Goal: Task Accomplishment & Management: Use online tool/utility

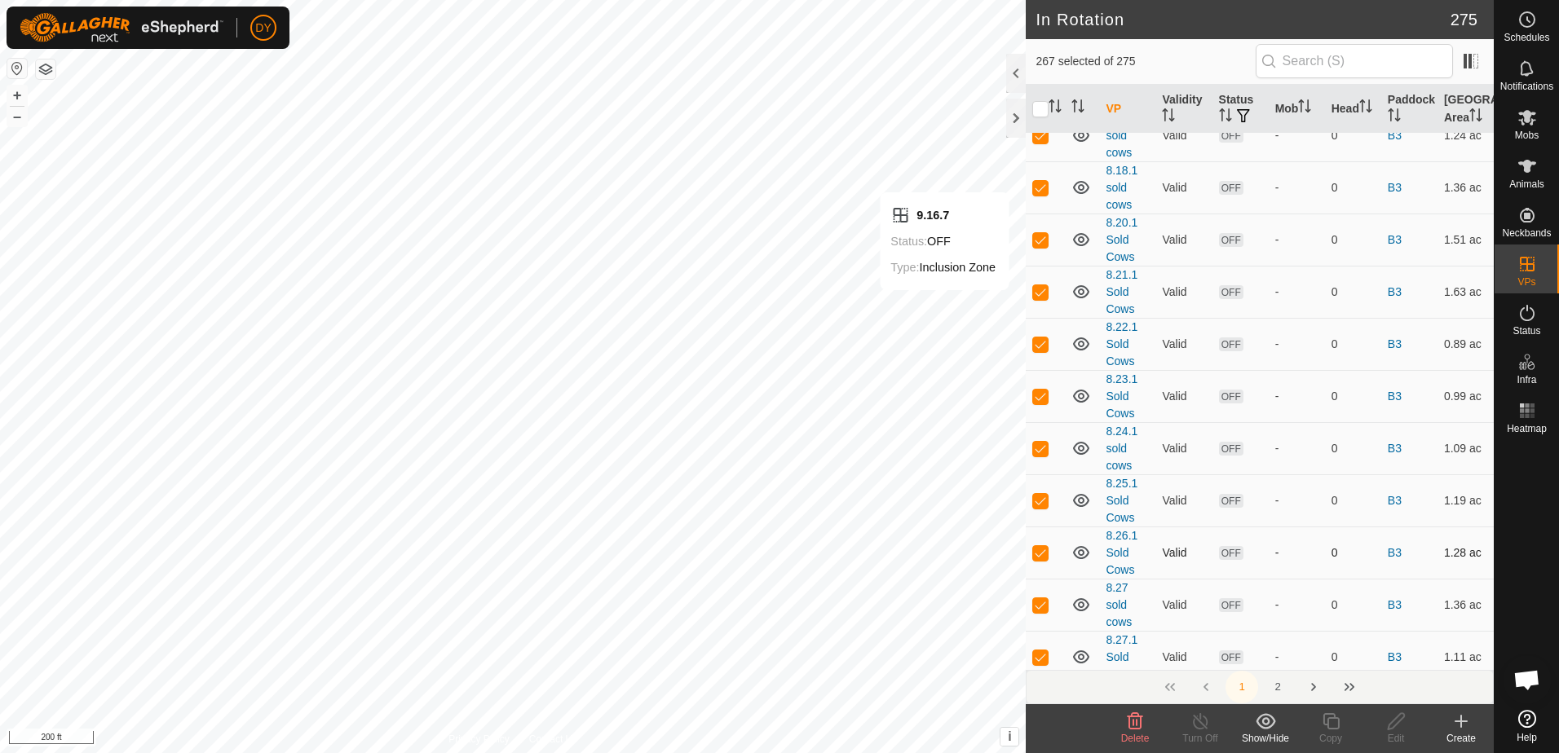
scroll to position [6869, 0]
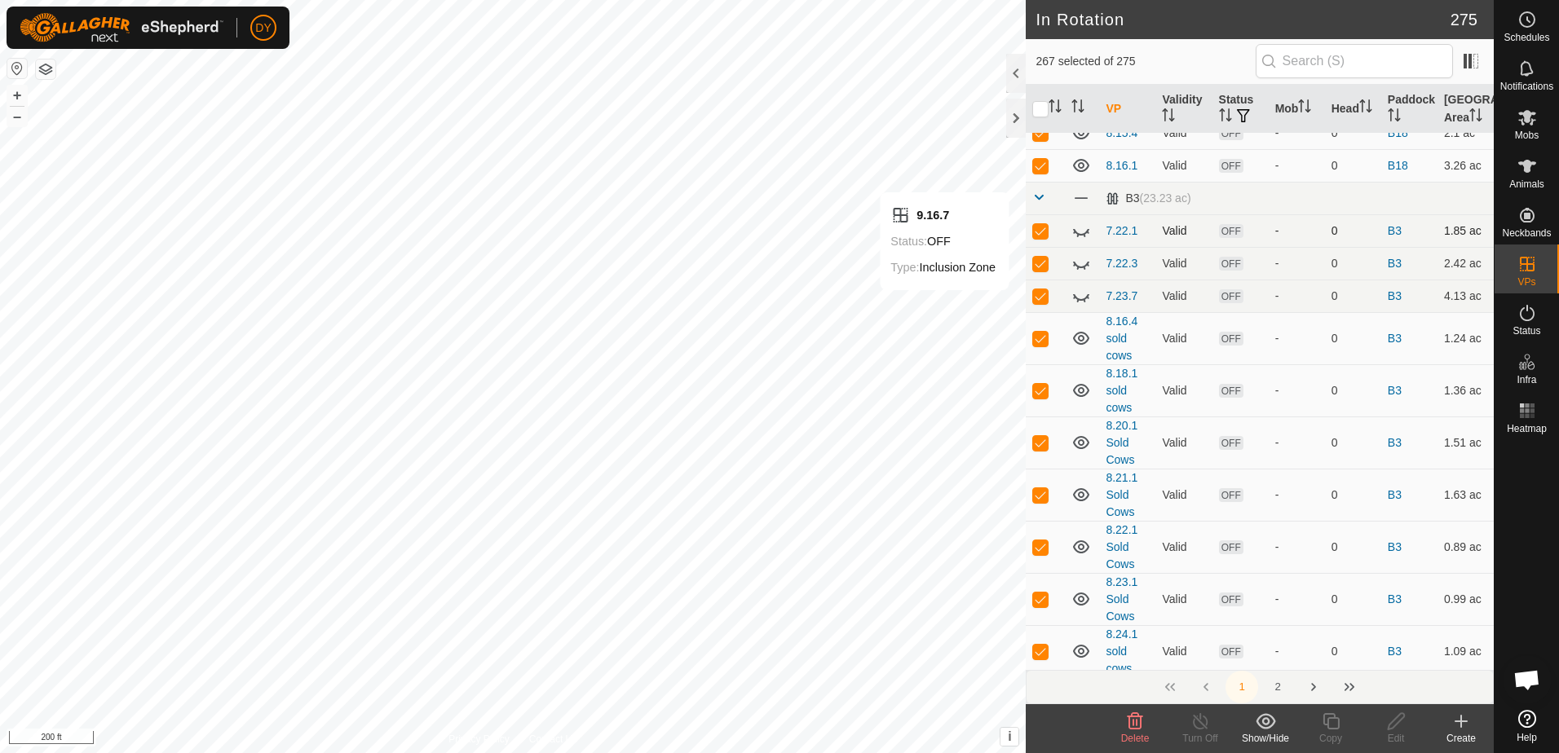
click at [1039, 237] on p-checkbox at bounding box center [1040, 230] width 16 height 13
checkbox input "true"
click at [1039, 345] on p-checkbox at bounding box center [1040, 338] width 16 height 13
checkbox input "false"
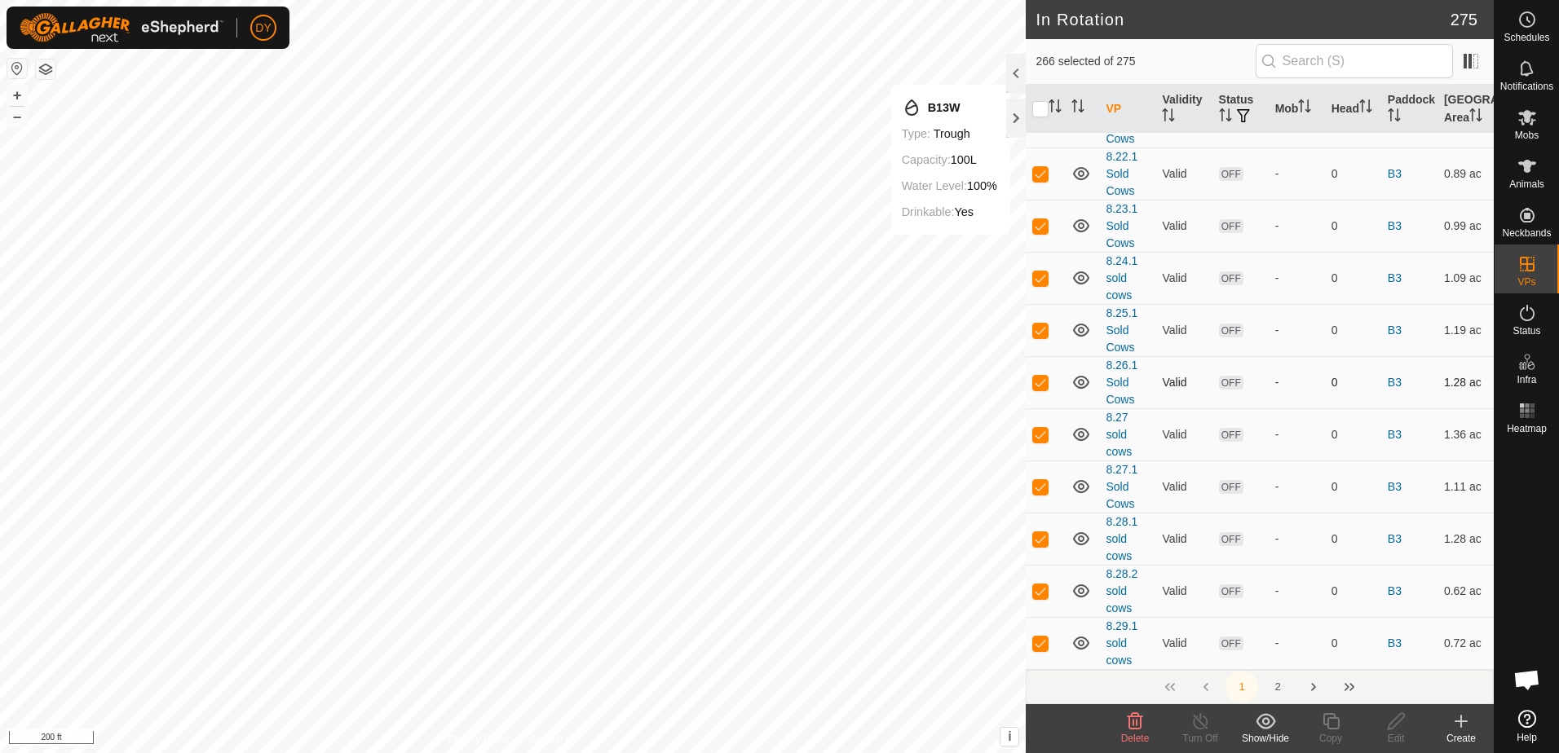
scroll to position [7277, 0]
click at [1278, 687] on button "2" at bounding box center [1277, 687] width 33 height 33
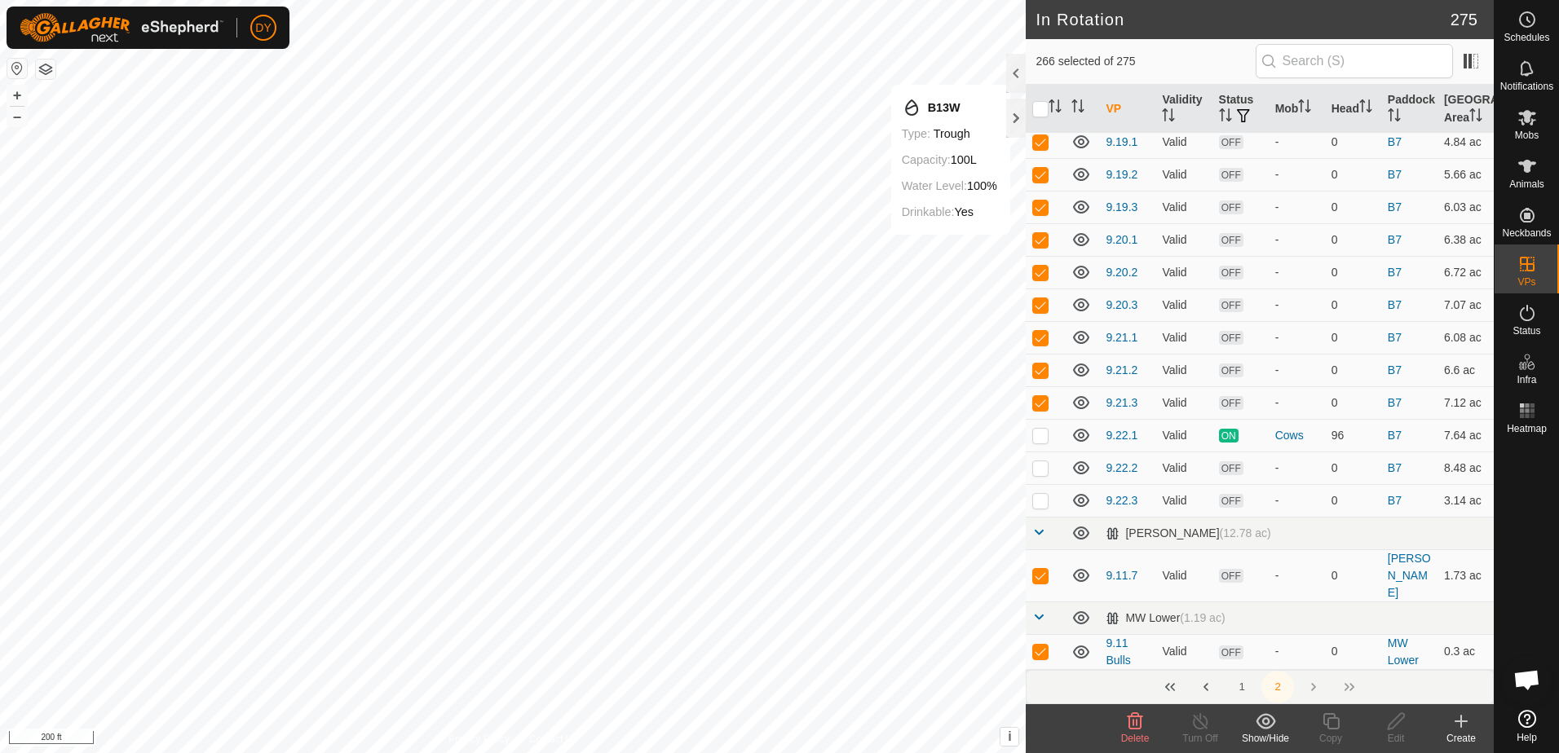
scroll to position [0, 0]
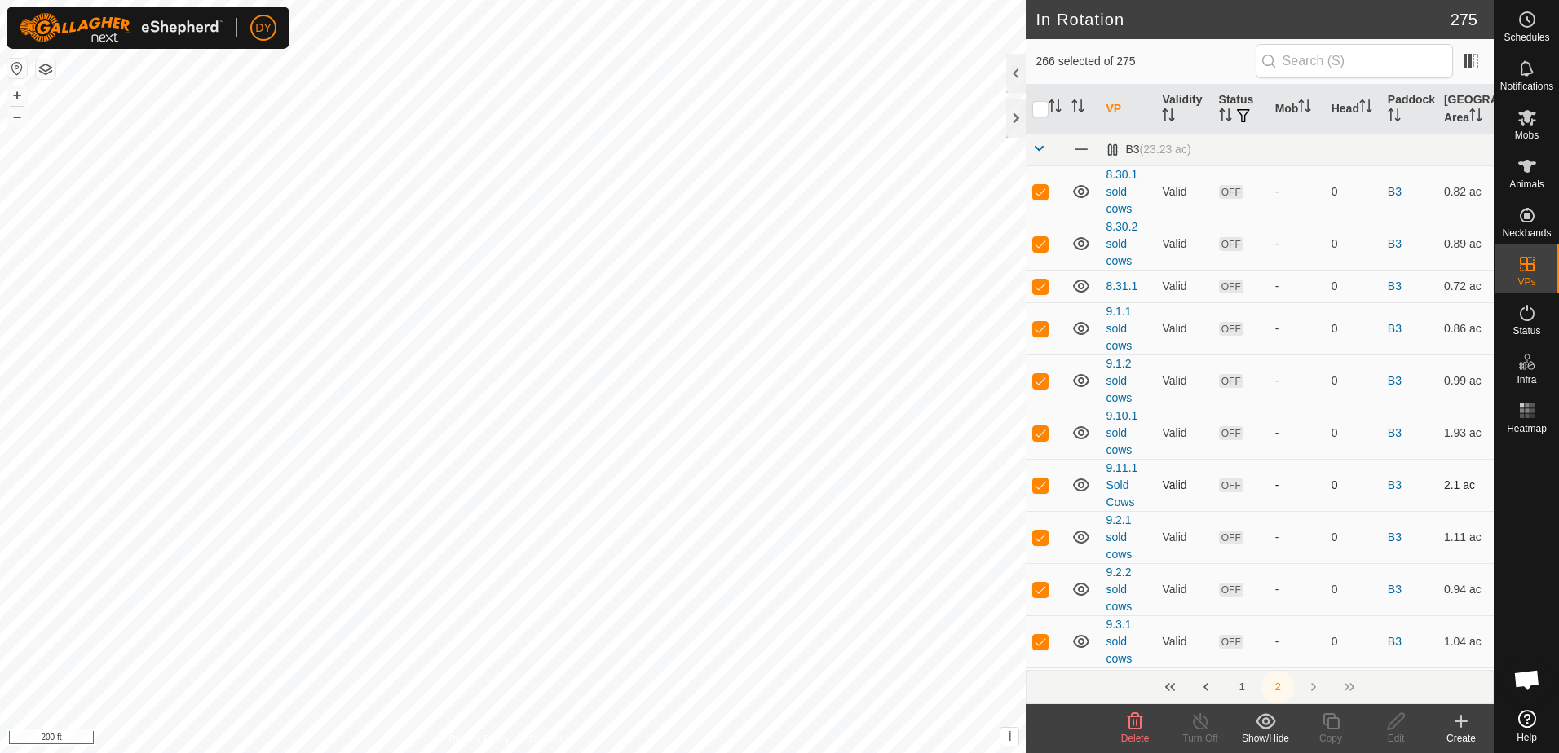
click at [1039, 486] on p-checkbox at bounding box center [1040, 485] width 16 height 13
checkbox input "false"
click at [1131, 721] on icon at bounding box center [1135, 722] width 20 height 20
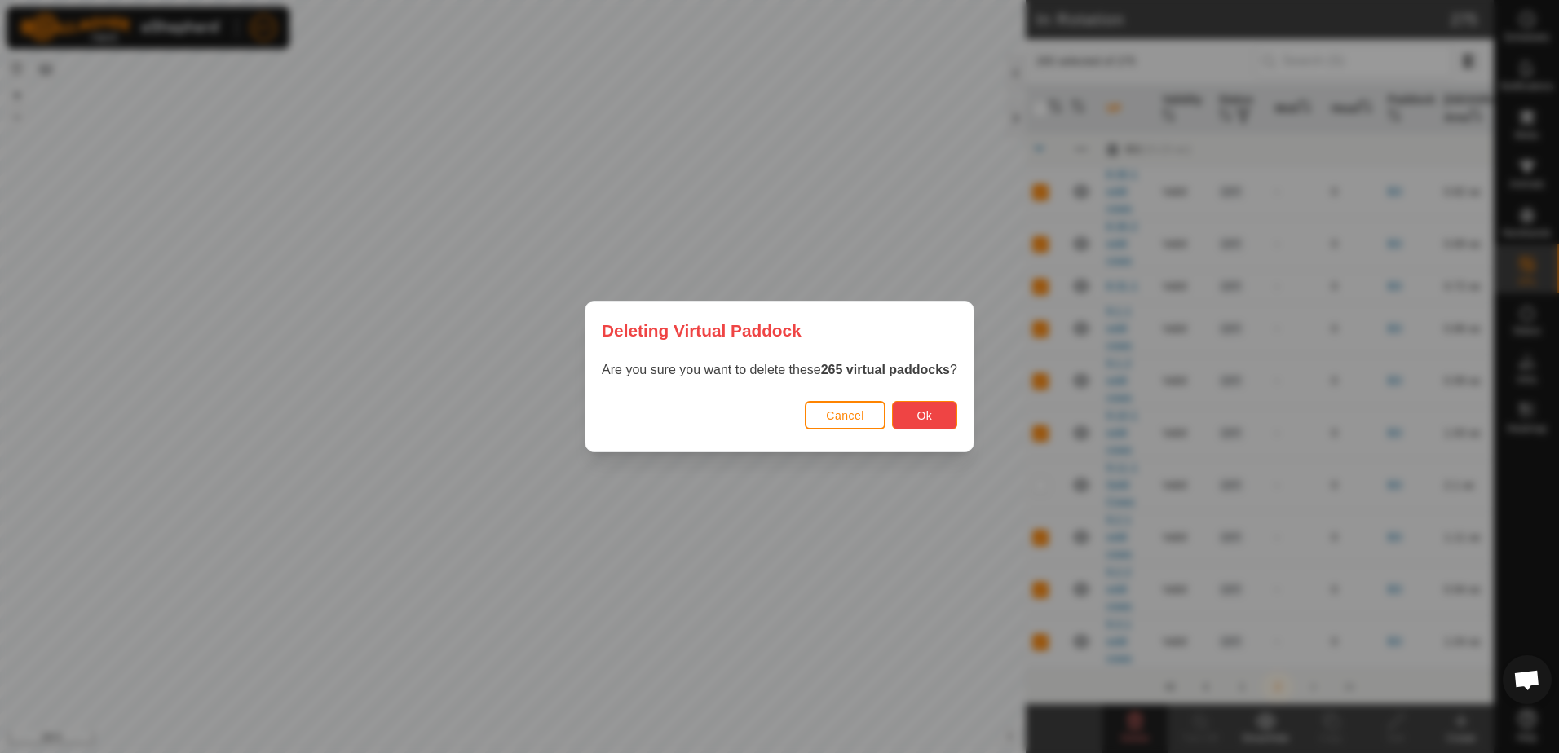
click at [916, 415] on span "Ok" at bounding box center [923, 415] width 15 height 13
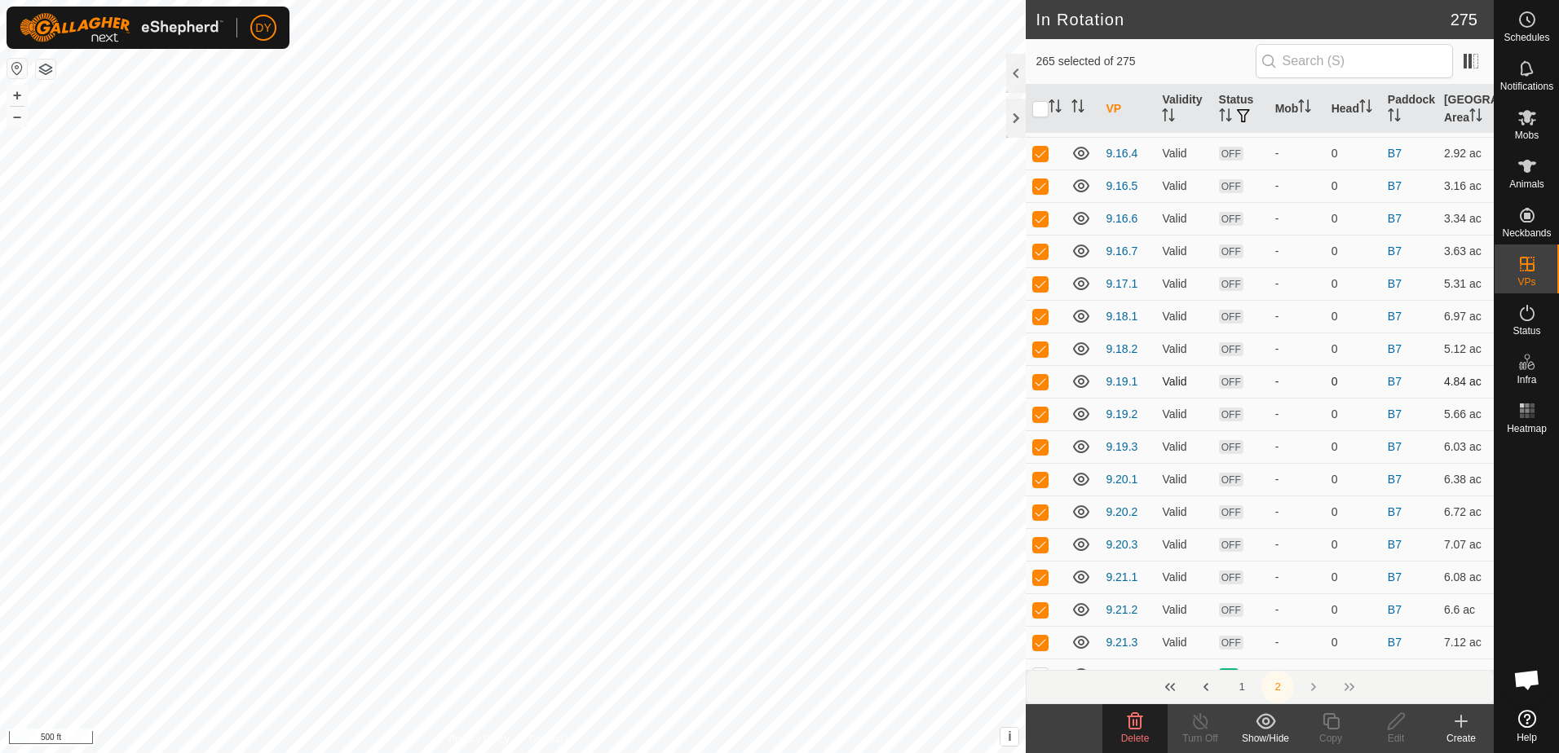
scroll to position [2646, 0]
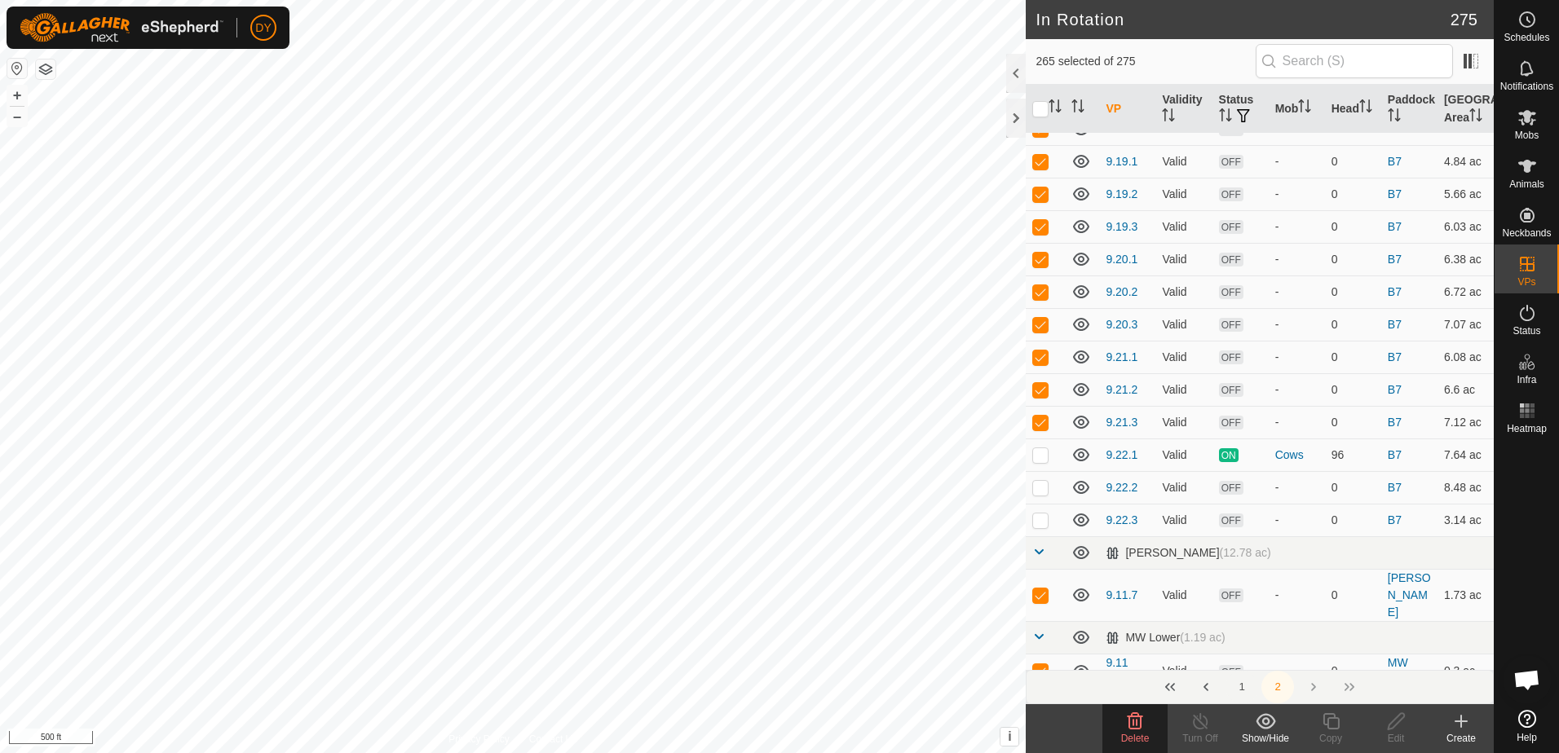
click at [1243, 687] on button "1" at bounding box center [1241, 687] width 33 height 33
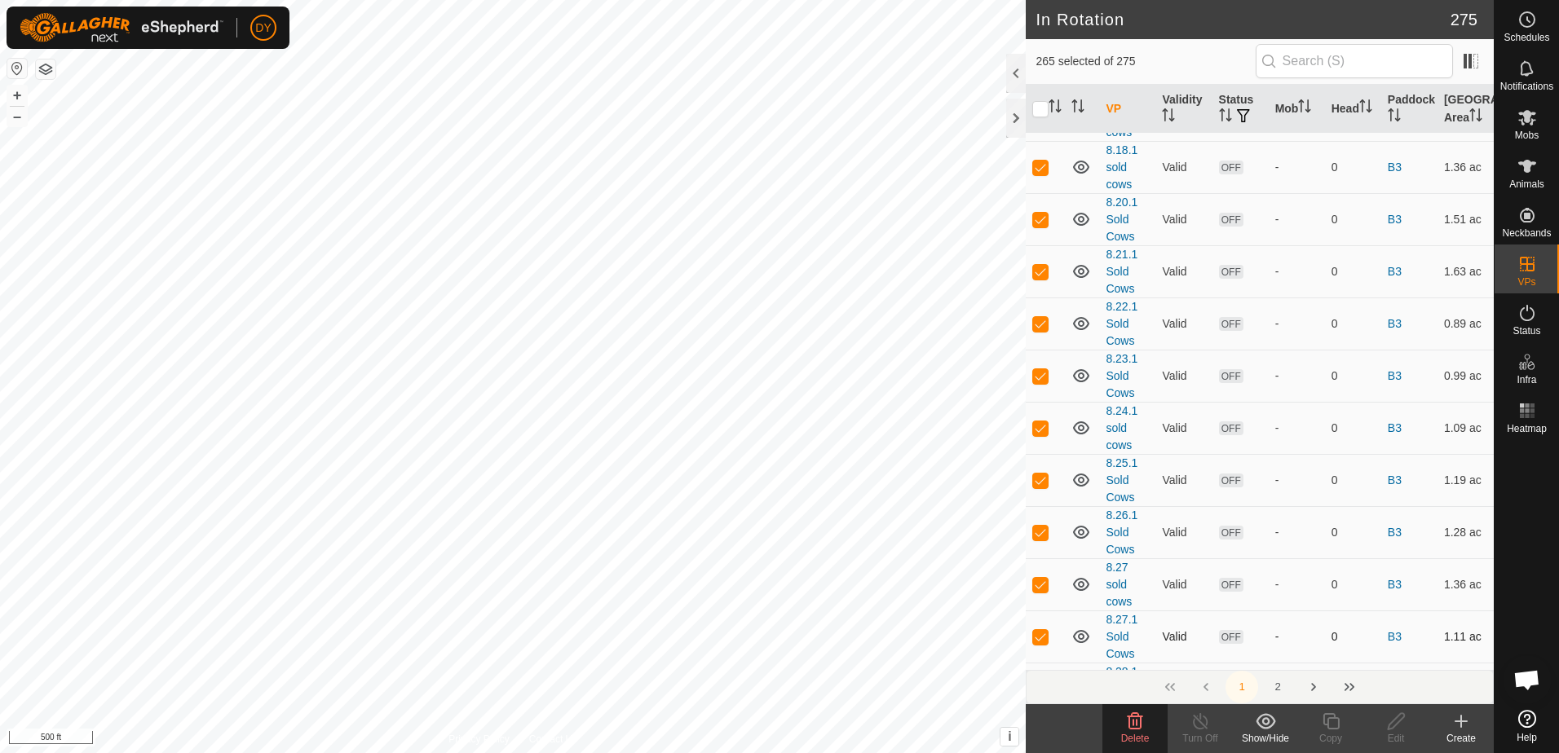
scroll to position [7277, 0]
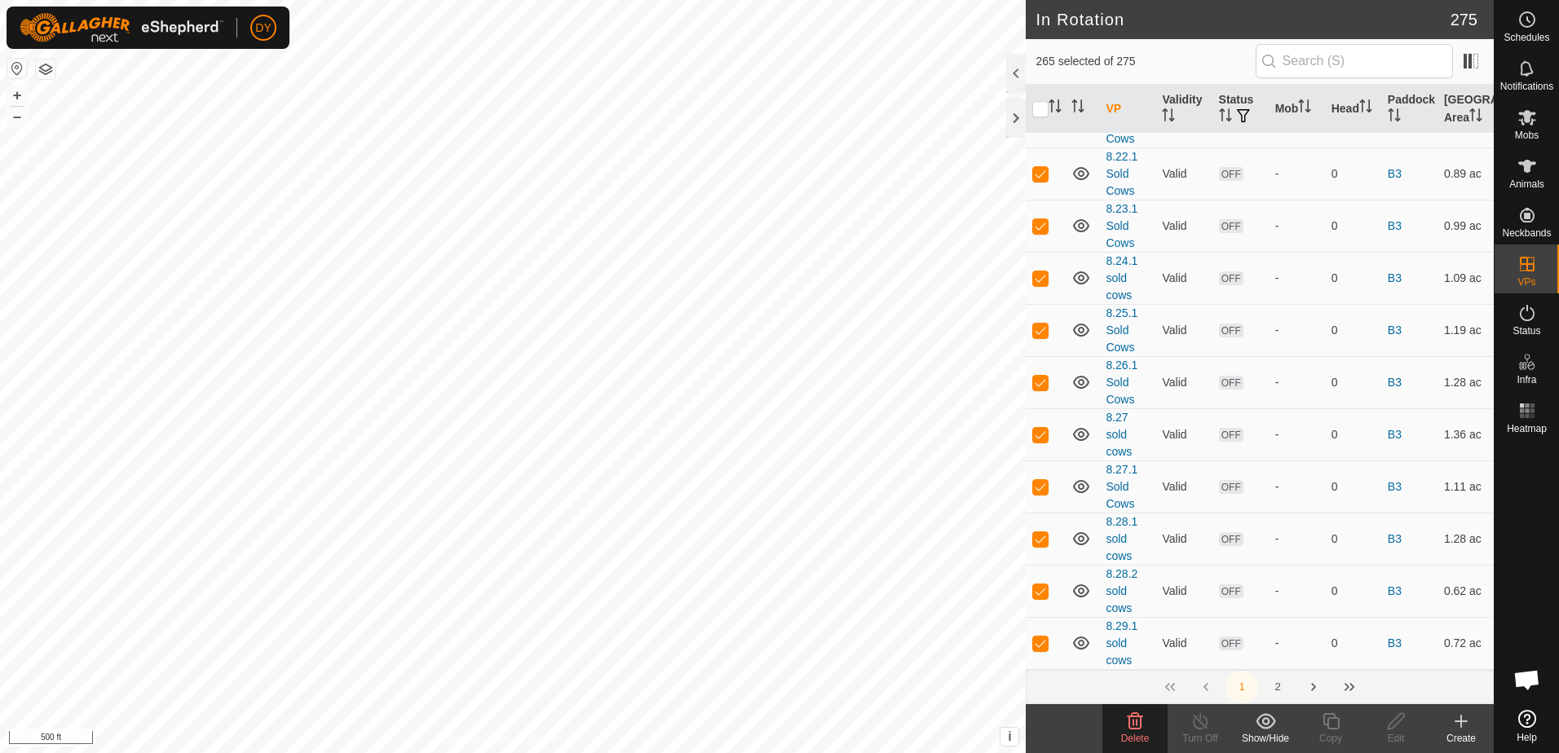
click at [1278, 685] on button "2" at bounding box center [1277, 687] width 33 height 33
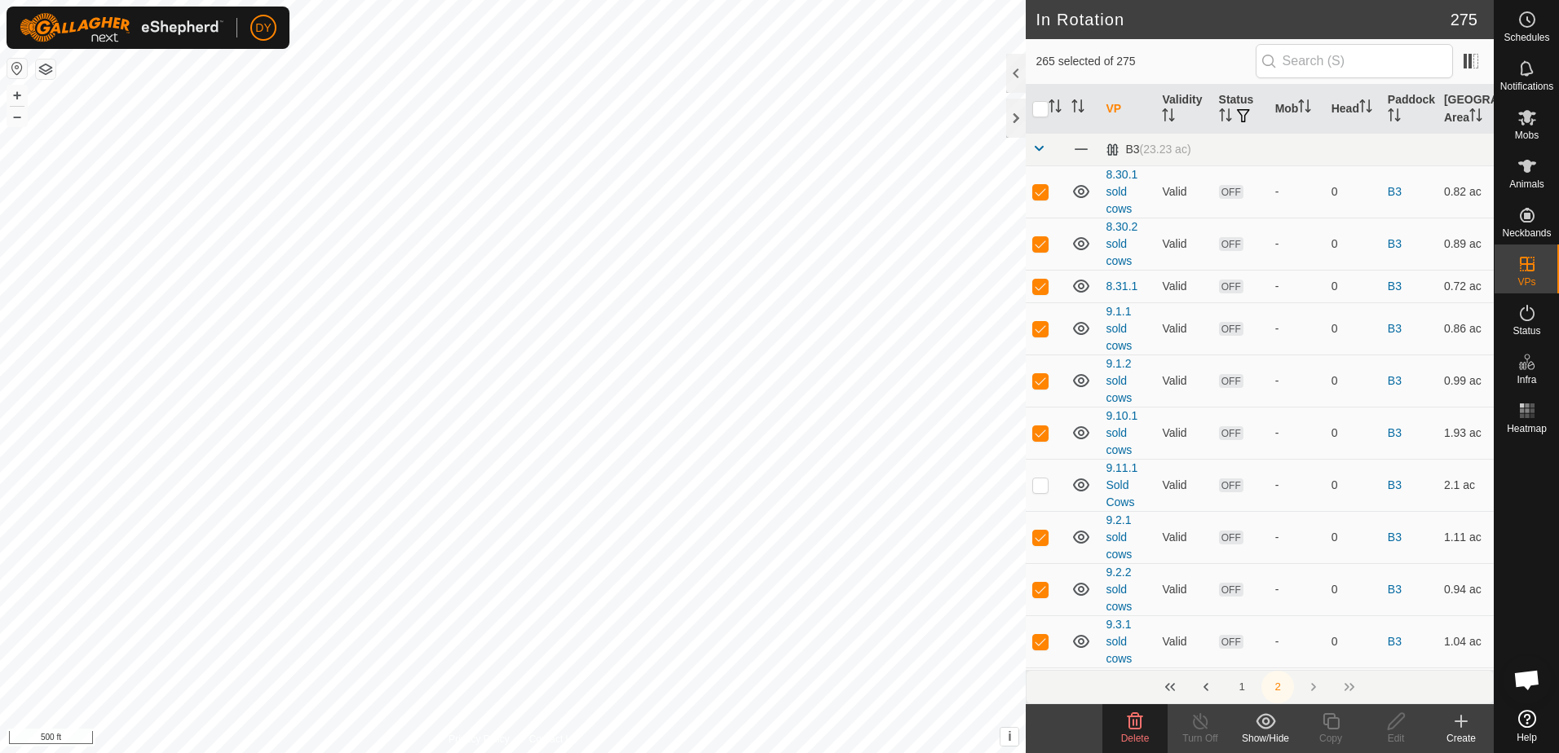
click at [1242, 683] on button "1" at bounding box center [1241, 687] width 33 height 33
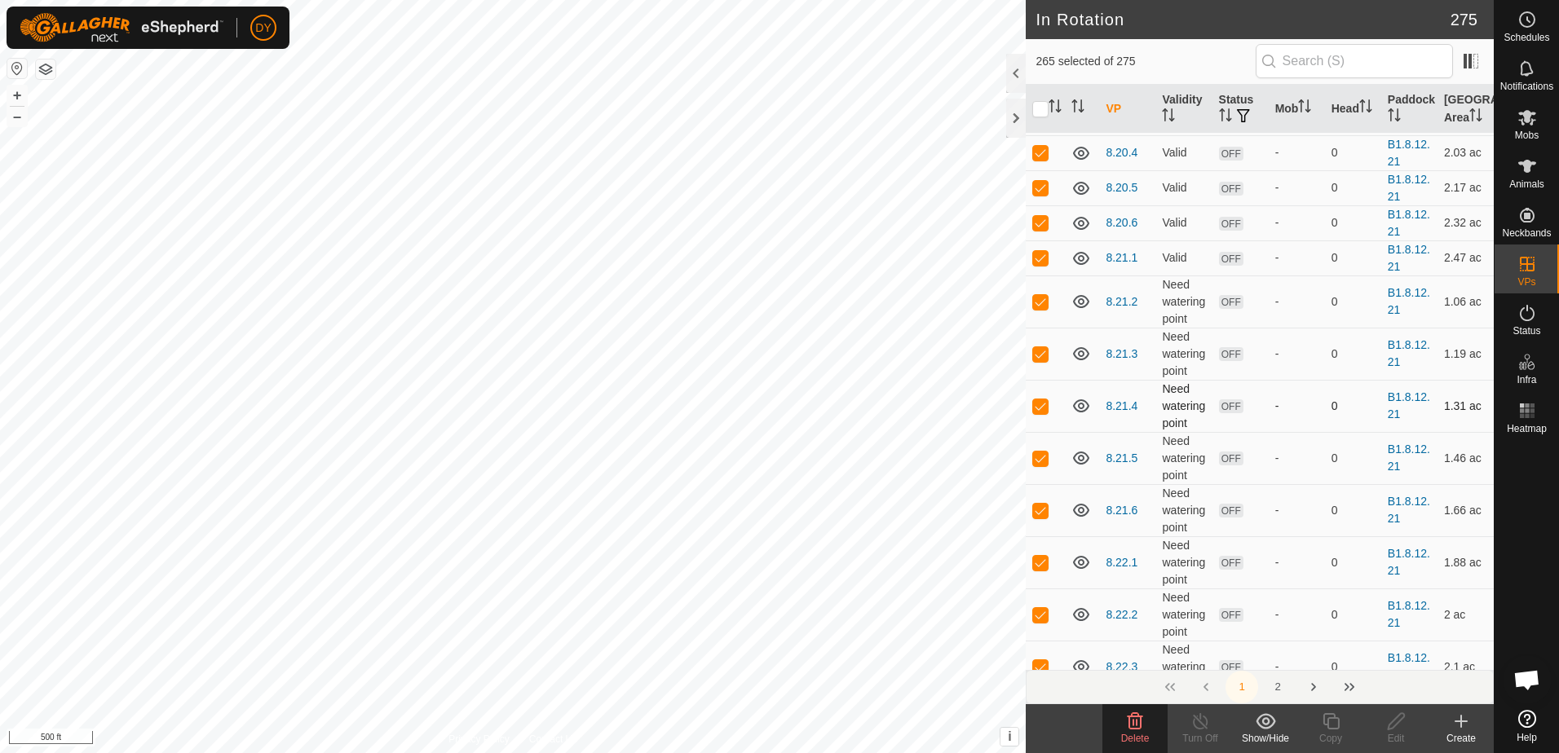
scroll to position [1141, 0]
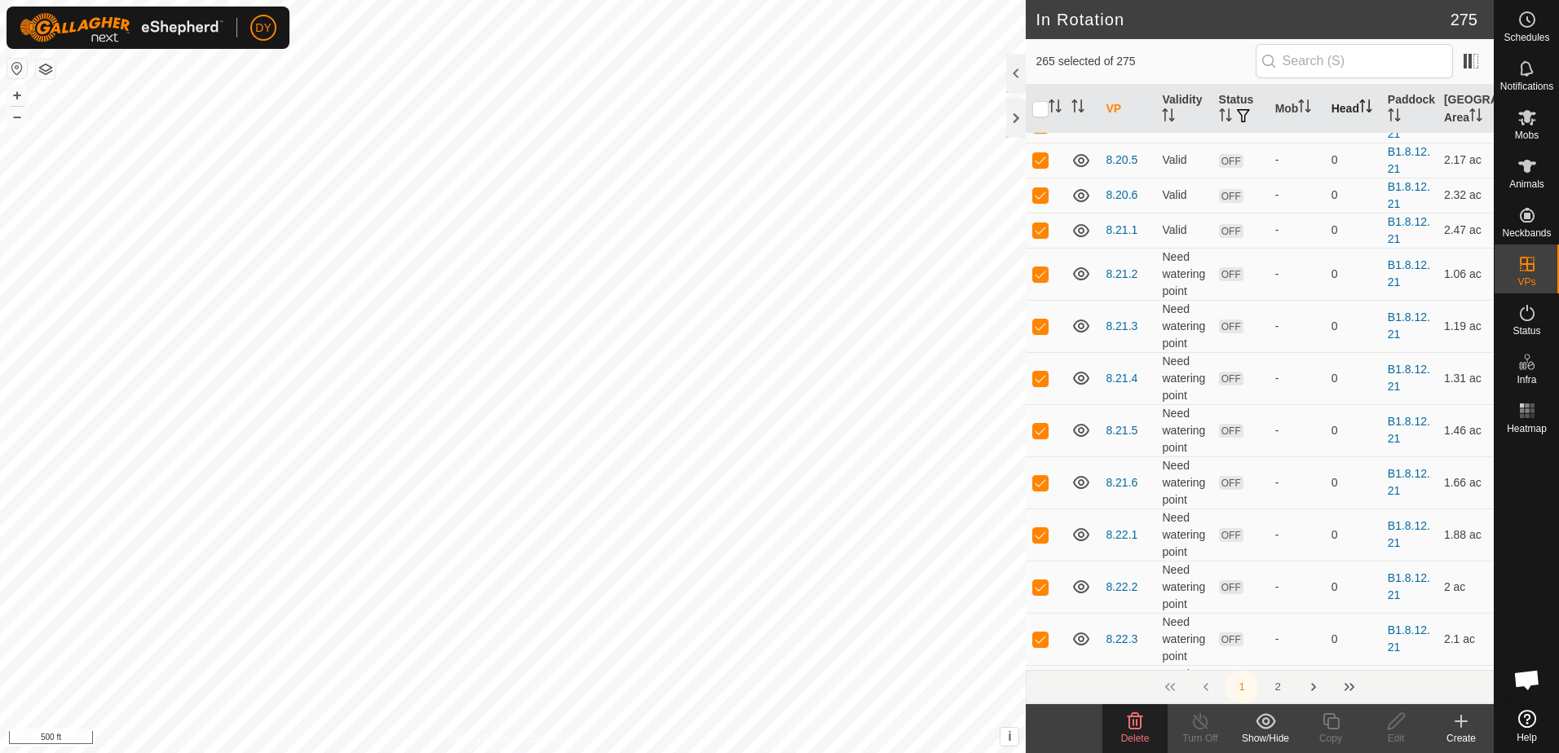
click at [1359, 113] on icon "Activate to sort" at bounding box center [1365, 105] width 13 height 13
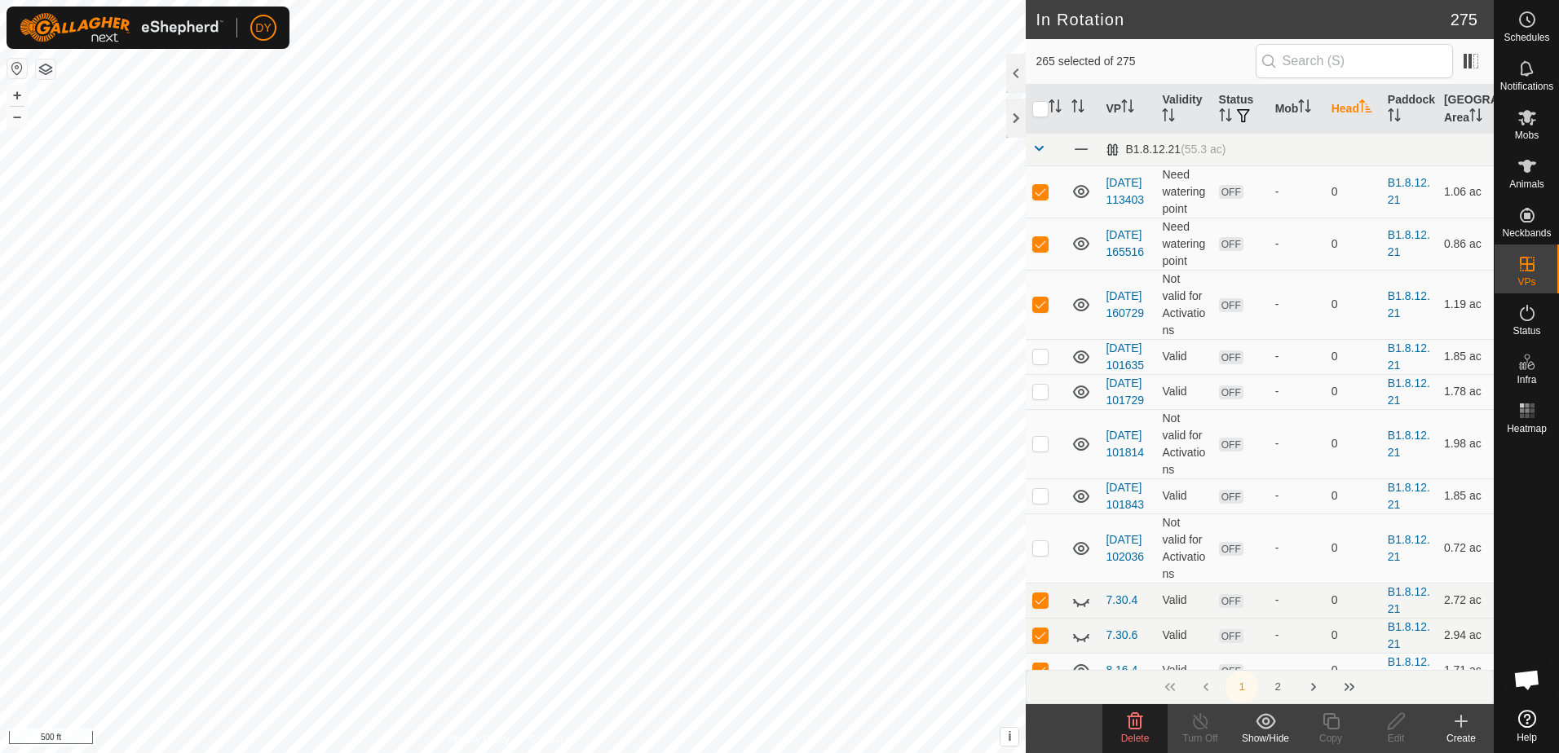
click at [1359, 113] on icon "Activate to sort" at bounding box center [1365, 105] width 13 height 13
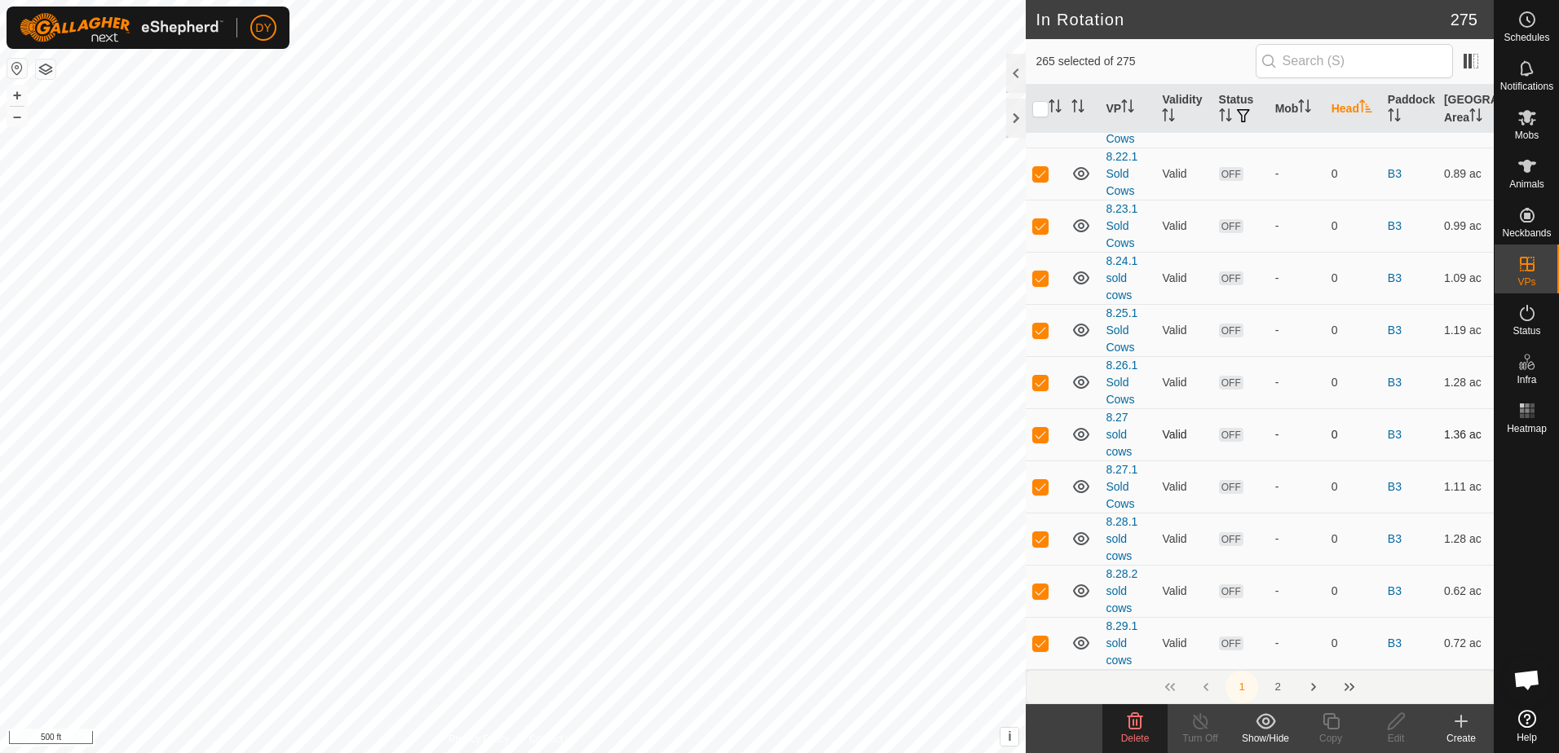
scroll to position [7277, 0]
click at [1275, 686] on button "2" at bounding box center [1277, 687] width 33 height 33
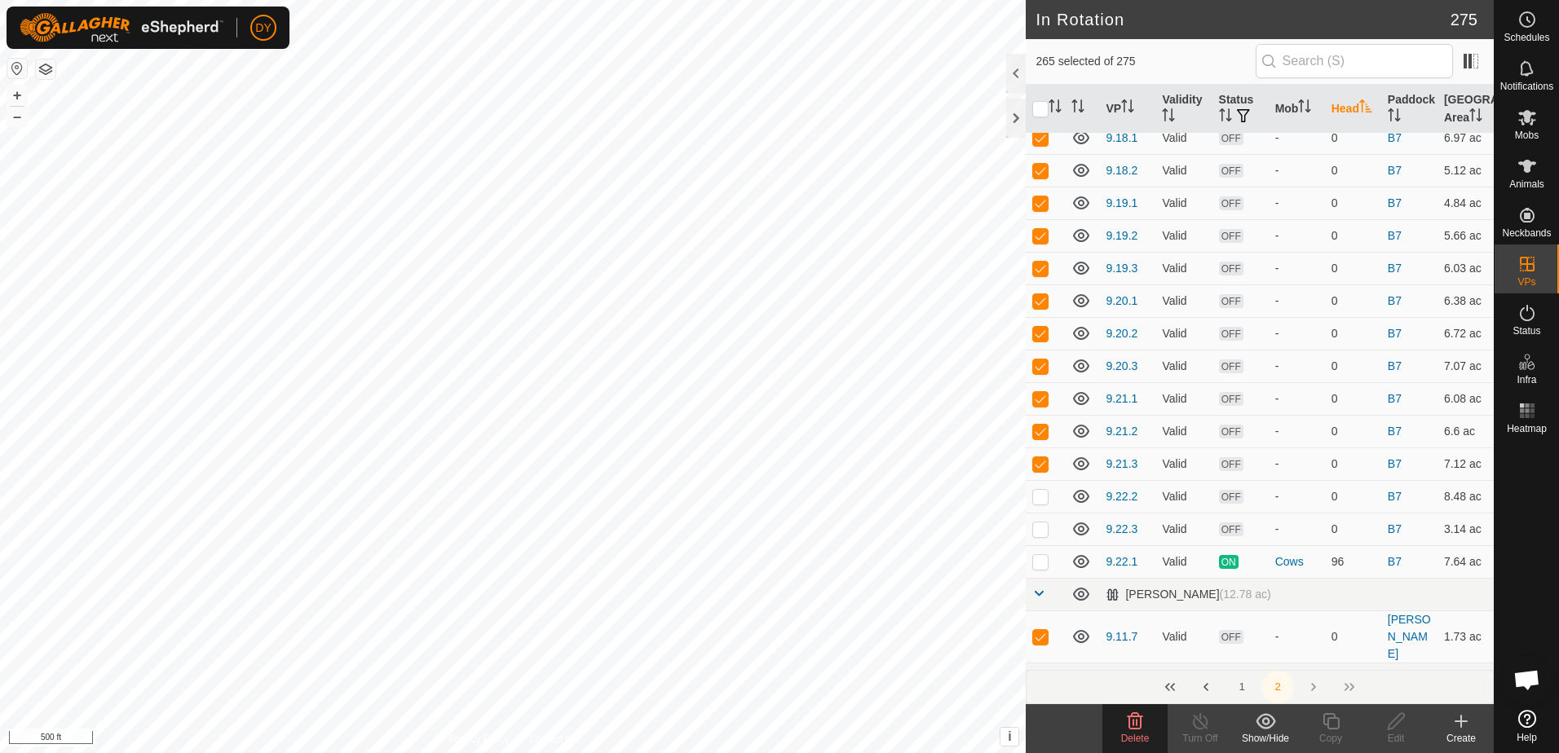
scroll to position [2646, 0]
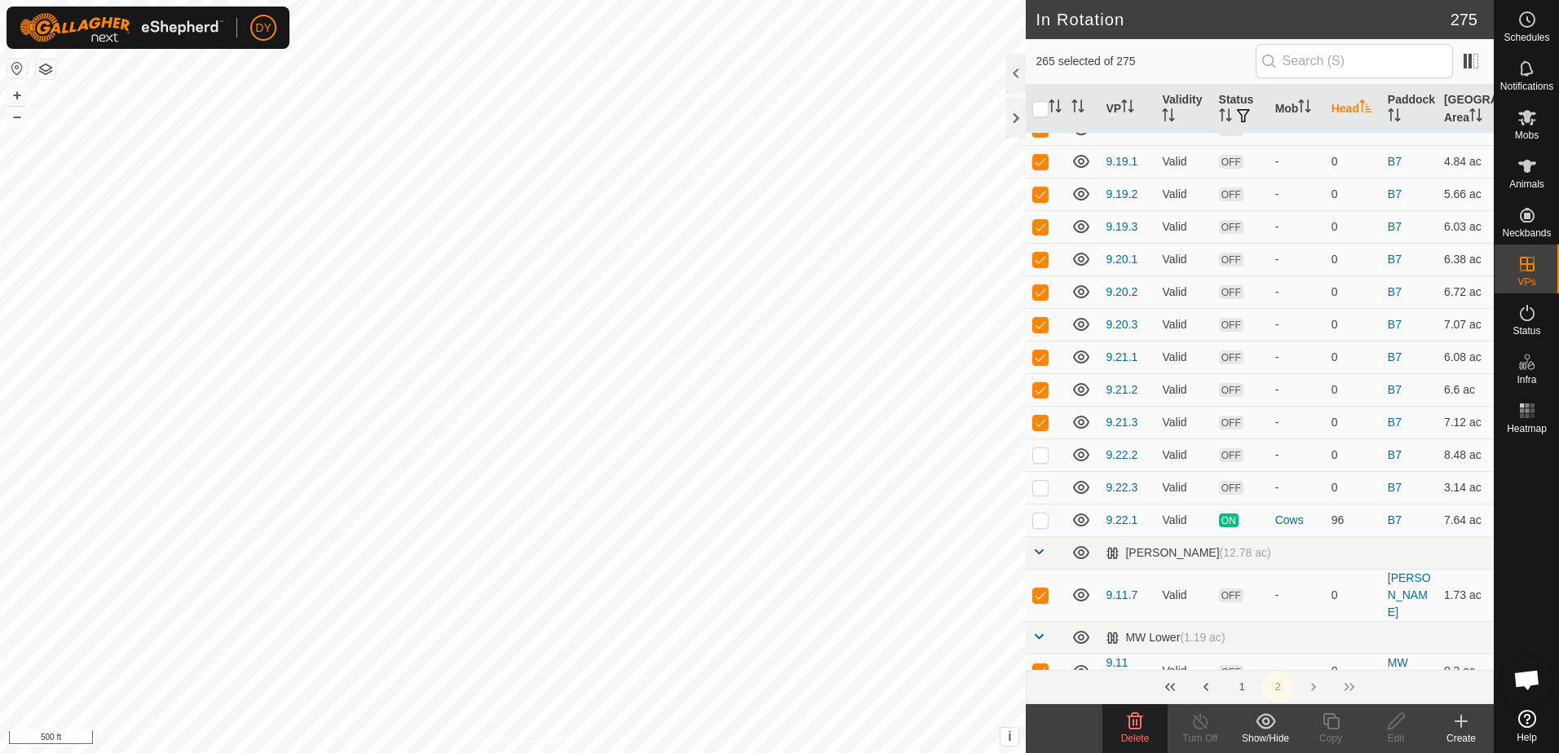
click at [1137, 722] on icon at bounding box center [1135, 721] width 15 height 16
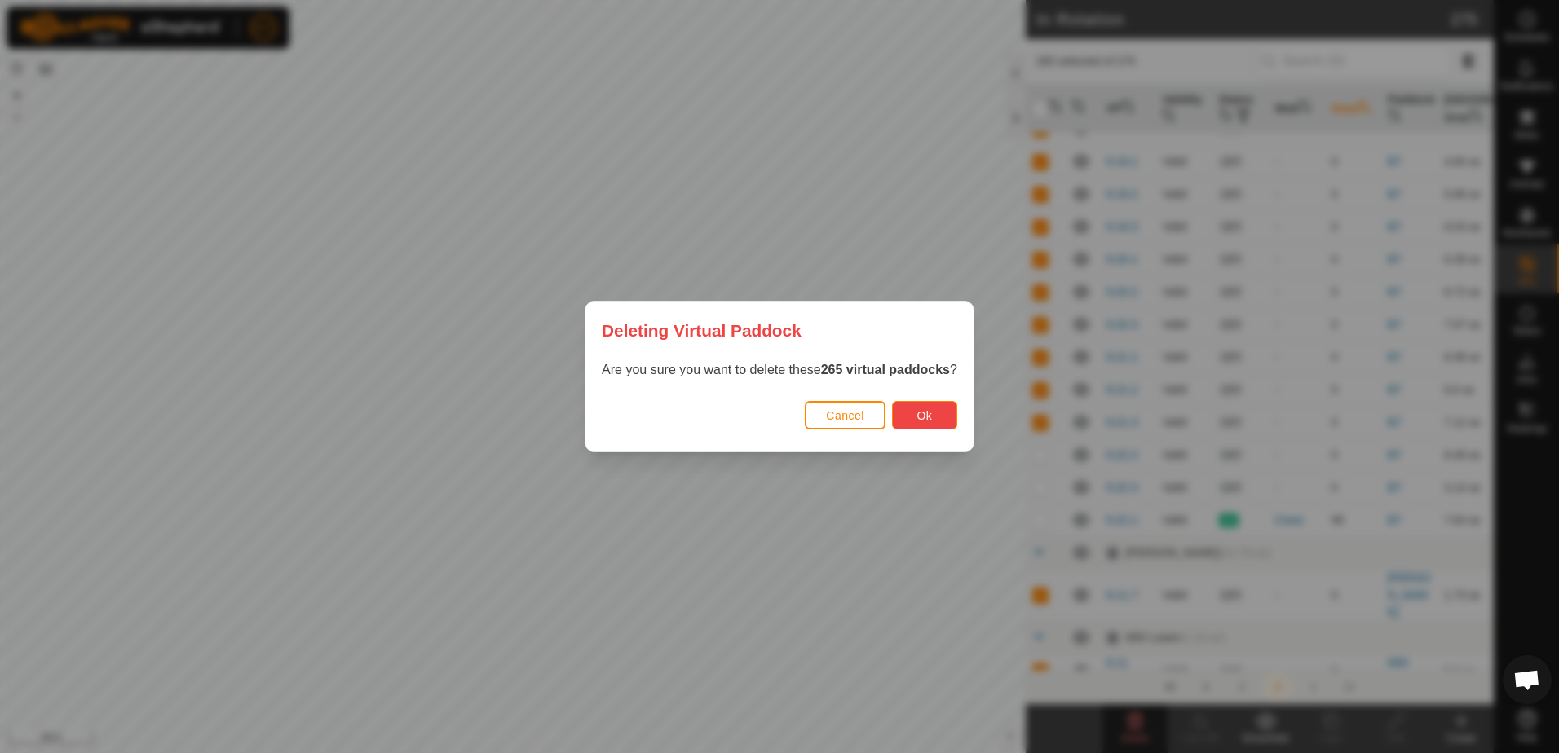
click at [907, 407] on button "Ok" at bounding box center [924, 415] width 65 height 29
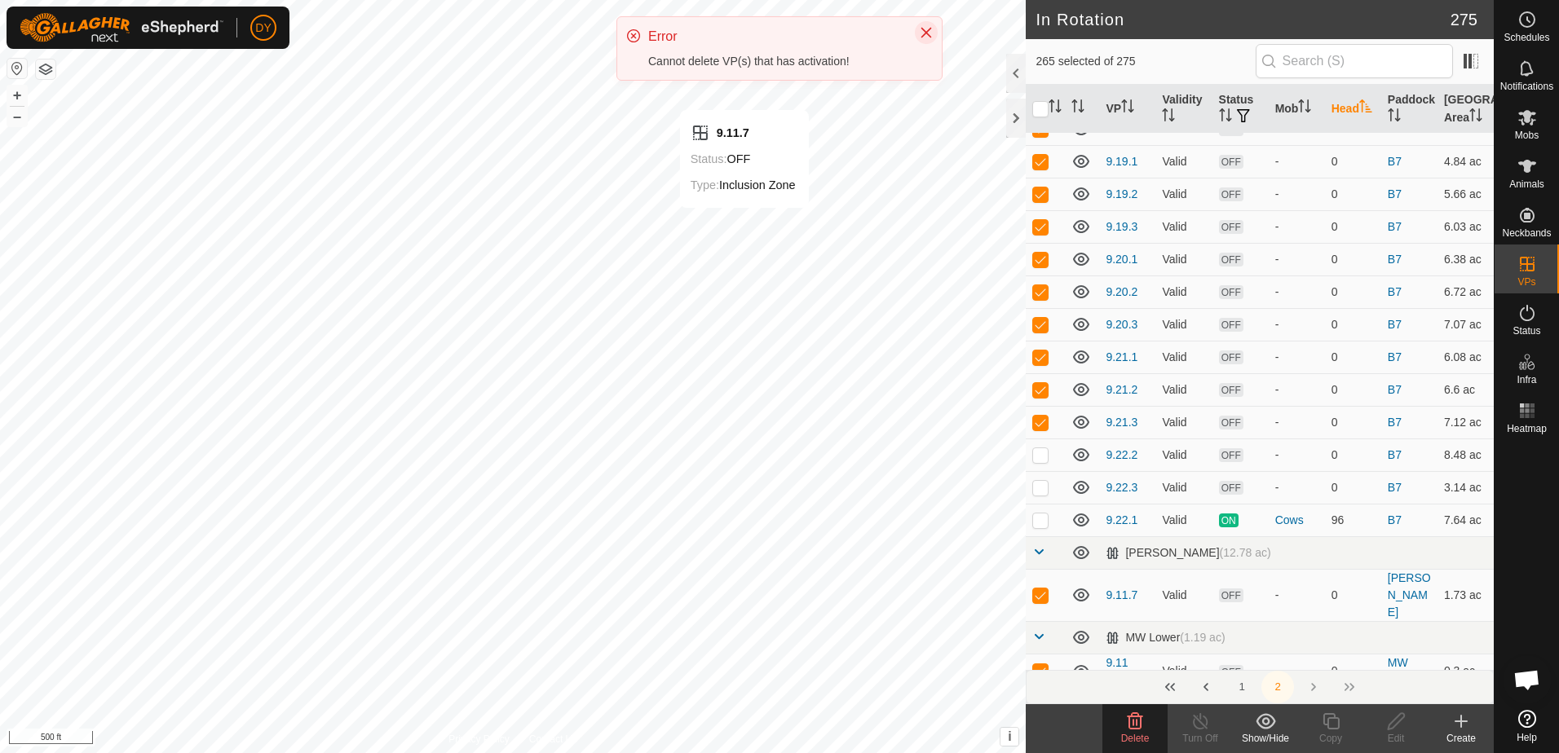
click at [929, 31] on icon "Close" at bounding box center [926, 32] width 13 height 13
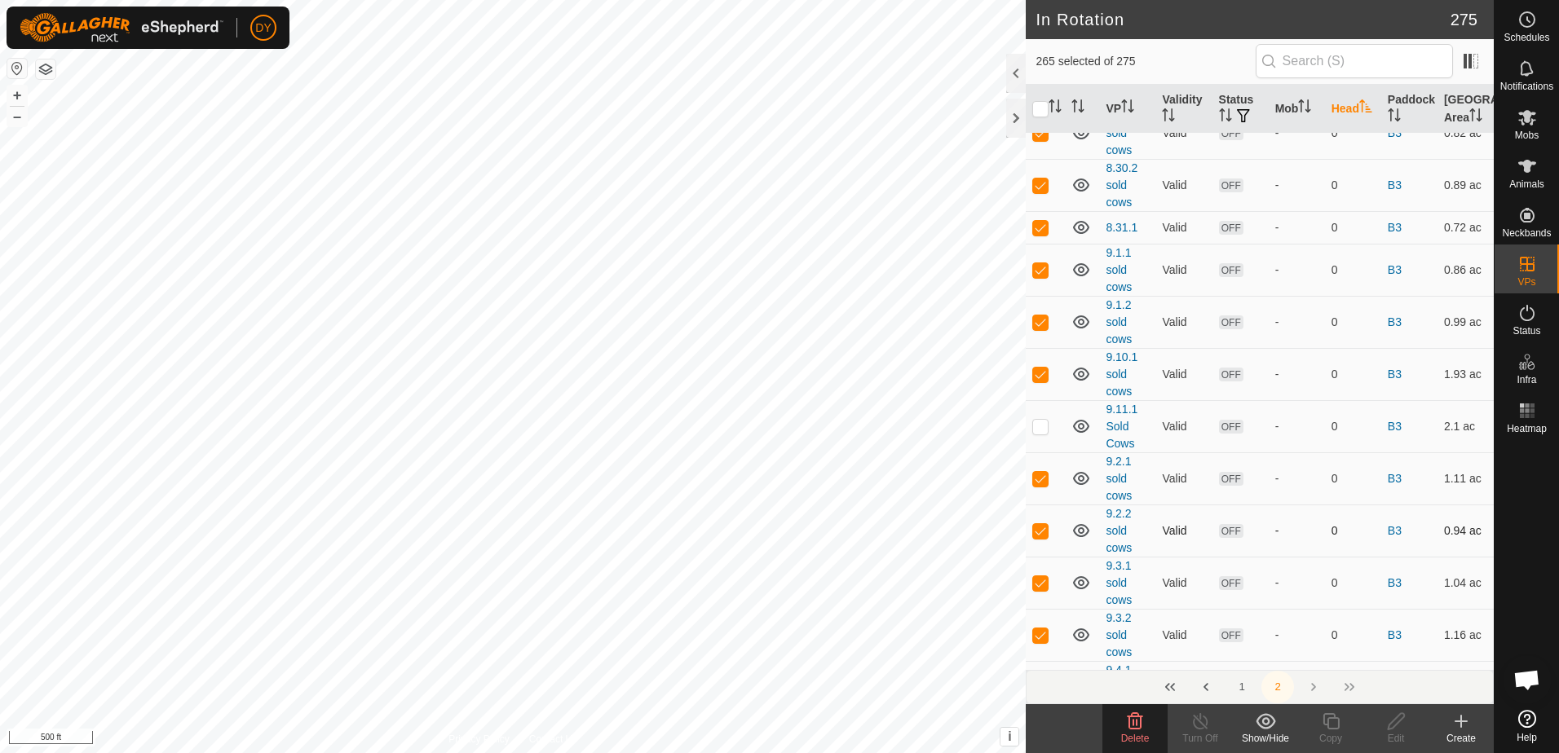
scroll to position [0, 0]
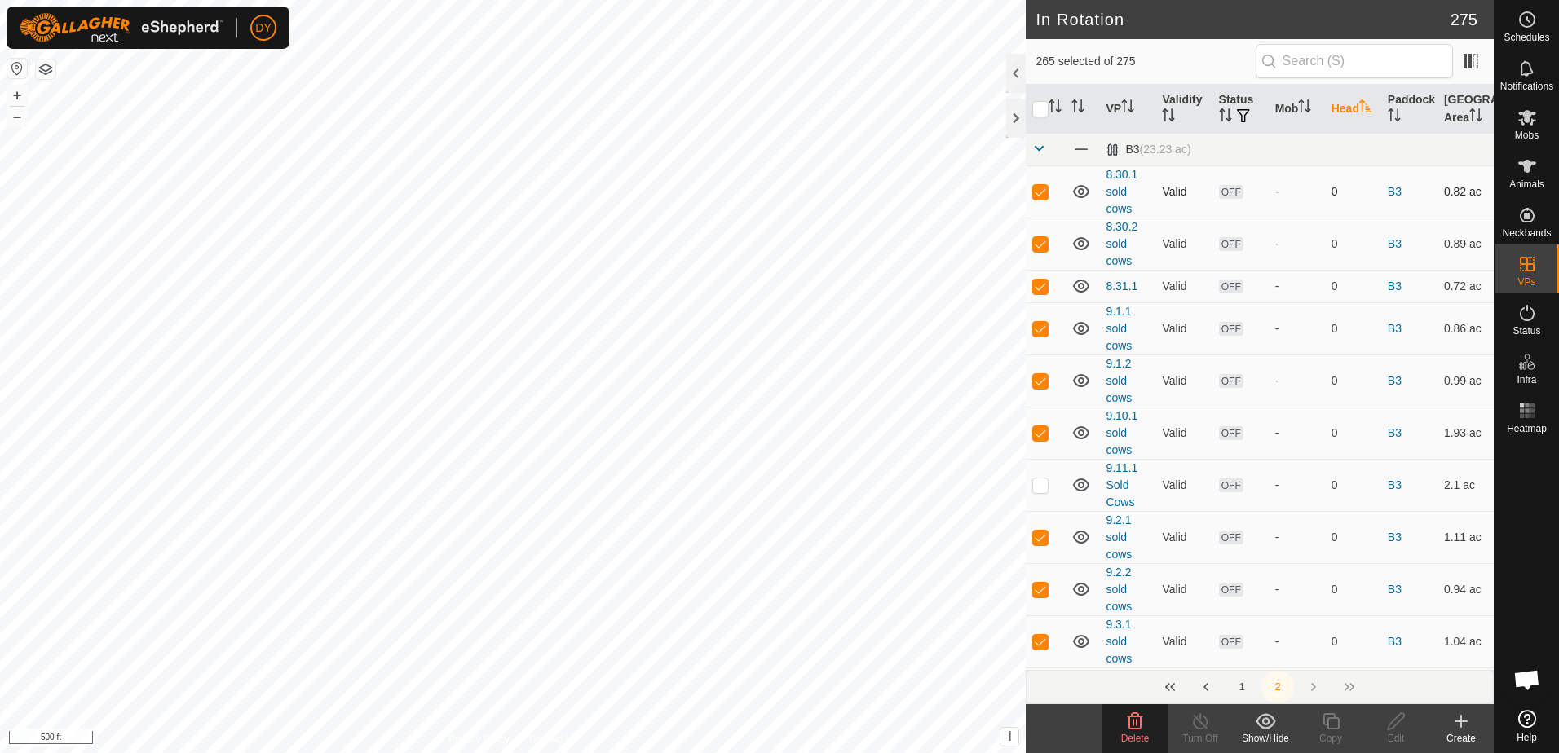
click at [1042, 194] on p-checkbox at bounding box center [1040, 191] width 16 height 13
checkbox input "false"
click at [1044, 108] on input "checkbox" at bounding box center [1040, 109] width 16 height 16
checkbox input "true"
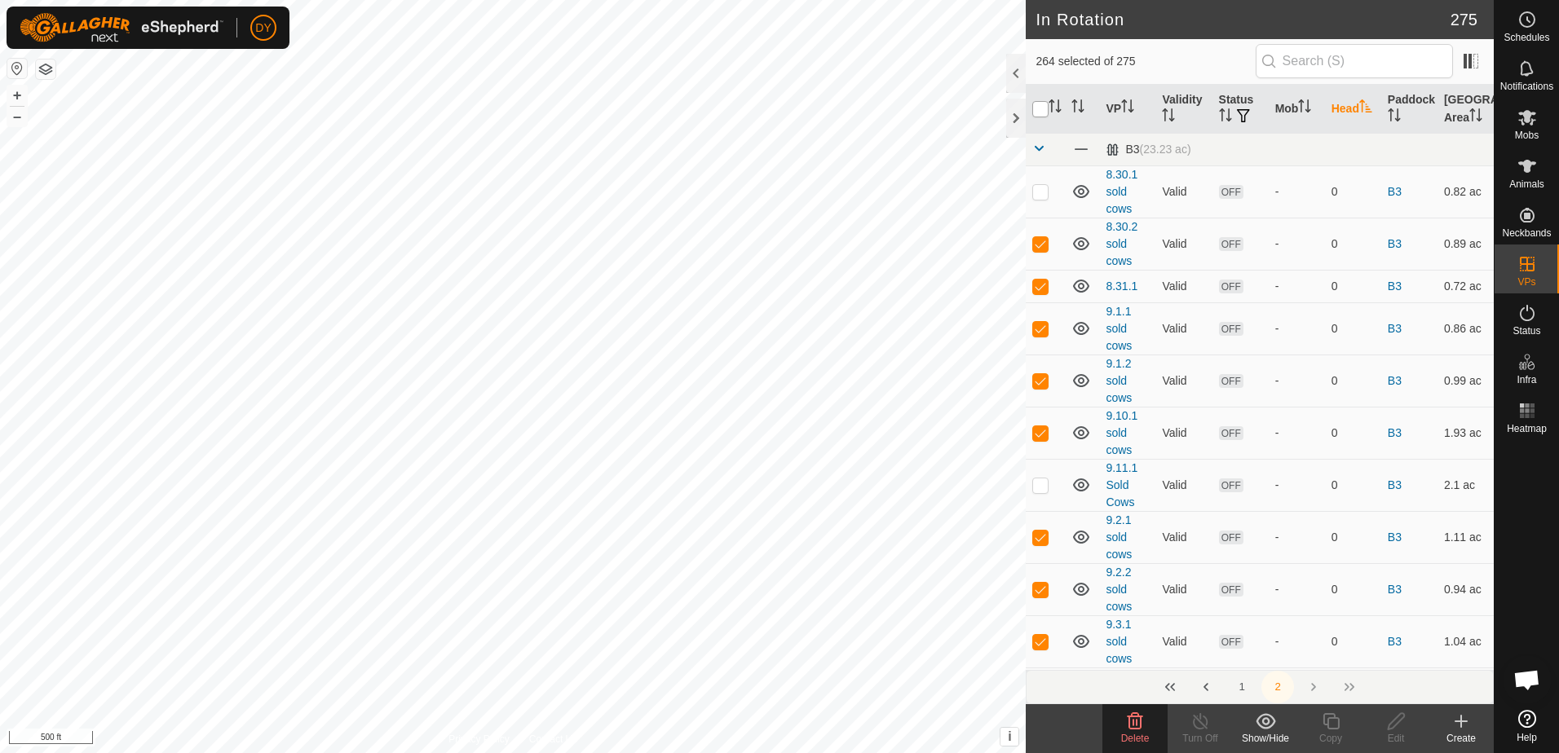
checkbox input "true"
click at [1044, 108] on input "checkbox" at bounding box center [1040, 109] width 16 height 16
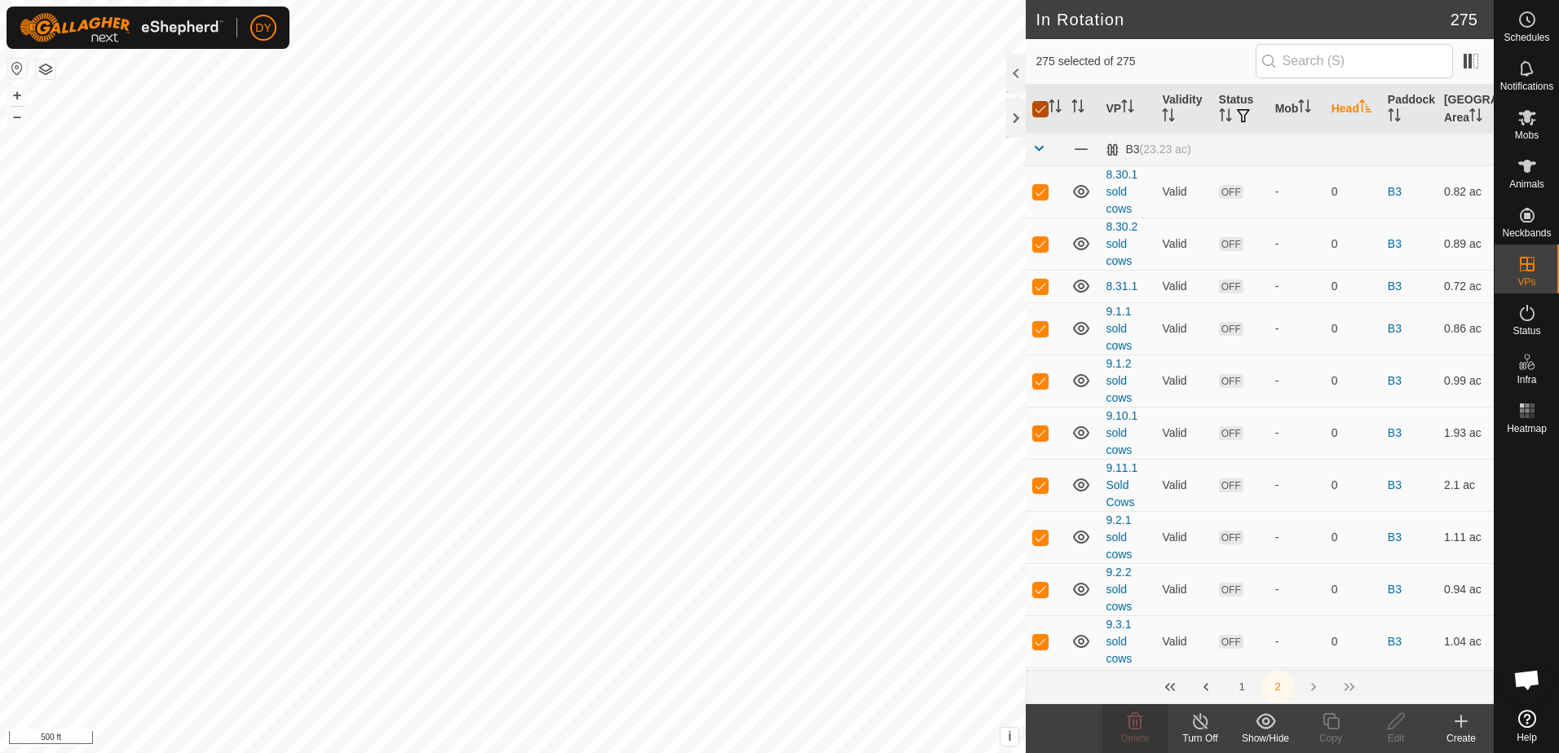
checkbox input "false"
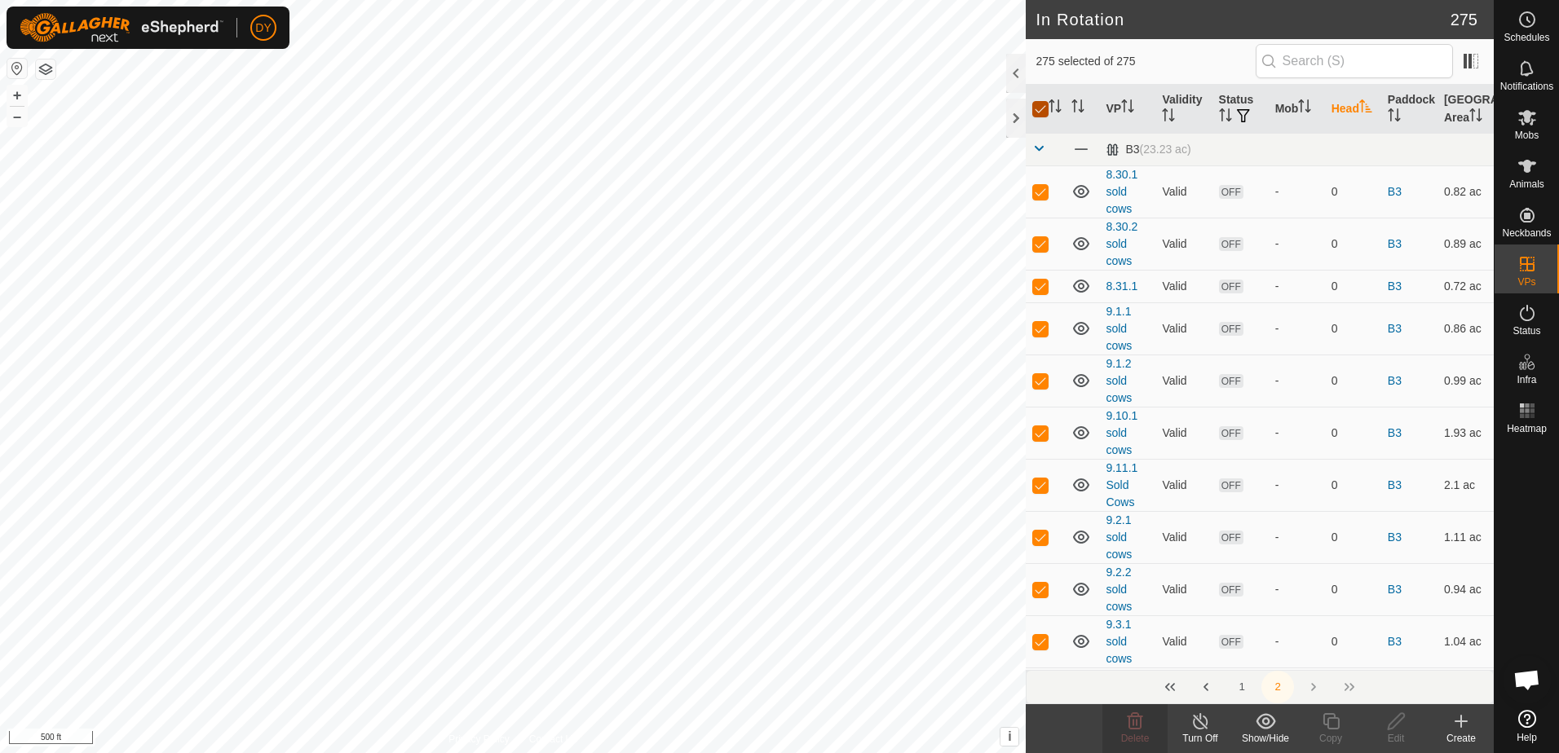
checkbox input "false"
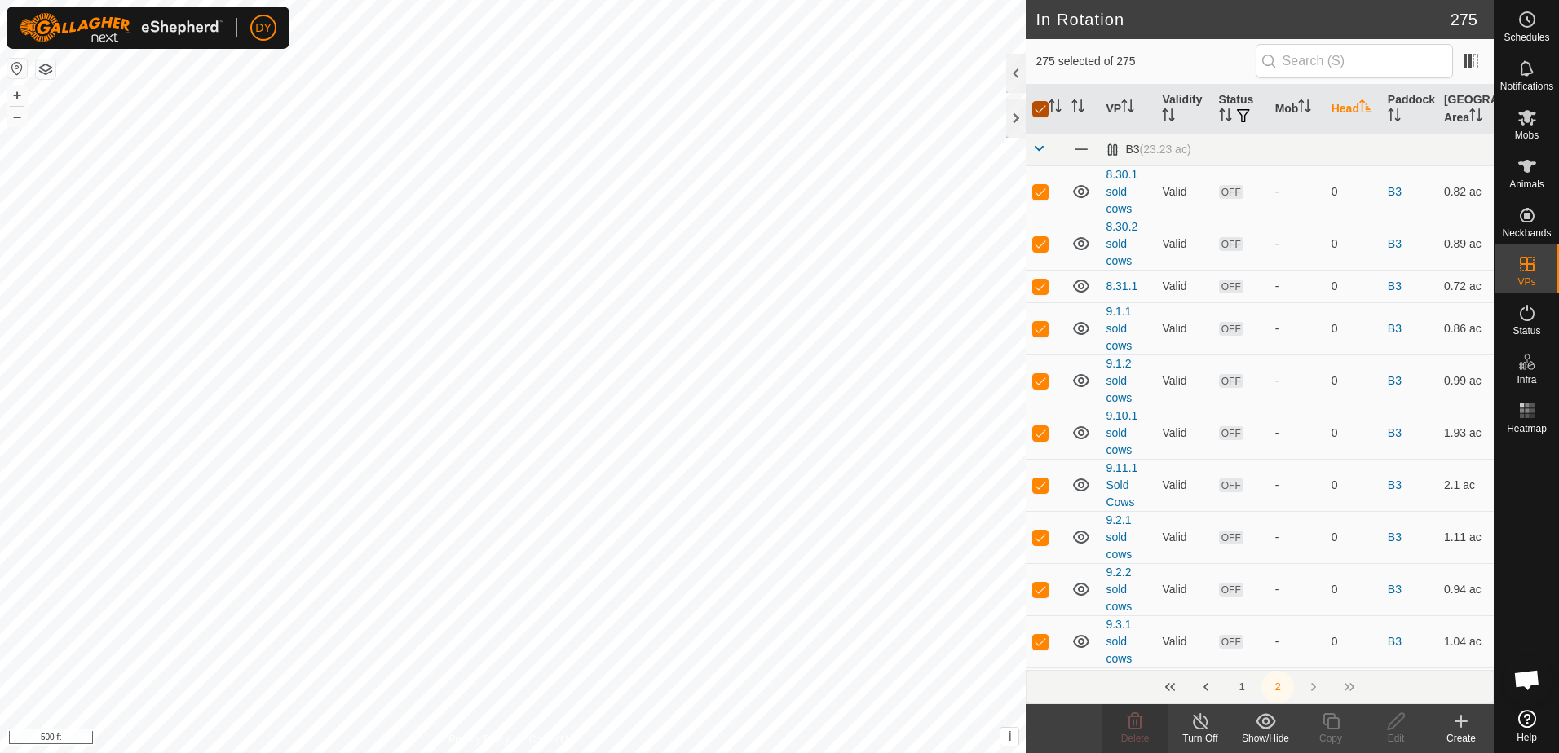
checkbox input "false"
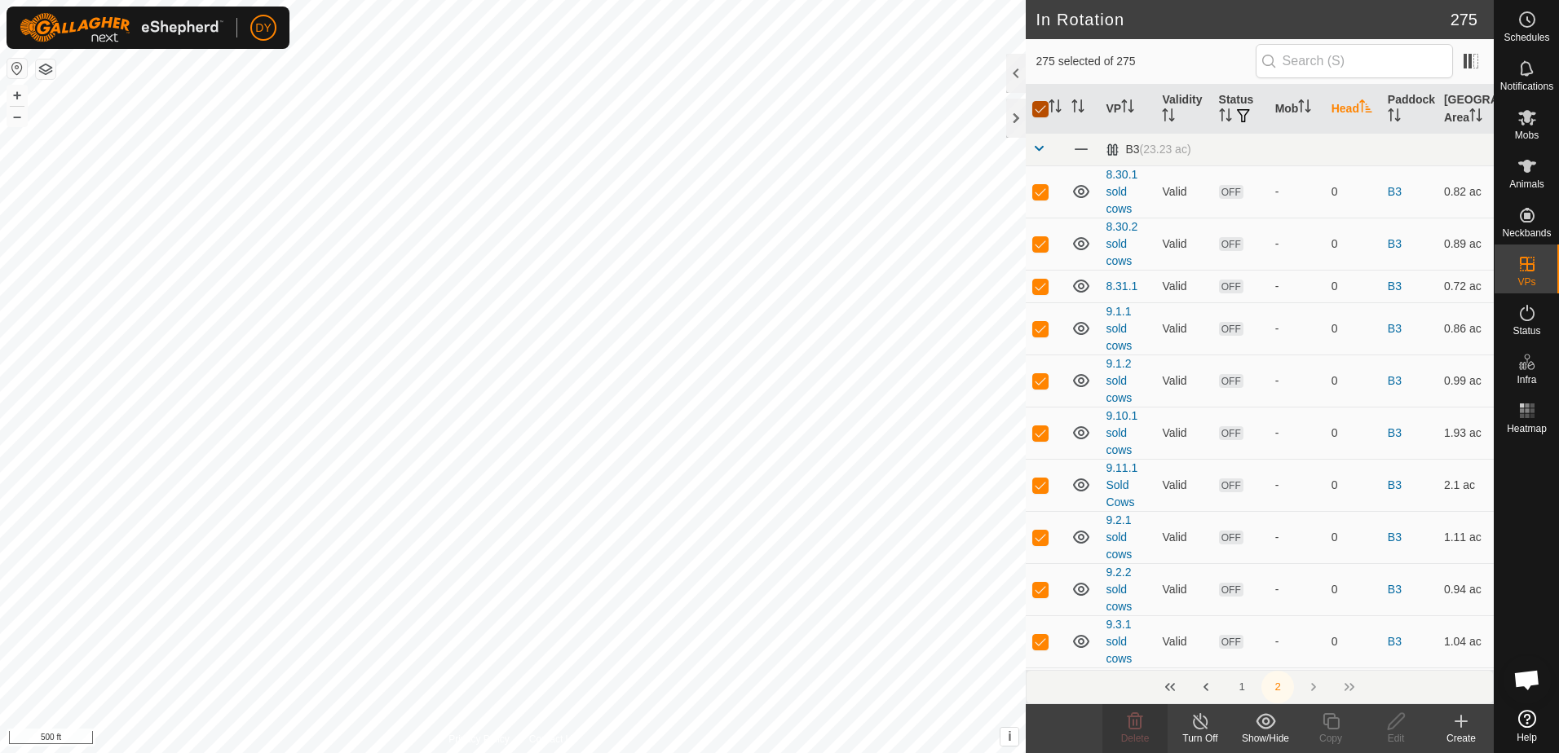
checkbox input "false"
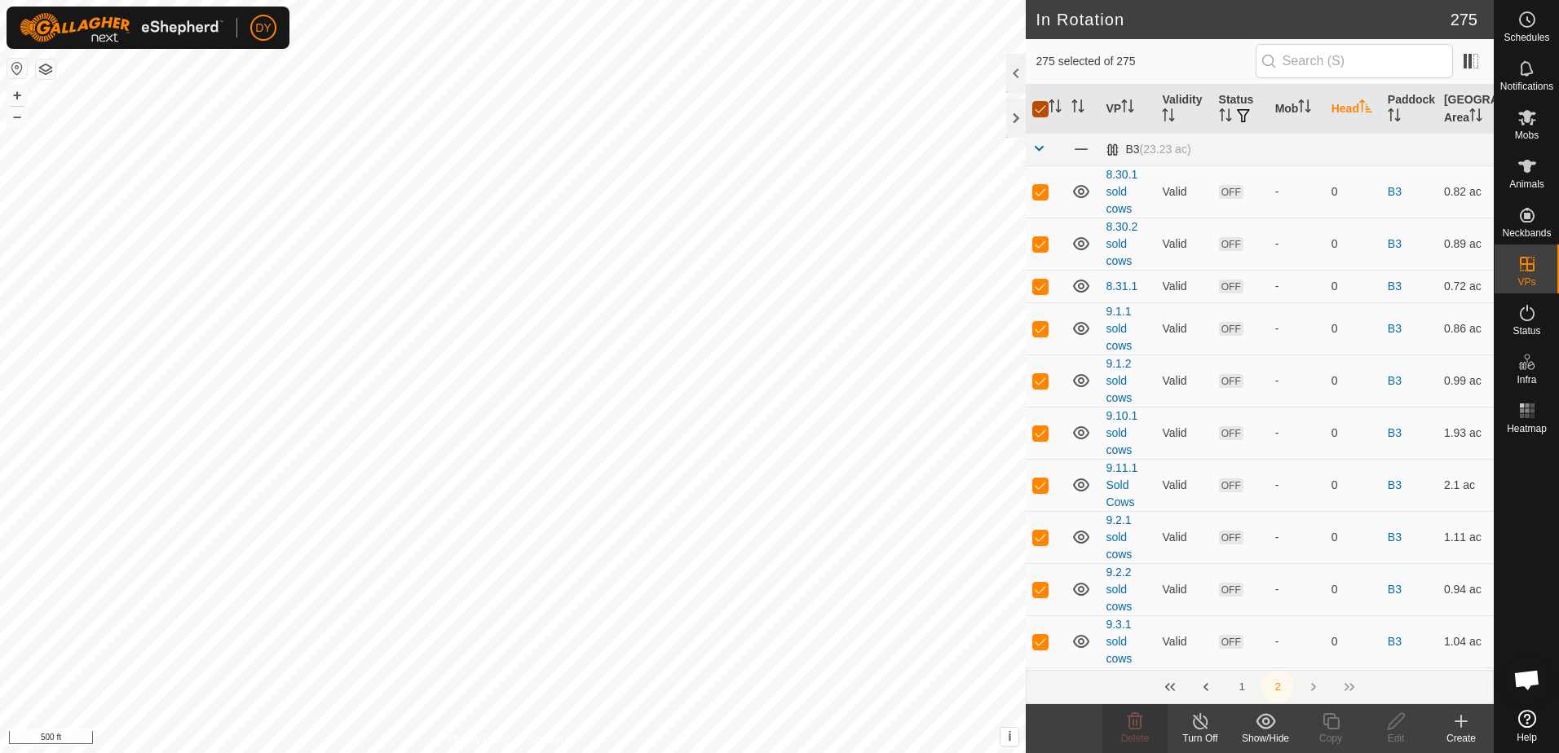
checkbox input "false"
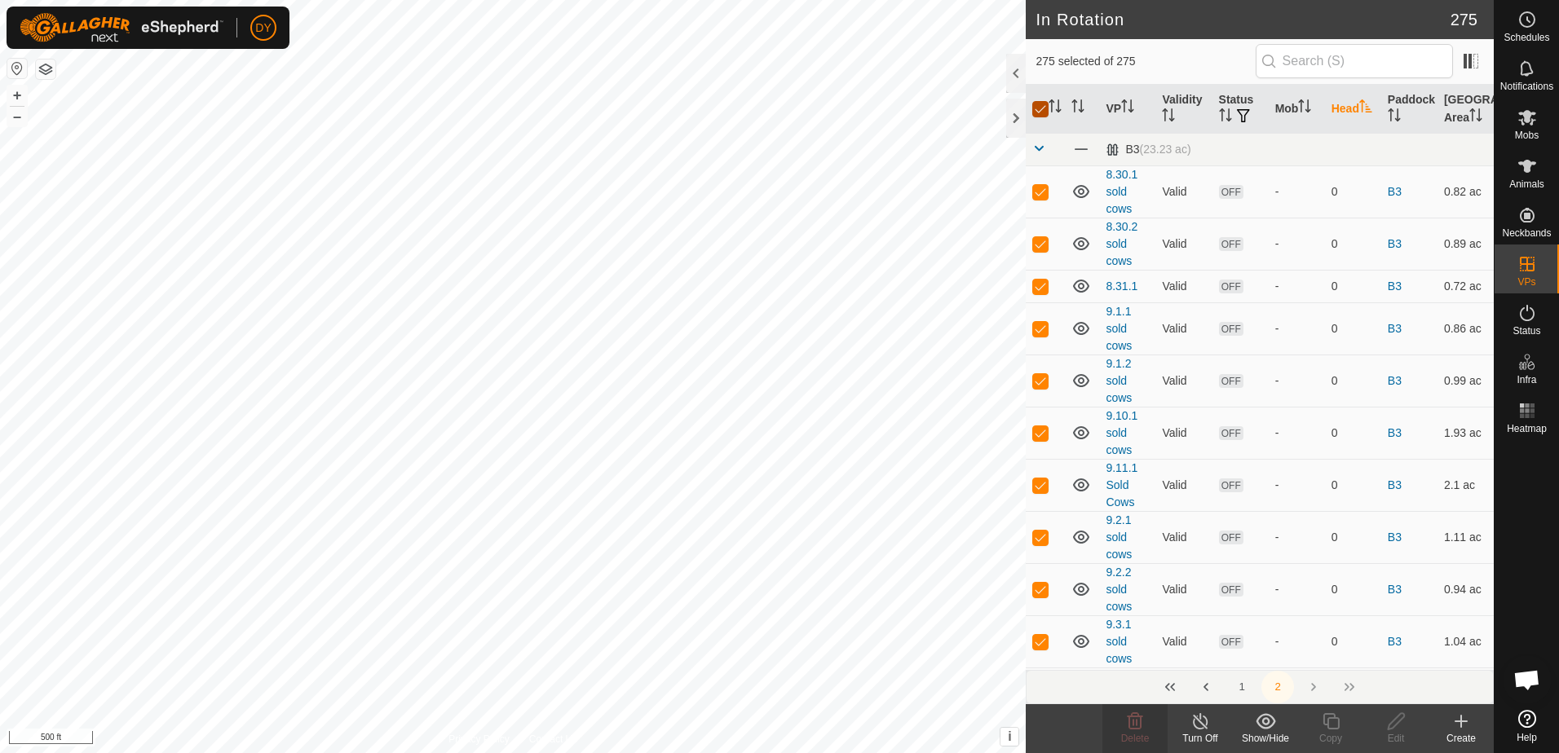
checkbox input "false"
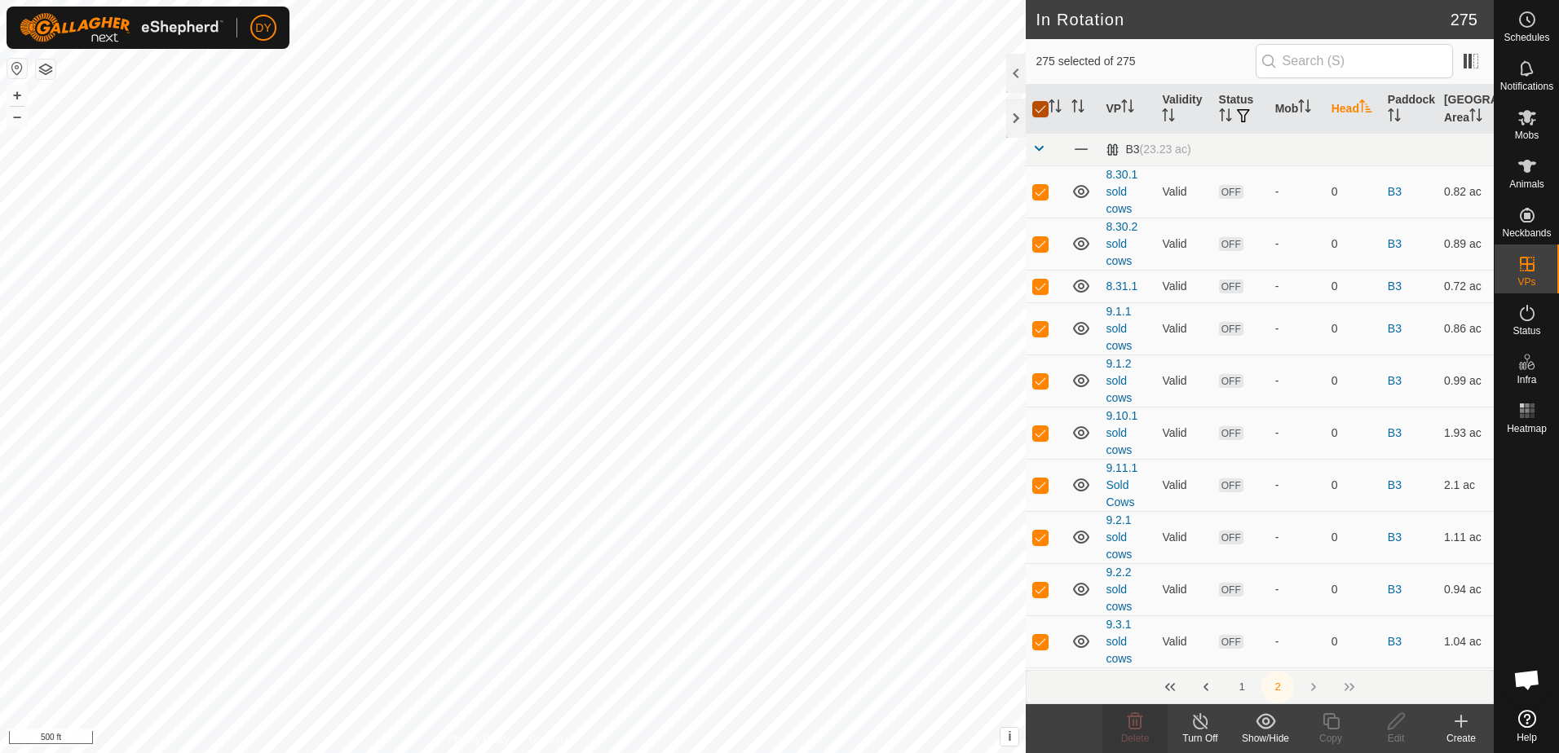
checkbox input "false"
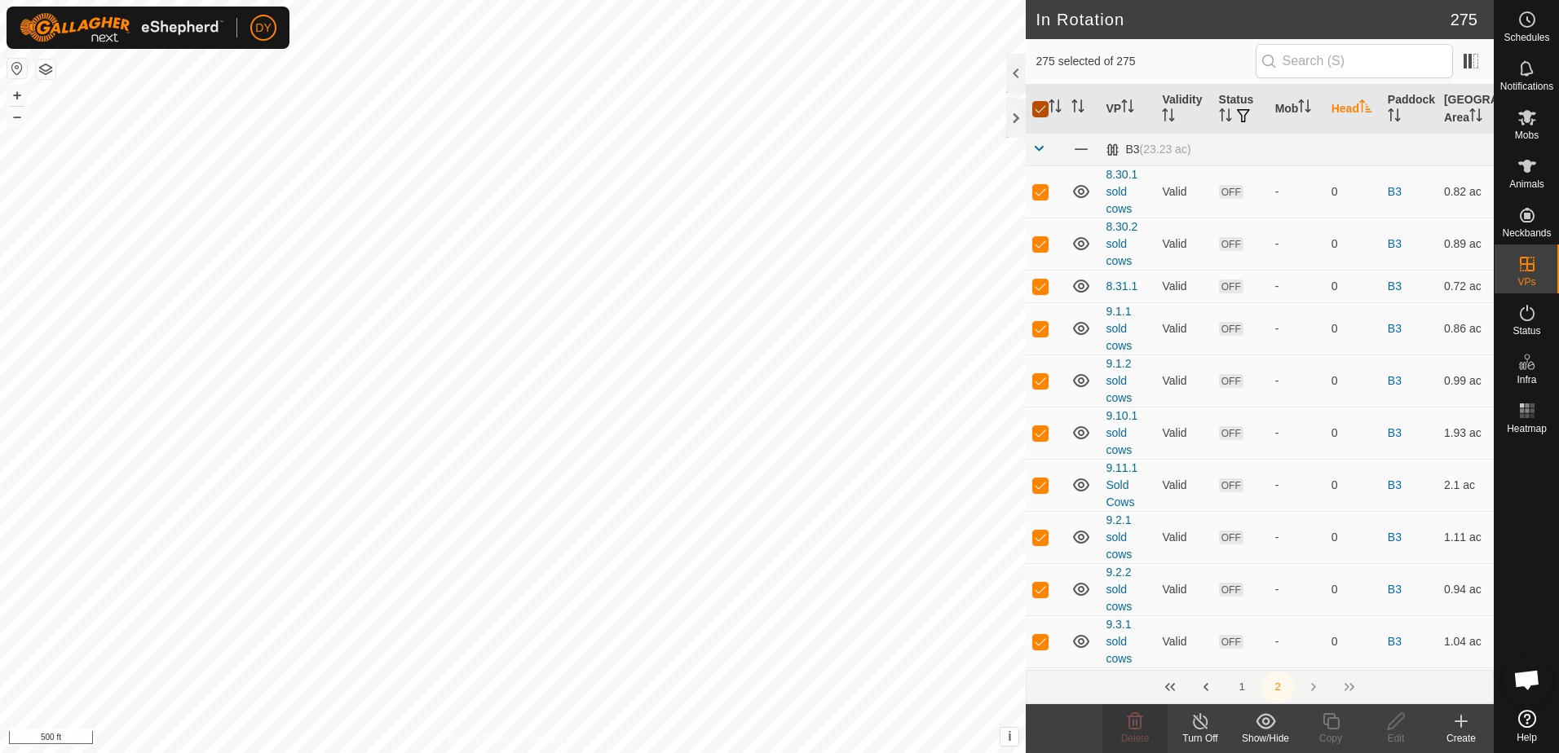
checkbox input "false"
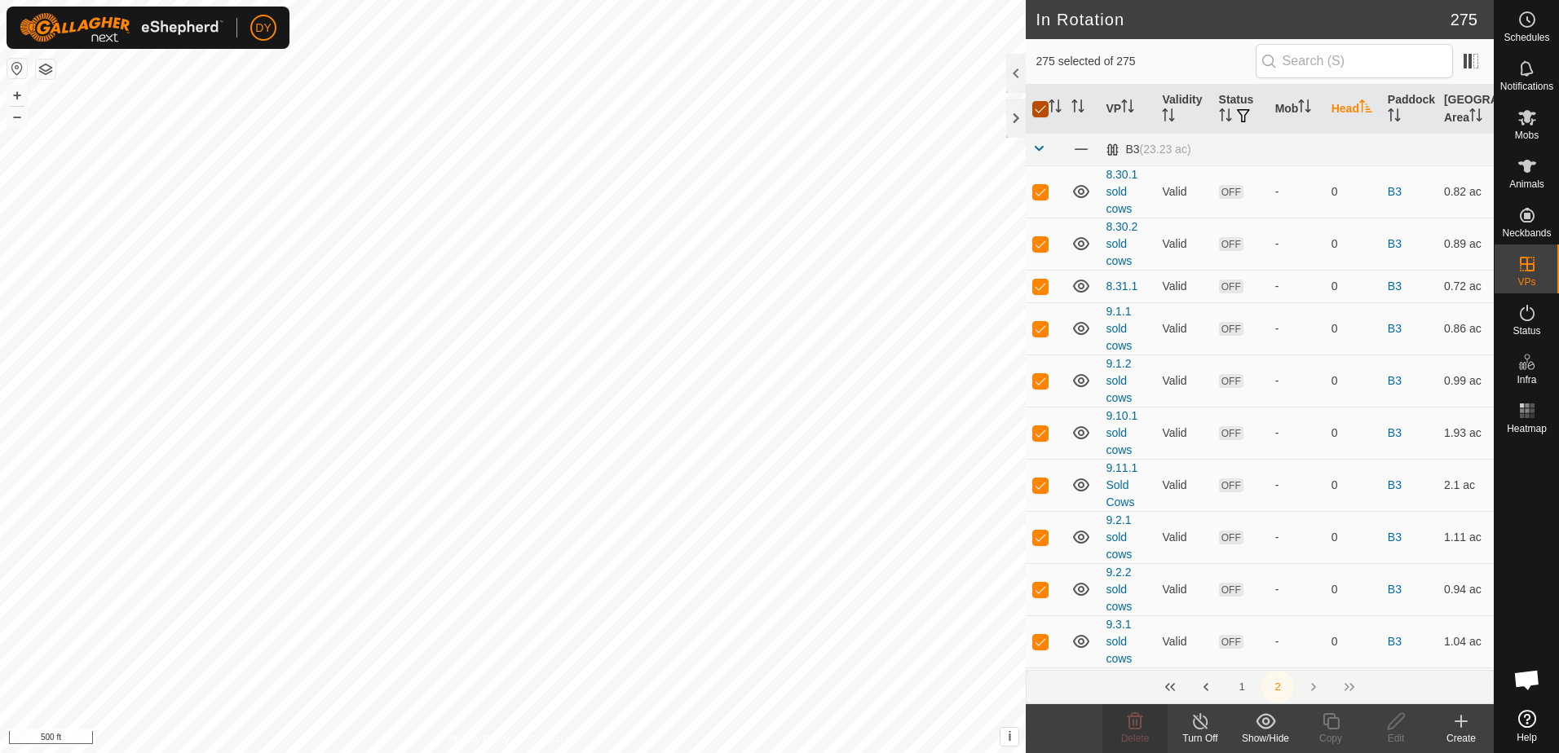
checkbox input "false"
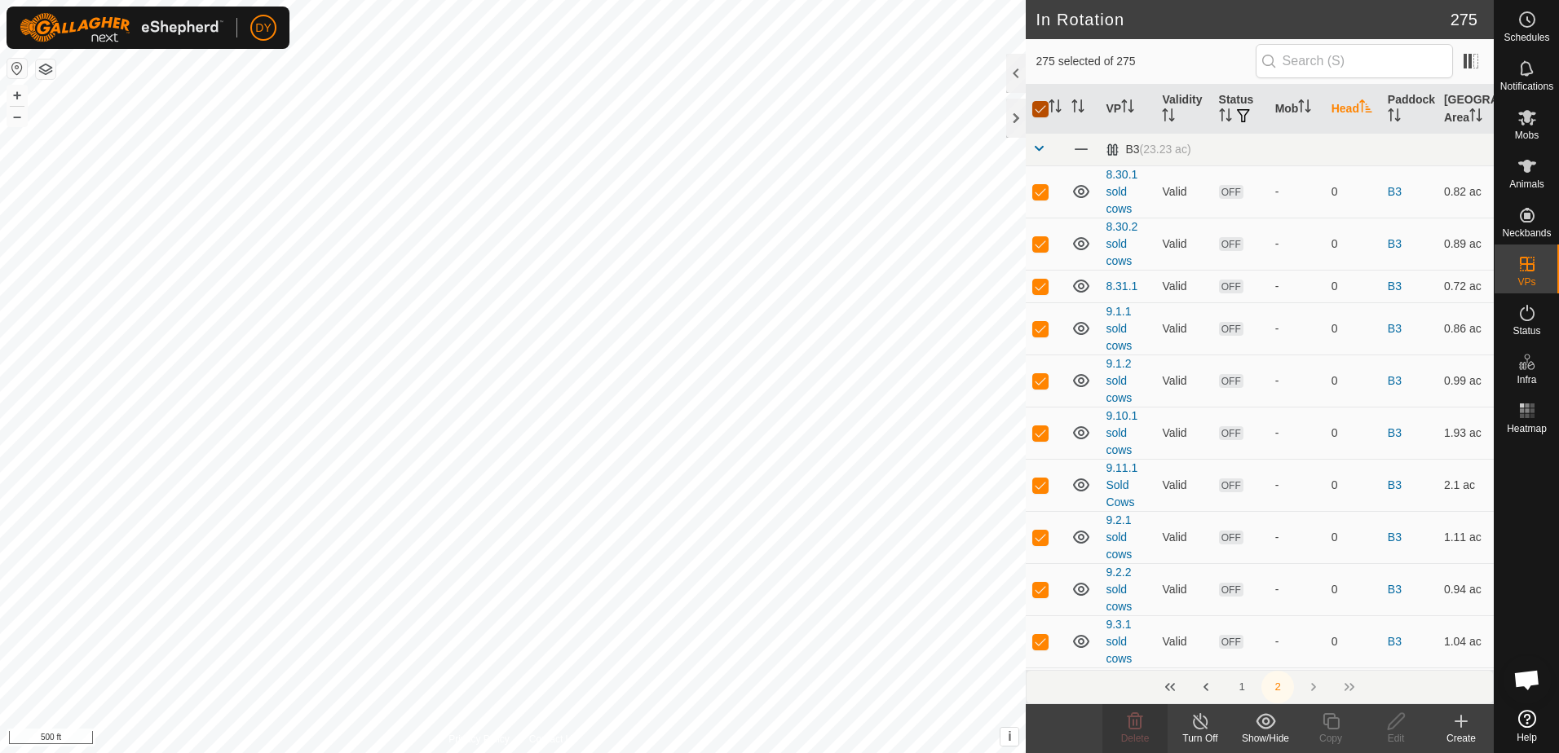
checkbox input "false"
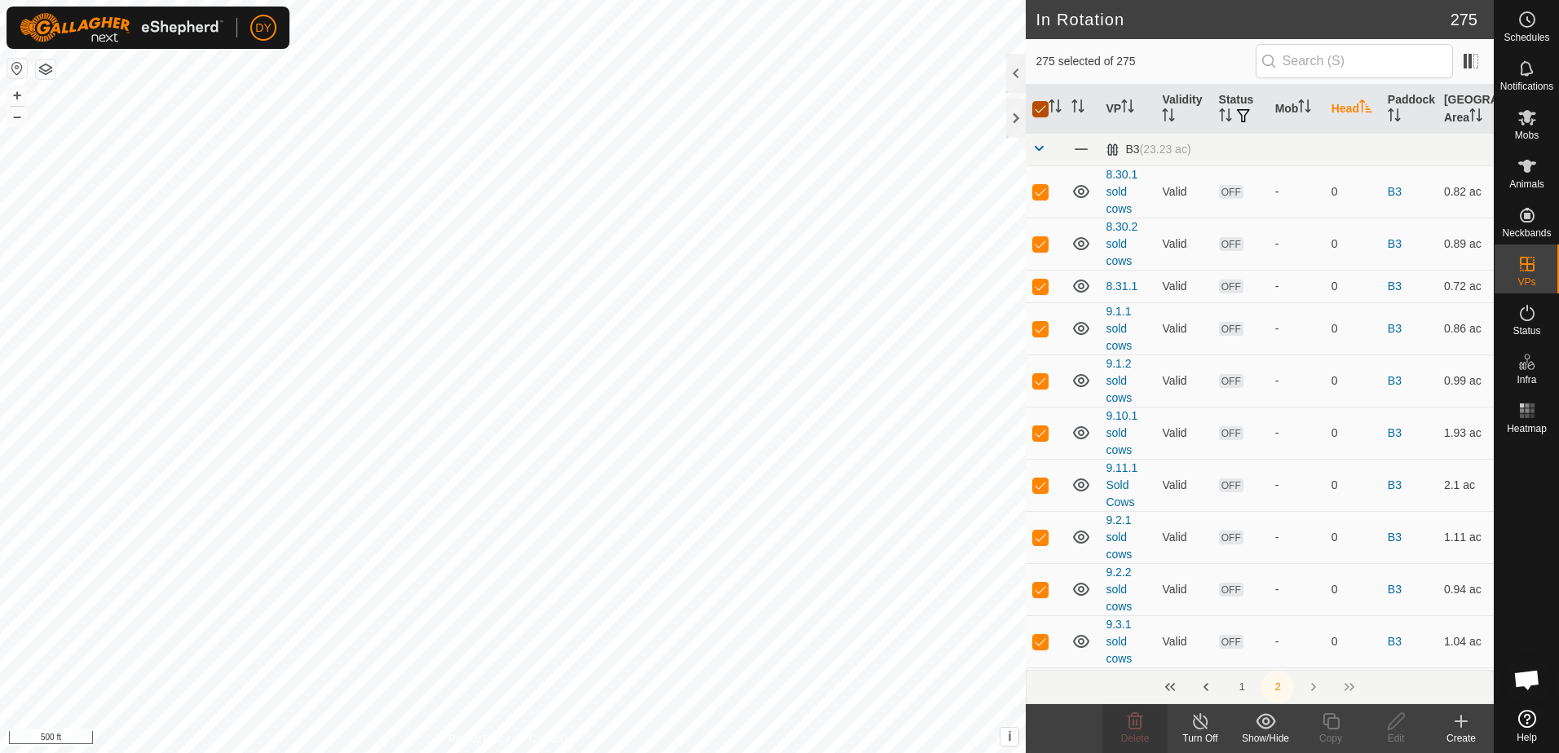
checkbox input "false"
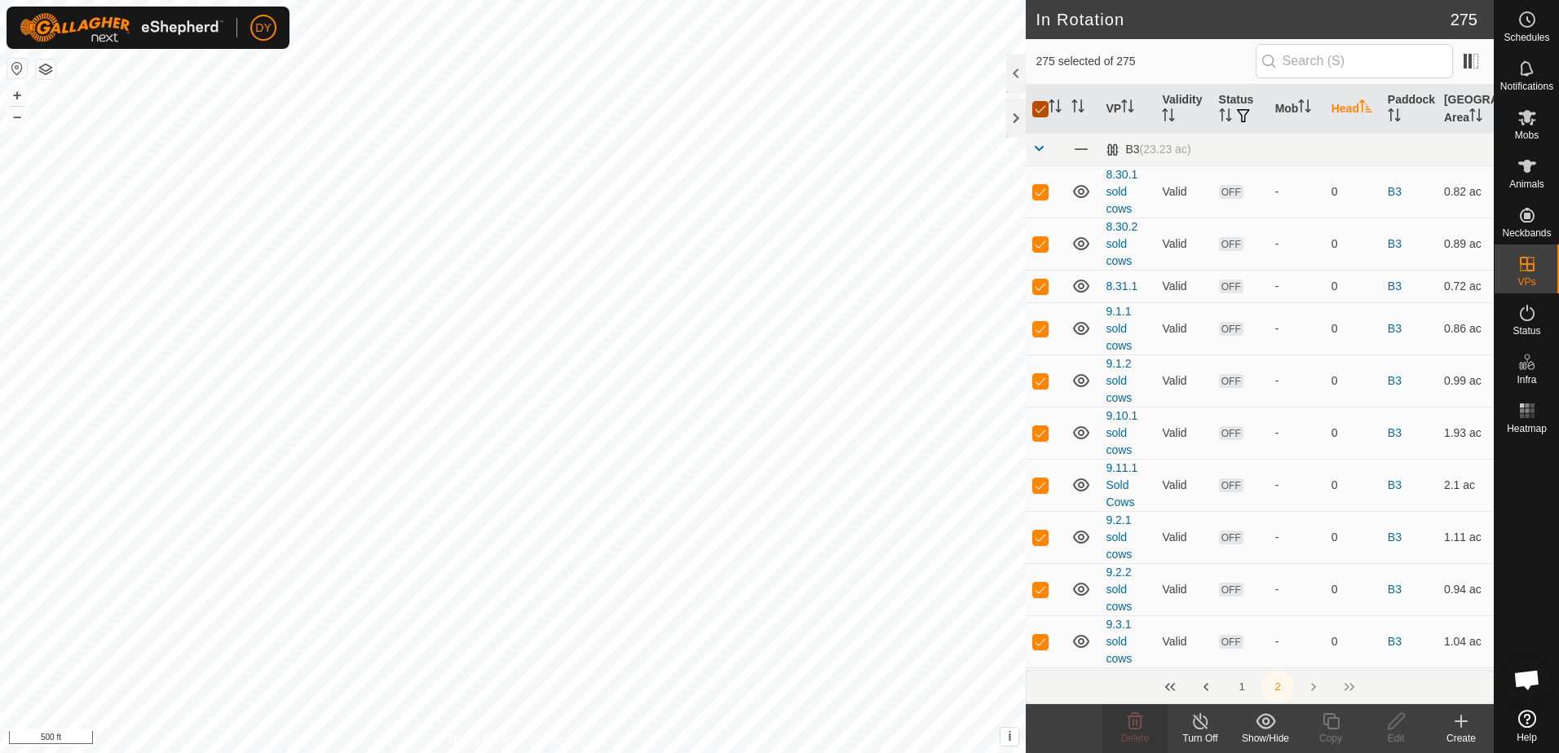
checkbox input "false"
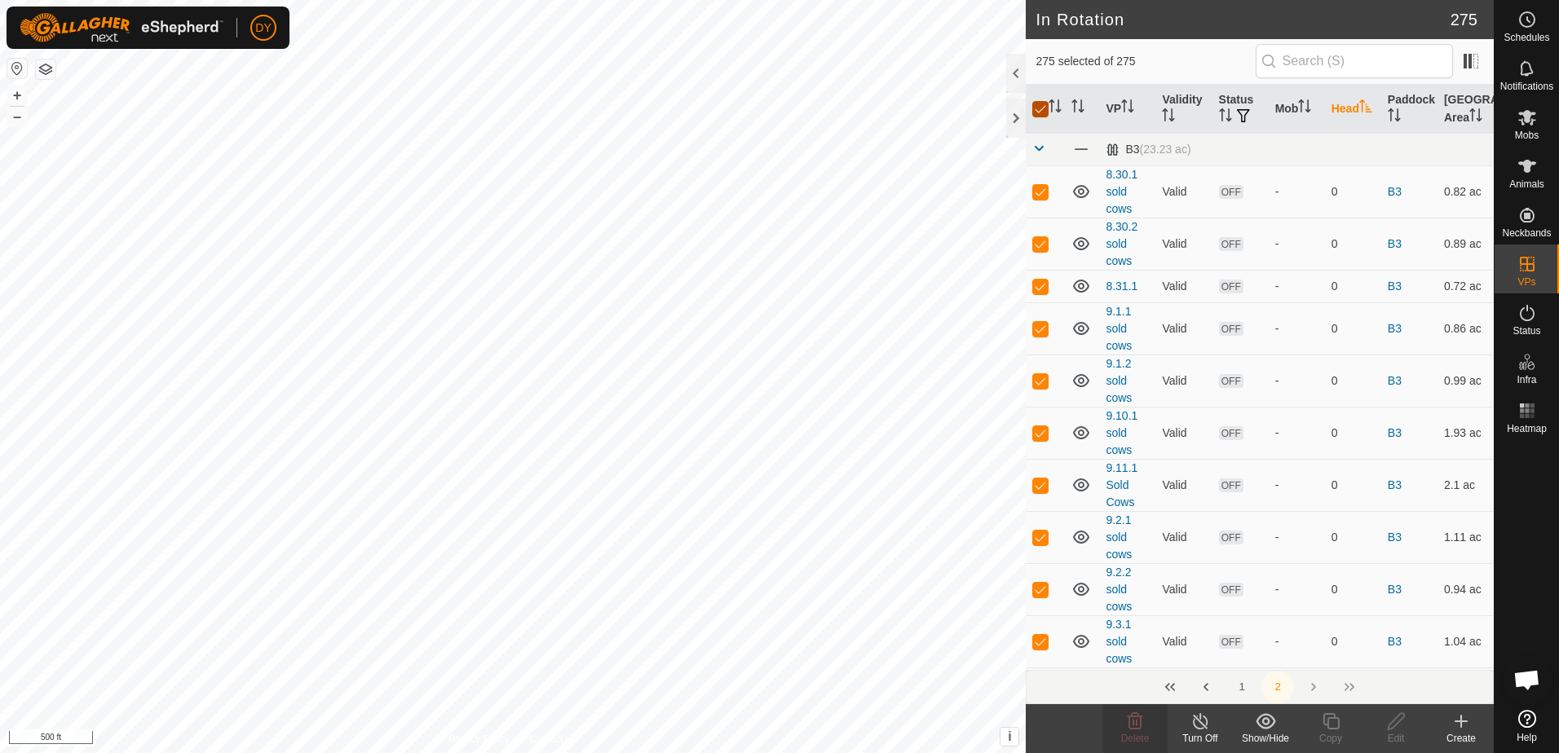
checkbox input "false"
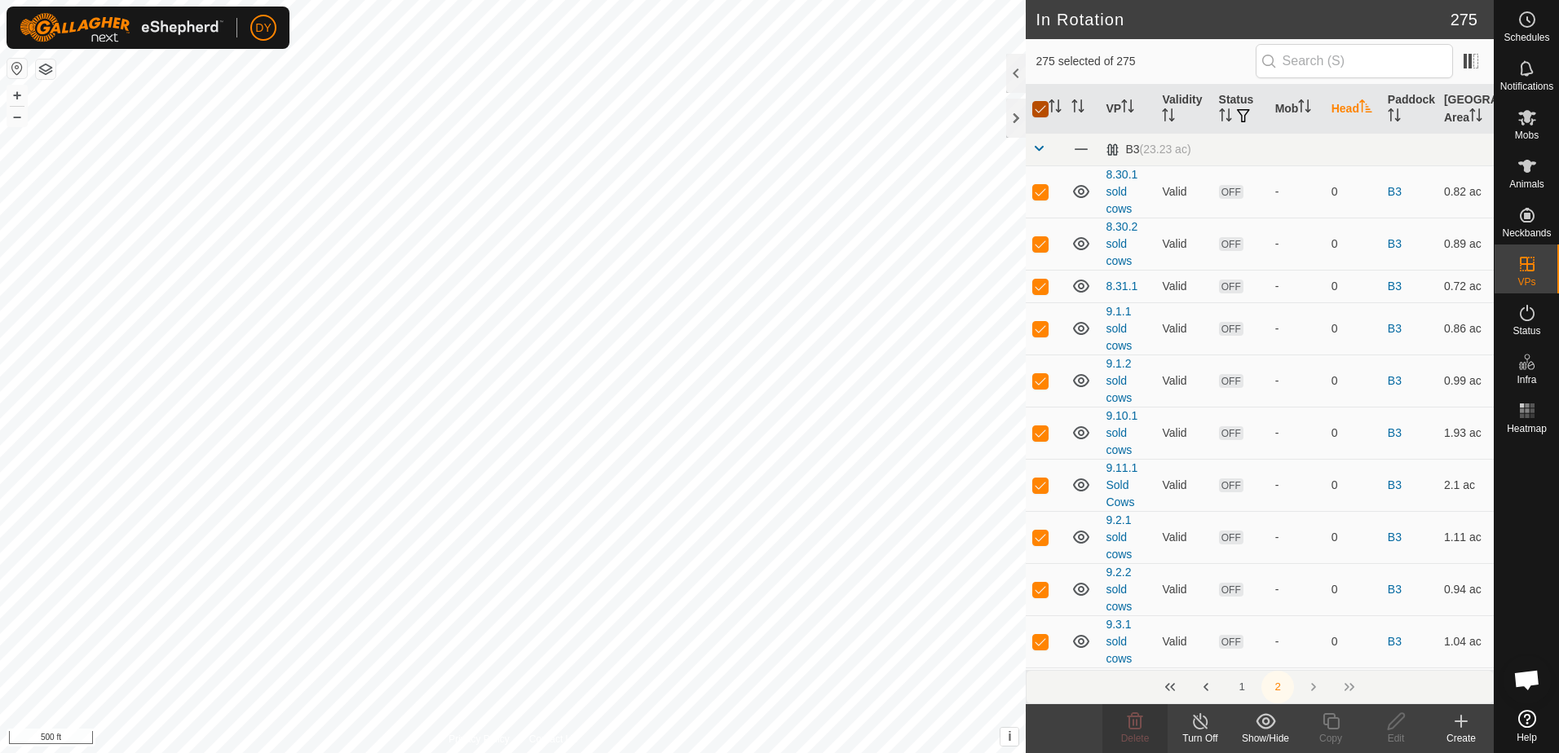
checkbox input "false"
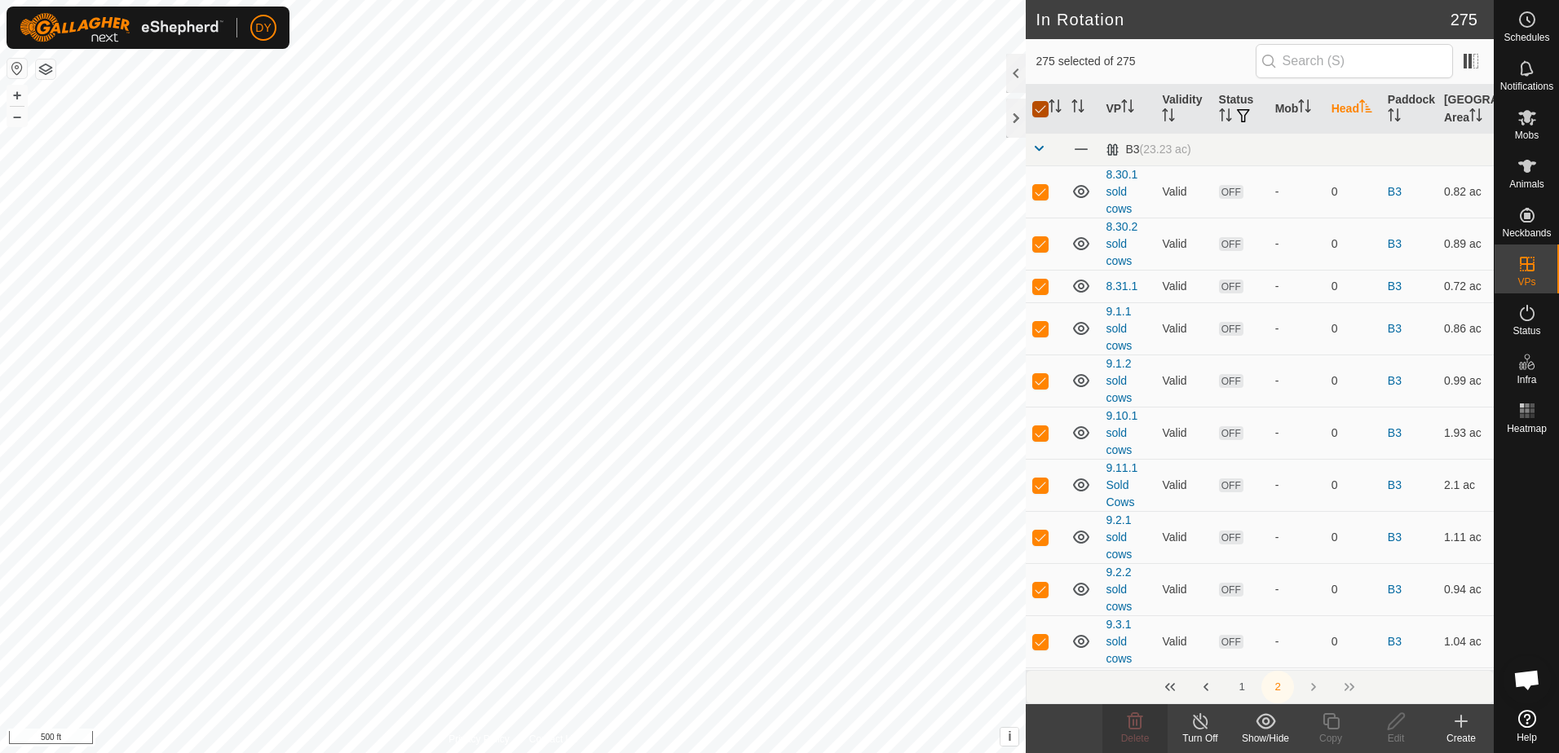
checkbox input "false"
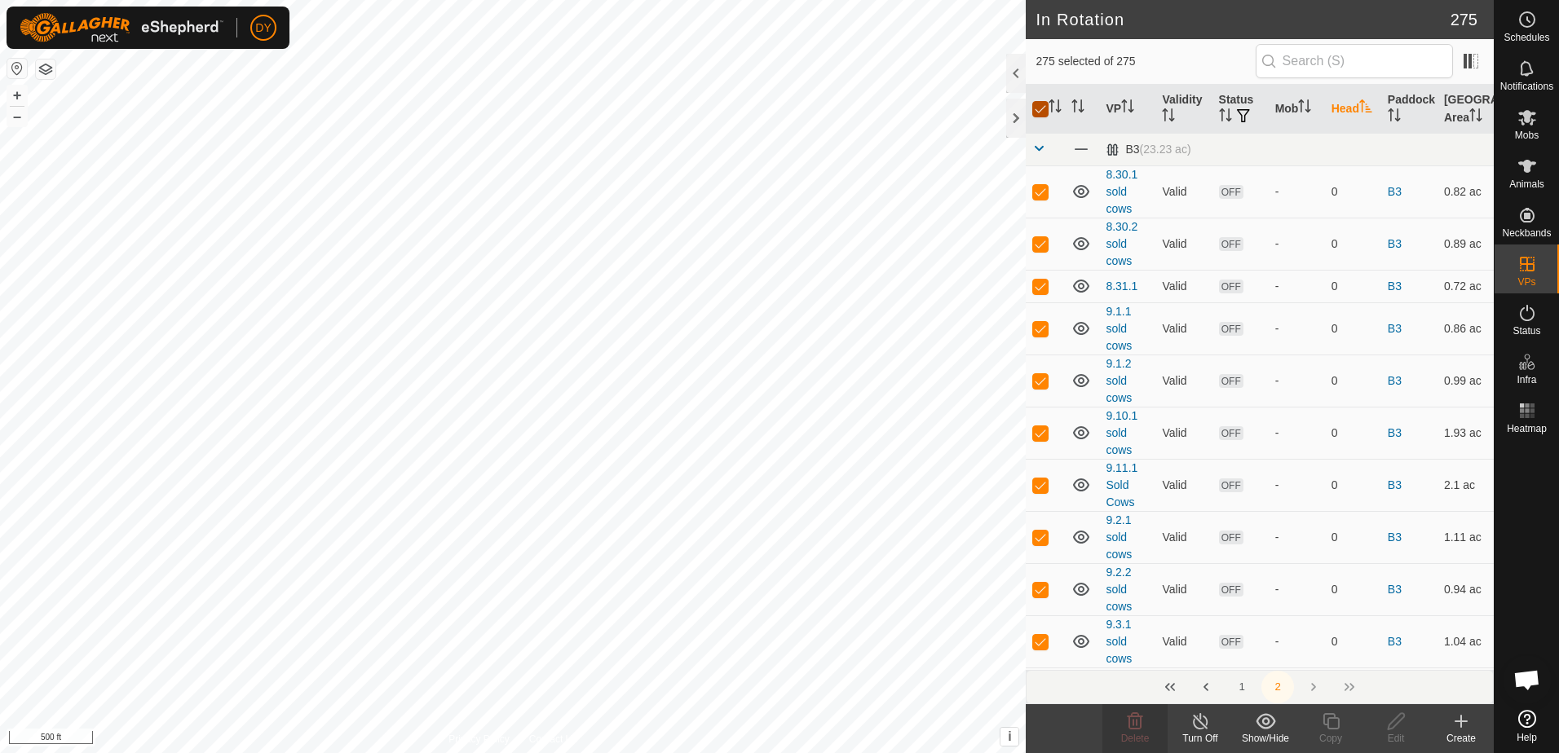
checkbox input "false"
click at [1044, 193] on p-checkbox at bounding box center [1040, 191] width 16 height 13
checkbox input "true"
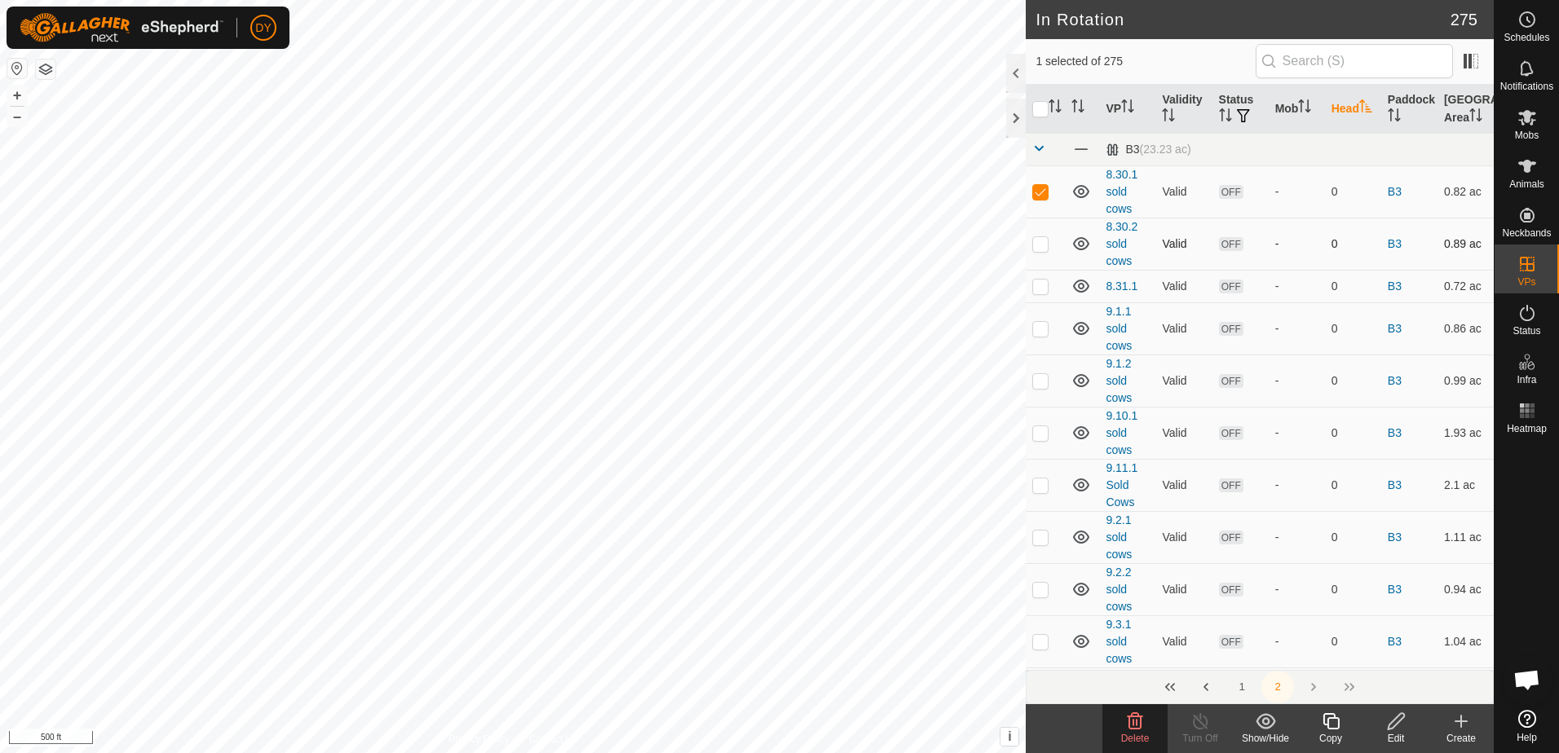
click at [1038, 246] on p-checkbox at bounding box center [1040, 243] width 16 height 13
checkbox input "true"
click at [1034, 145] on span at bounding box center [1038, 148] width 13 height 13
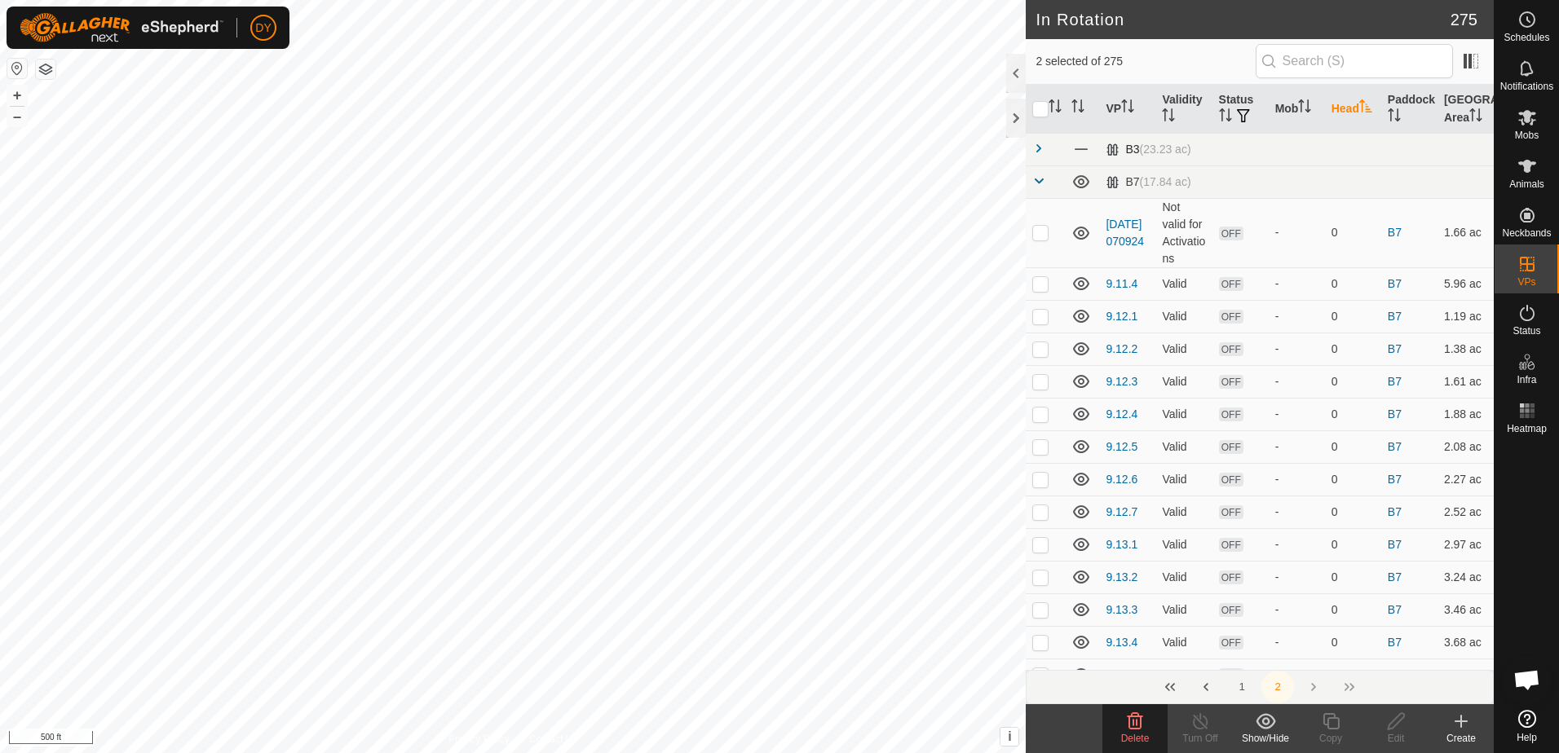
click at [1035, 146] on span at bounding box center [1038, 148] width 13 height 13
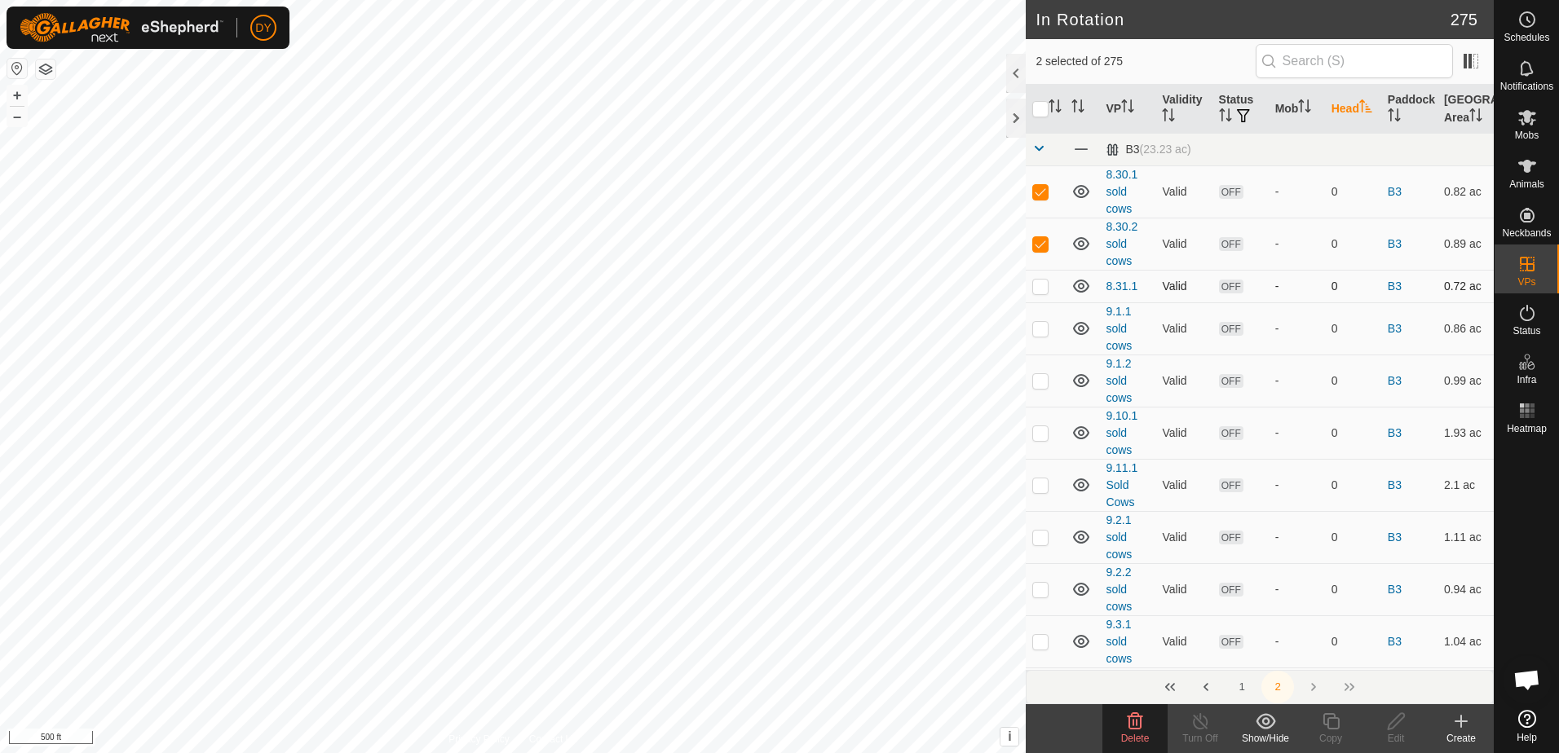
click at [1041, 288] on p-checkbox at bounding box center [1040, 286] width 16 height 13
checkbox input "true"
click at [1044, 332] on p-checkbox at bounding box center [1040, 328] width 16 height 13
checkbox input "true"
click at [1040, 377] on p-checkbox at bounding box center [1040, 380] width 16 height 13
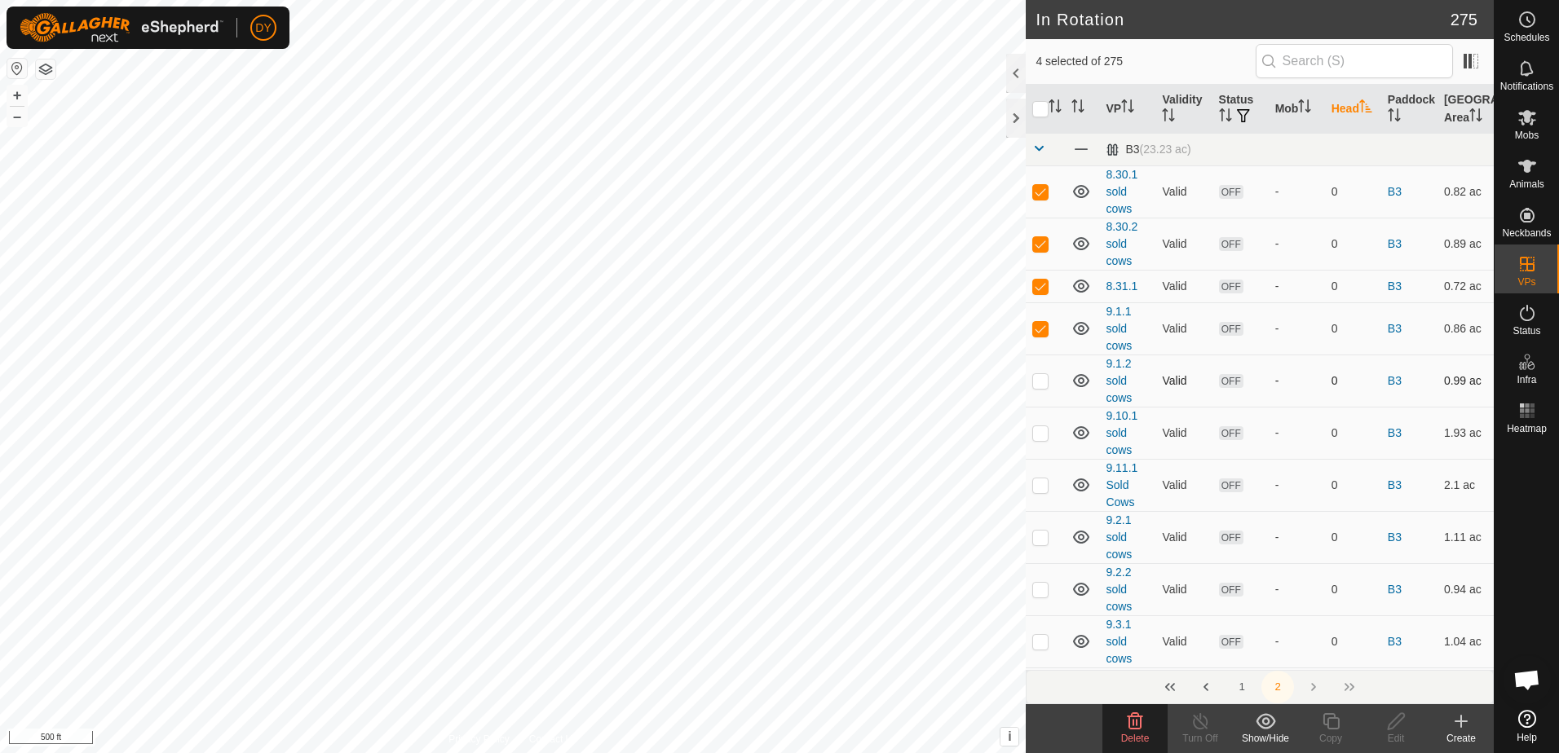
checkbox input "true"
click at [1046, 433] on p-checkbox at bounding box center [1040, 432] width 16 height 13
checkbox input "true"
click at [1041, 477] on td at bounding box center [1045, 485] width 39 height 52
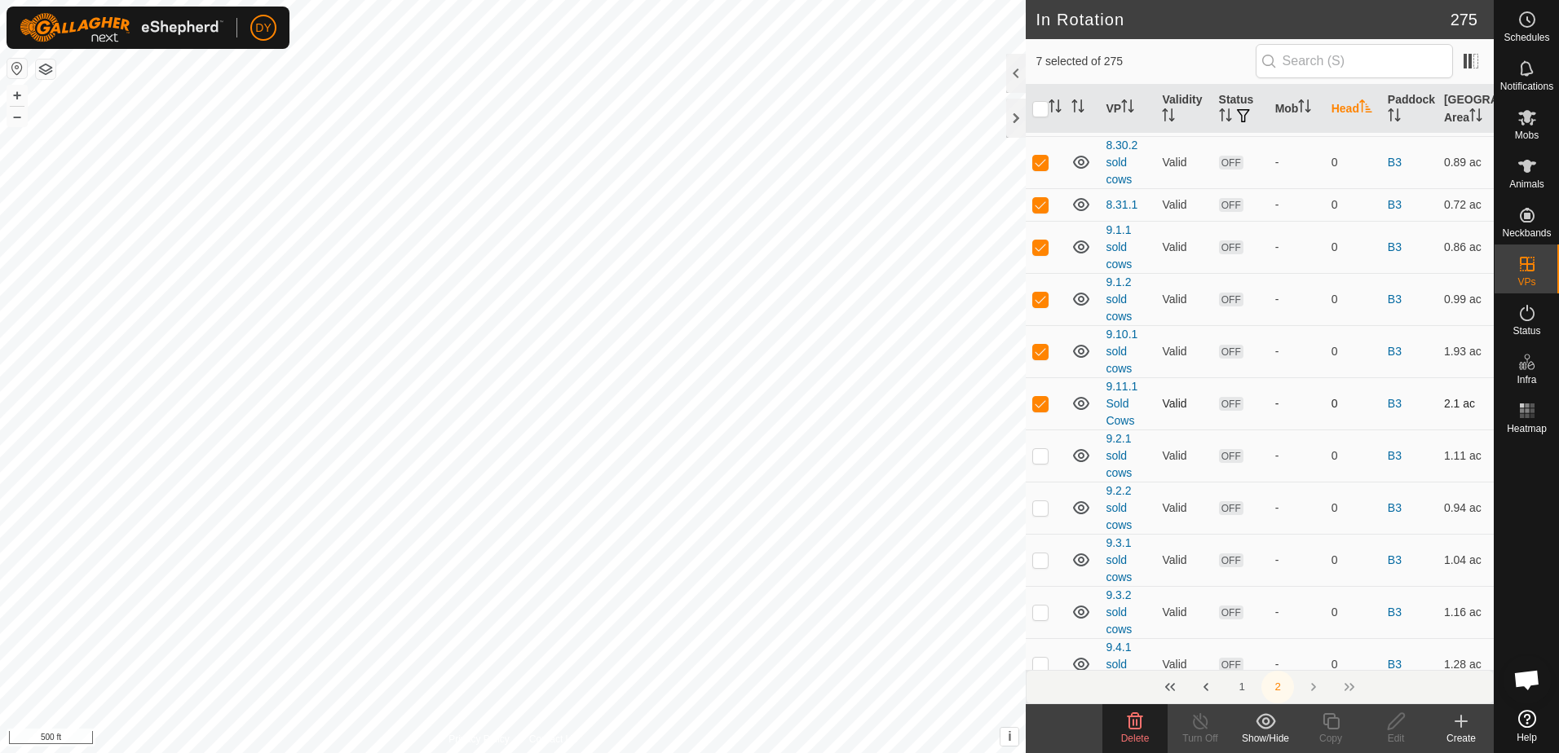
click at [1041, 406] on p-checkbox at bounding box center [1040, 403] width 16 height 13
checkbox input "false"
click at [1041, 461] on p-checkbox at bounding box center [1040, 455] width 16 height 13
checkbox input "true"
click at [1037, 509] on p-checkbox at bounding box center [1040, 507] width 16 height 13
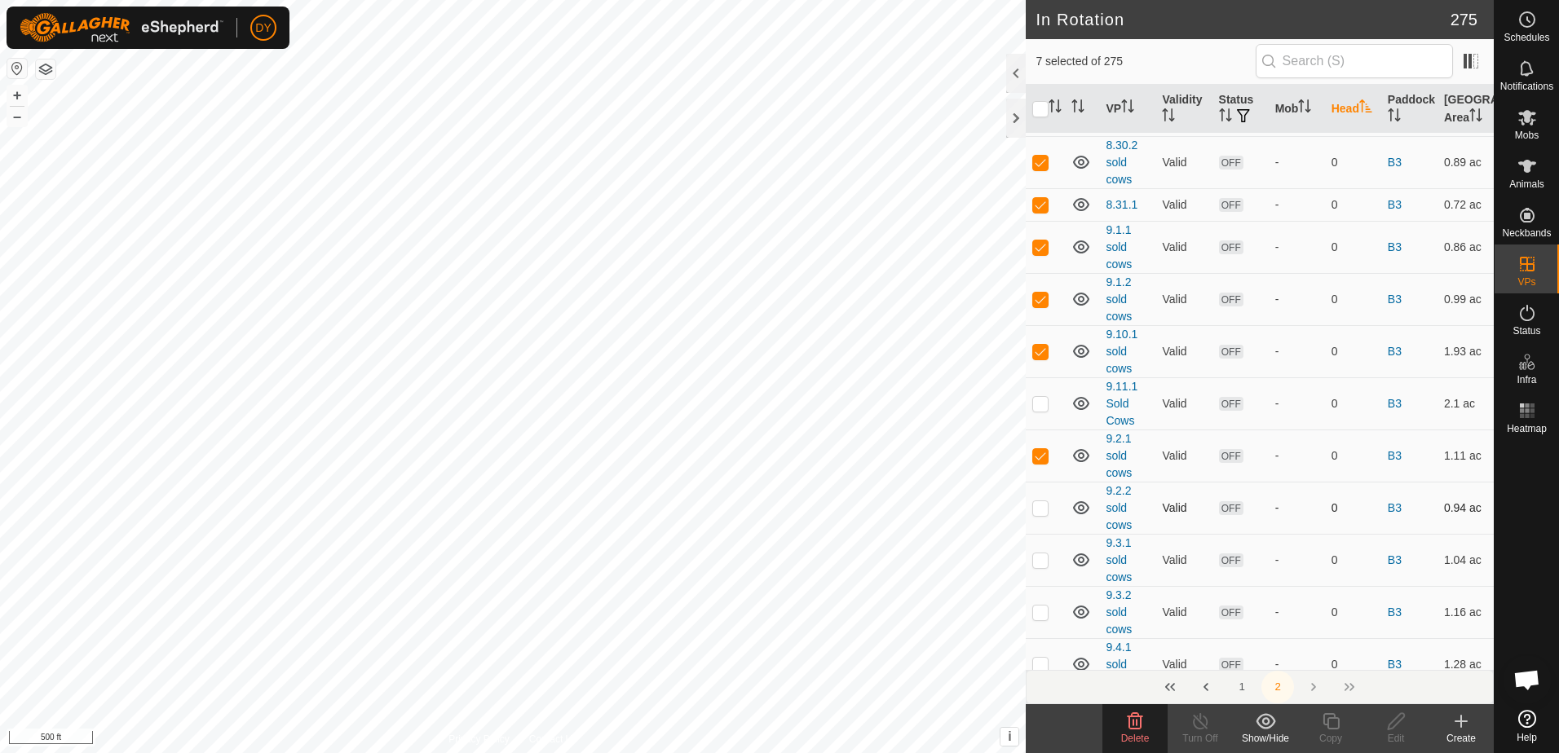
checkbox input "true"
click at [1043, 557] on p-checkbox at bounding box center [1040, 560] width 16 height 13
checkbox input "true"
click at [1044, 608] on p-checkbox at bounding box center [1040, 612] width 16 height 13
checkbox input "true"
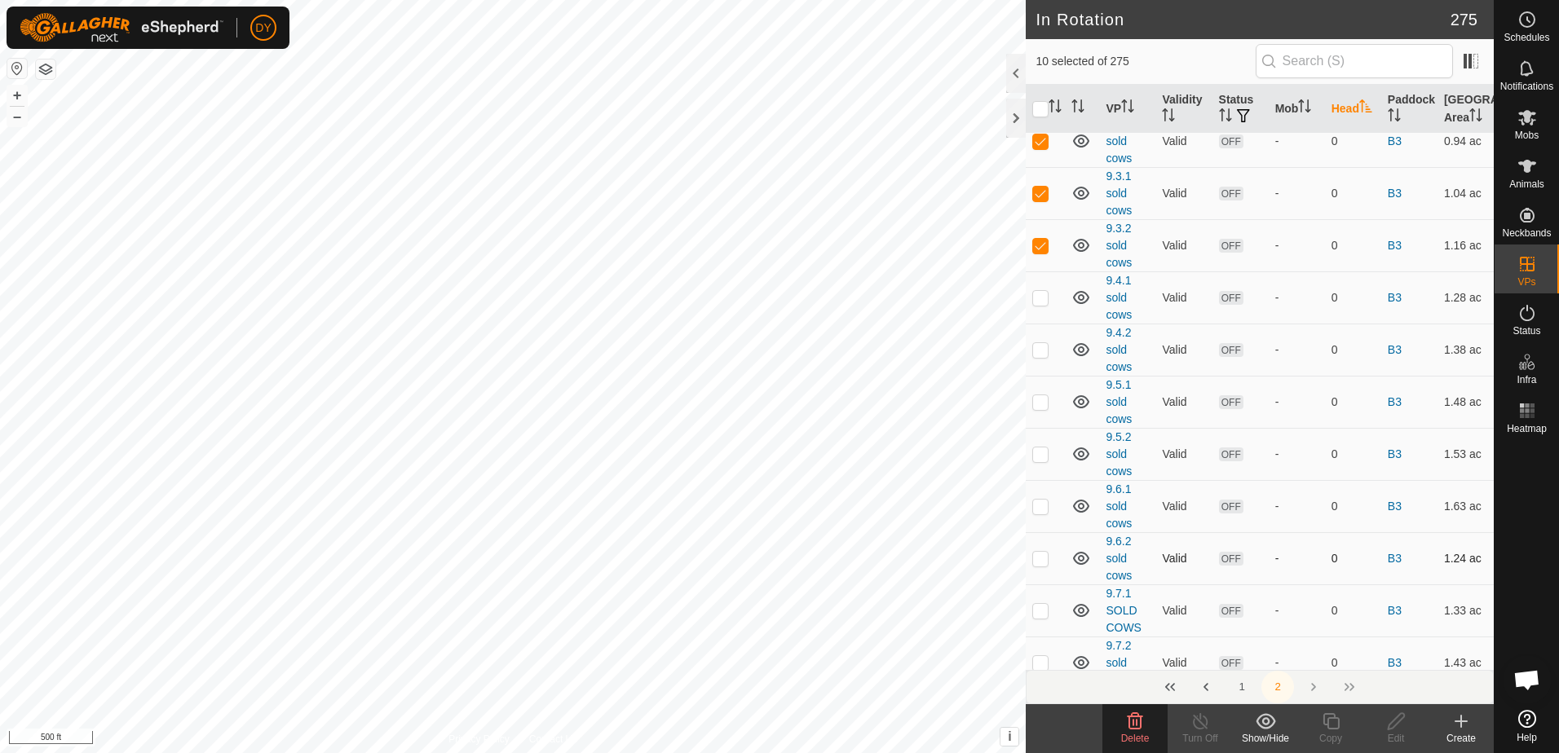
scroll to position [489, 0]
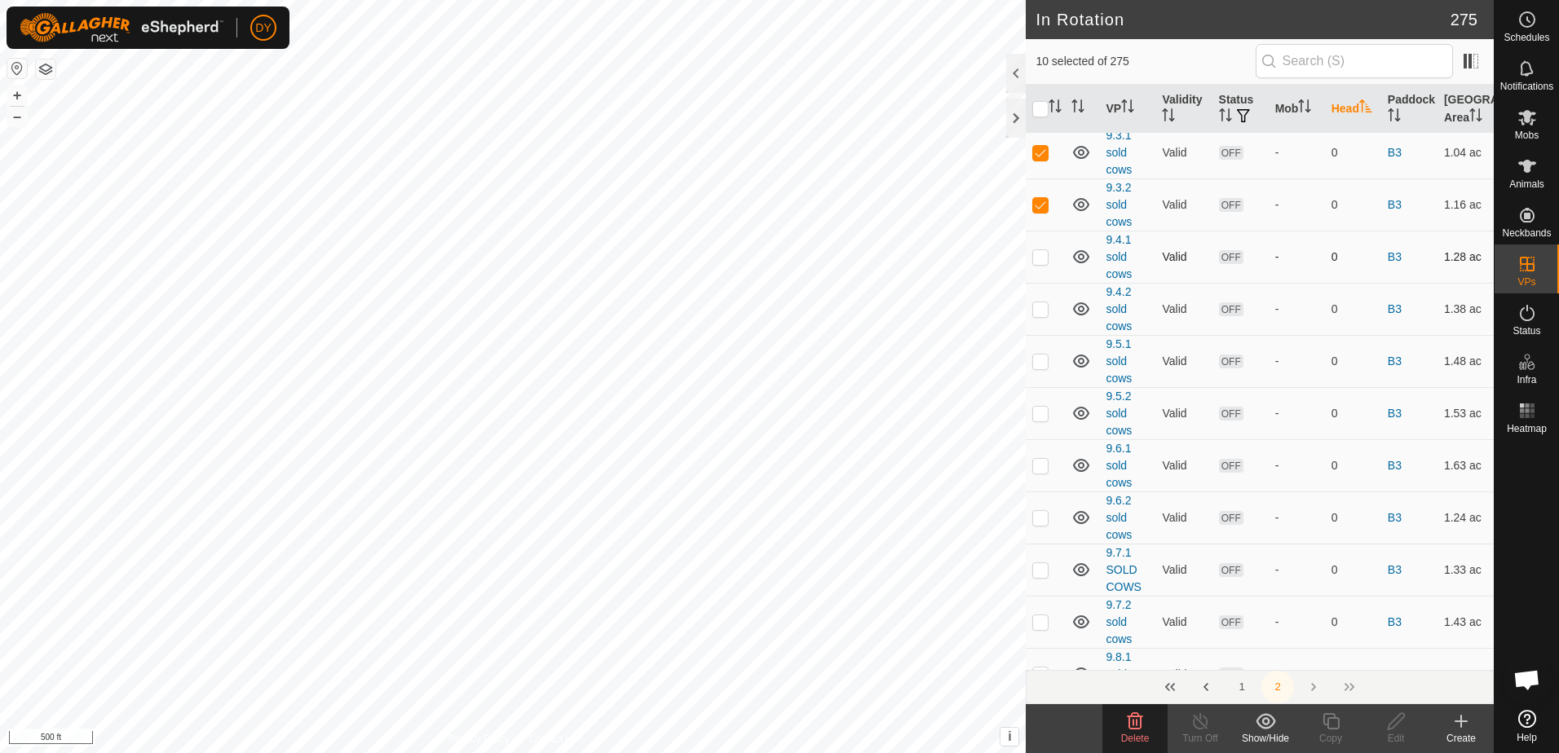
click at [1040, 256] on p-checkbox at bounding box center [1040, 256] width 16 height 13
checkbox input "true"
click at [1038, 310] on p-checkbox at bounding box center [1040, 308] width 16 height 13
checkbox input "true"
click at [1044, 359] on p-checkbox at bounding box center [1040, 361] width 16 height 13
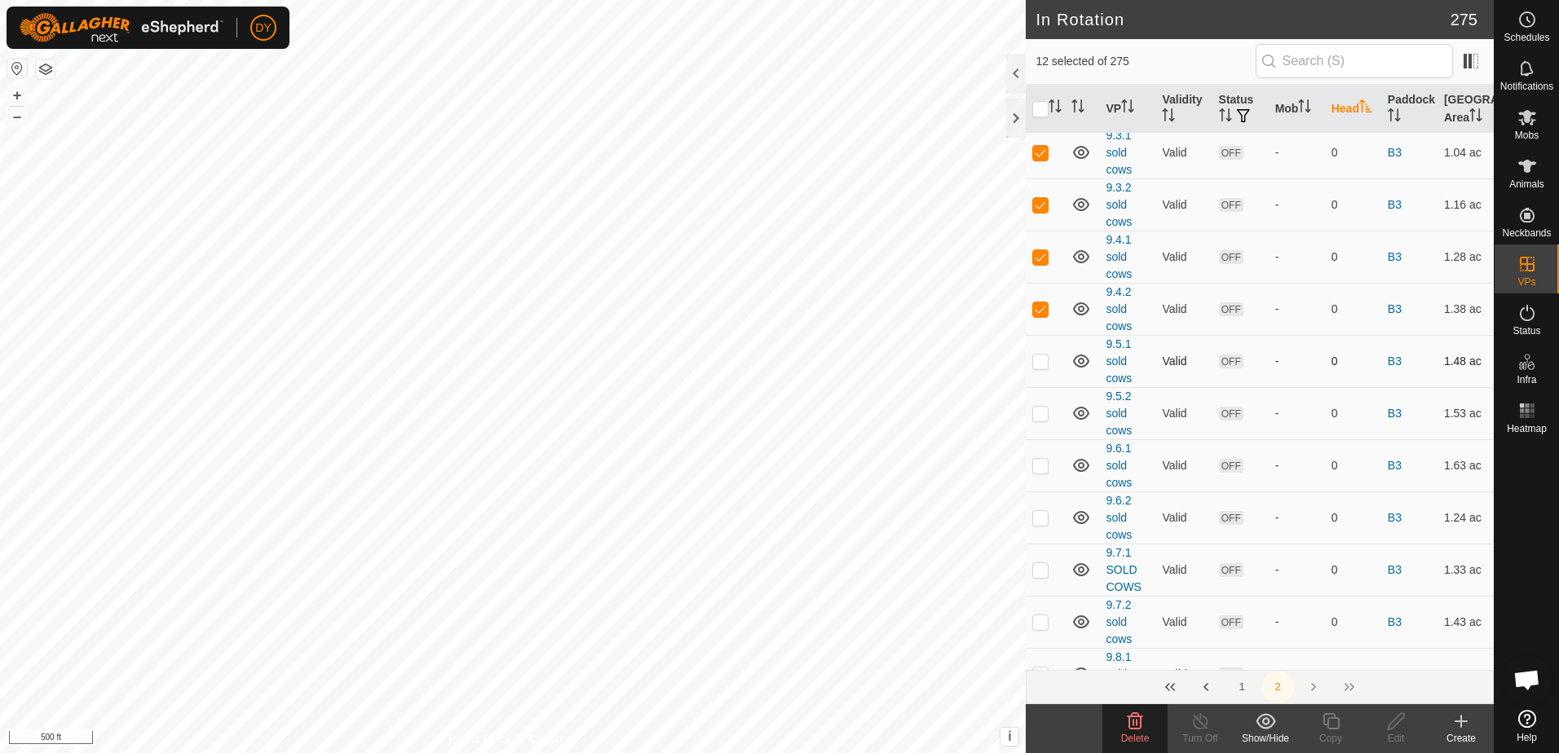
checkbox input "true"
click at [1041, 417] on p-checkbox at bounding box center [1040, 413] width 16 height 13
checkbox input "true"
click at [1041, 471] on p-checkbox at bounding box center [1040, 465] width 16 height 13
checkbox input "true"
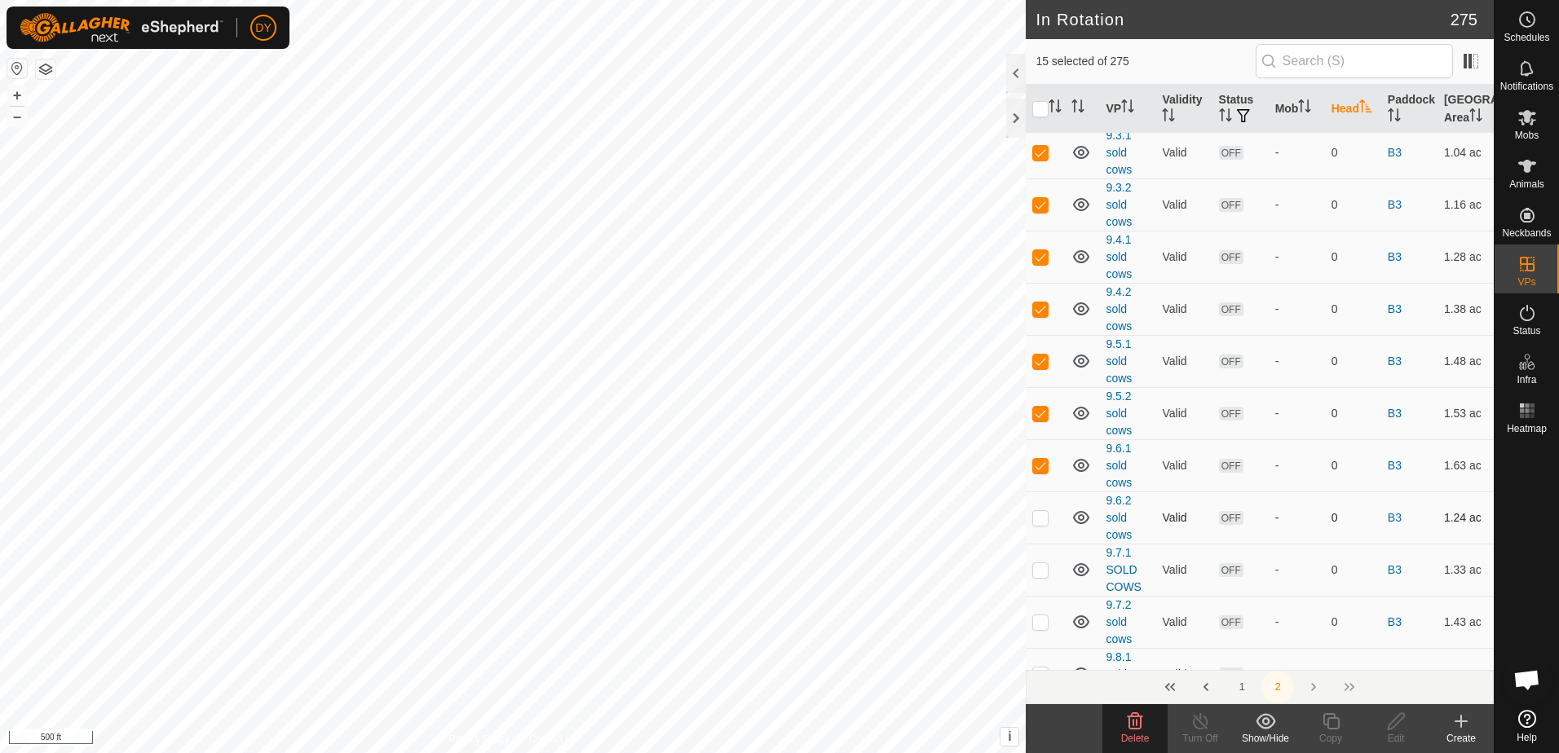
click at [1037, 521] on p-checkbox at bounding box center [1040, 517] width 16 height 13
checkbox input "true"
click at [1040, 569] on p-checkbox at bounding box center [1040, 569] width 16 height 13
checkbox input "true"
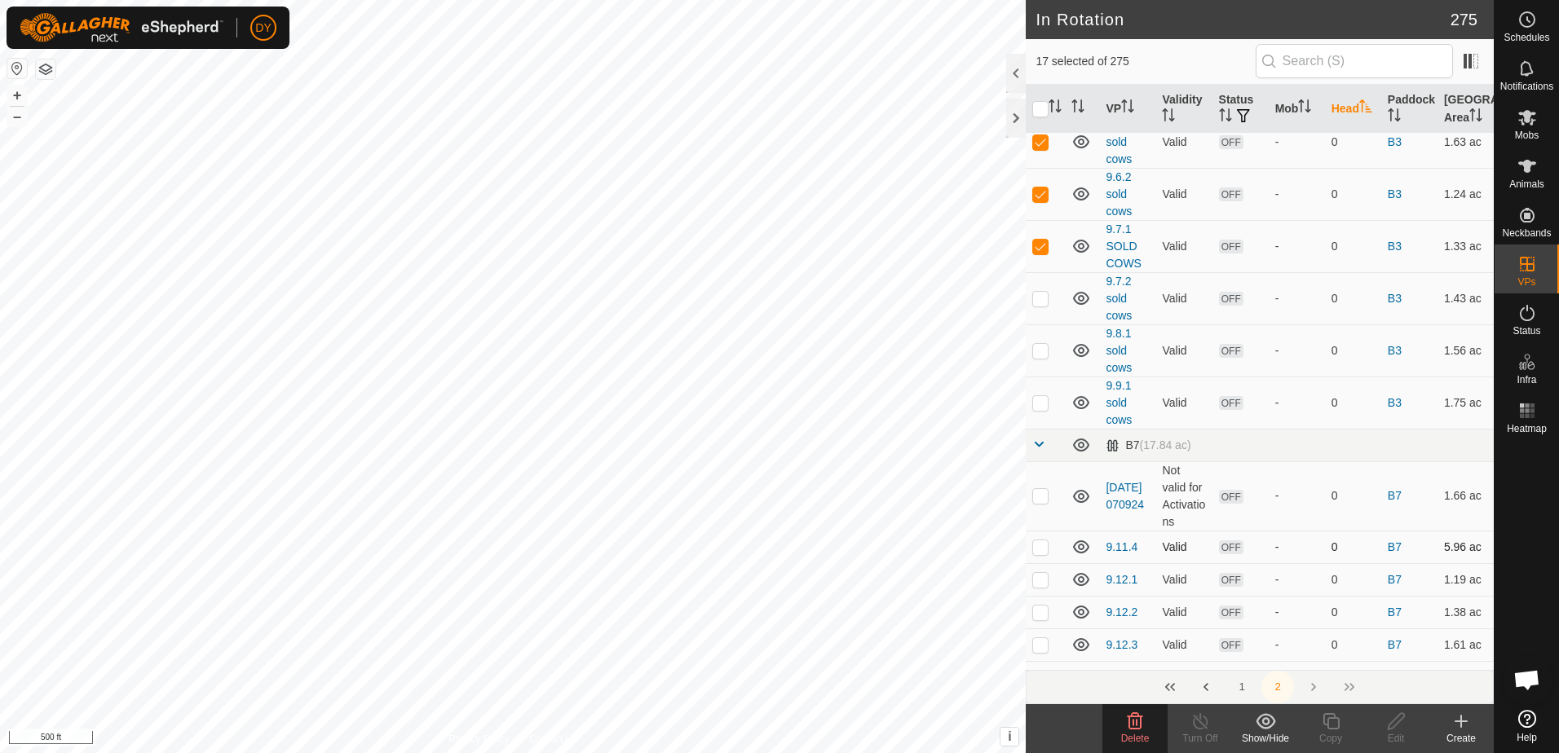
scroll to position [815, 0]
click at [1037, 300] on p-checkbox at bounding box center [1040, 295] width 16 height 13
checkbox input "true"
click at [1039, 345] on p-checkbox at bounding box center [1040, 348] width 16 height 13
checkbox input "true"
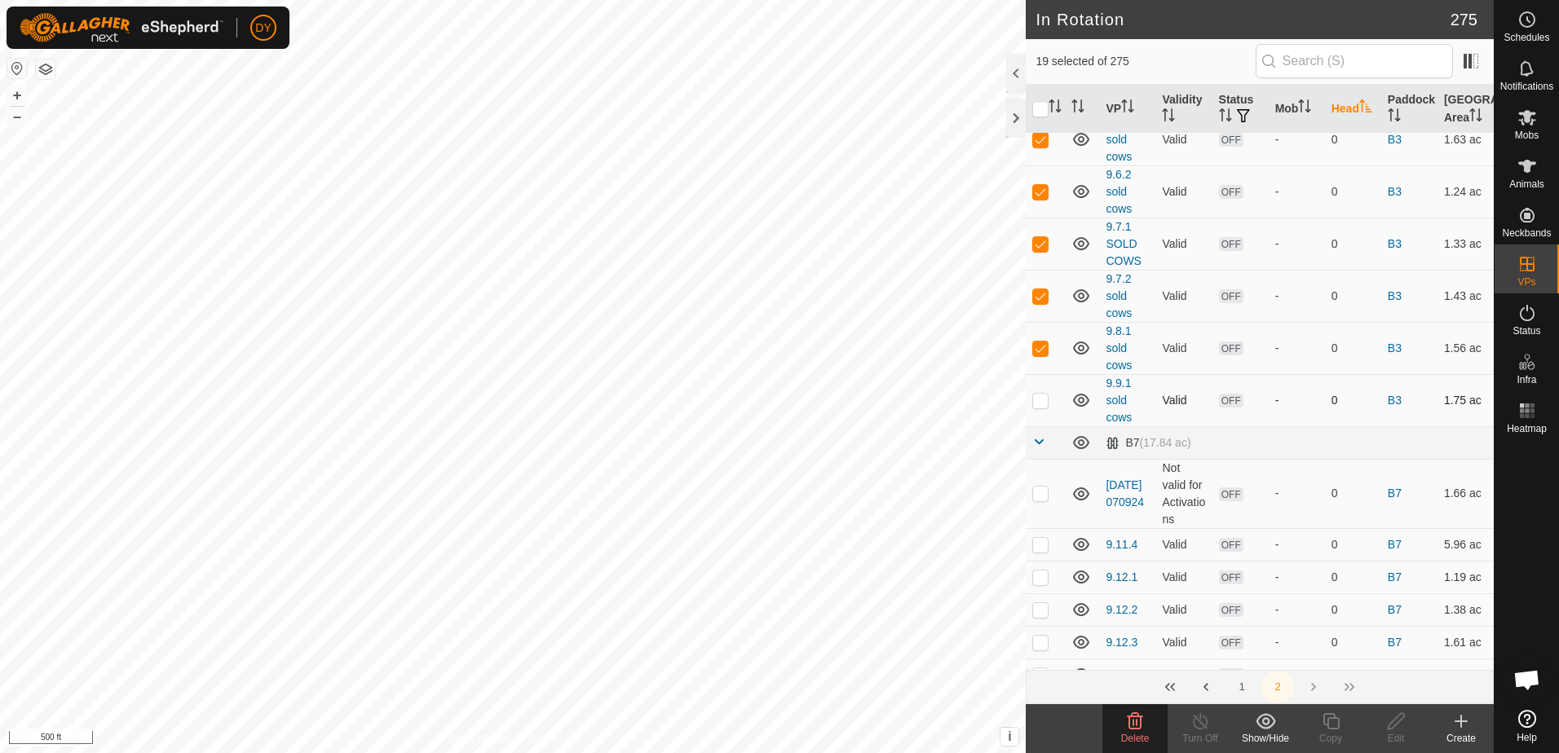
click at [1045, 403] on p-checkbox at bounding box center [1040, 400] width 16 height 13
checkbox input "true"
click at [1139, 731] on div "Delete" at bounding box center [1134, 738] width 65 height 15
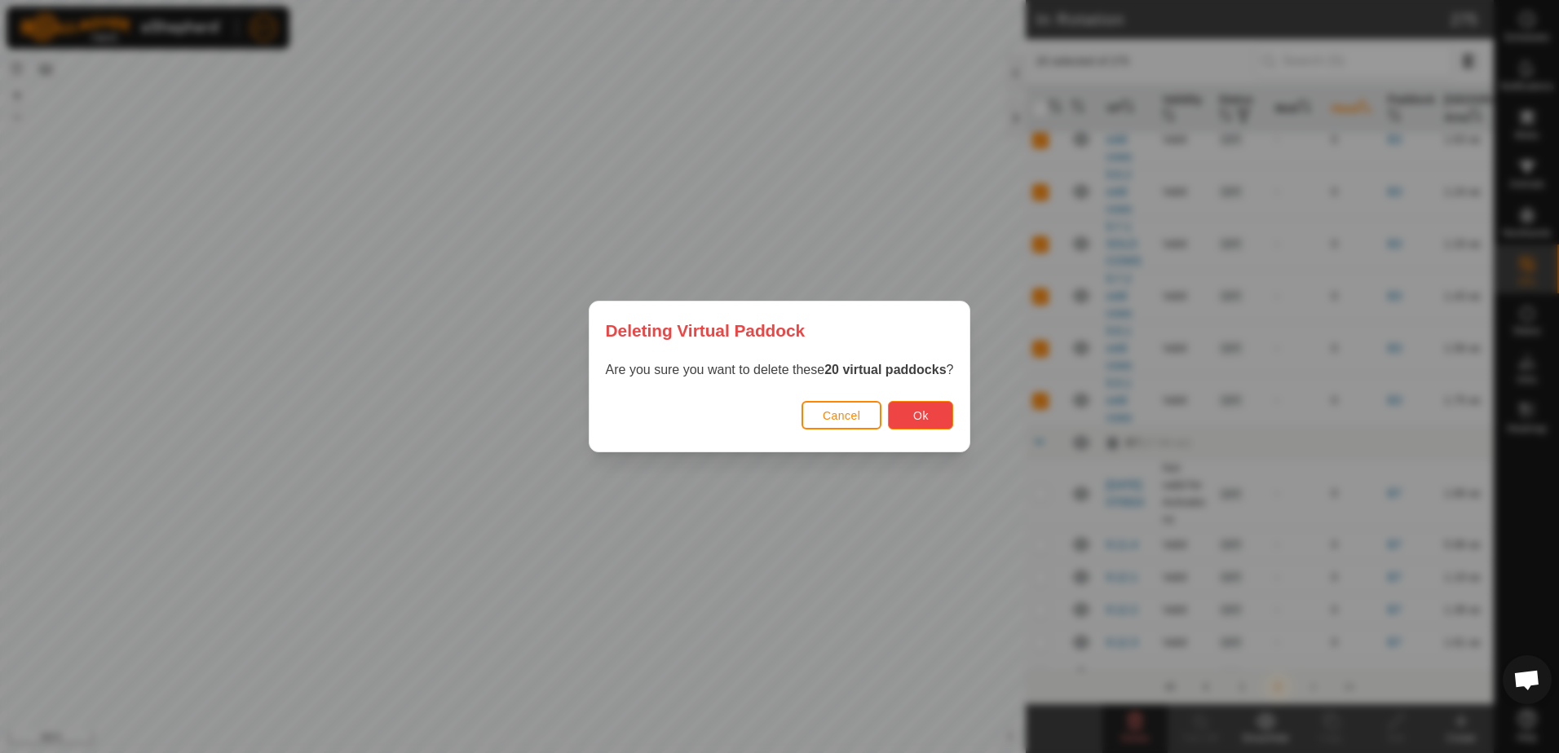
click at [924, 421] on span "Ok" at bounding box center [920, 415] width 15 height 13
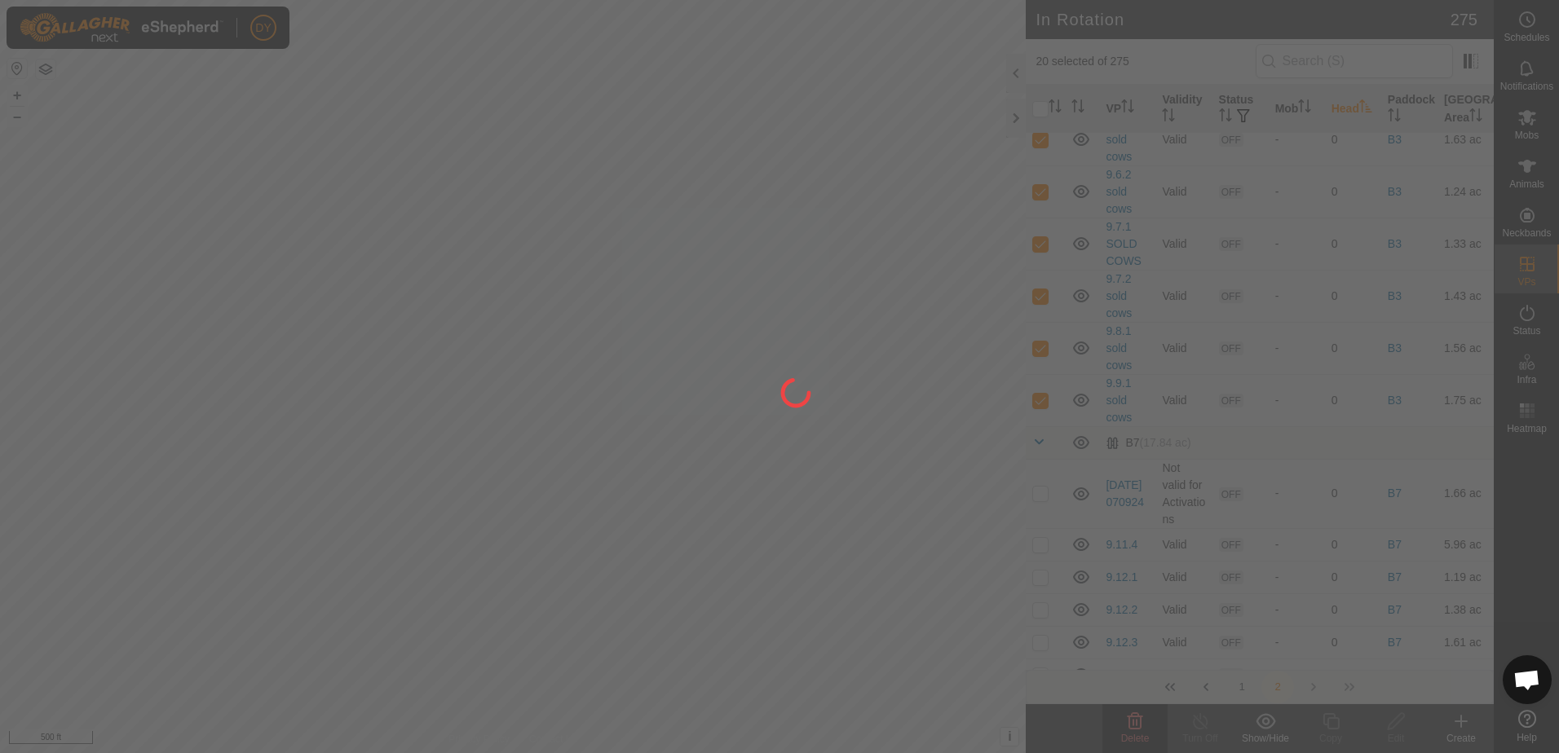
checkbox input "false"
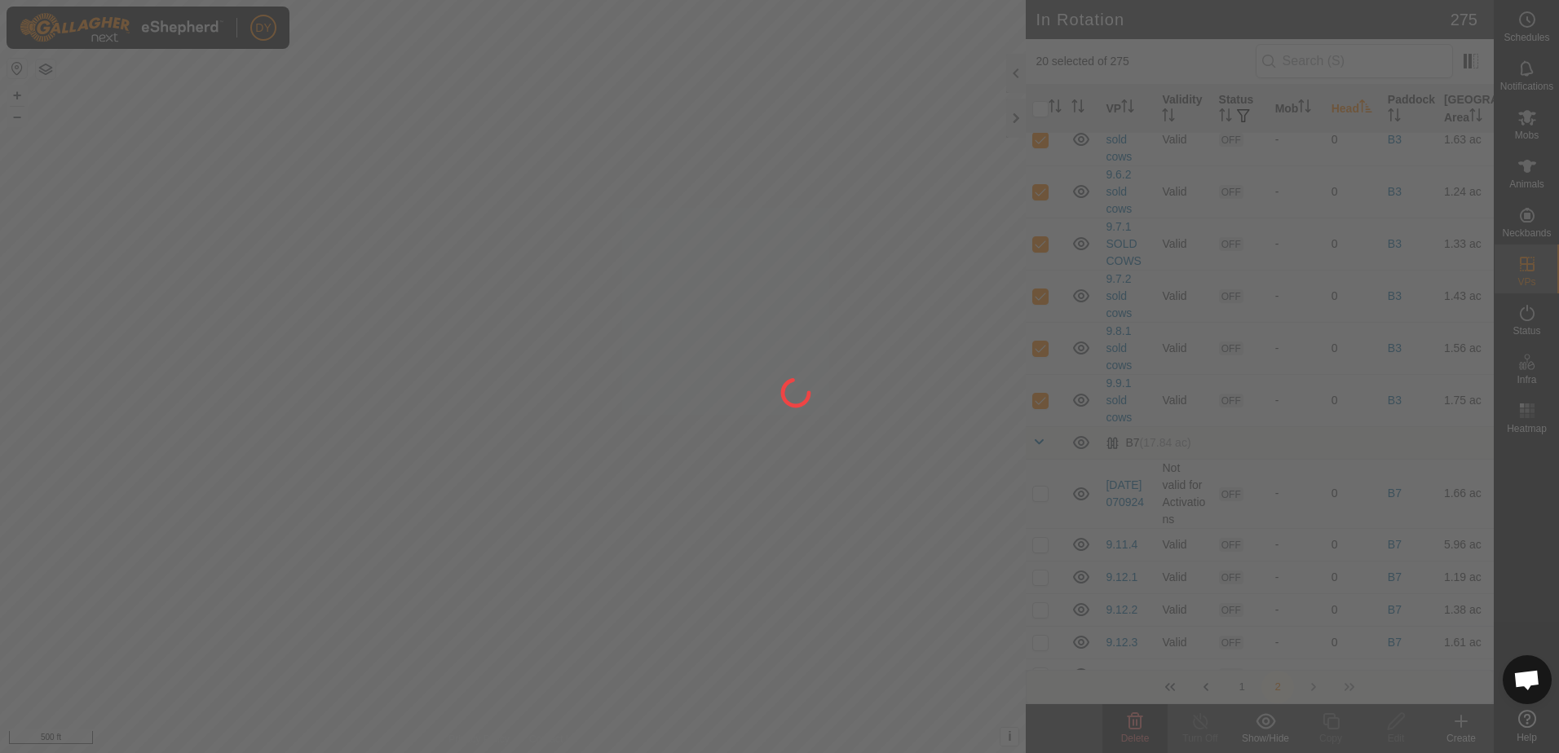
checkbox input "false"
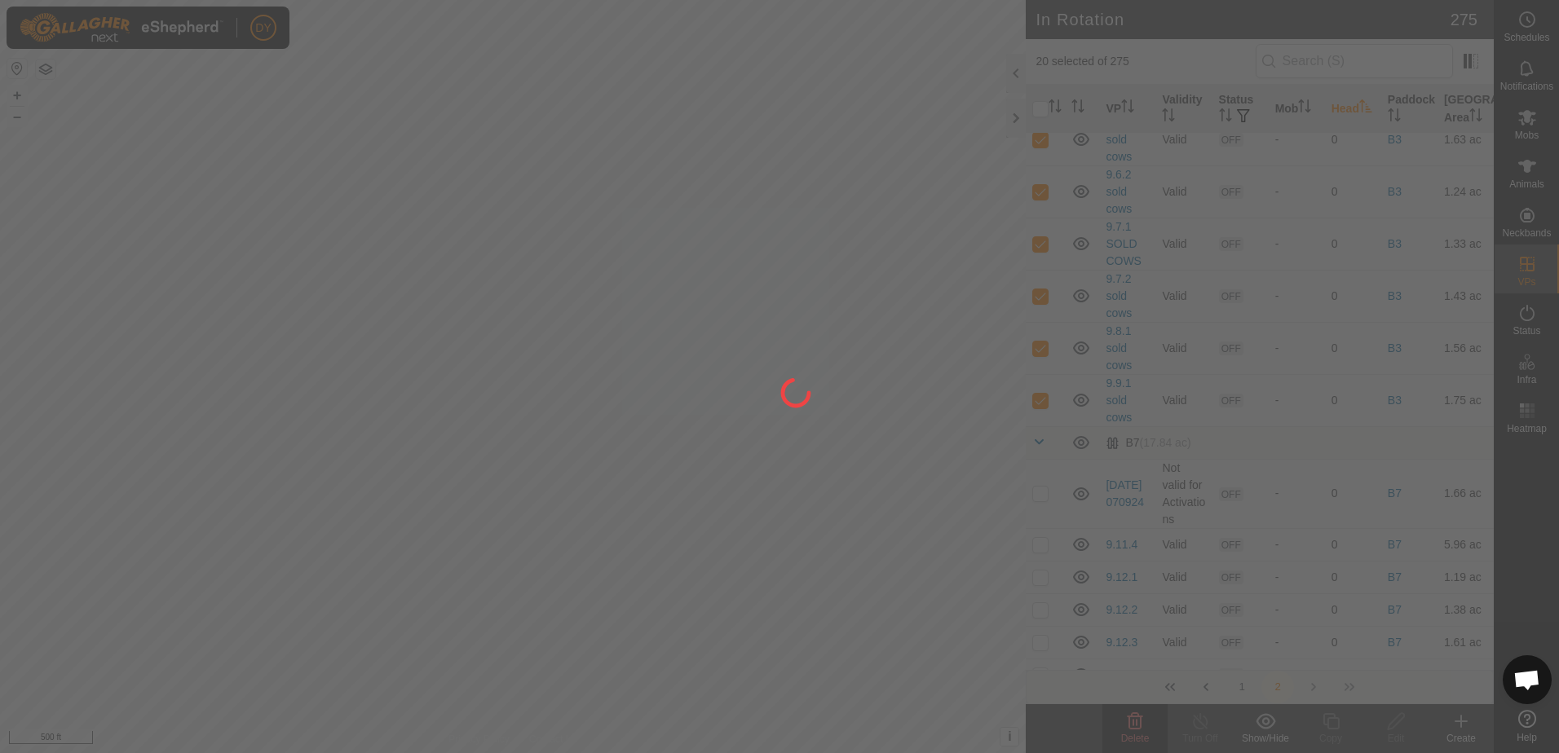
checkbox input "false"
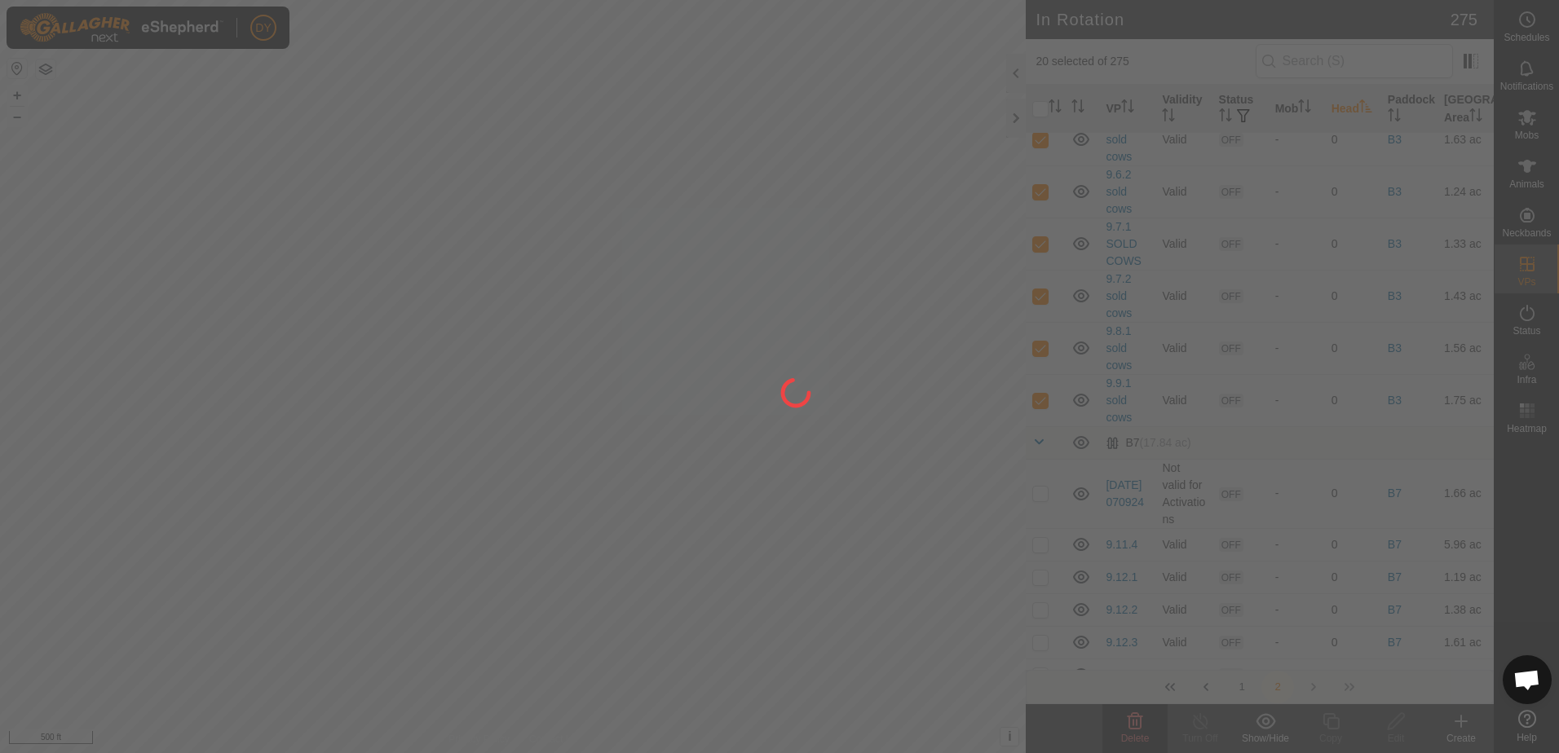
checkbox input "false"
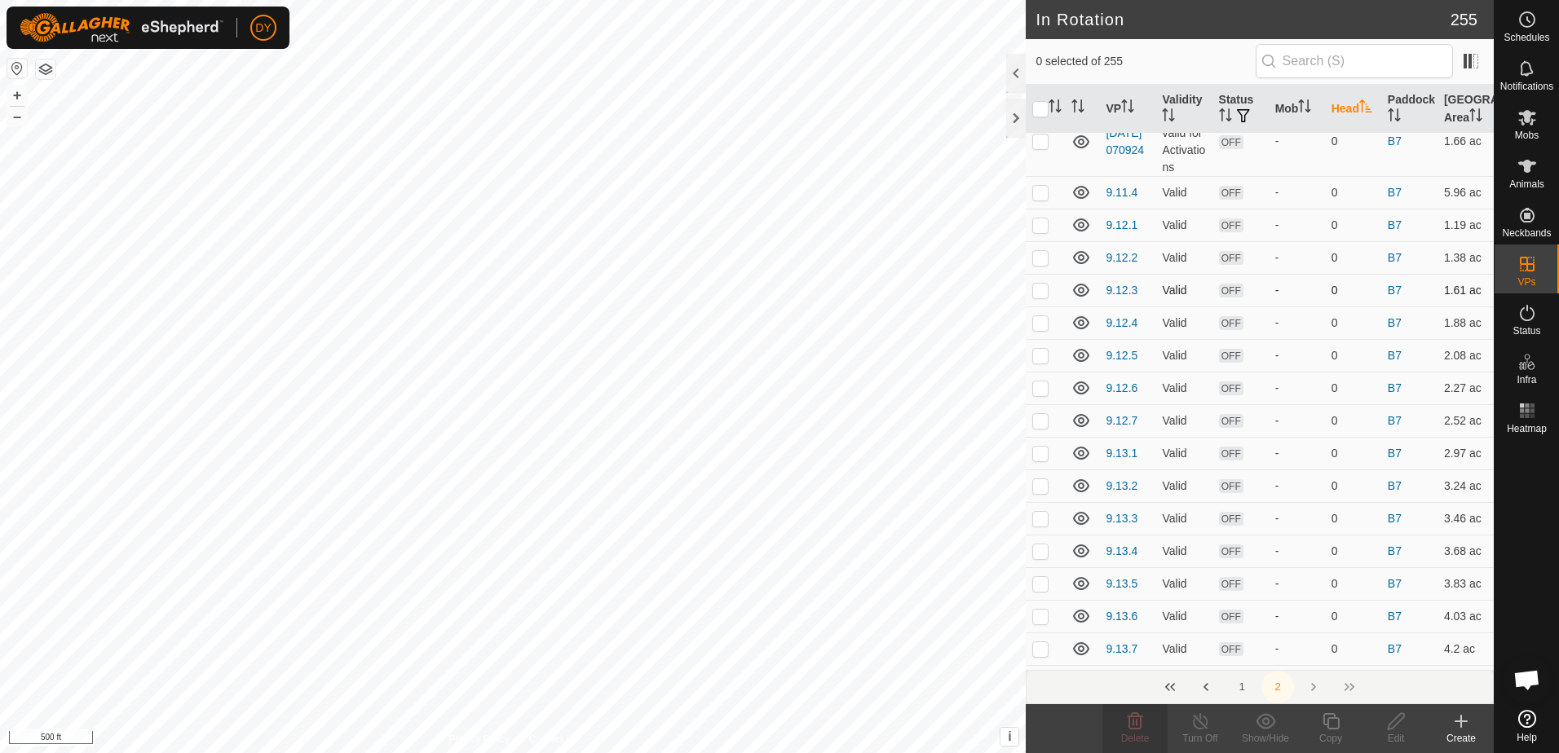
scroll to position [0, 0]
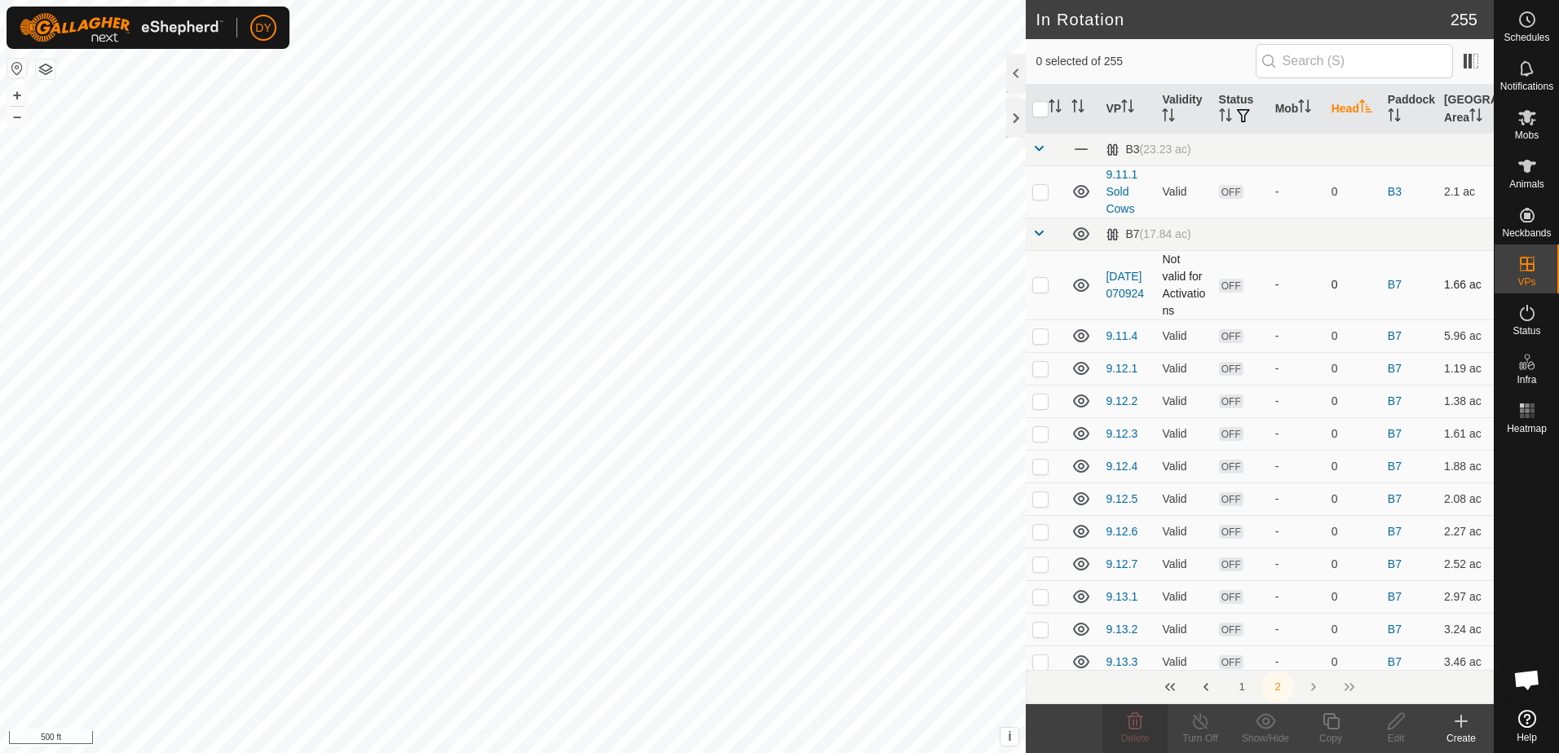
click at [1041, 287] on p-checkbox at bounding box center [1040, 284] width 16 height 13
checkbox input "true"
click at [1038, 335] on p-checkbox at bounding box center [1040, 335] width 16 height 13
checkbox input "true"
click at [1040, 368] on p-checkbox at bounding box center [1040, 368] width 16 height 13
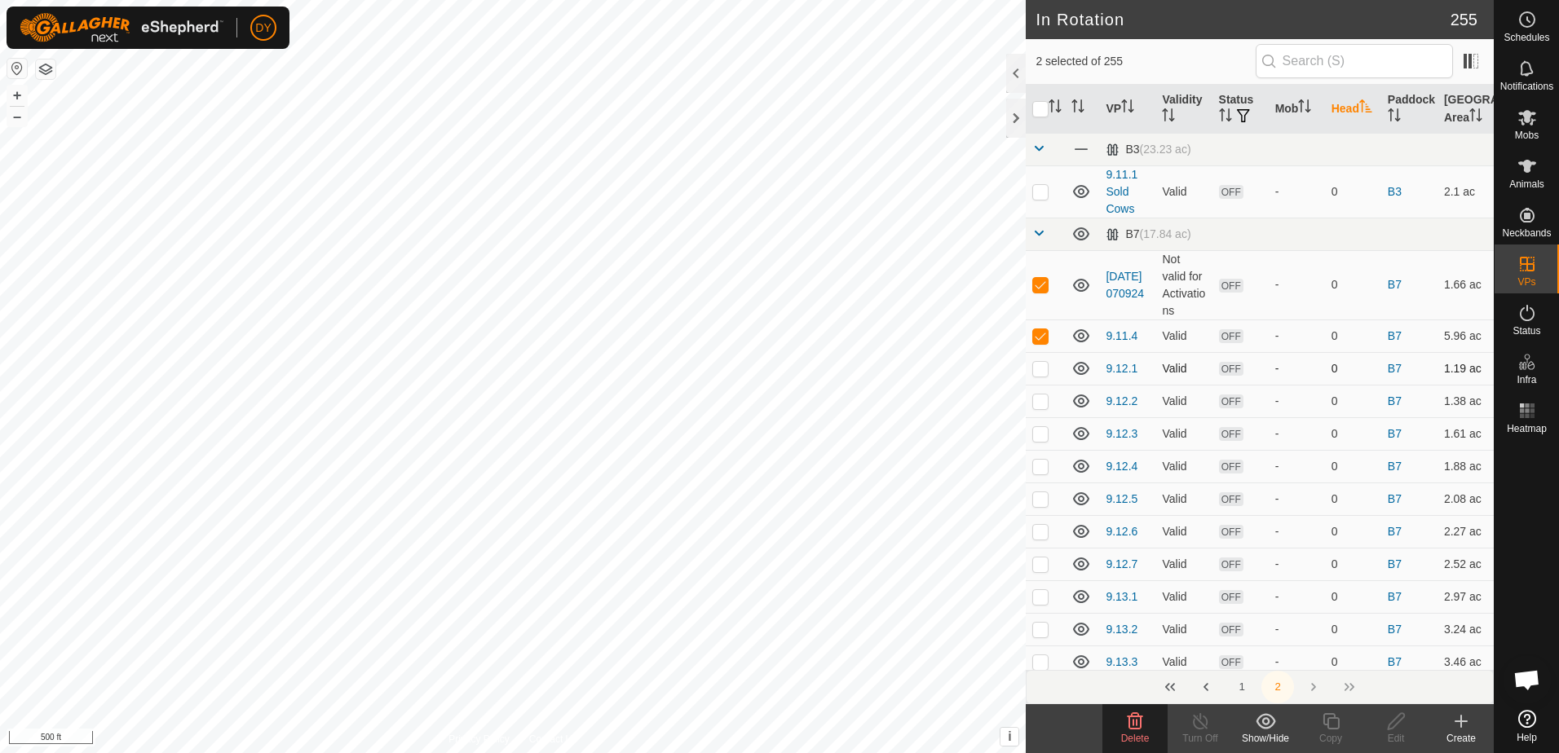
checkbox input "true"
click at [1042, 404] on p-checkbox at bounding box center [1040, 401] width 16 height 13
checkbox input "true"
click at [1043, 438] on p-checkbox at bounding box center [1040, 433] width 16 height 13
checkbox input "true"
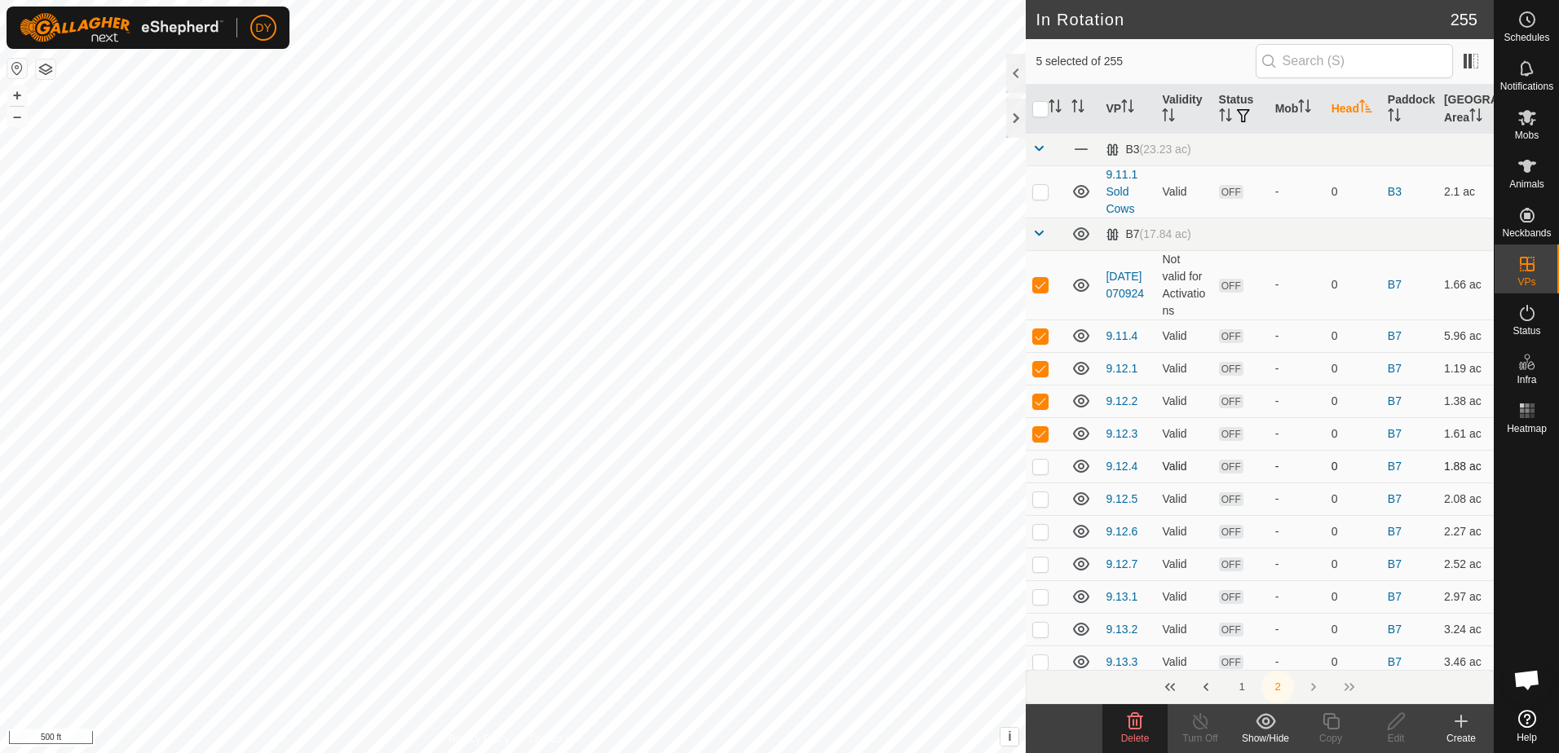
click at [1039, 468] on p-checkbox at bounding box center [1040, 466] width 16 height 13
checkbox input "true"
click at [1040, 495] on p-checkbox at bounding box center [1040, 498] width 16 height 13
checkbox input "true"
click at [1039, 534] on p-checkbox at bounding box center [1040, 531] width 16 height 13
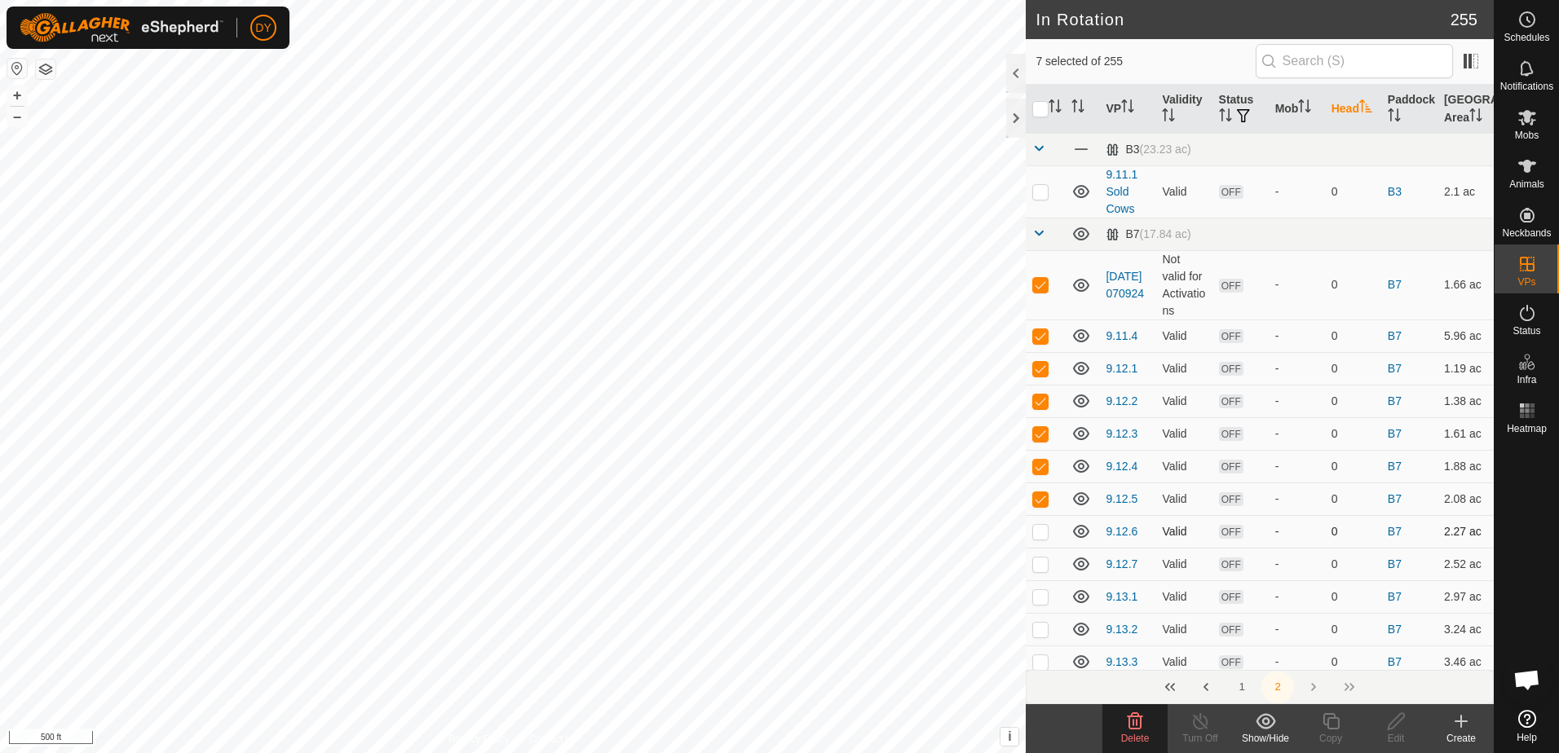
checkbox input "true"
click at [1041, 559] on p-checkbox at bounding box center [1040, 564] width 16 height 13
checkbox input "true"
click at [1042, 602] on p-checkbox at bounding box center [1040, 596] width 16 height 13
checkbox input "true"
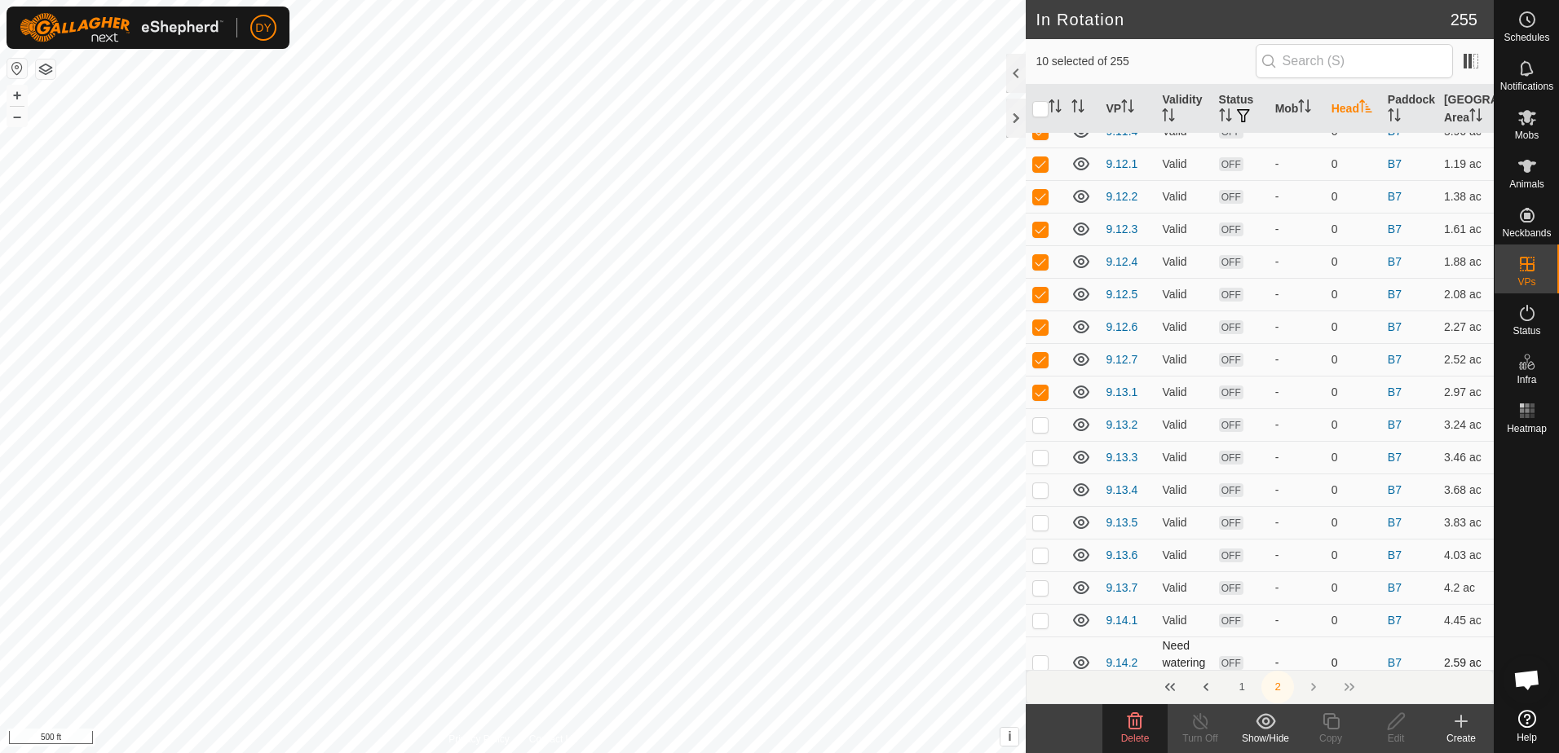
scroll to position [326, 0]
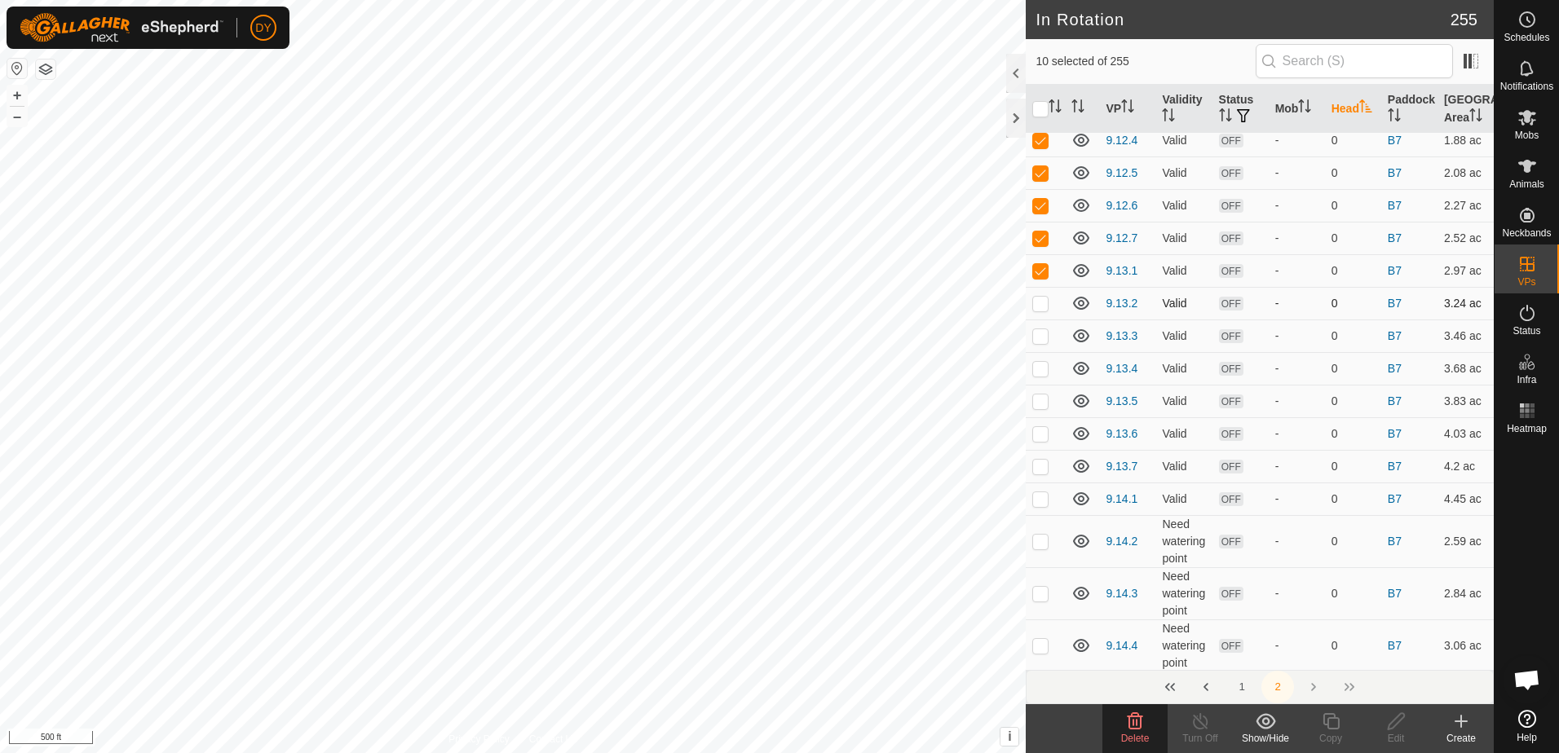
click at [1041, 304] on p-checkbox at bounding box center [1040, 303] width 16 height 13
checkbox input "true"
click at [1049, 343] on td at bounding box center [1045, 336] width 39 height 33
checkbox input "true"
click at [1046, 377] on td at bounding box center [1045, 368] width 39 height 33
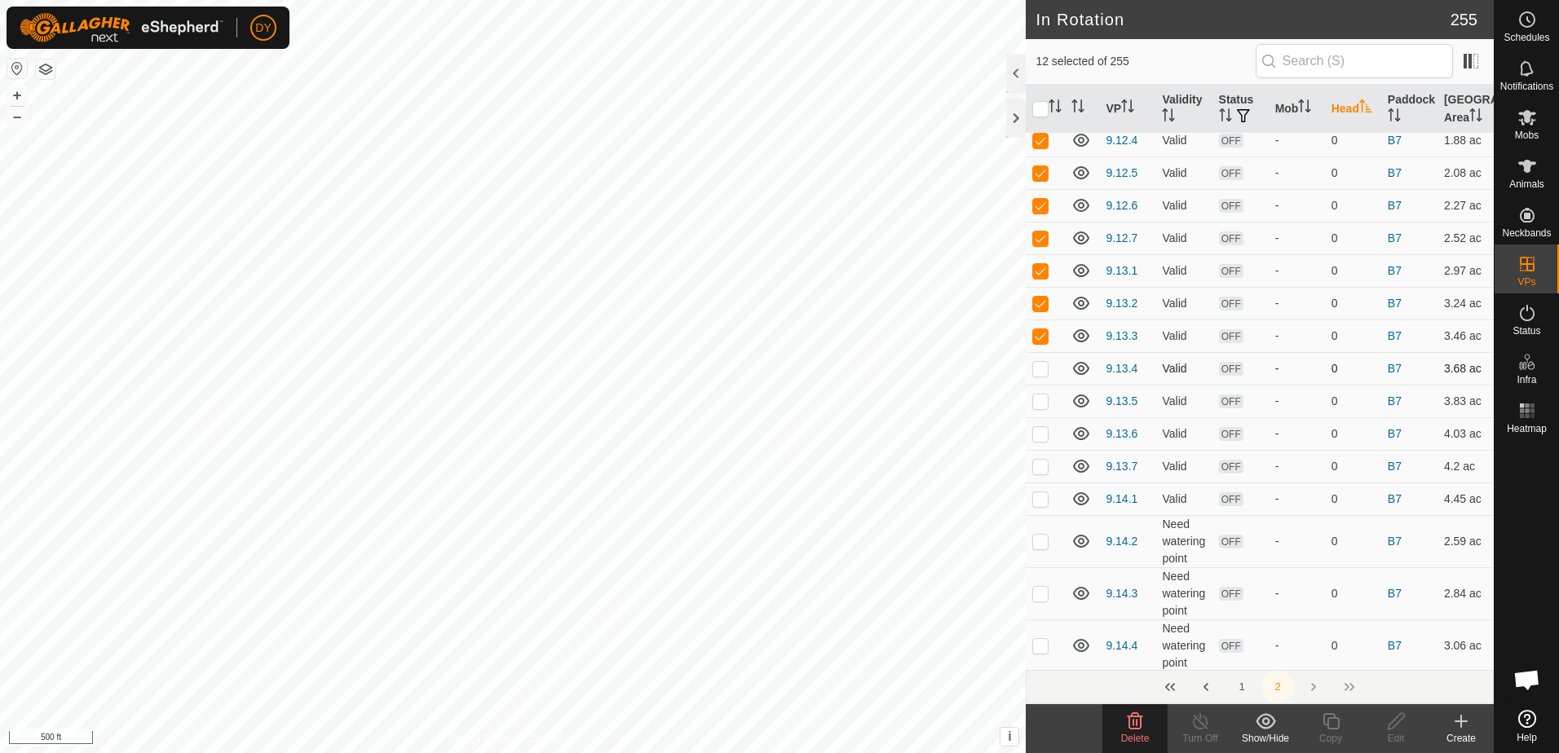
checkbox input "true"
click at [1043, 404] on p-checkbox at bounding box center [1040, 401] width 16 height 13
checkbox input "true"
drag, startPoint x: 1039, startPoint y: 433, endPoint x: 1039, endPoint y: 452, distance: 19.6
click at [1039, 434] on p-checkbox at bounding box center [1040, 433] width 16 height 13
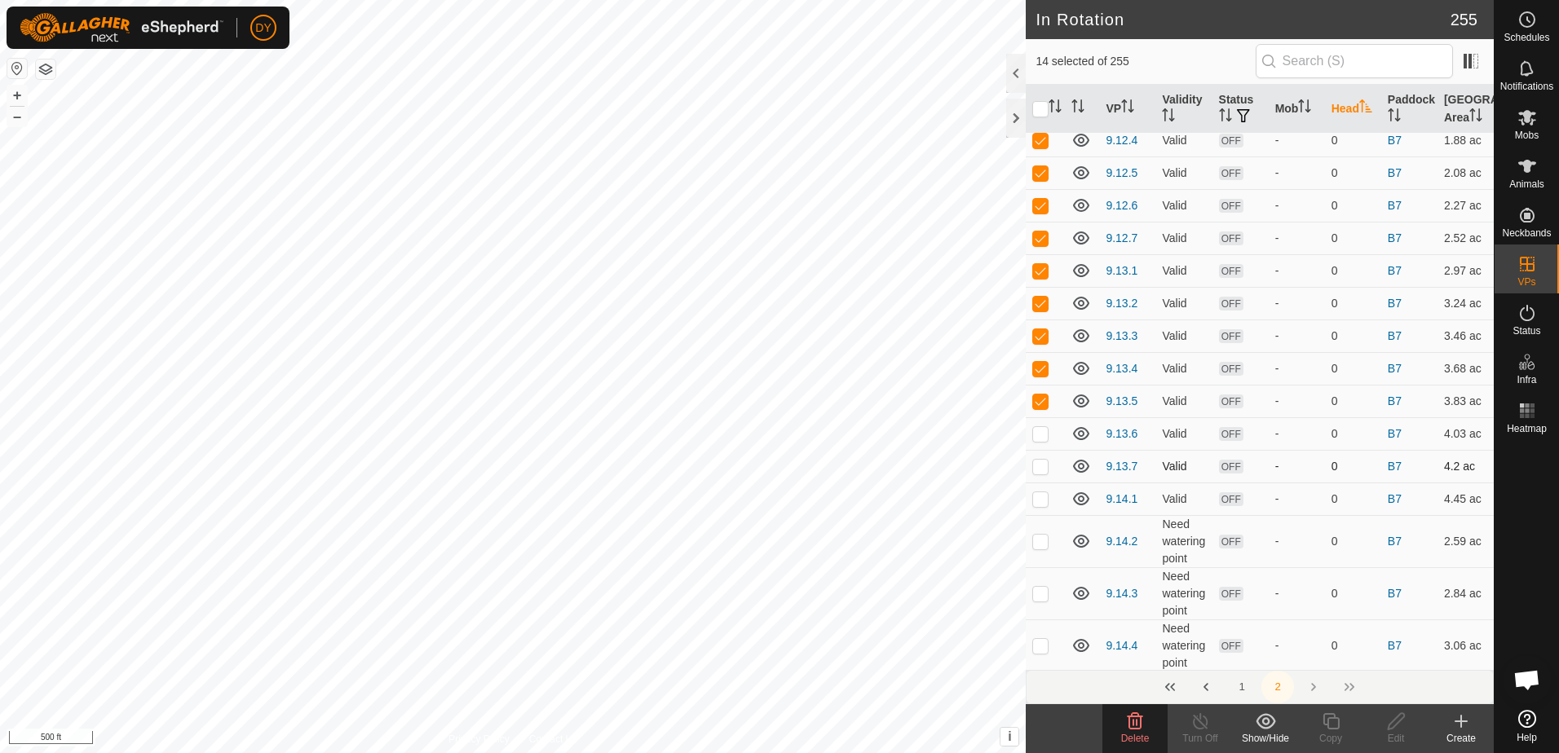
checkbox input "true"
click at [1038, 467] on p-checkbox at bounding box center [1040, 466] width 16 height 13
checkbox input "true"
click at [1042, 504] on p-checkbox at bounding box center [1040, 498] width 16 height 13
checkbox input "true"
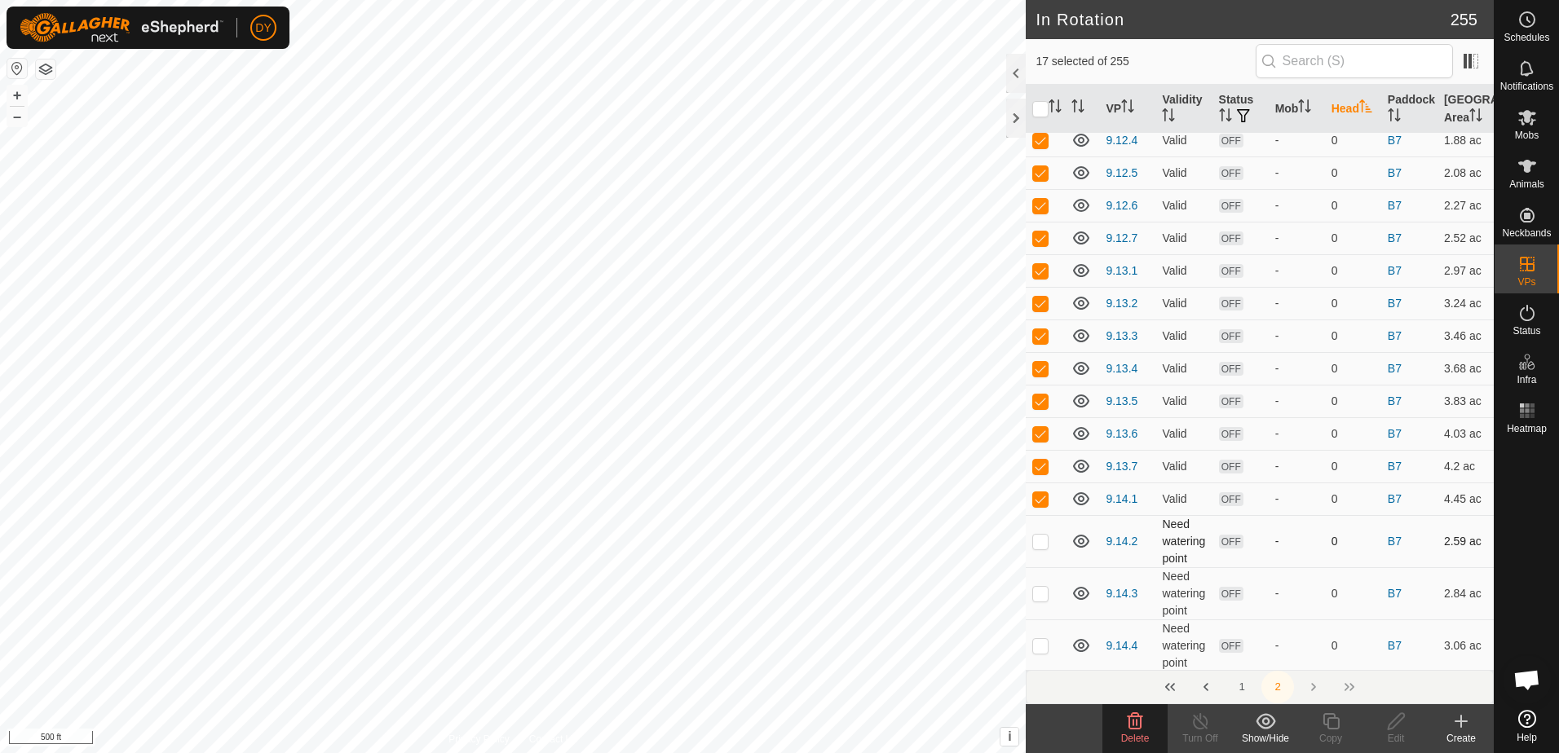
click at [1041, 544] on p-checkbox at bounding box center [1040, 541] width 16 height 13
checkbox input "true"
click at [1042, 592] on p-checkbox at bounding box center [1040, 593] width 16 height 13
checkbox input "true"
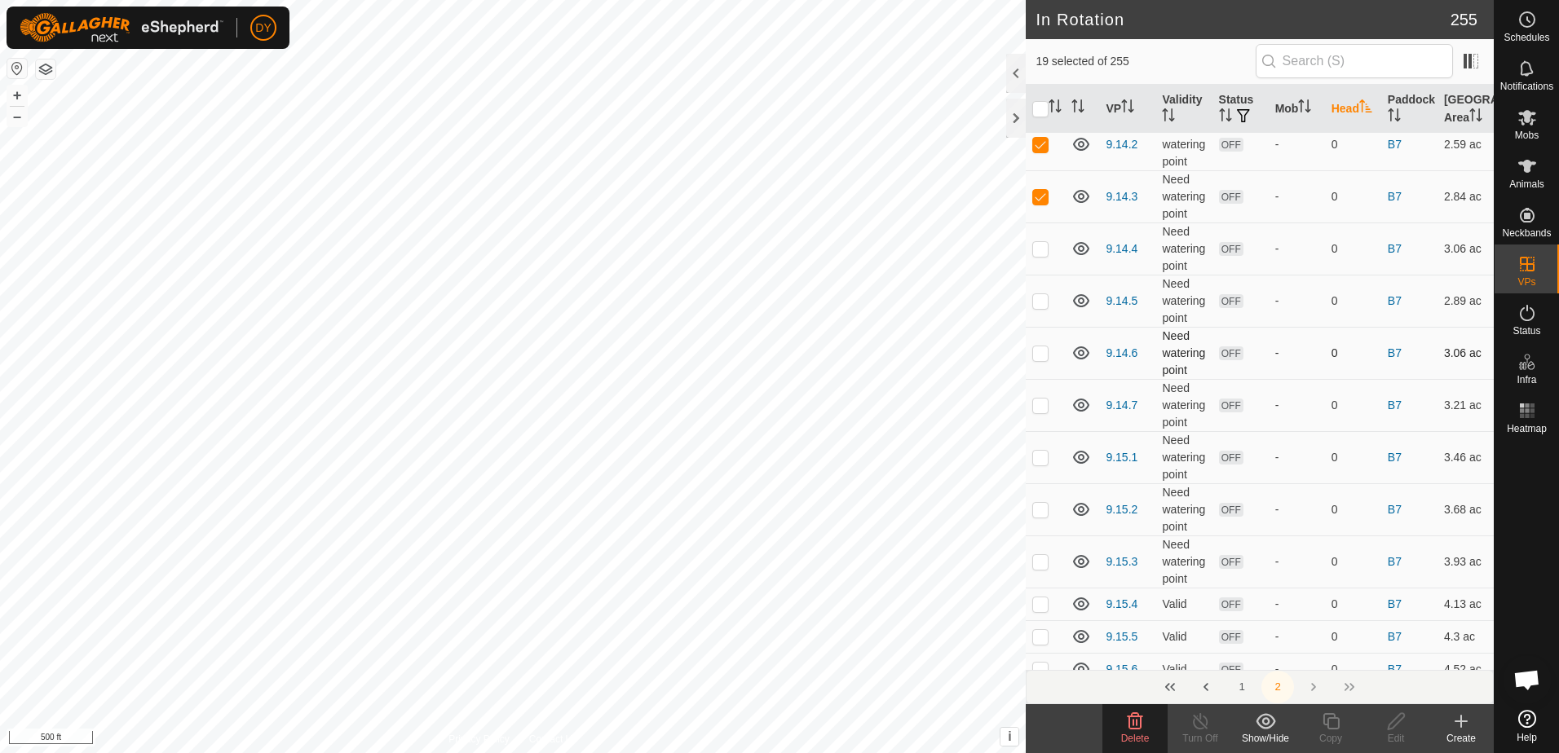
scroll to position [734, 0]
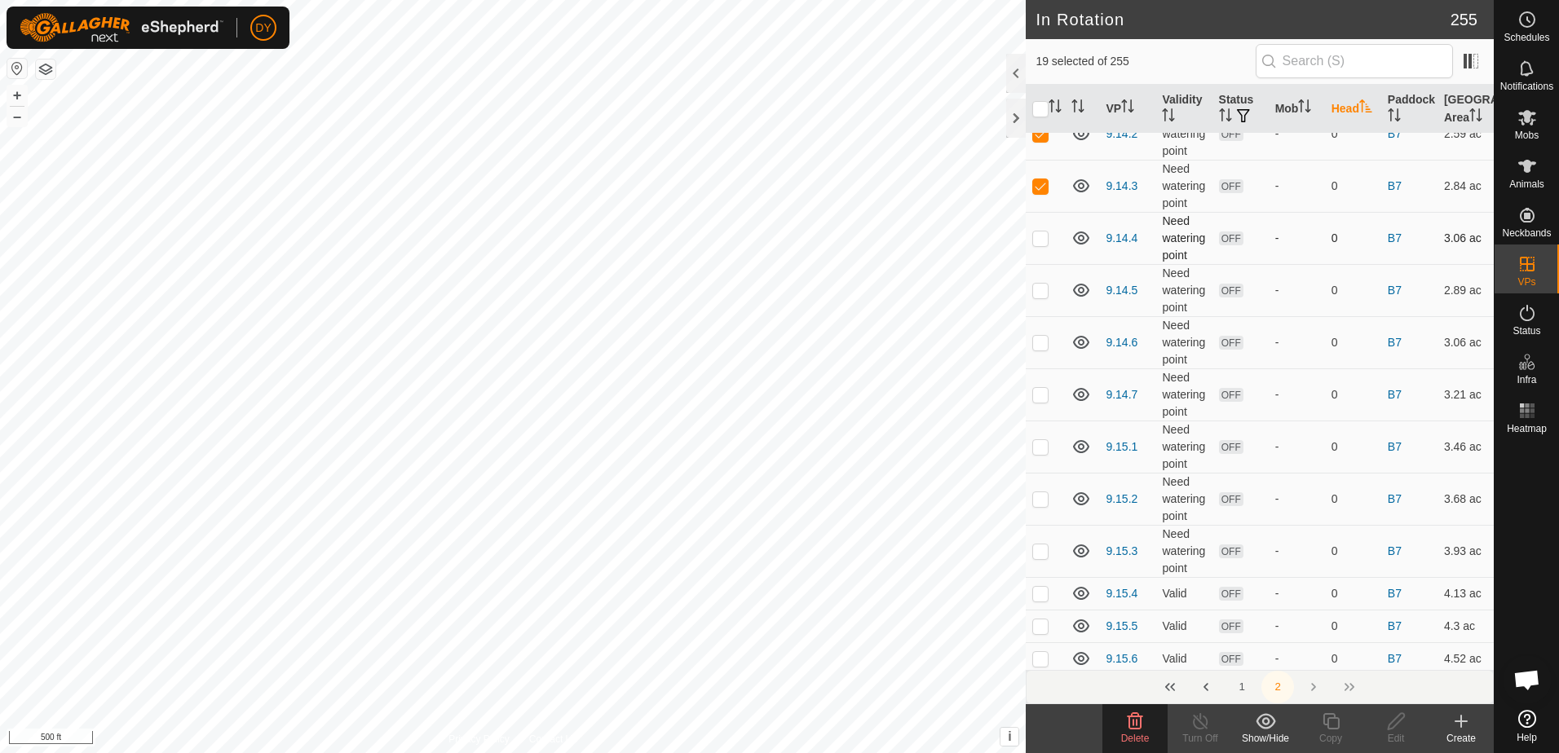
click at [1039, 240] on p-checkbox at bounding box center [1040, 238] width 16 height 13
checkbox input "true"
click at [1042, 296] on p-checkbox at bounding box center [1040, 290] width 16 height 13
checkbox input "true"
click at [1036, 338] on p-checkbox at bounding box center [1040, 342] width 16 height 13
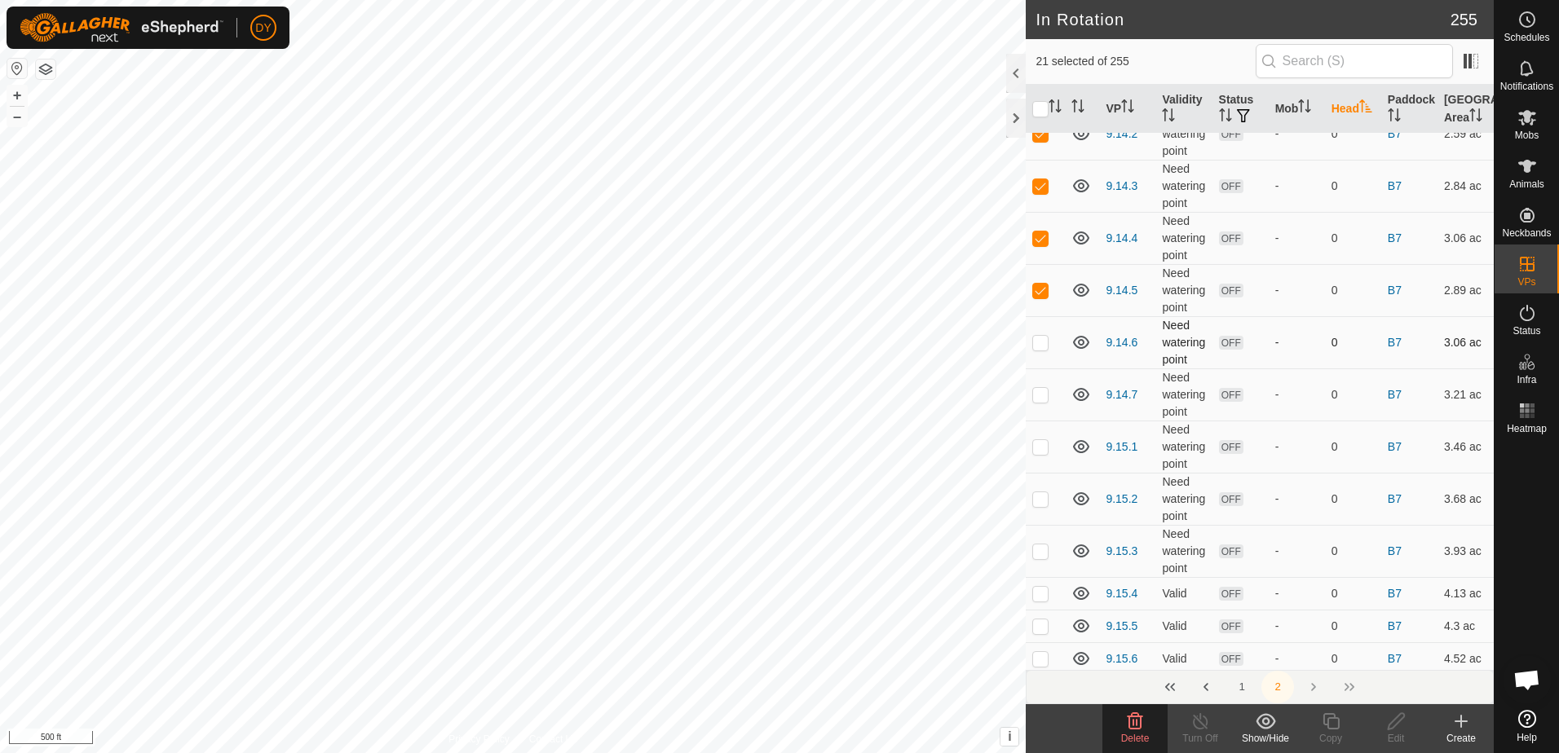
checkbox input "true"
click at [1046, 391] on p-checkbox at bounding box center [1040, 394] width 16 height 13
checkbox input "true"
click at [1039, 445] on p-checkbox at bounding box center [1040, 446] width 16 height 13
checkbox input "true"
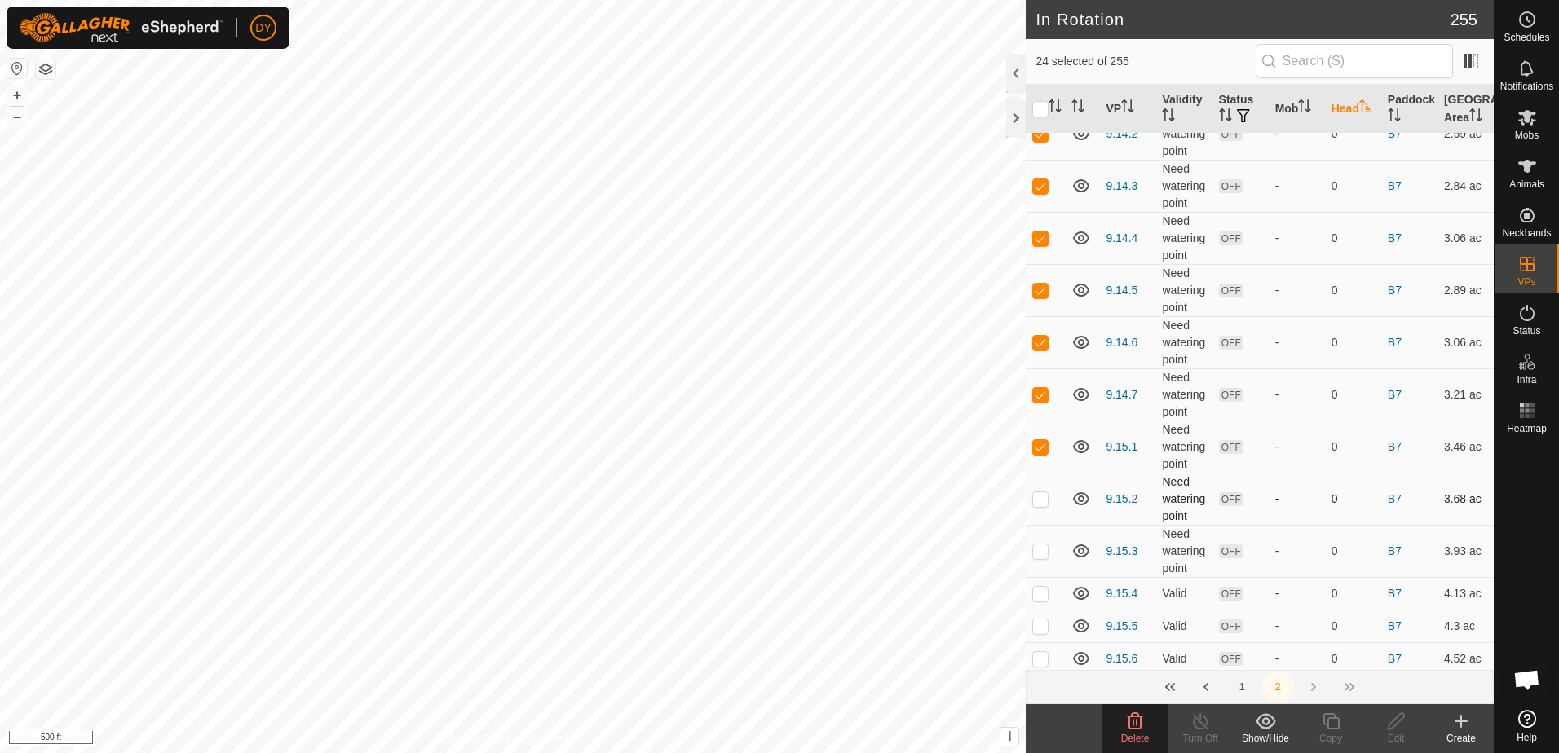
click at [1044, 500] on p-checkbox at bounding box center [1040, 498] width 16 height 13
checkbox input "true"
click at [1041, 554] on p-checkbox at bounding box center [1040, 551] width 16 height 13
checkbox input "true"
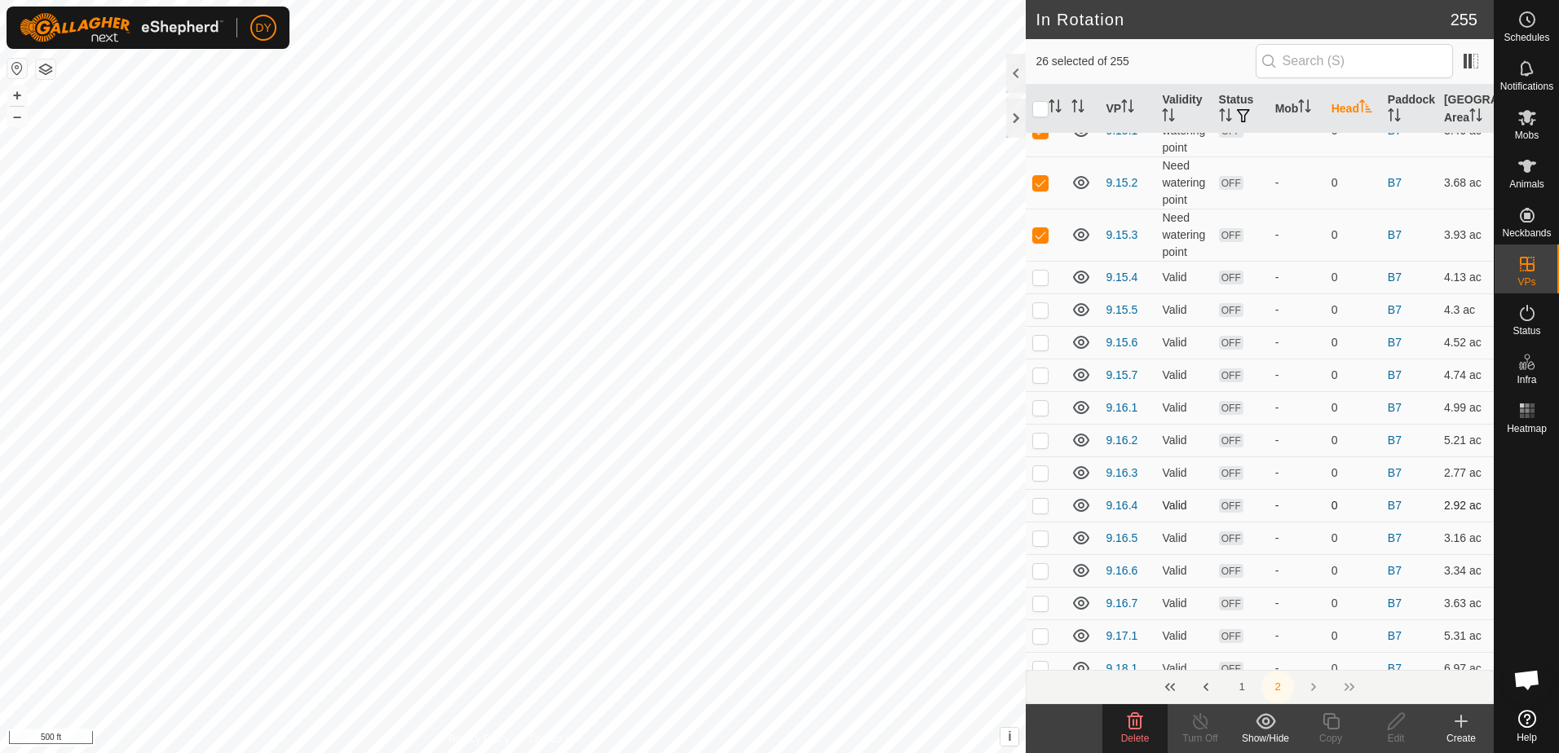
scroll to position [1060, 0]
click at [1037, 269] on p-checkbox at bounding box center [1040, 267] width 16 height 13
checkbox input "true"
click at [1046, 306] on p-checkbox at bounding box center [1040, 299] width 16 height 13
checkbox input "true"
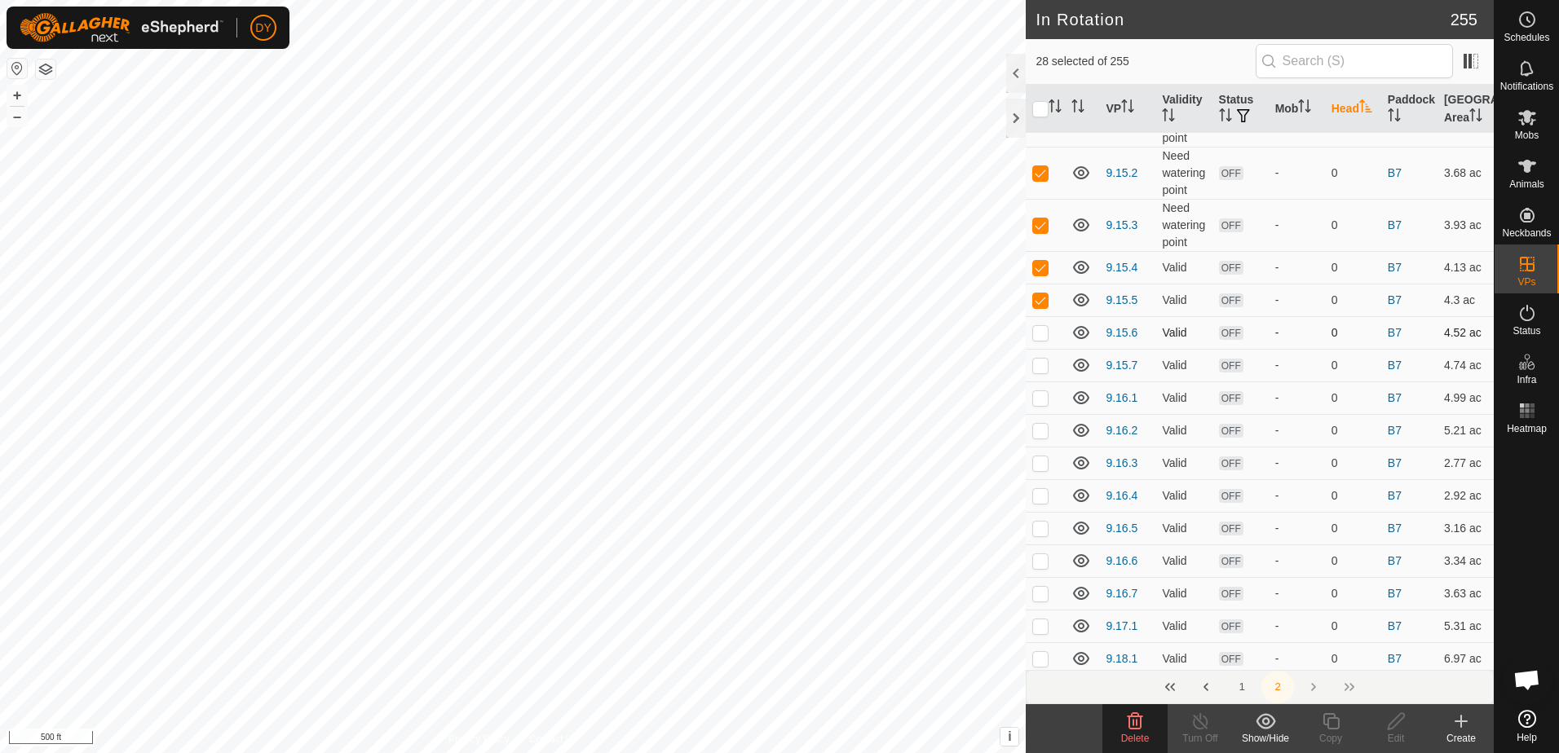
click at [1044, 333] on p-checkbox at bounding box center [1040, 332] width 16 height 13
checkbox input "true"
click at [1041, 360] on p-checkbox at bounding box center [1040, 365] width 16 height 13
checkbox input "true"
click at [1044, 396] on p-checkbox at bounding box center [1040, 397] width 16 height 13
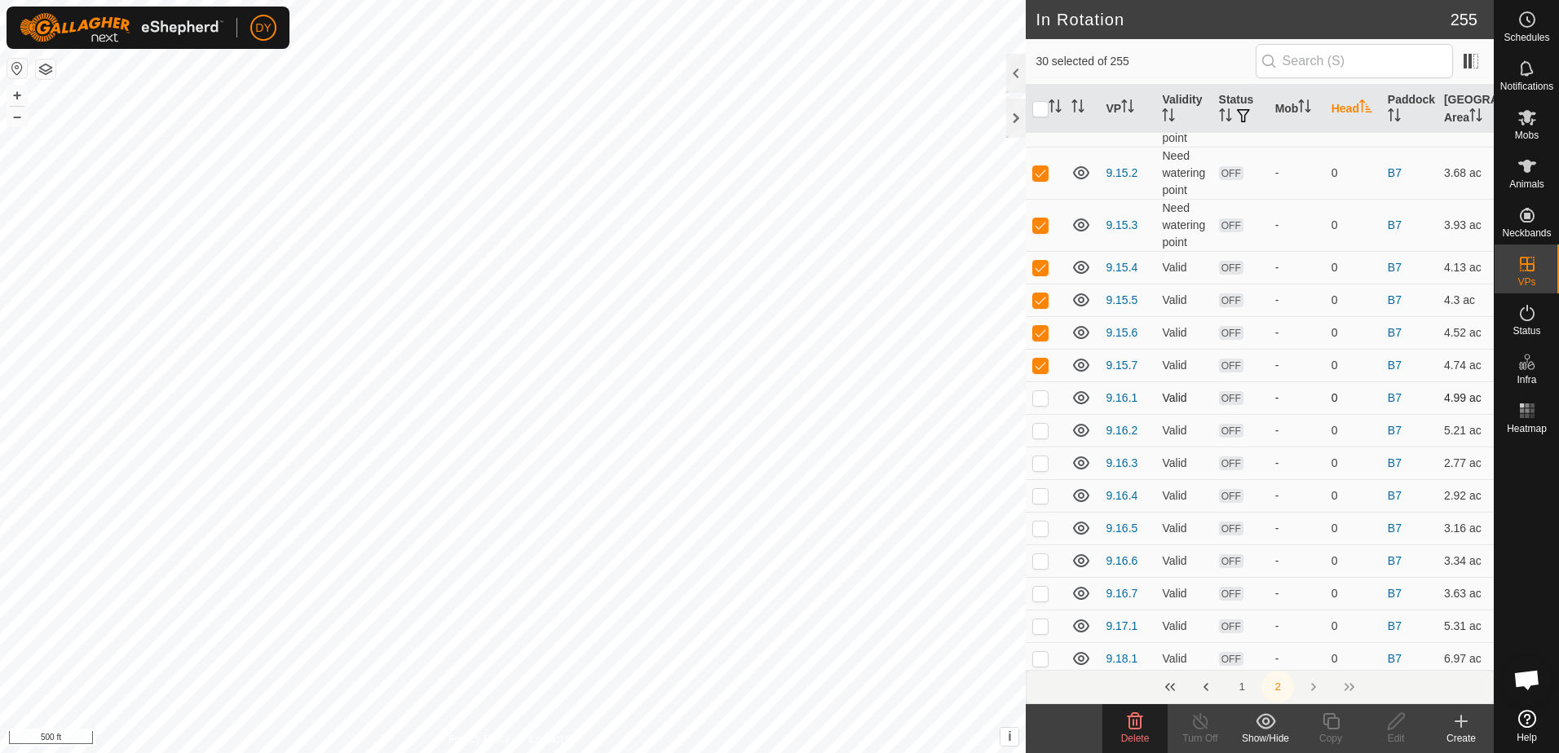
checkbox input "true"
click at [1125, 717] on icon at bounding box center [1135, 722] width 20 height 20
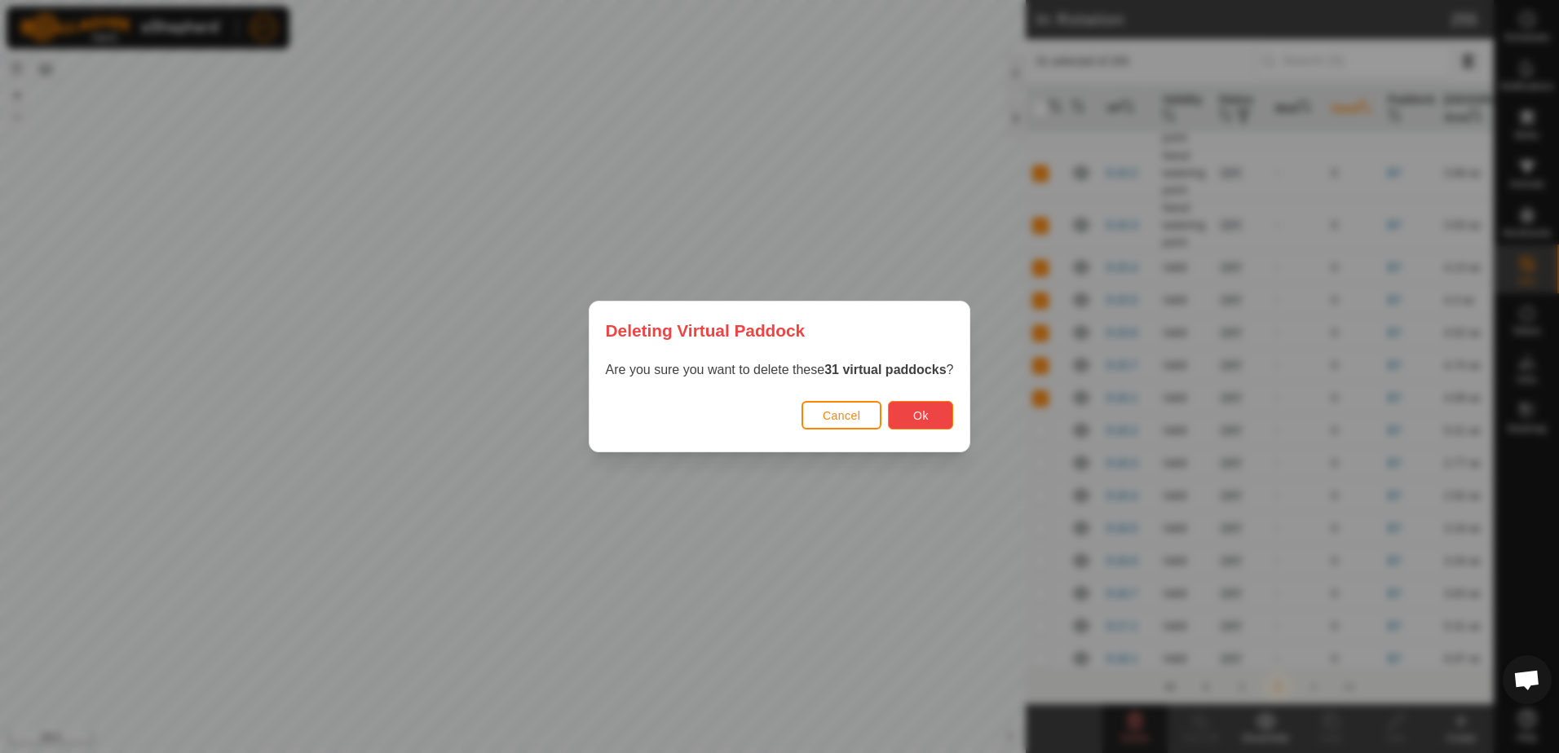
click at [938, 409] on button "Ok" at bounding box center [920, 415] width 65 height 29
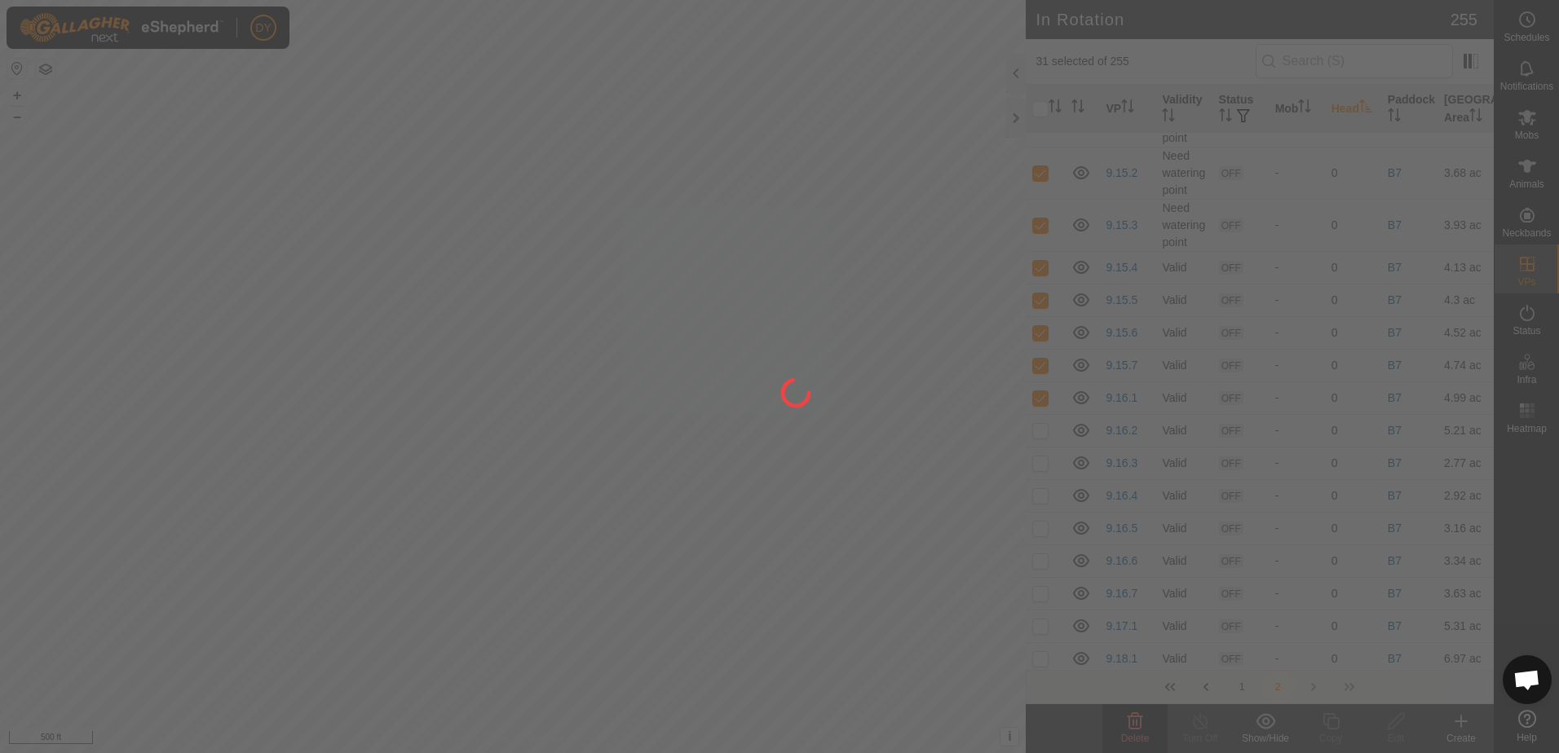
checkbox input "false"
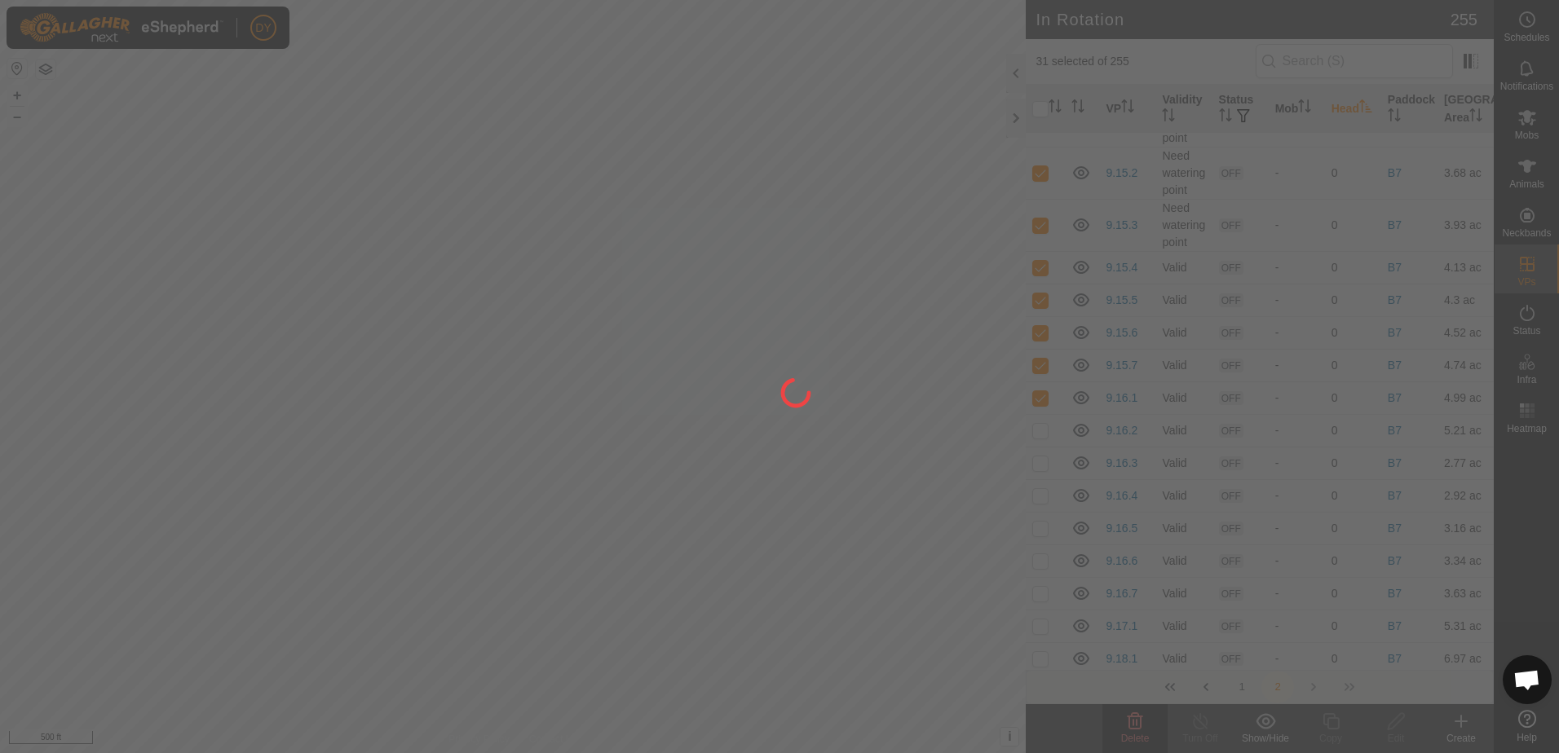
checkbox input "false"
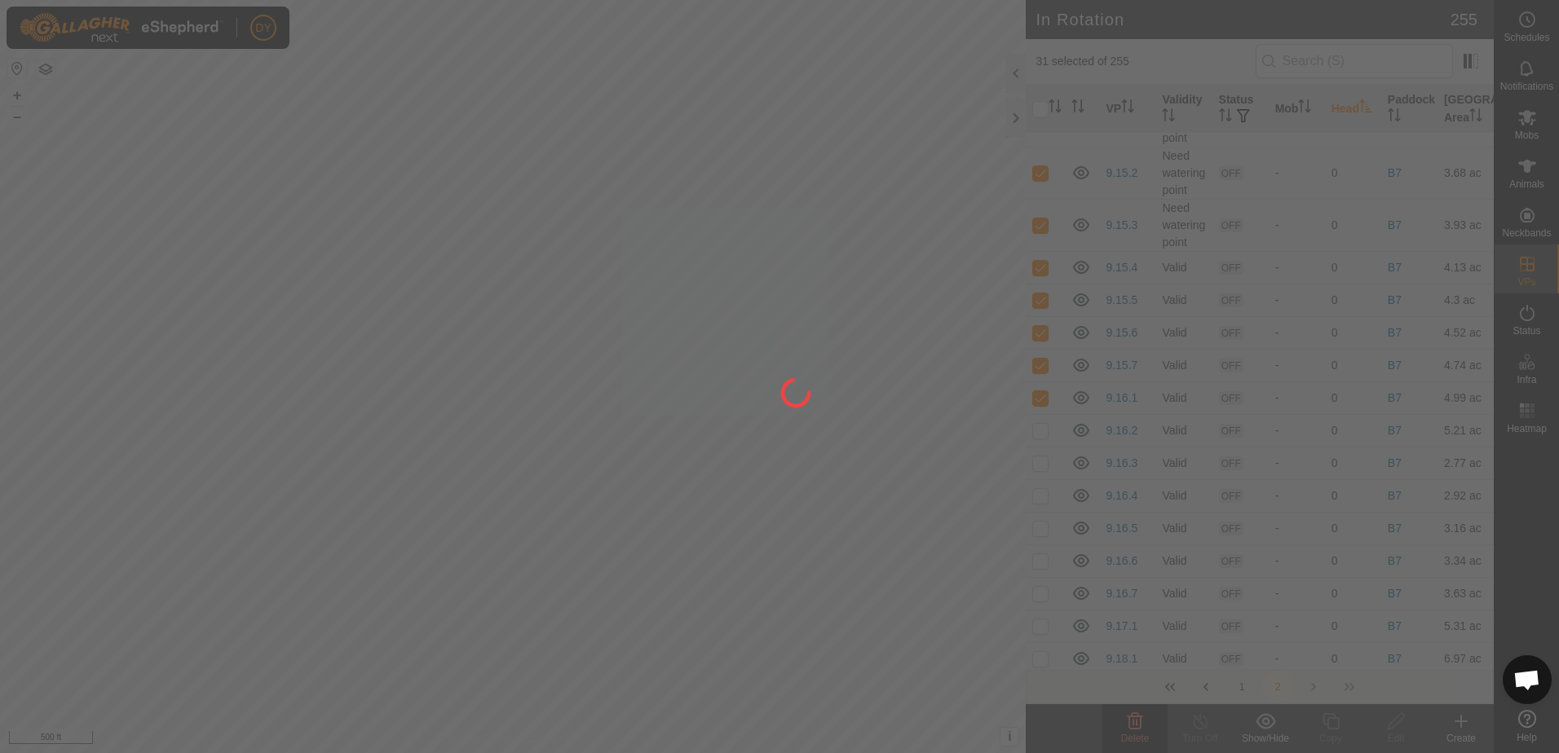
checkbox input "false"
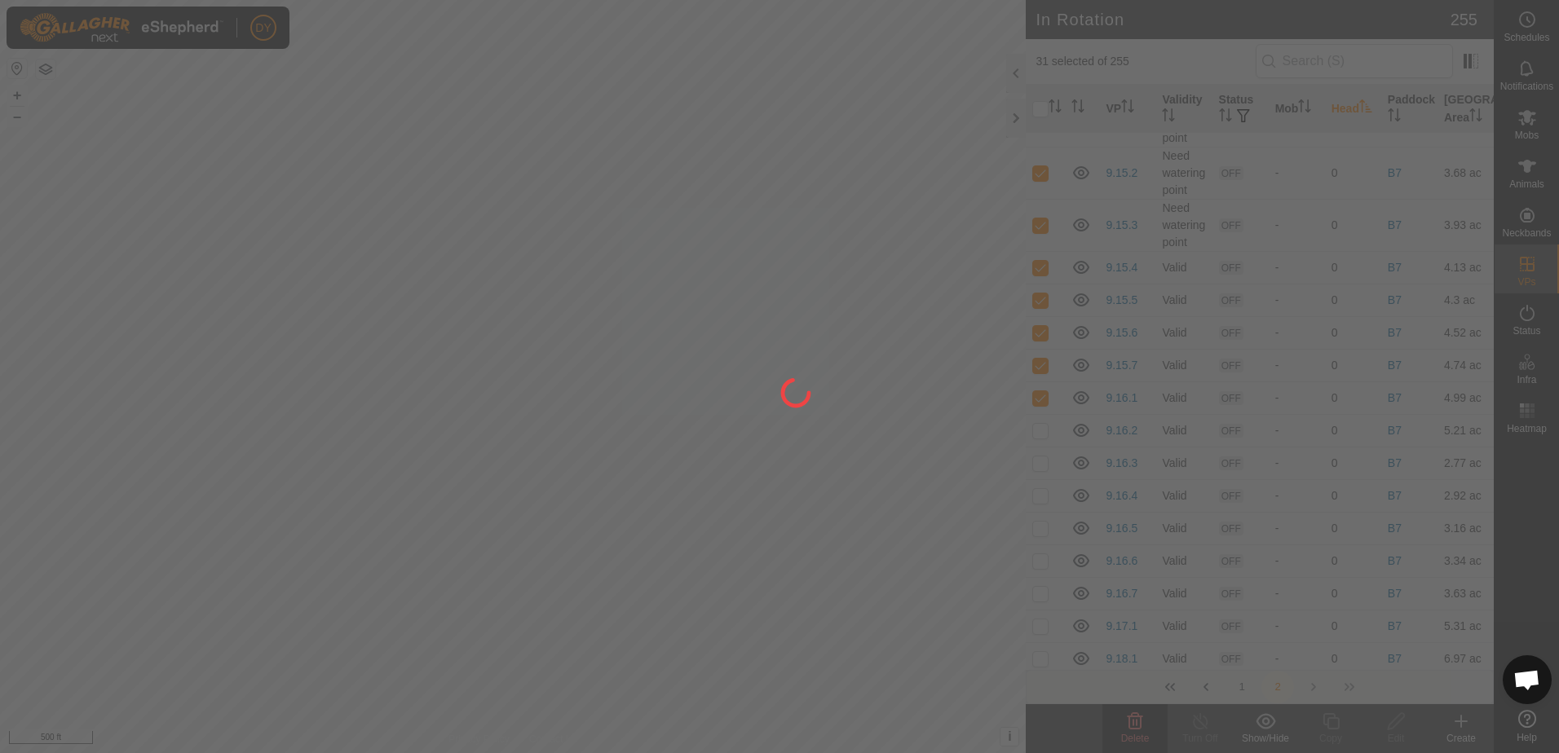
checkbox input "false"
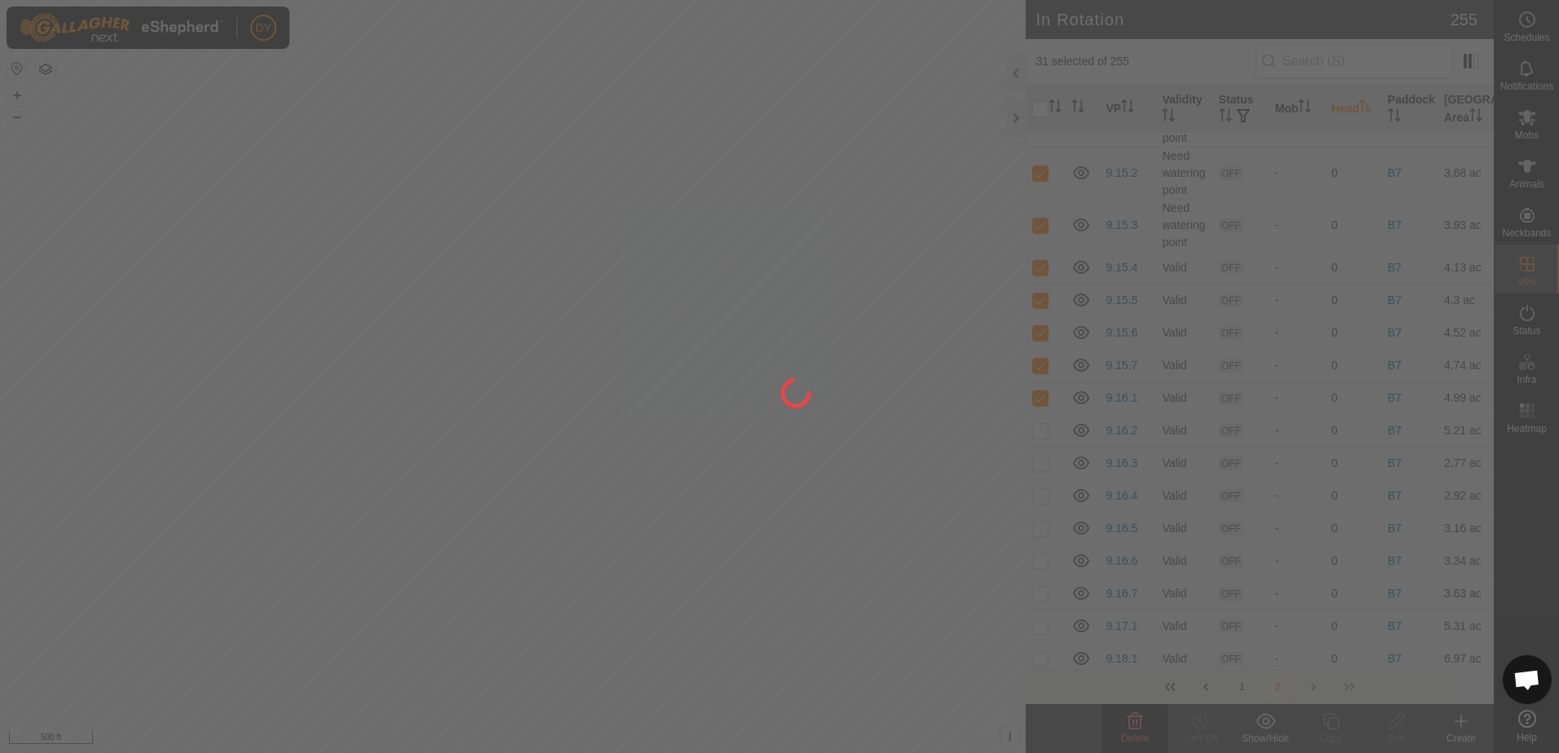
checkbox input "false"
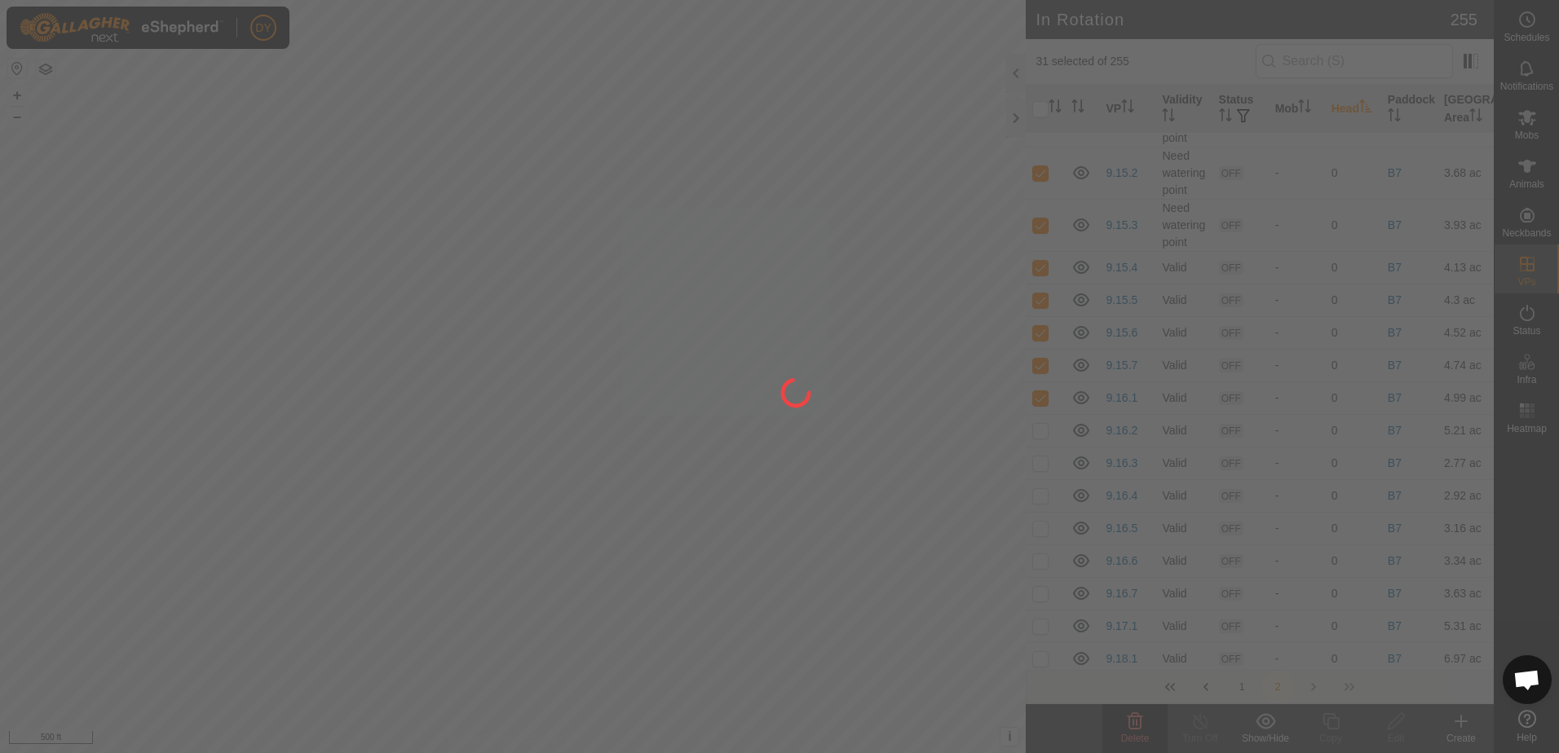
checkbox input "false"
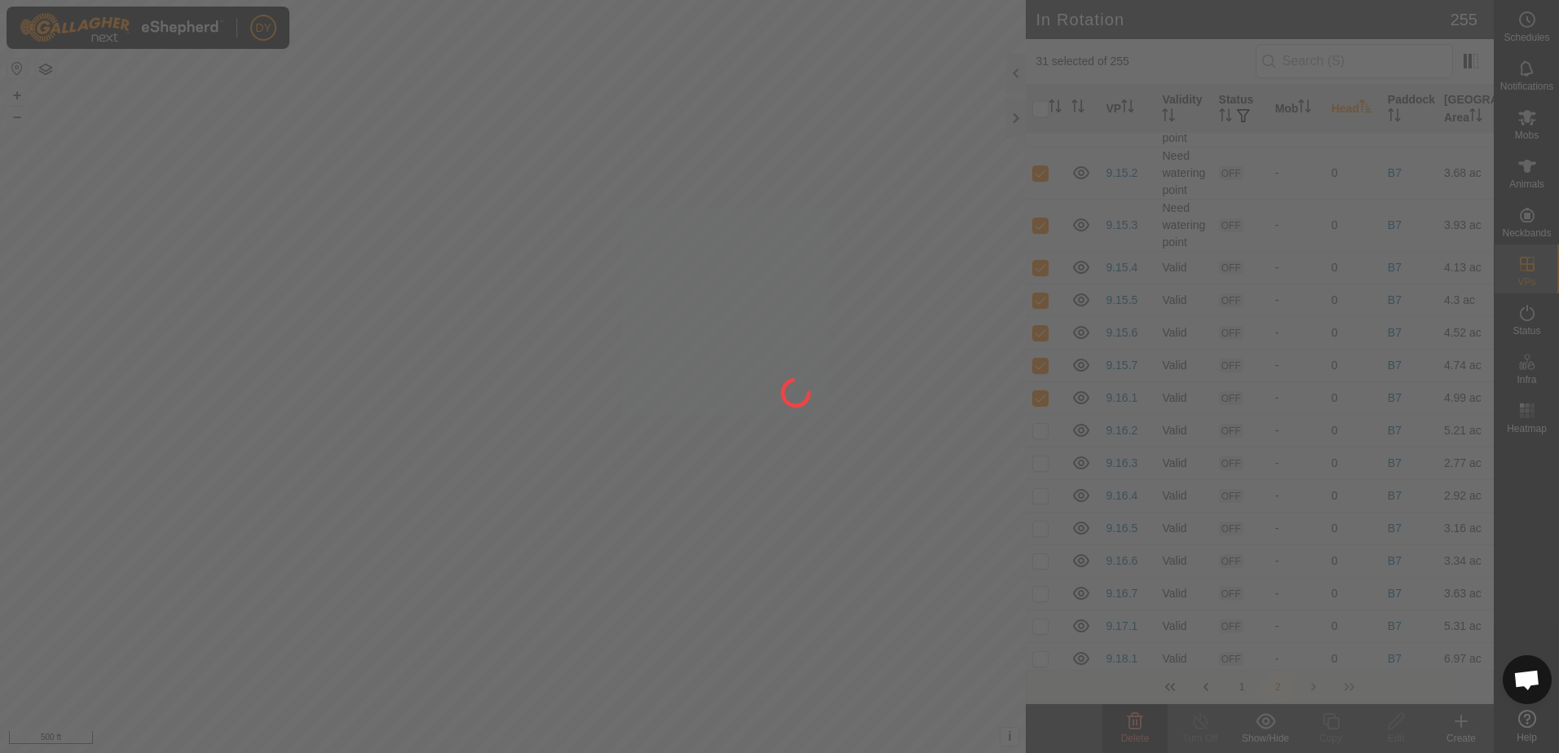
checkbox input "false"
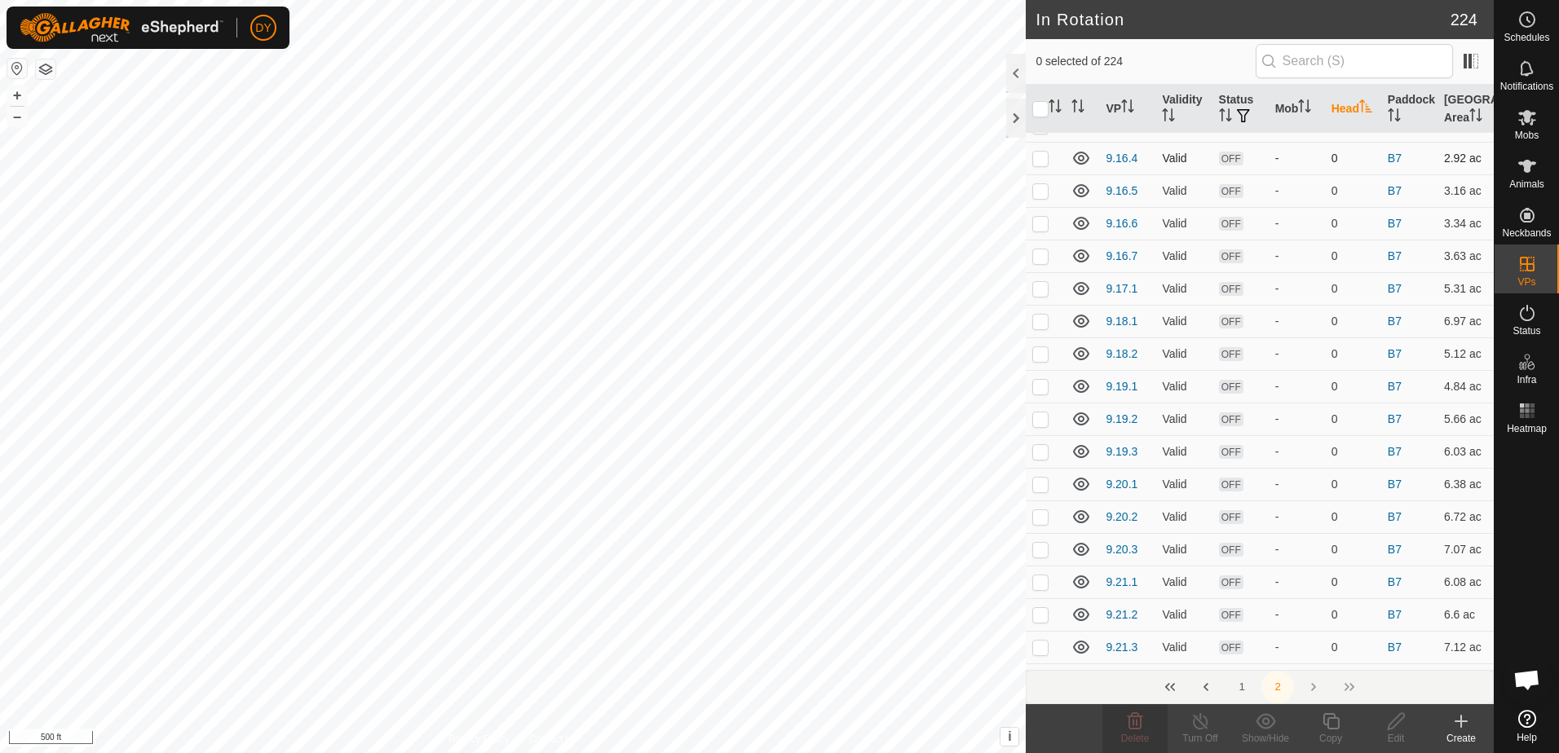
scroll to position [82, 0]
click at [1044, 188] on p-checkbox at bounding box center [1040, 185] width 16 height 13
checkbox input "true"
click at [1044, 215] on p-checkbox at bounding box center [1040, 217] width 16 height 13
checkbox input "true"
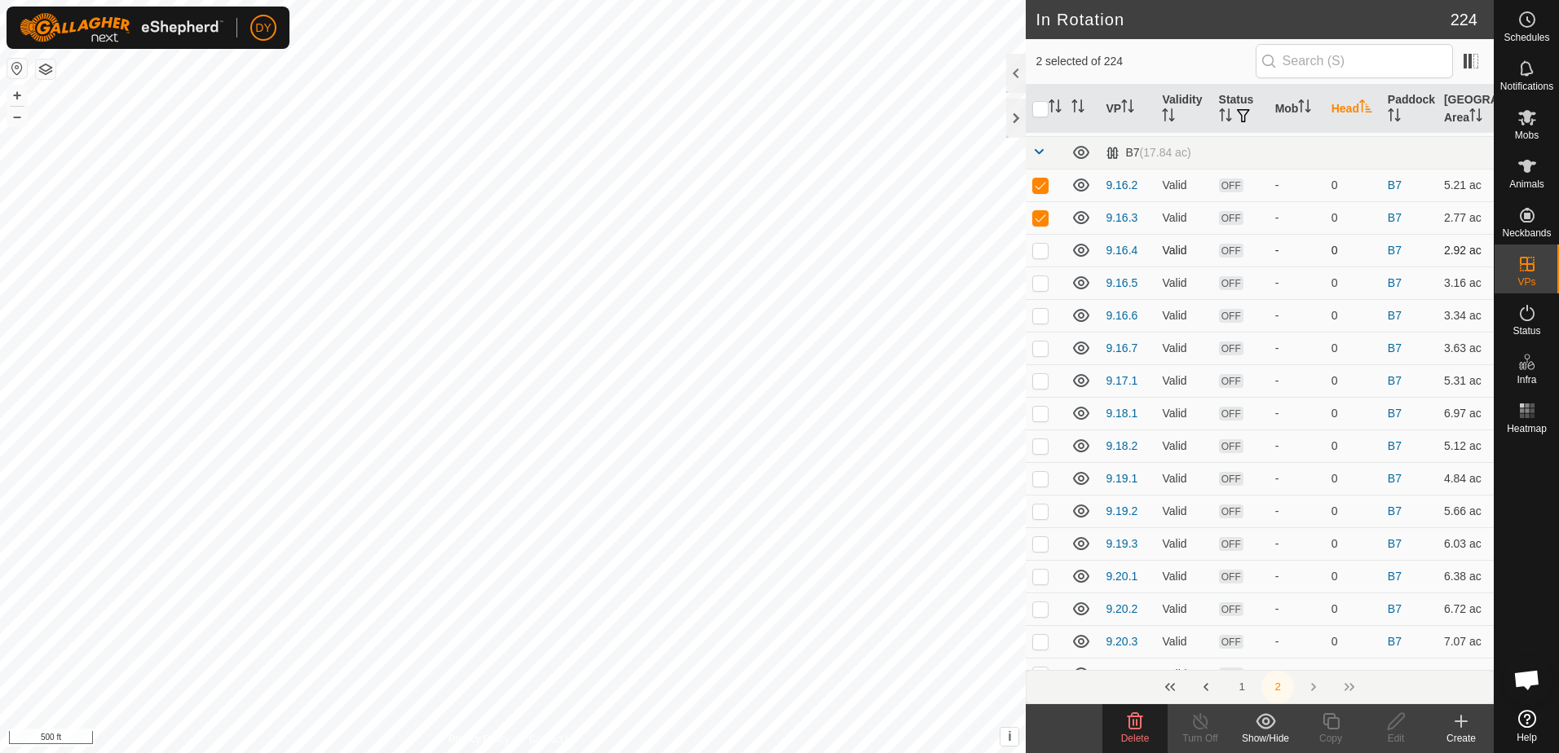
click at [1041, 254] on p-checkbox at bounding box center [1040, 250] width 16 height 13
checkbox input "true"
click at [1042, 292] on td at bounding box center [1045, 283] width 39 height 33
checkbox input "true"
click at [1044, 320] on p-checkbox at bounding box center [1040, 315] width 16 height 13
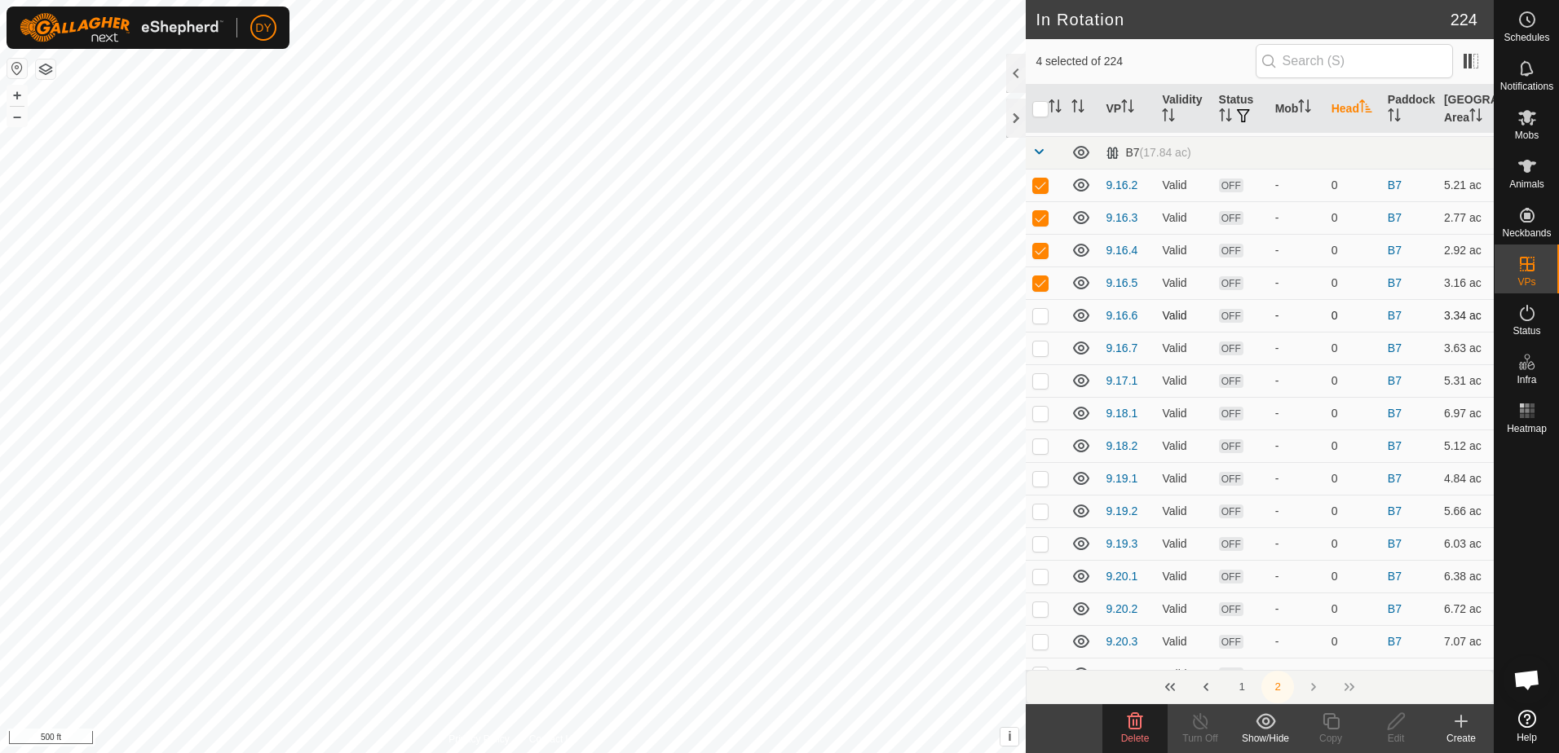
checkbox input "true"
click at [1046, 347] on p-checkbox at bounding box center [1040, 348] width 16 height 13
checkbox input "true"
click at [1047, 385] on p-checkbox at bounding box center [1040, 380] width 16 height 13
checkbox input "true"
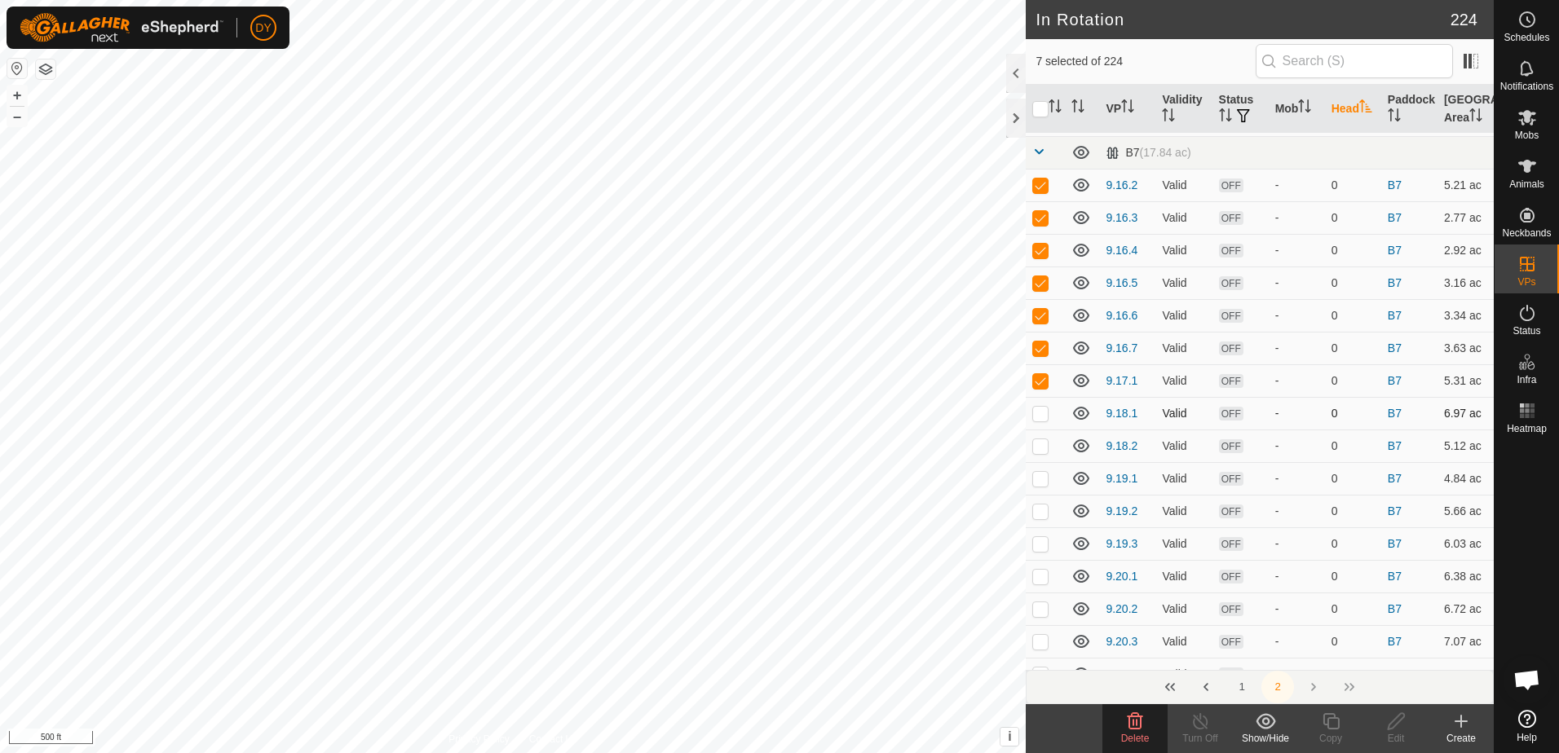
click at [1039, 413] on p-checkbox at bounding box center [1040, 413] width 16 height 13
checkbox input "true"
click at [1044, 443] on p-checkbox at bounding box center [1040, 445] width 16 height 13
checkbox input "true"
click at [1035, 490] on td at bounding box center [1045, 478] width 39 height 33
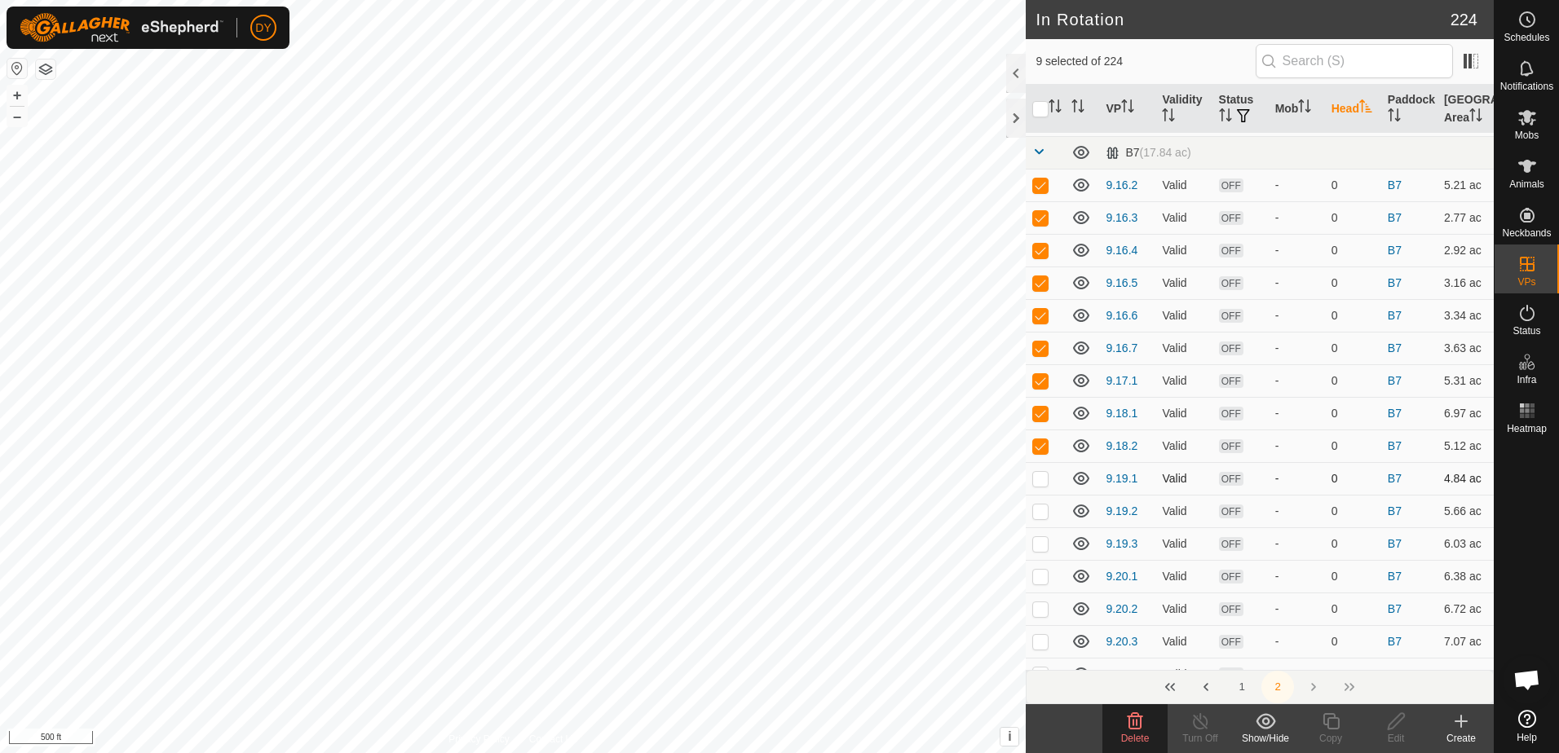
checkbox input "true"
click at [1037, 505] on p-checkbox at bounding box center [1040, 511] width 16 height 13
checkbox input "true"
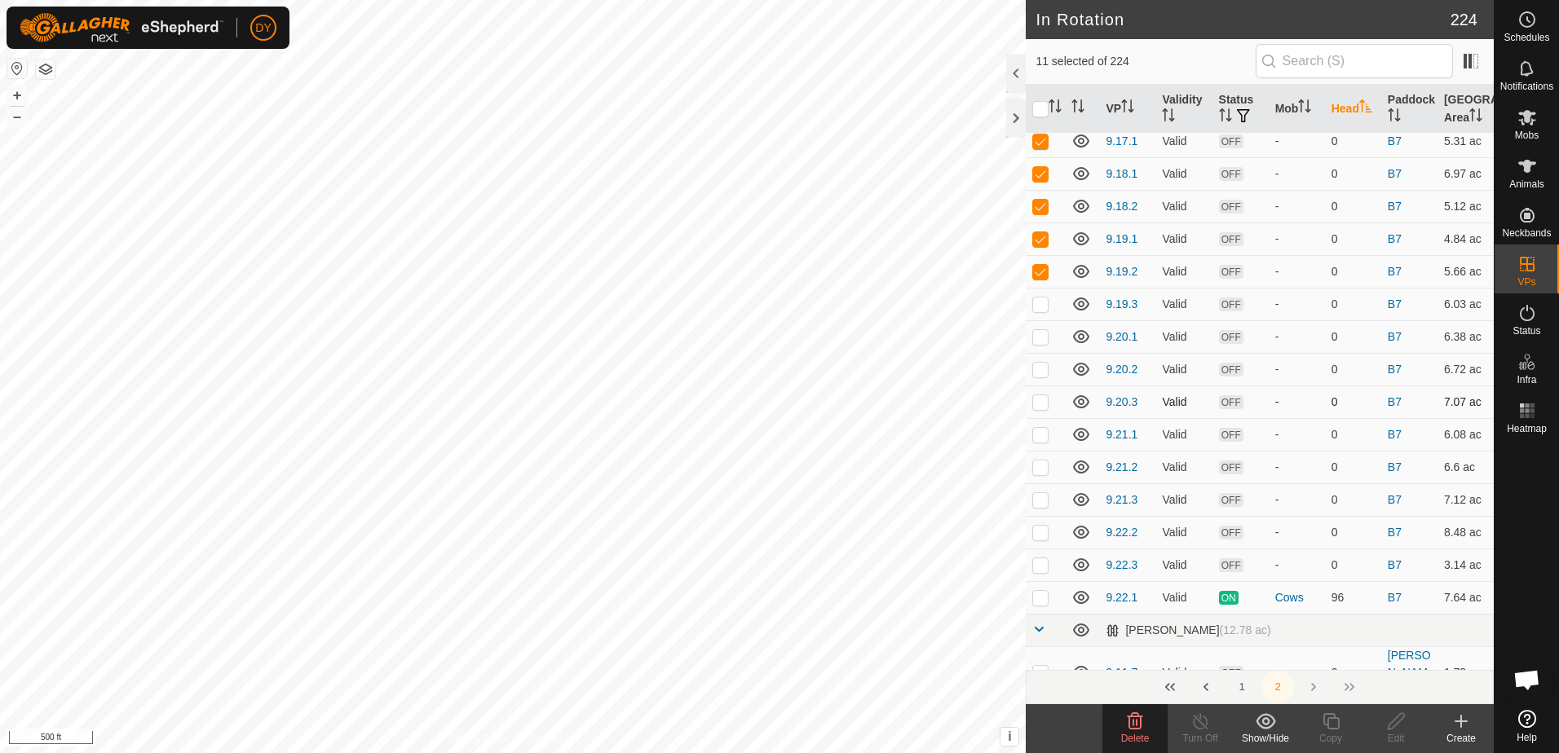
scroll to position [326, 0]
click at [1044, 301] on p-checkbox at bounding box center [1040, 299] width 16 height 13
click at [1041, 343] on td at bounding box center [1045, 332] width 39 height 33
click at [1035, 360] on p-checkbox at bounding box center [1040, 364] width 16 height 13
click at [1035, 399] on p-checkbox at bounding box center [1040, 397] width 16 height 13
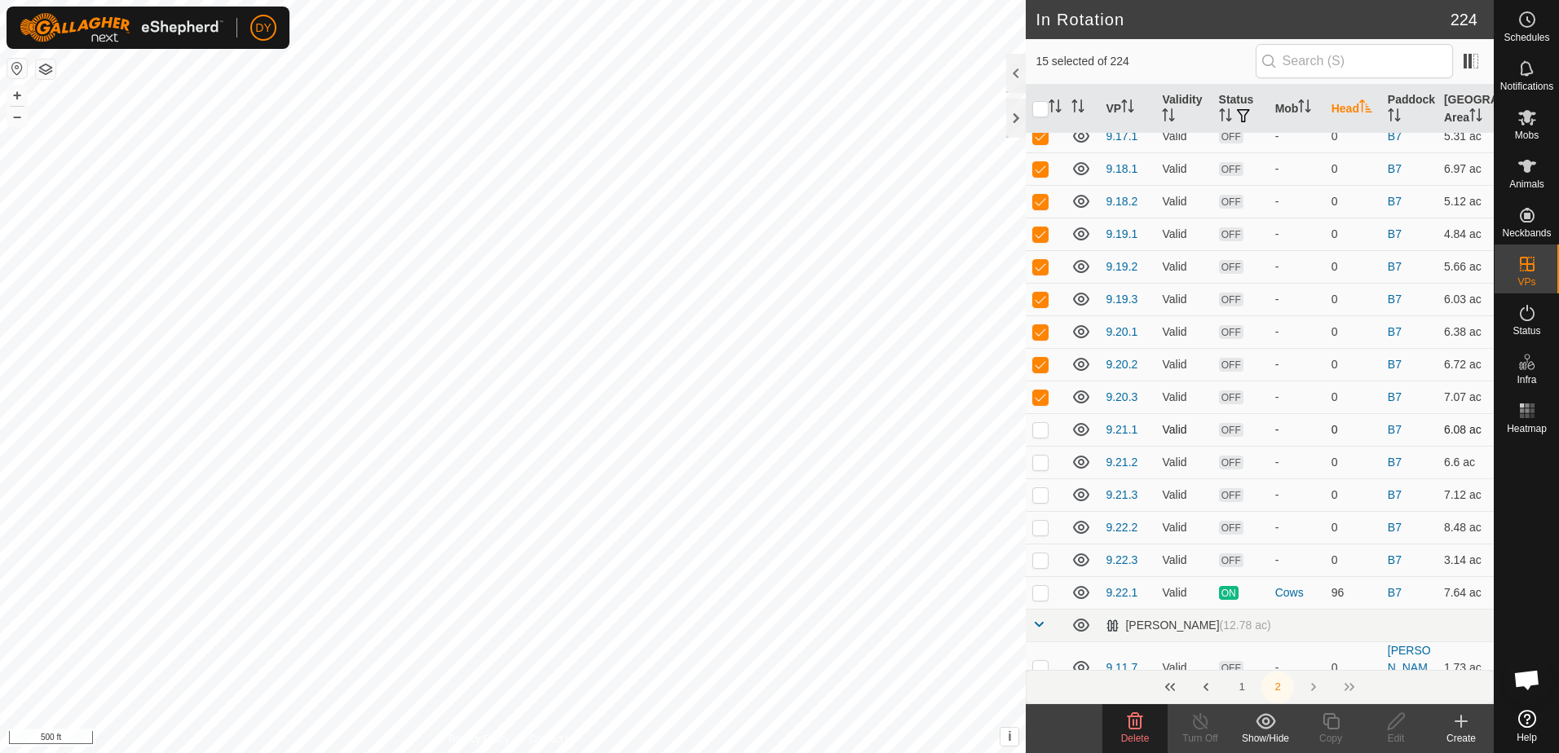
click at [1035, 427] on p-checkbox at bounding box center [1040, 429] width 16 height 13
click at [1035, 457] on p-checkbox at bounding box center [1040, 462] width 16 height 13
click at [1038, 488] on p-tablecheckbox at bounding box center [1040, 494] width 16 height 13
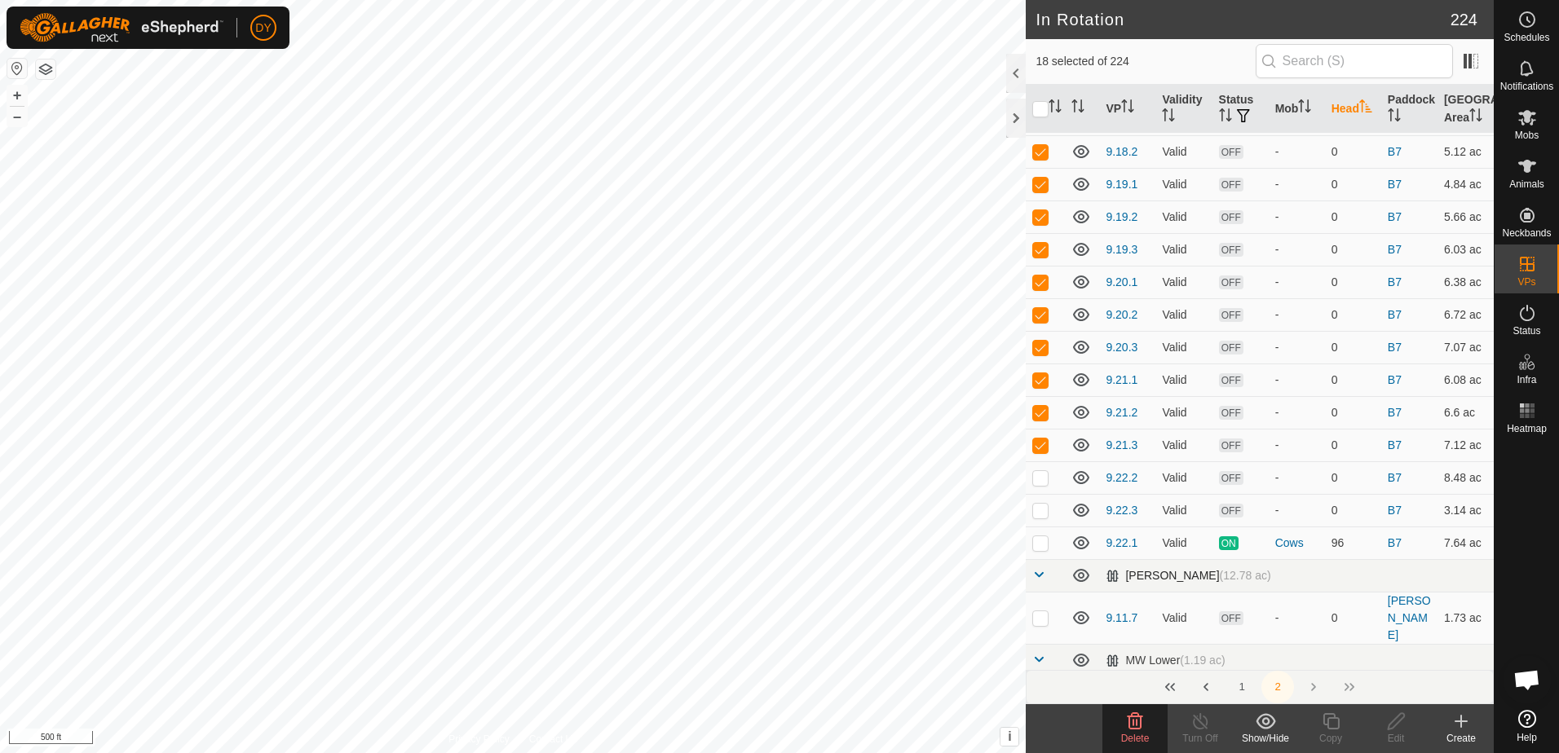
scroll to position [399, 0]
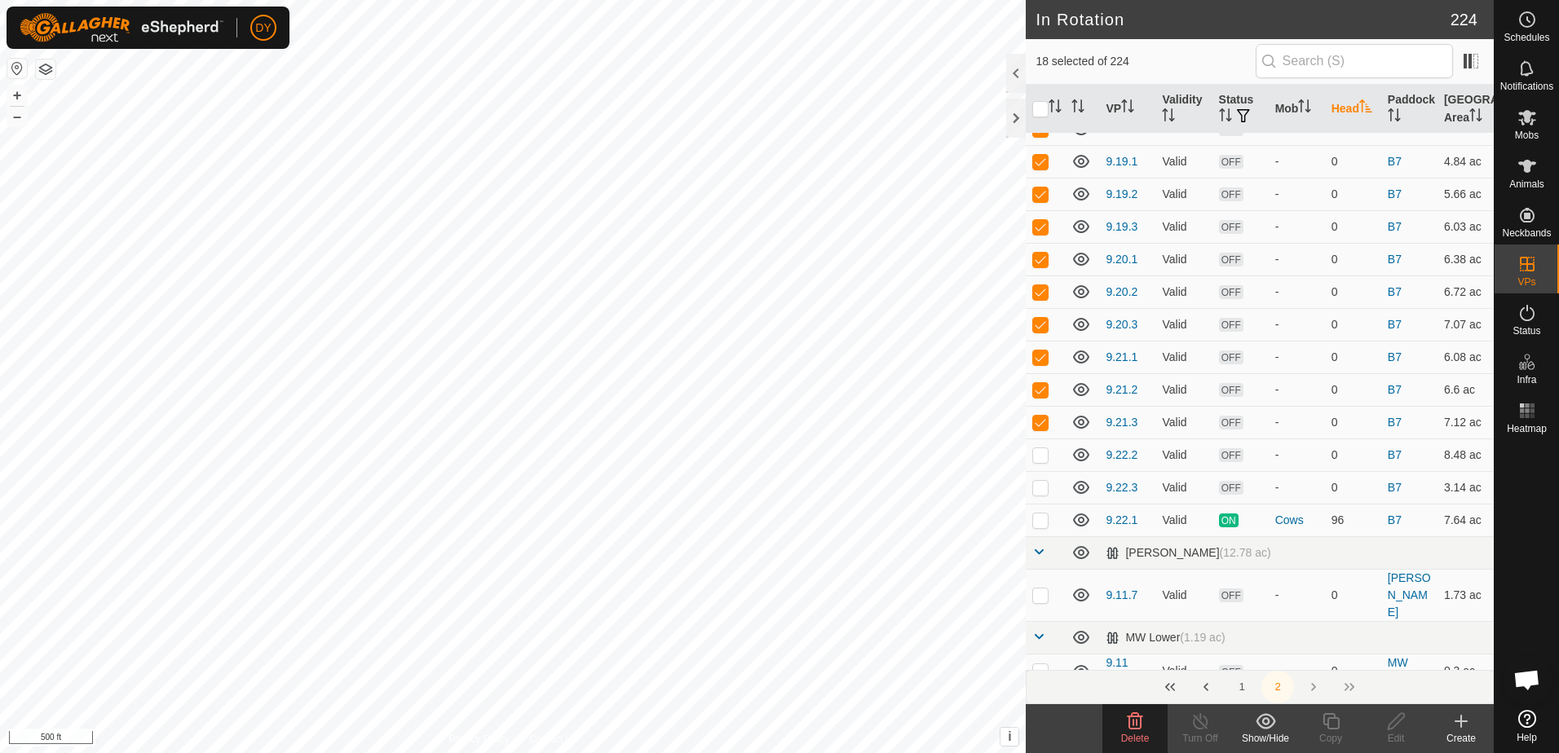
click at [1145, 730] on delete-svg-icon at bounding box center [1134, 722] width 65 height 20
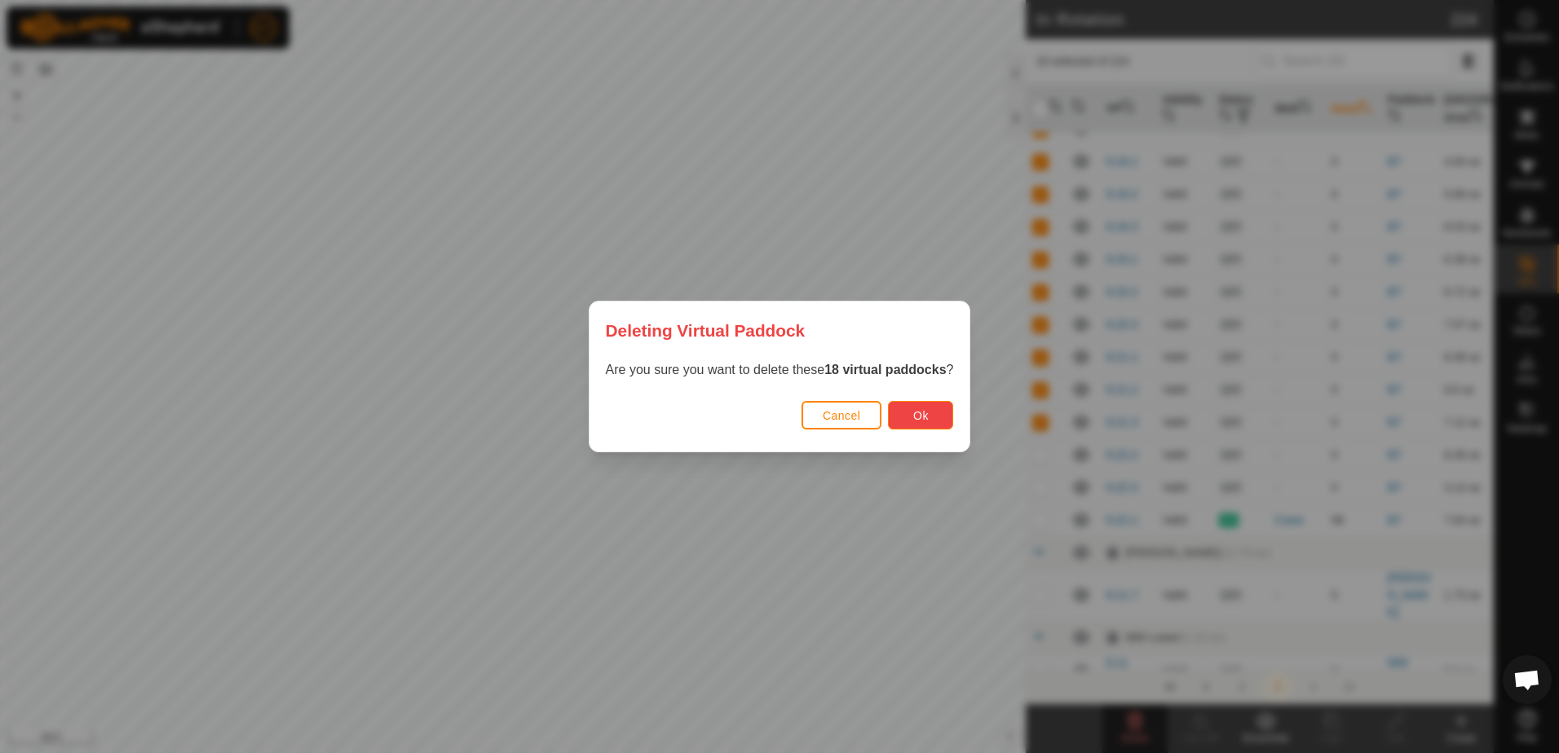
click at [898, 410] on button "Ok" at bounding box center [920, 415] width 65 height 29
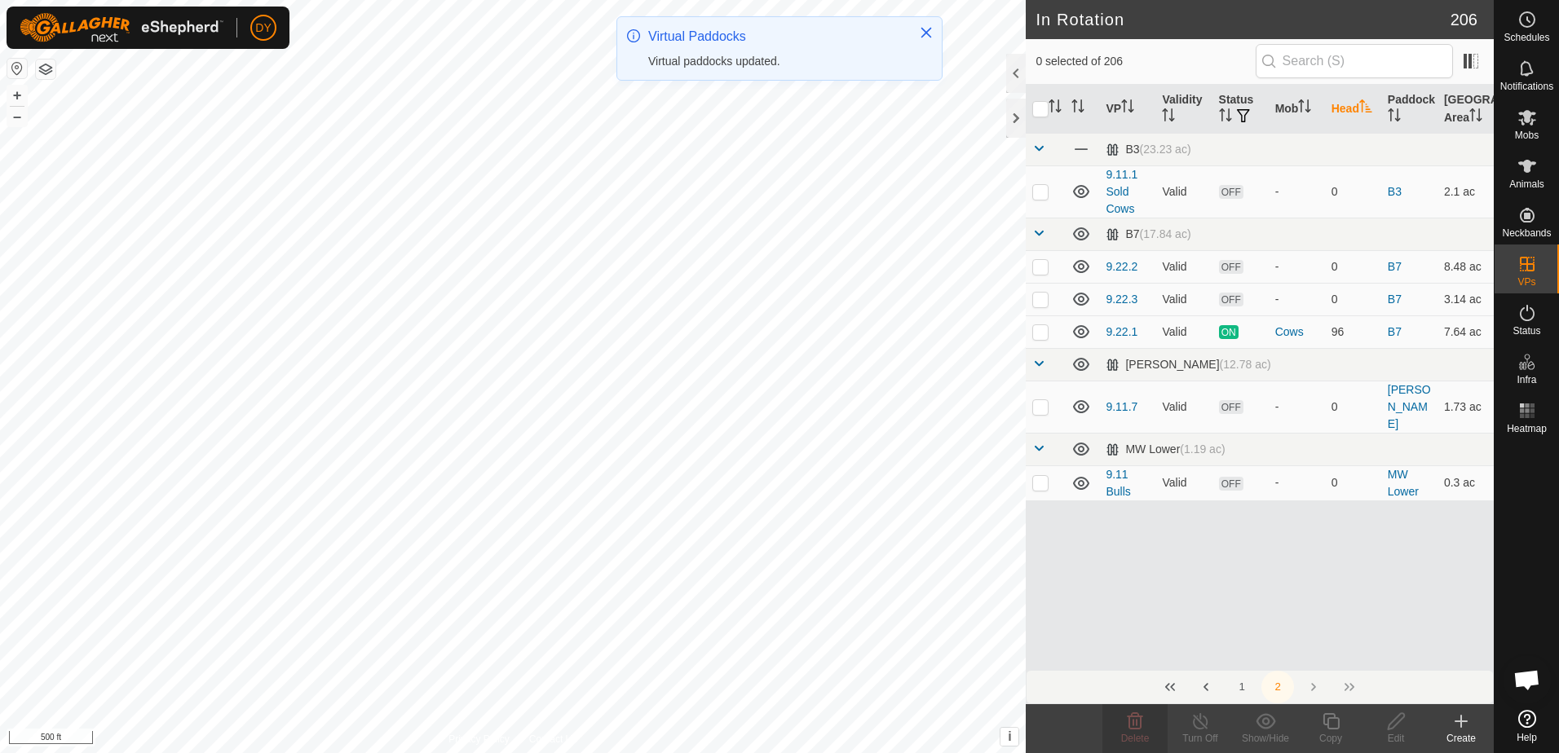
scroll to position [0, 0]
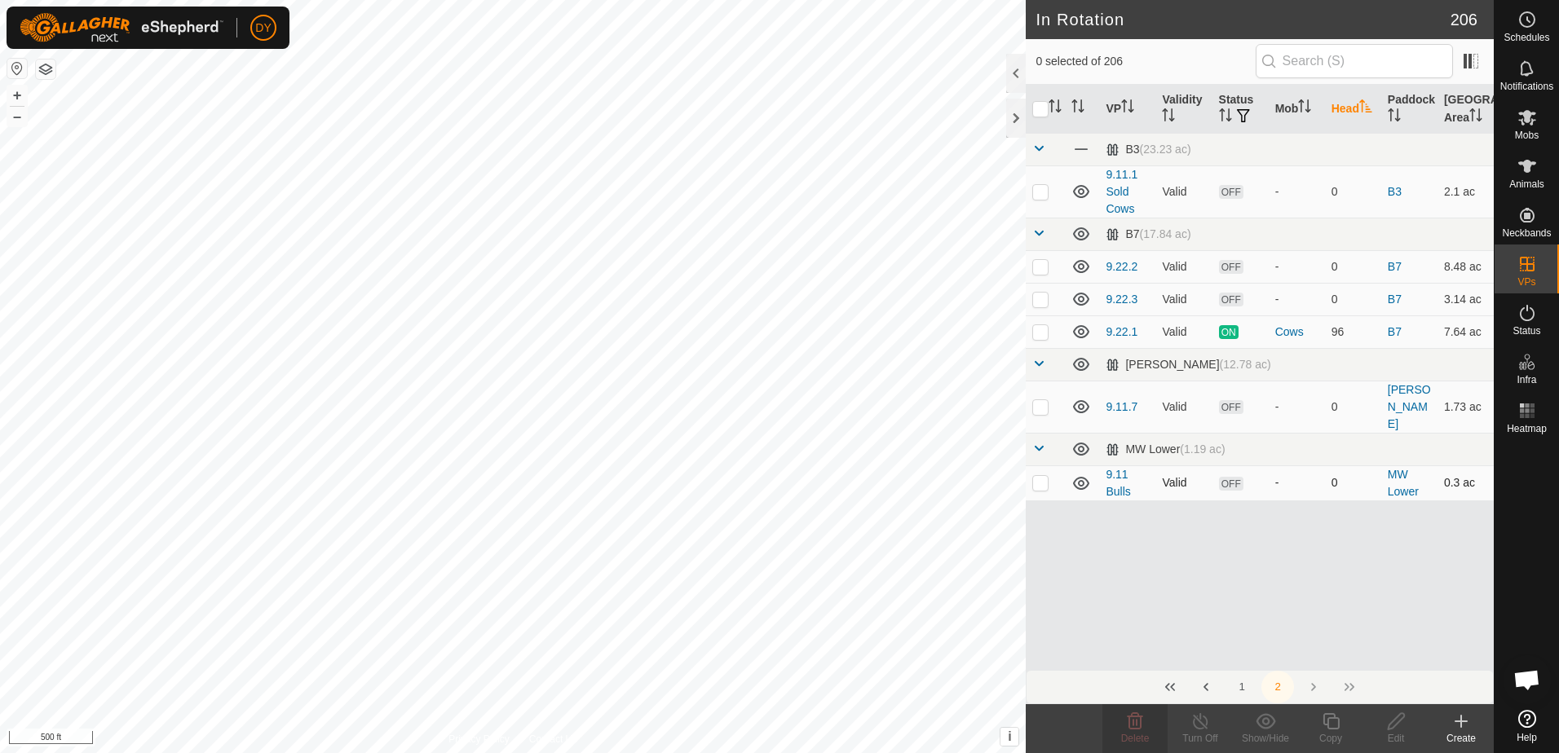
click at [1041, 476] on p-checkbox at bounding box center [1040, 482] width 16 height 13
click at [1035, 400] on p-checkbox at bounding box center [1040, 406] width 16 height 13
click at [1141, 735] on span "Delete" at bounding box center [1135, 738] width 29 height 11
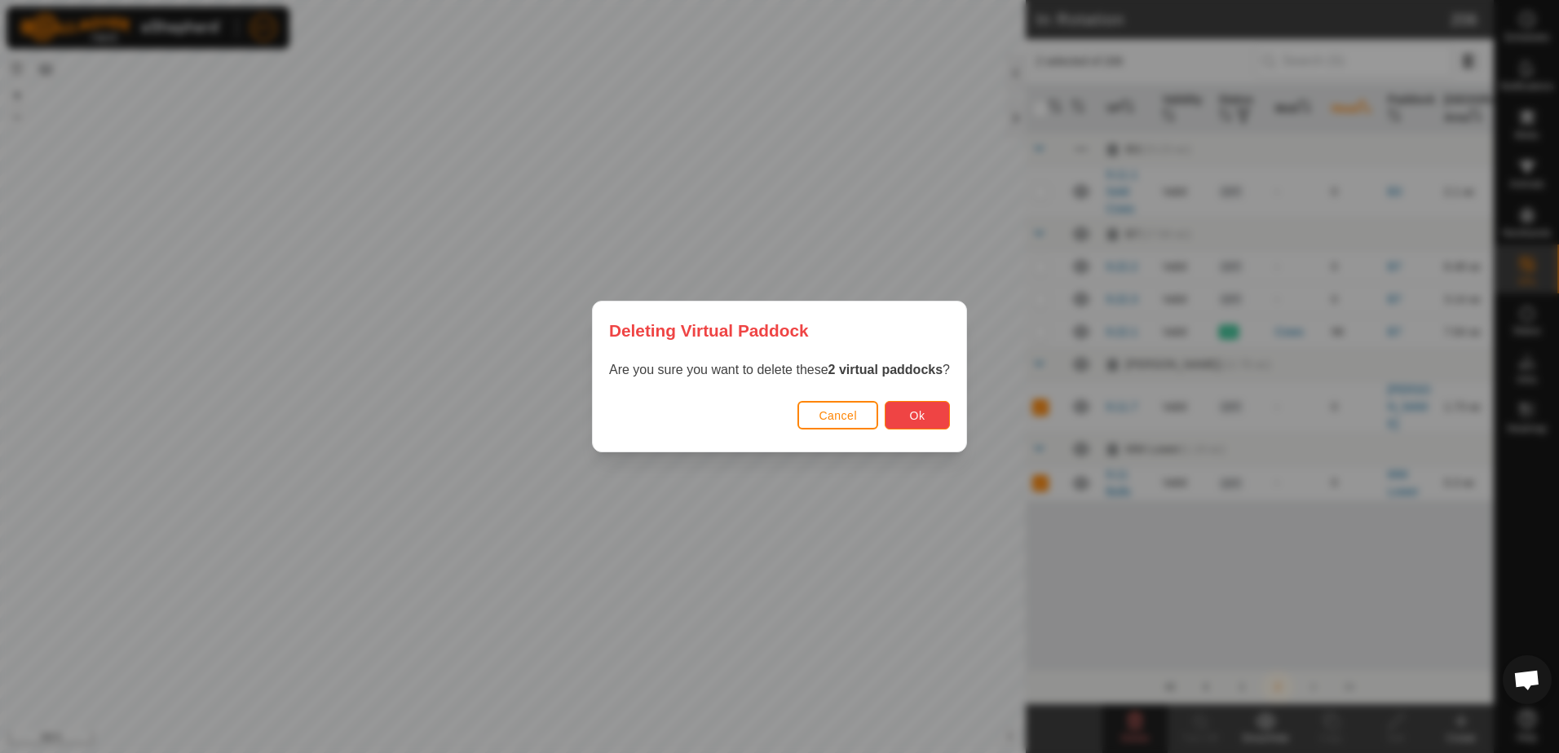
click at [911, 414] on span "Ok" at bounding box center [917, 415] width 15 height 13
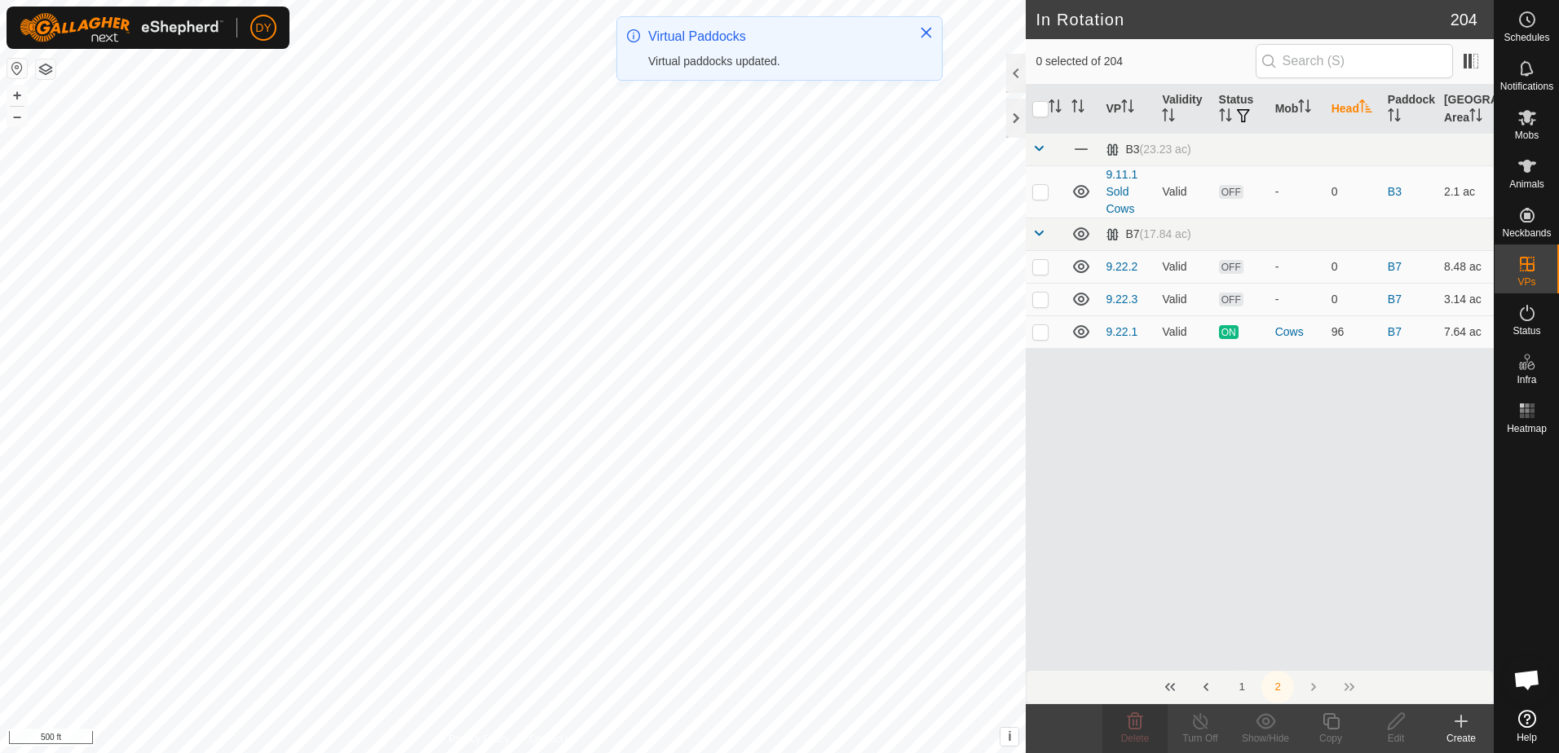
click at [1242, 686] on button "1" at bounding box center [1241, 687] width 33 height 33
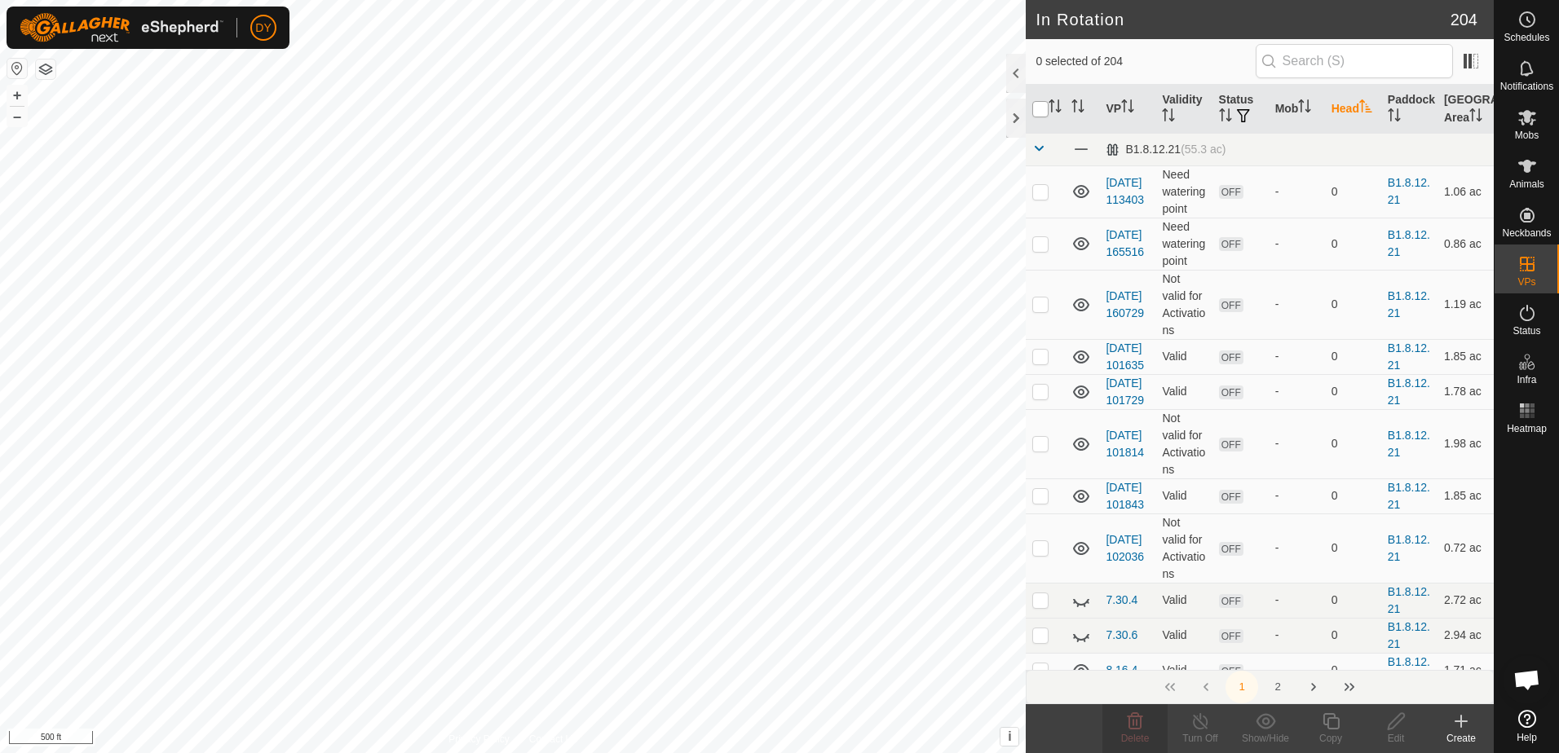
click at [1035, 105] on input "checkbox" at bounding box center [1040, 109] width 16 height 16
click at [1279, 684] on button "2" at bounding box center [1277, 687] width 33 height 33
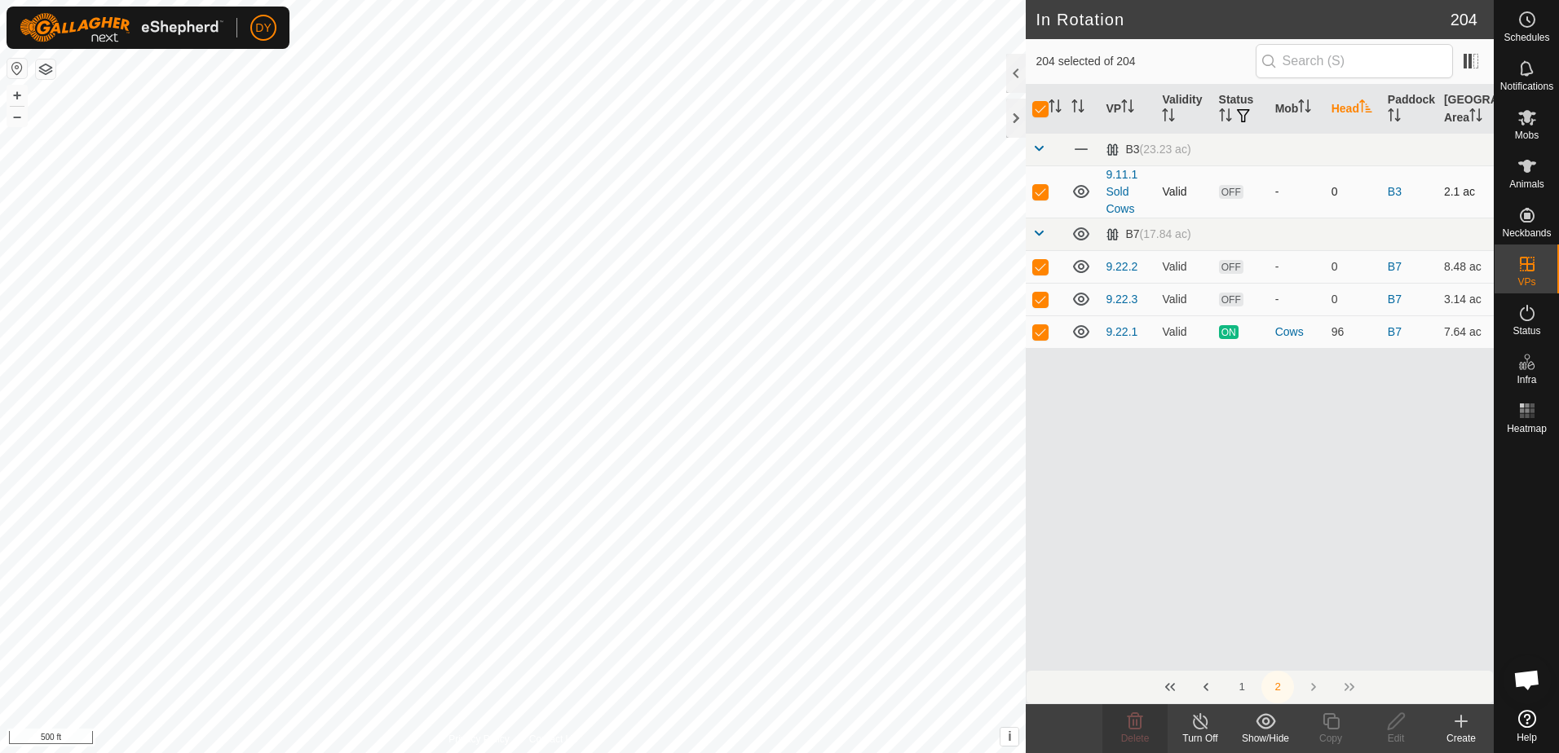
click at [1034, 188] on p-checkbox at bounding box center [1040, 191] width 16 height 13
click at [1044, 263] on p-checkbox at bounding box center [1040, 266] width 16 height 13
click at [1038, 299] on p-checkbox at bounding box center [1040, 299] width 16 height 13
click at [1043, 333] on p-checkbox at bounding box center [1040, 331] width 16 height 13
click at [1240, 684] on button "1" at bounding box center [1241, 687] width 33 height 33
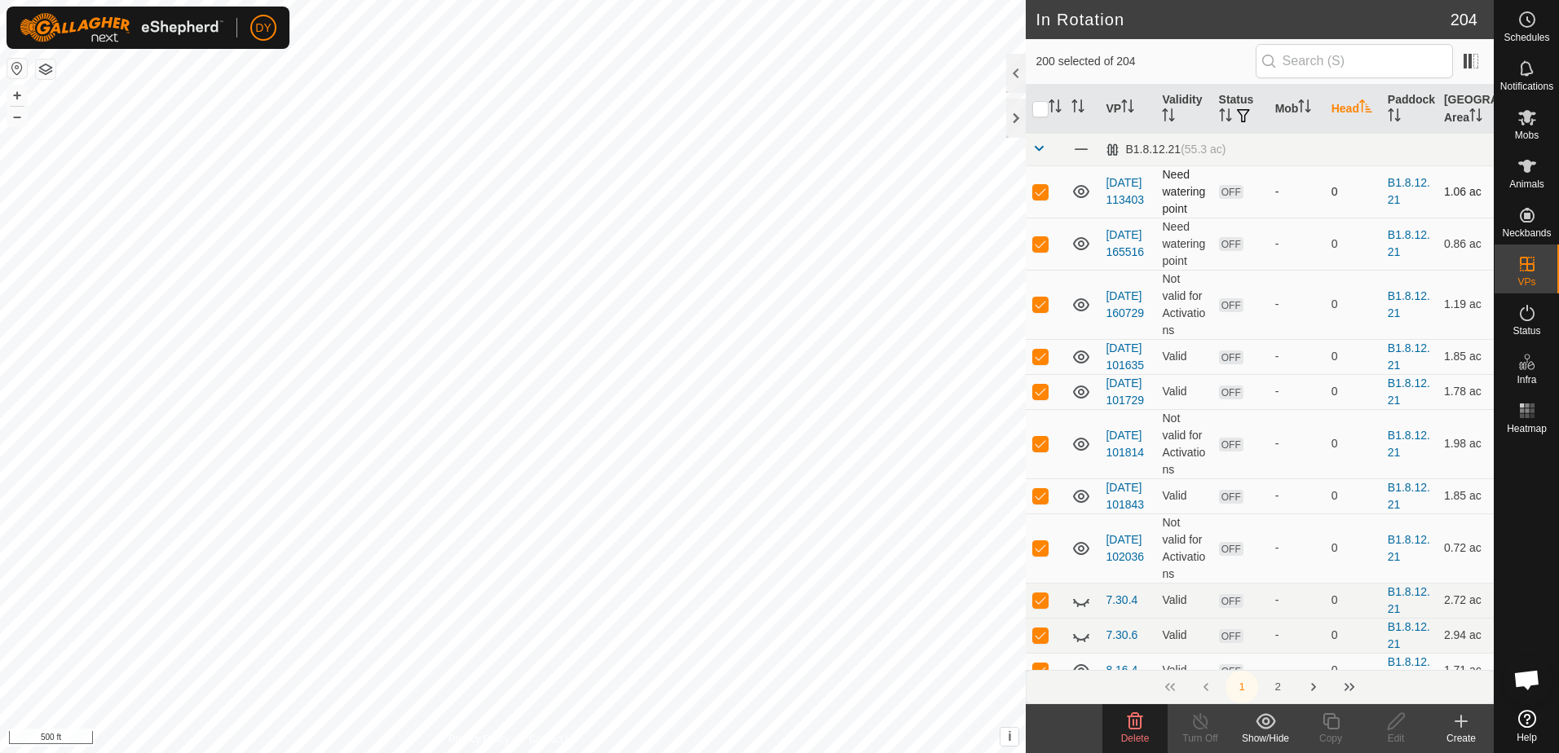
click at [1044, 191] on p-checkbox at bounding box center [1040, 191] width 16 height 13
click at [1131, 727] on icon at bounding box center [1135, 722] width 20 height 20
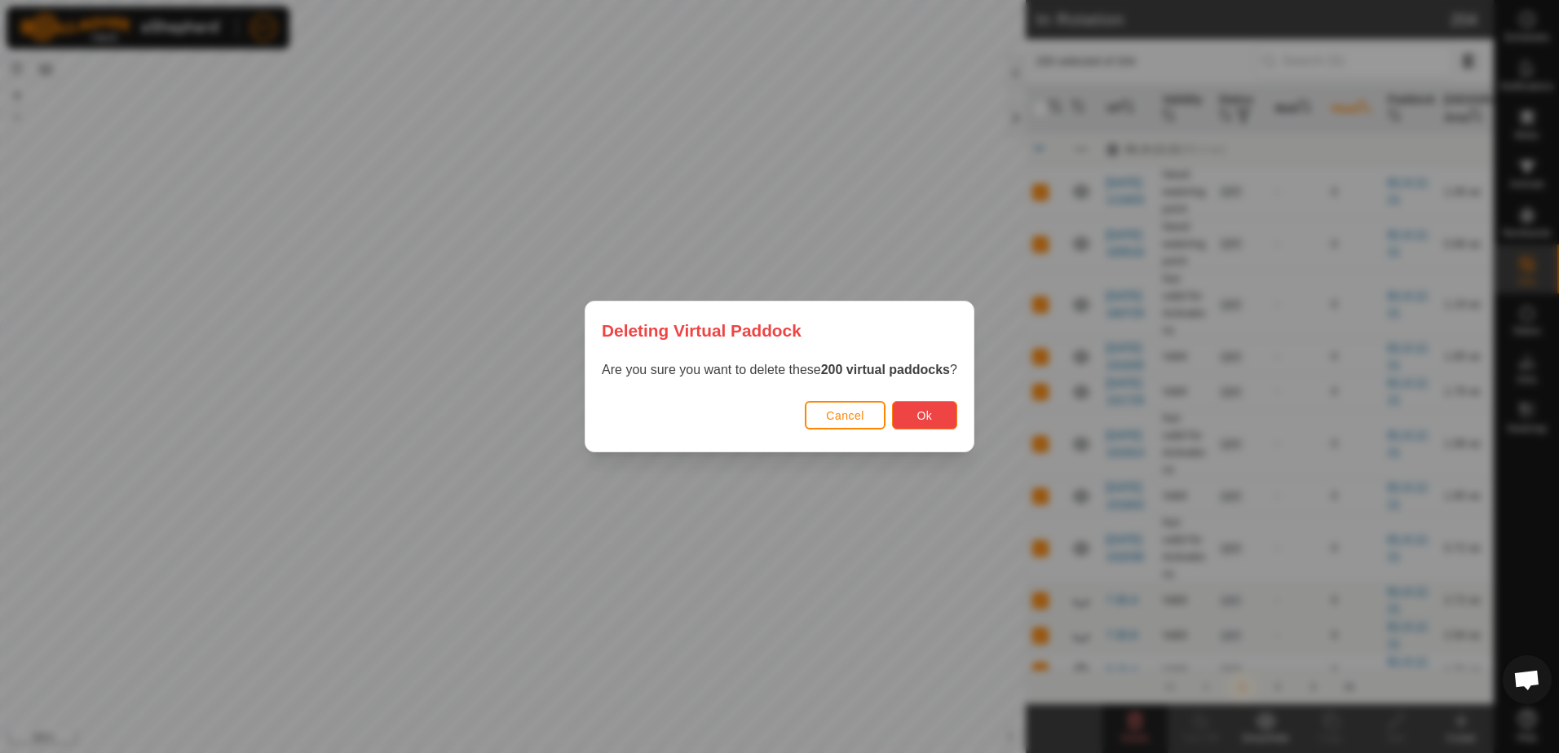
click at [920, 425] on button "Ok" at bounding box center [924, 415] width 65 height 29
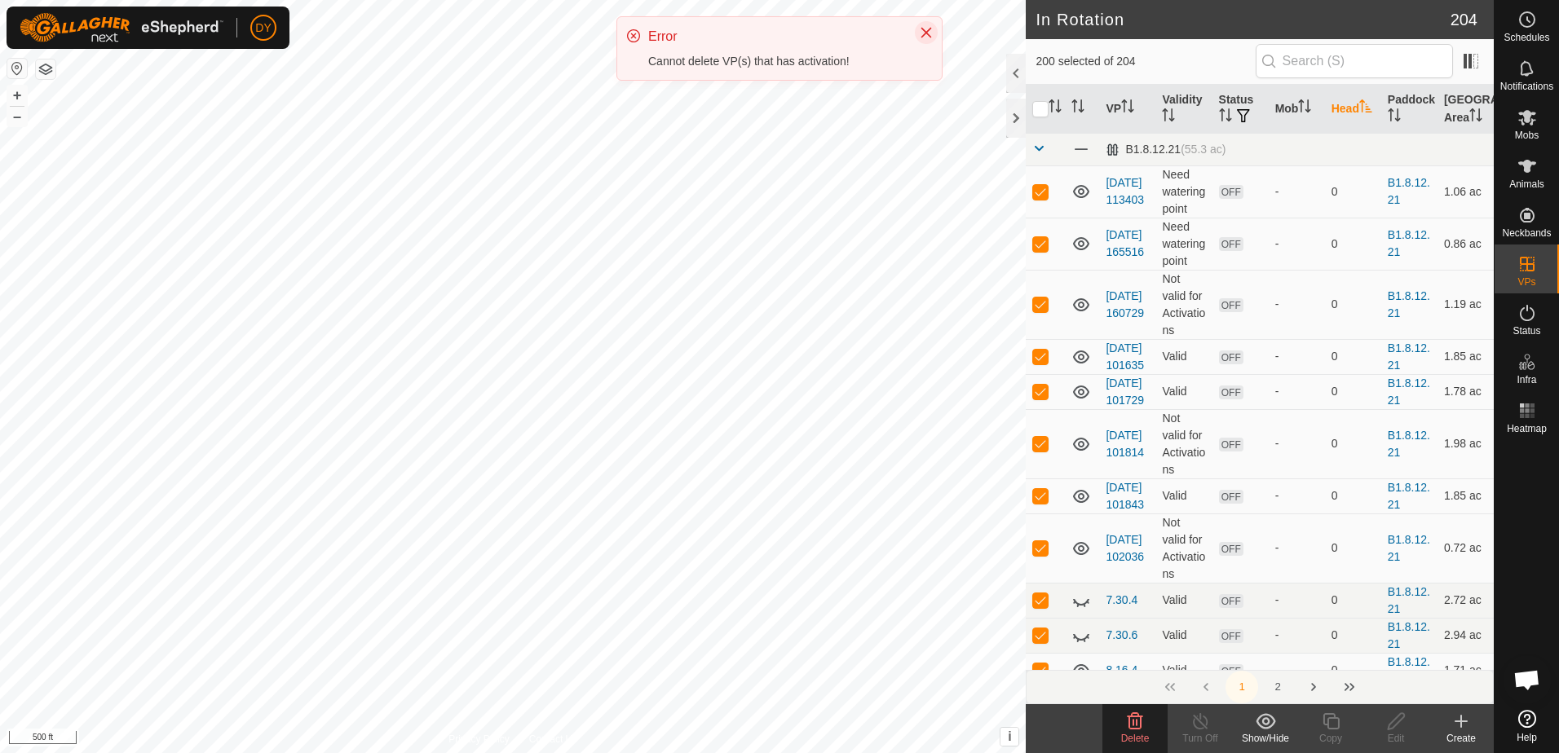
click at [931, 30] on icon "Close" at bounding box center [926, 32] width 13 height 13
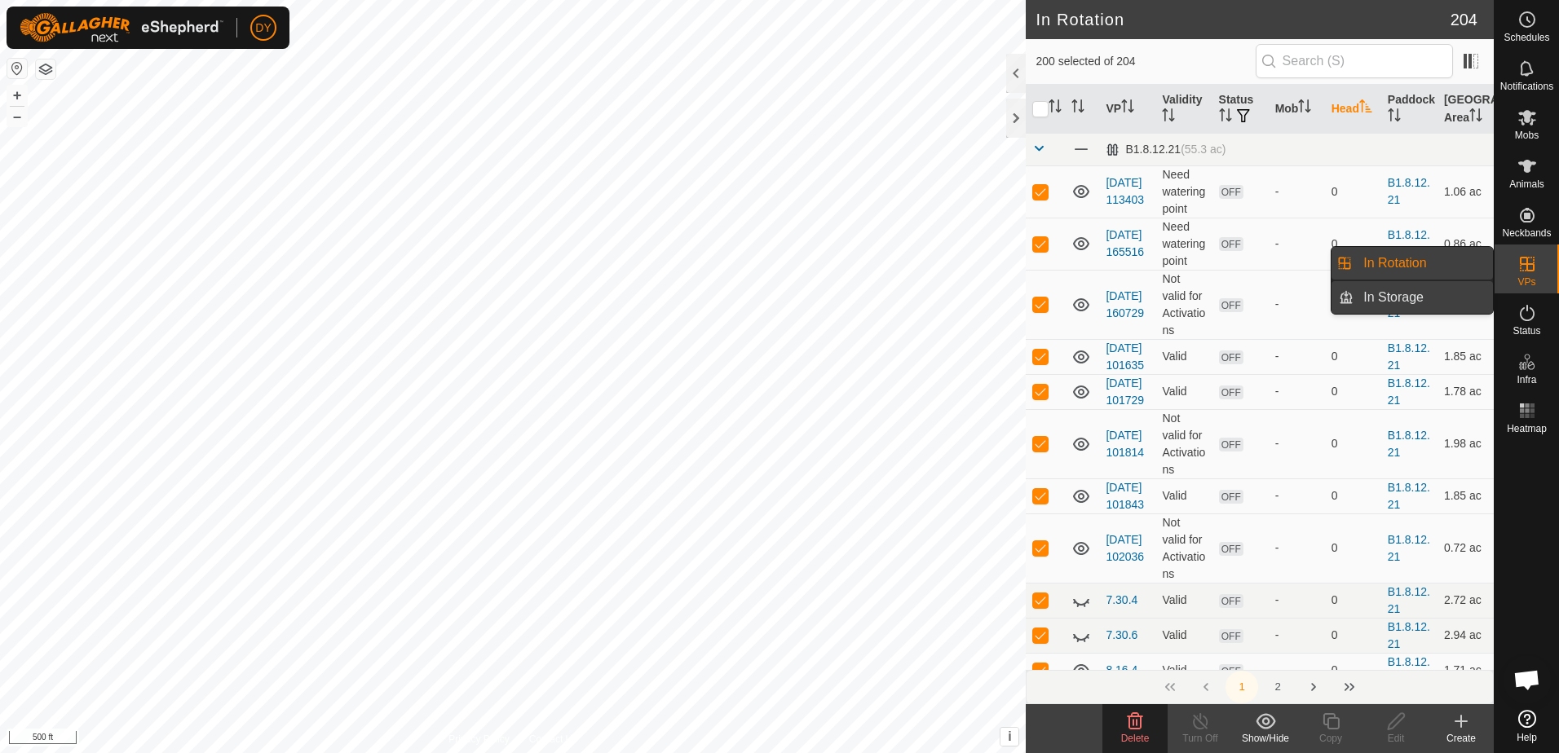
click at [1410, 299] on link "In Storage" at bounding box center [1422, 297] width 139 height 33
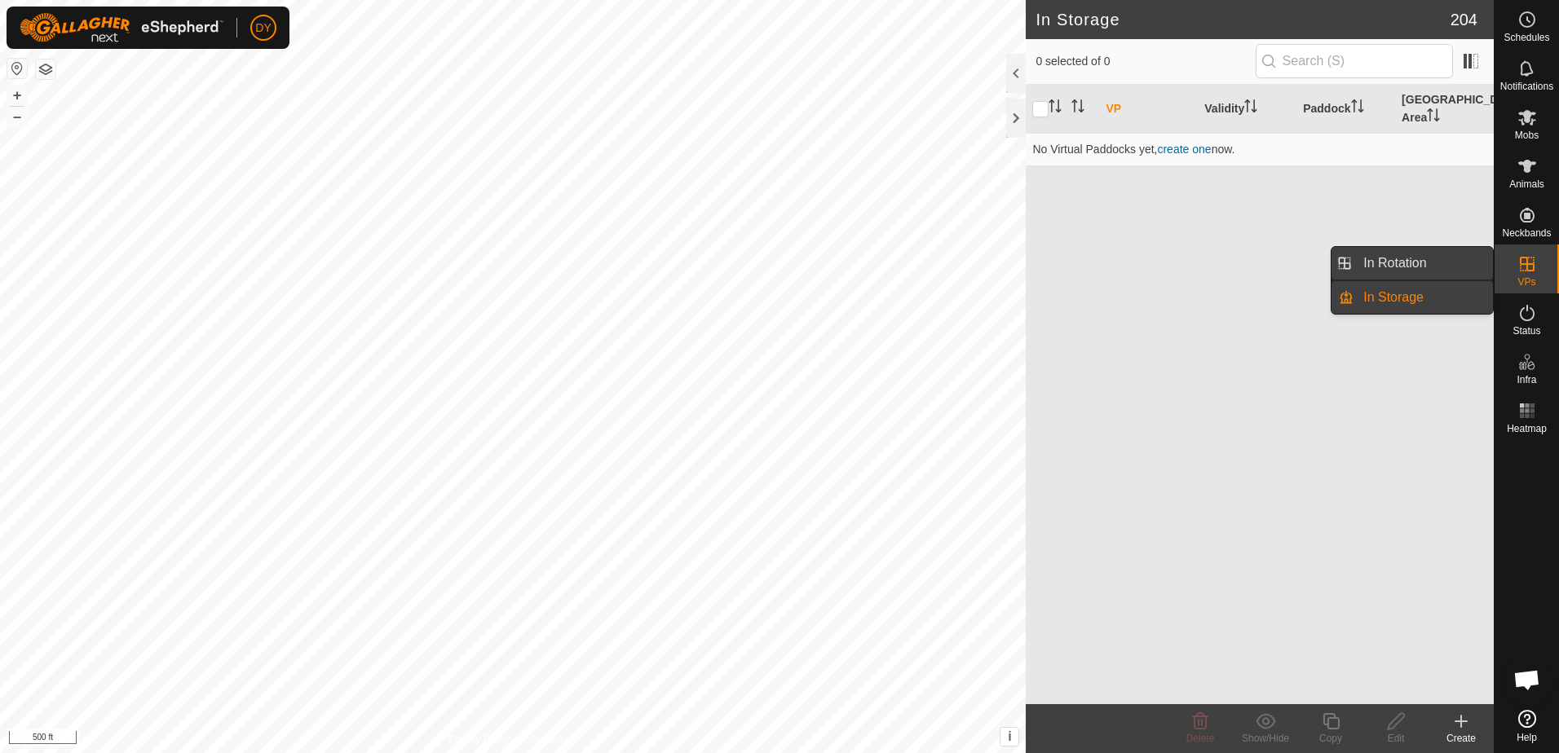
click at [1453, 258] on link "In Rotation" at bounding box center [1422, 263] width 139 height 33
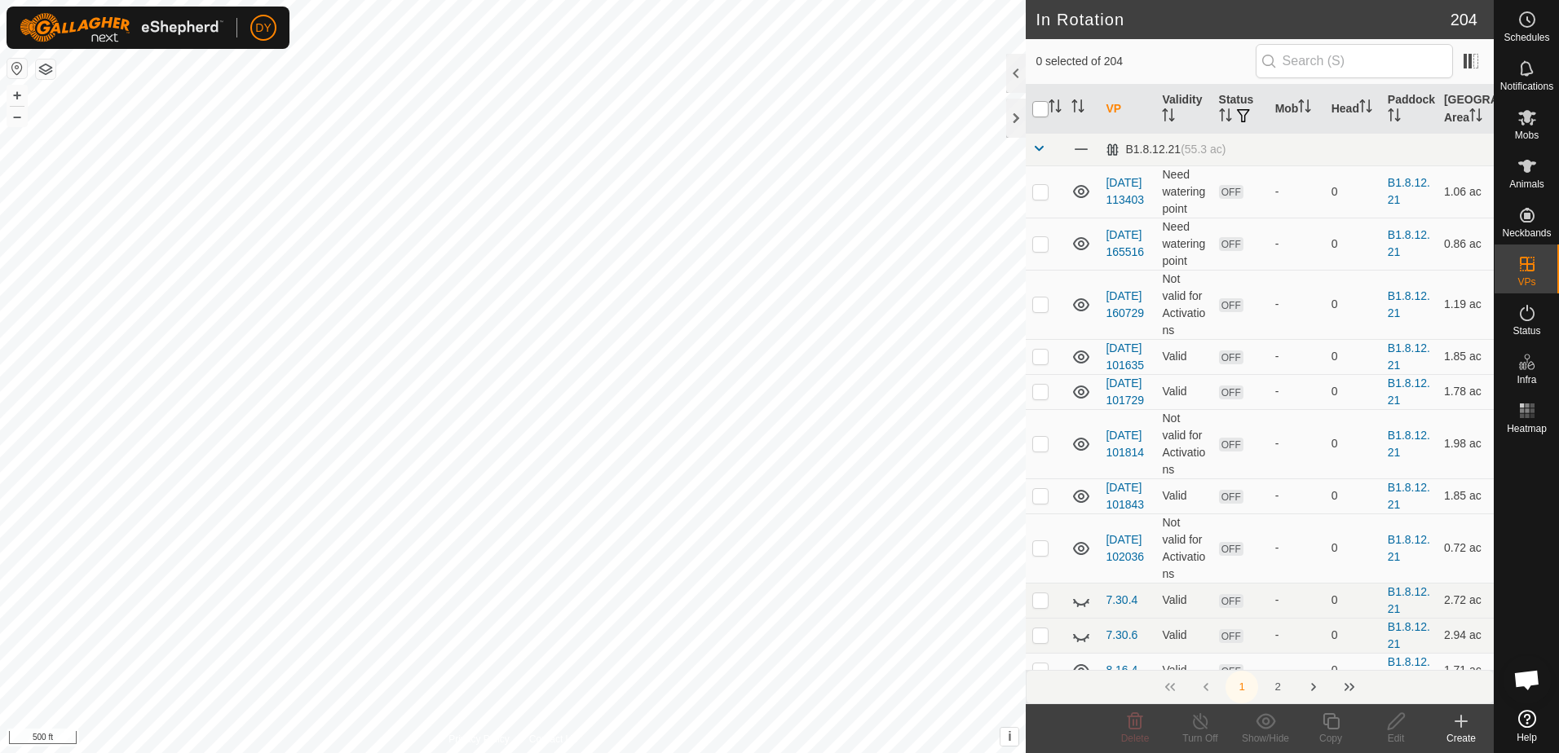
click at [1043, 111] on input "checkbox" at bounding box center [1040, 109] width 16 height 16
click at [1082, 611] on icon at bounding box center [1081, 601] width 20 height 20
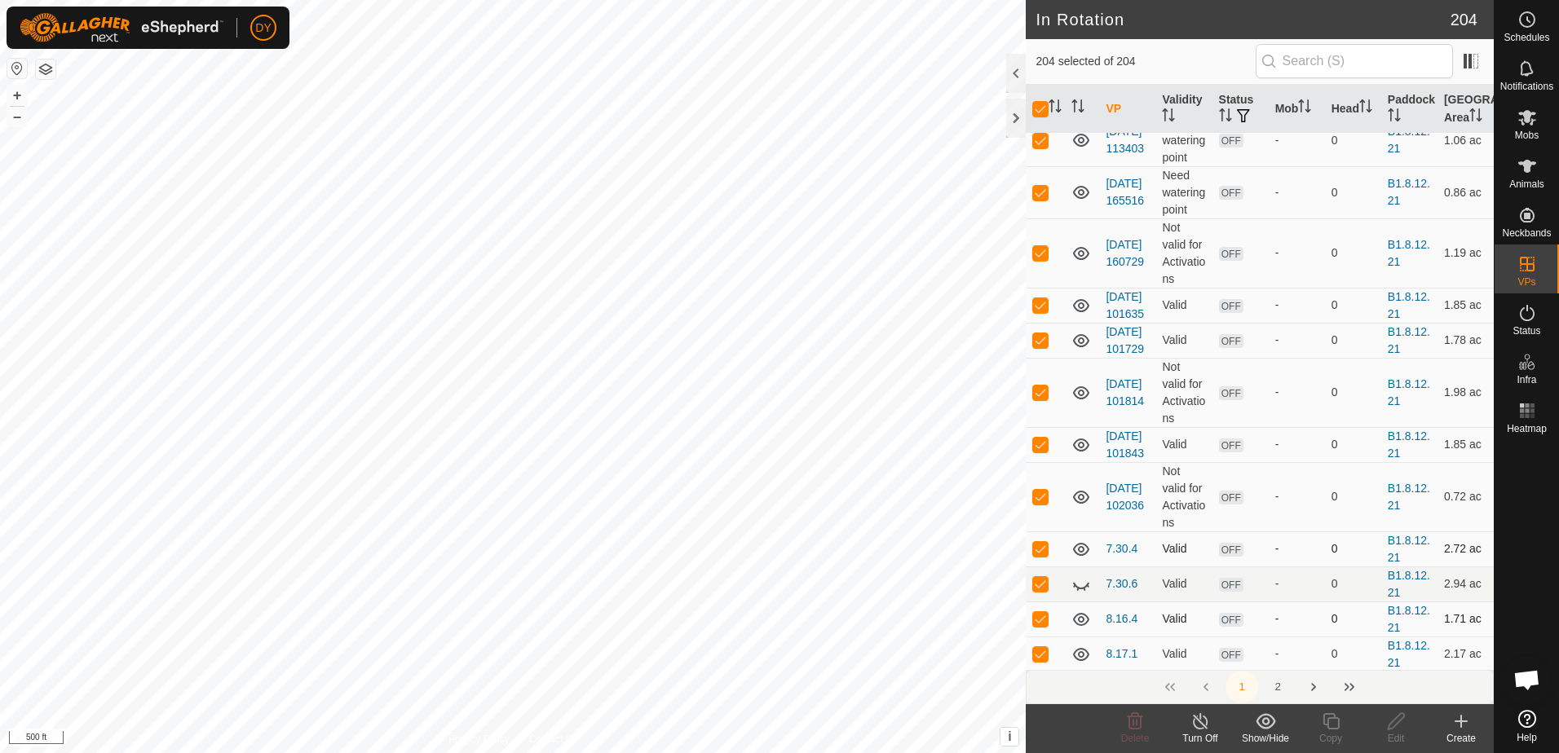
scroll to position [163, 0]
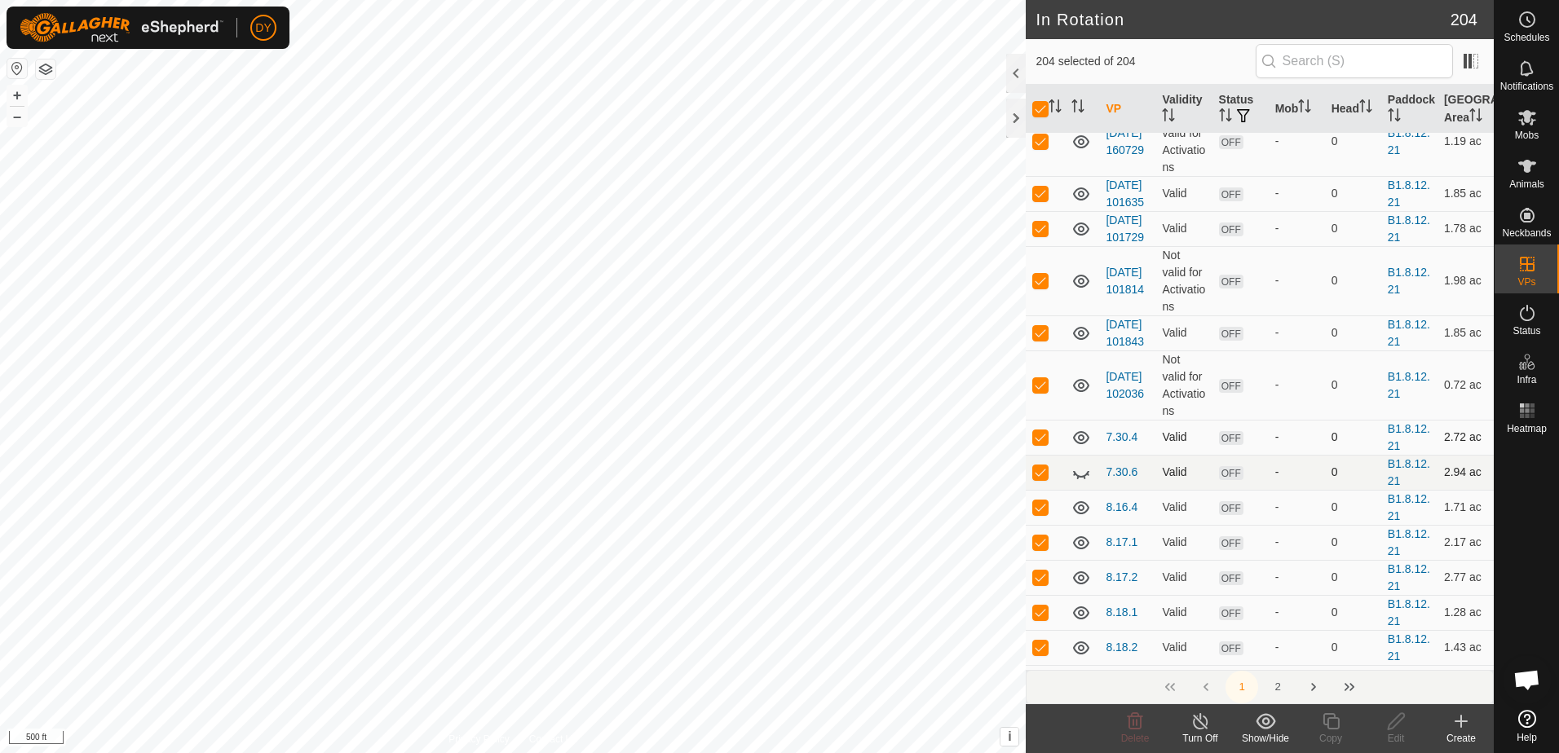
click at [1081, 483] on icon at bounding box center [1081, 473] width 20 height 20
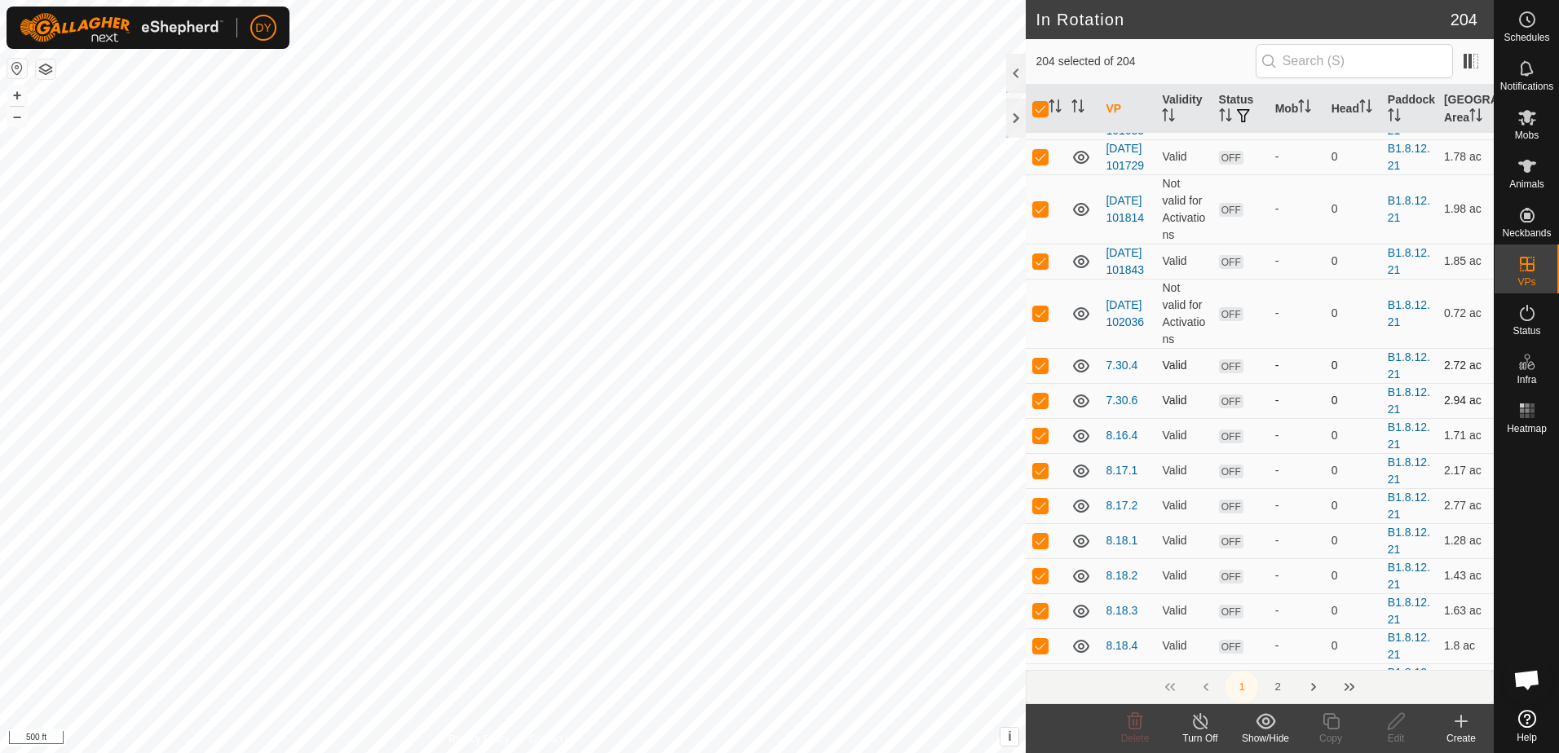
scroll to position [245, 0]
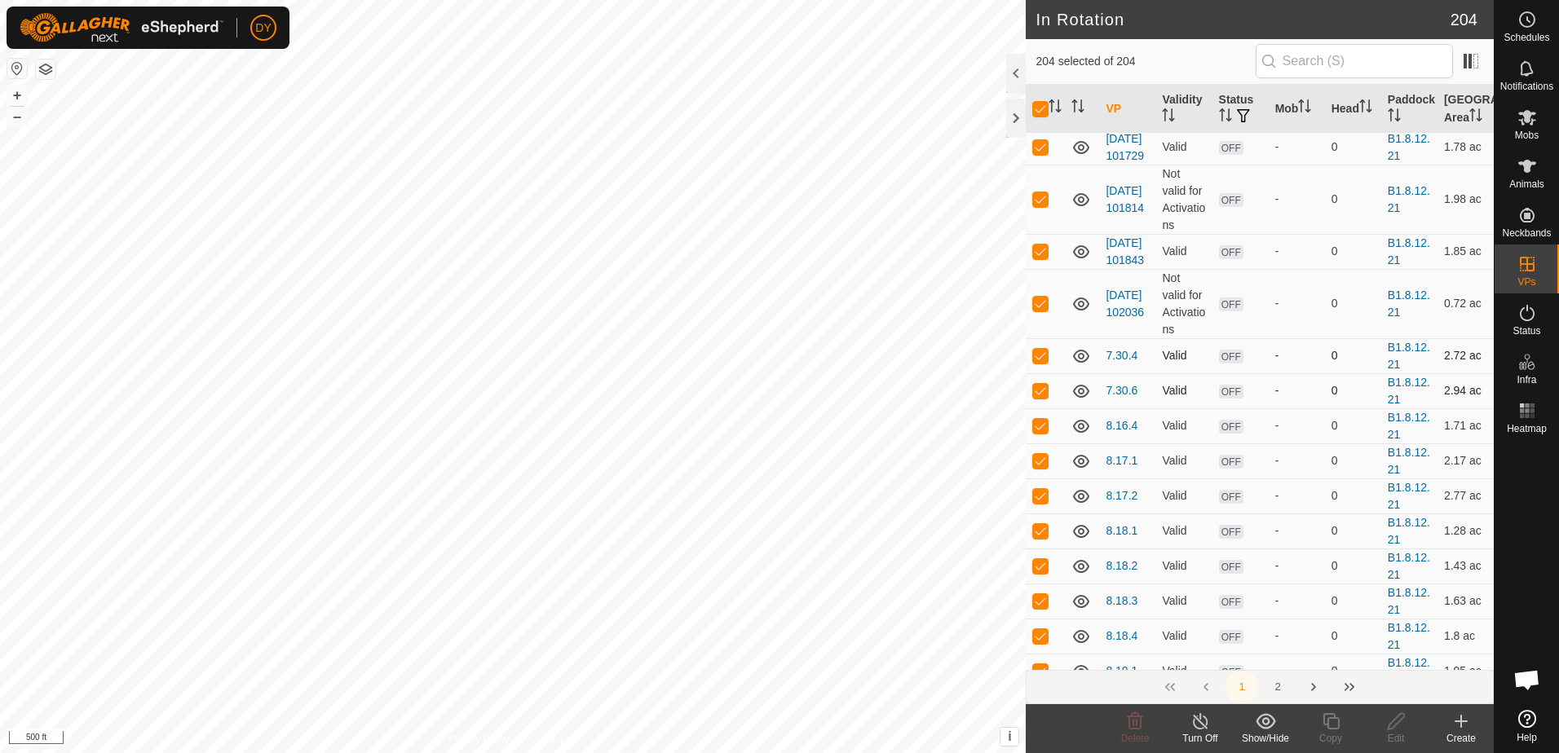
click at [1045, 362] on p-checkbox at bounding box center [1040, 355] width 16 height 13
click at [1046, 397] on p-checkbox at bounding box center [1040, 390] width 16 height 13
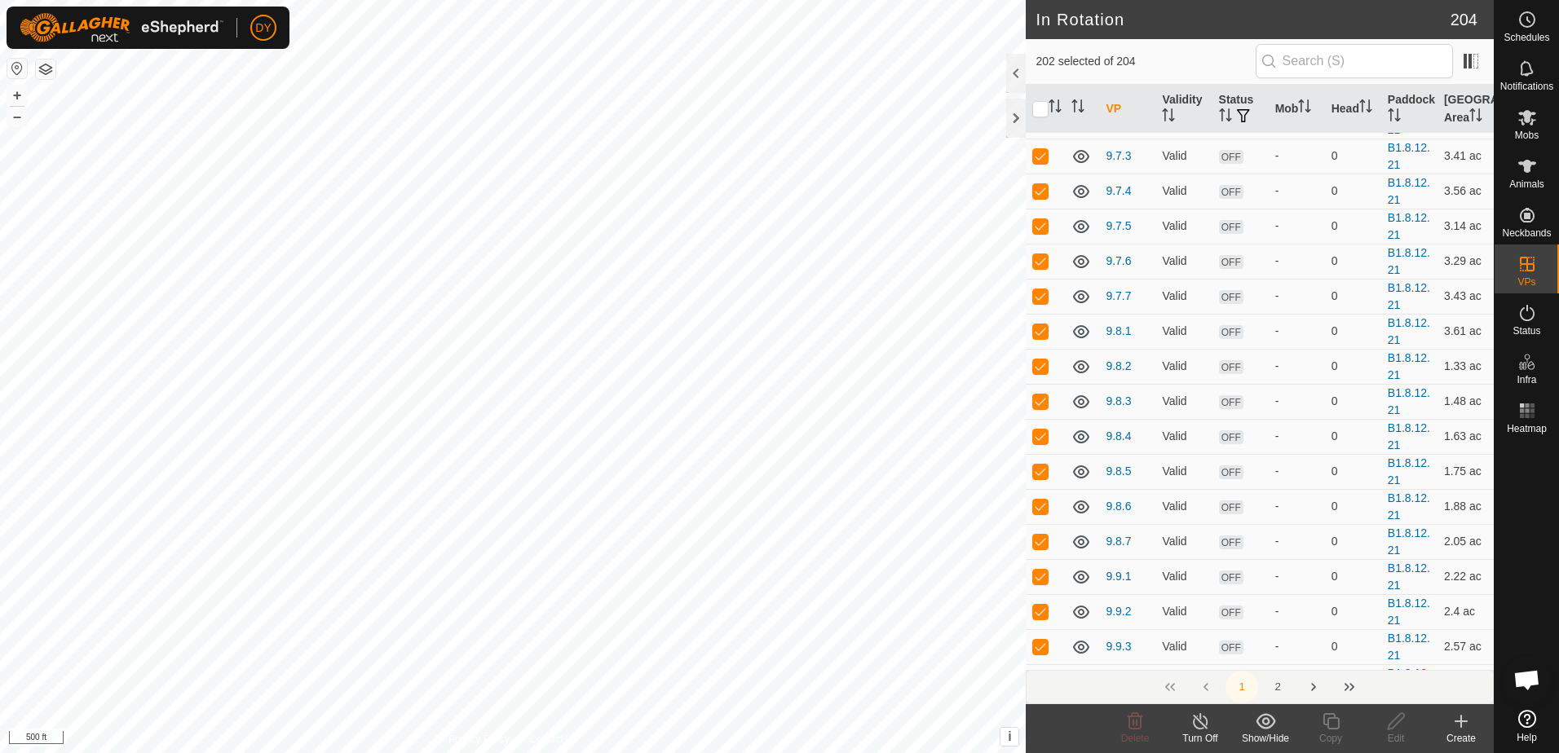
scroll to position [7277, 0]
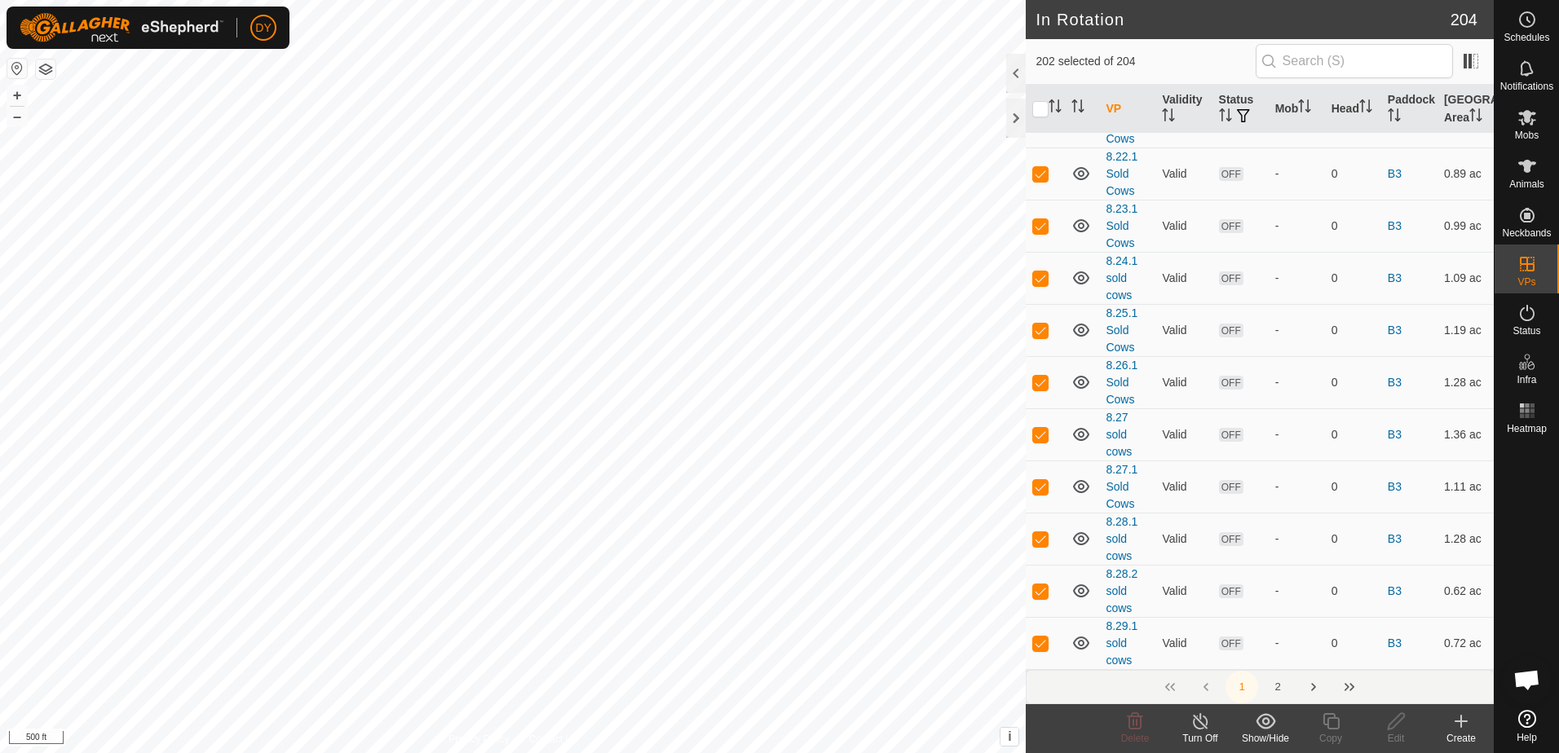
click at [1279, 686] on button "2" at bounding box center [1277, 687] width 33 height 33
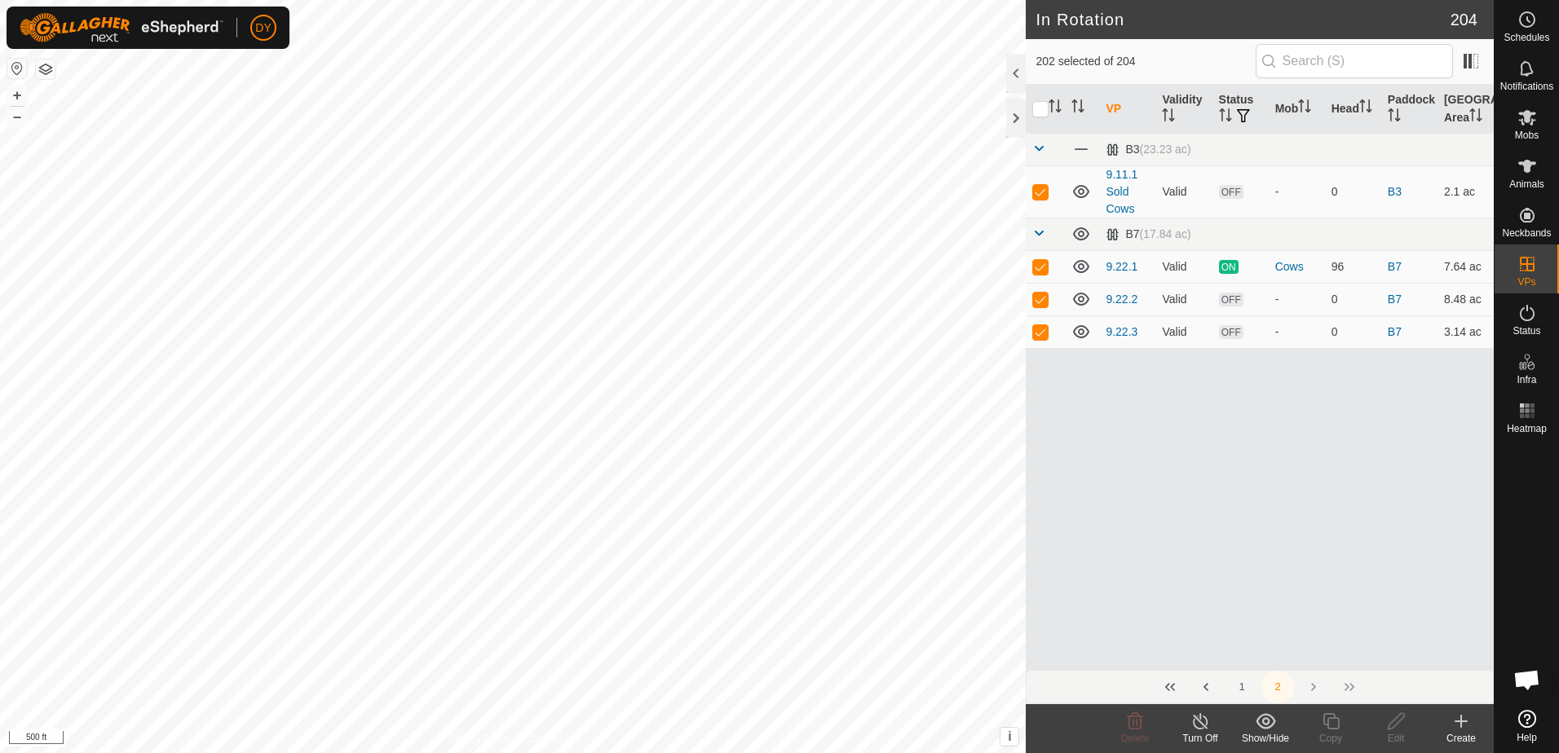
scroll to position [0, 0]
click at [1044, 329] on p-checkbox at bounding box center [1040, 331] width 16 height 13
click at [1044, 297] on p-checkbox at bounding box center [1040, 299] width 16 height 13
click at [1043, 270] on p-checkbox at bounding box center [1040, 266] width 16 height 13
click at [1036, 187] on p-checkbox at bounding box center [1040, 191] width 16 height 13
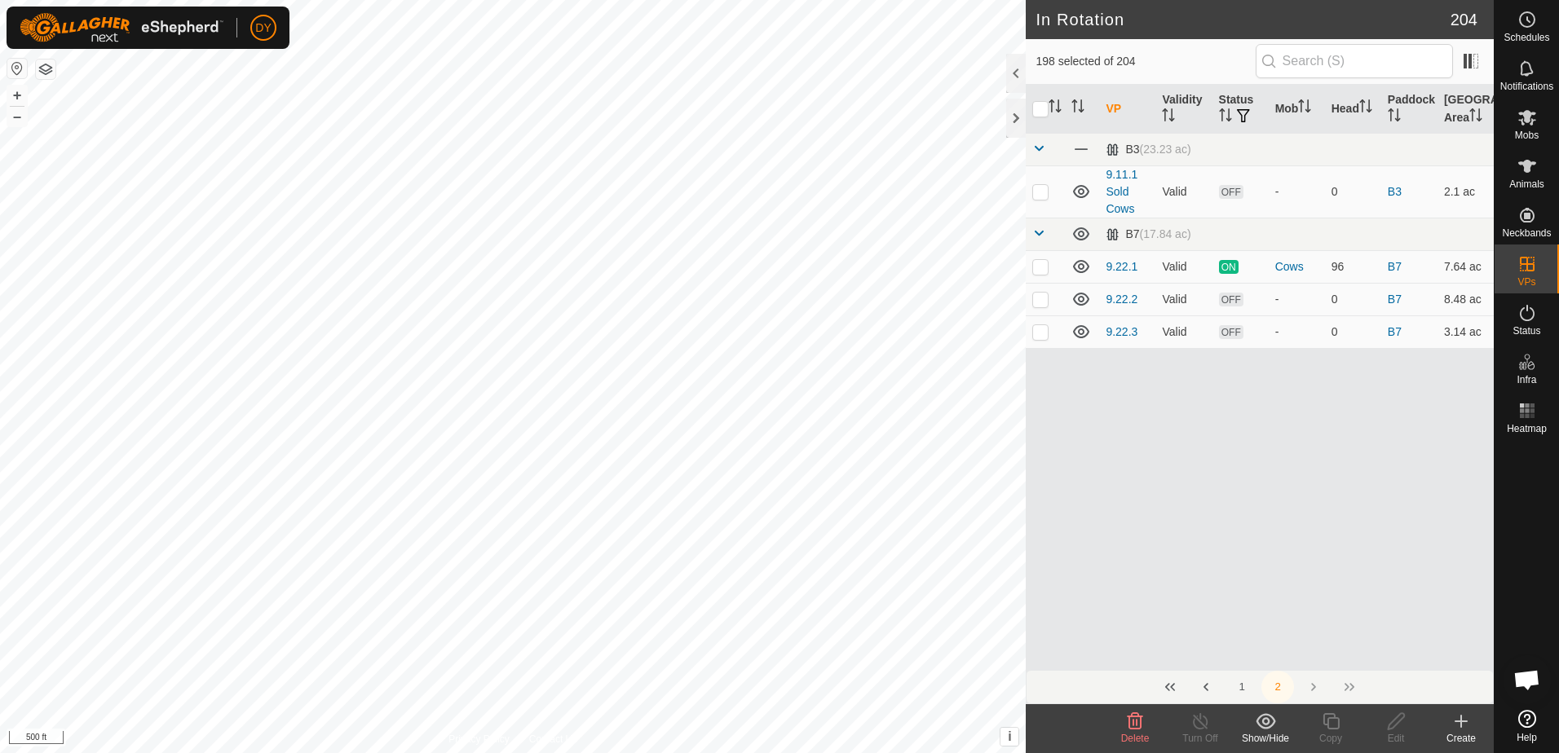
click at [1134, 725] on icon at bounding box center [1135, 721] width 15 height 16
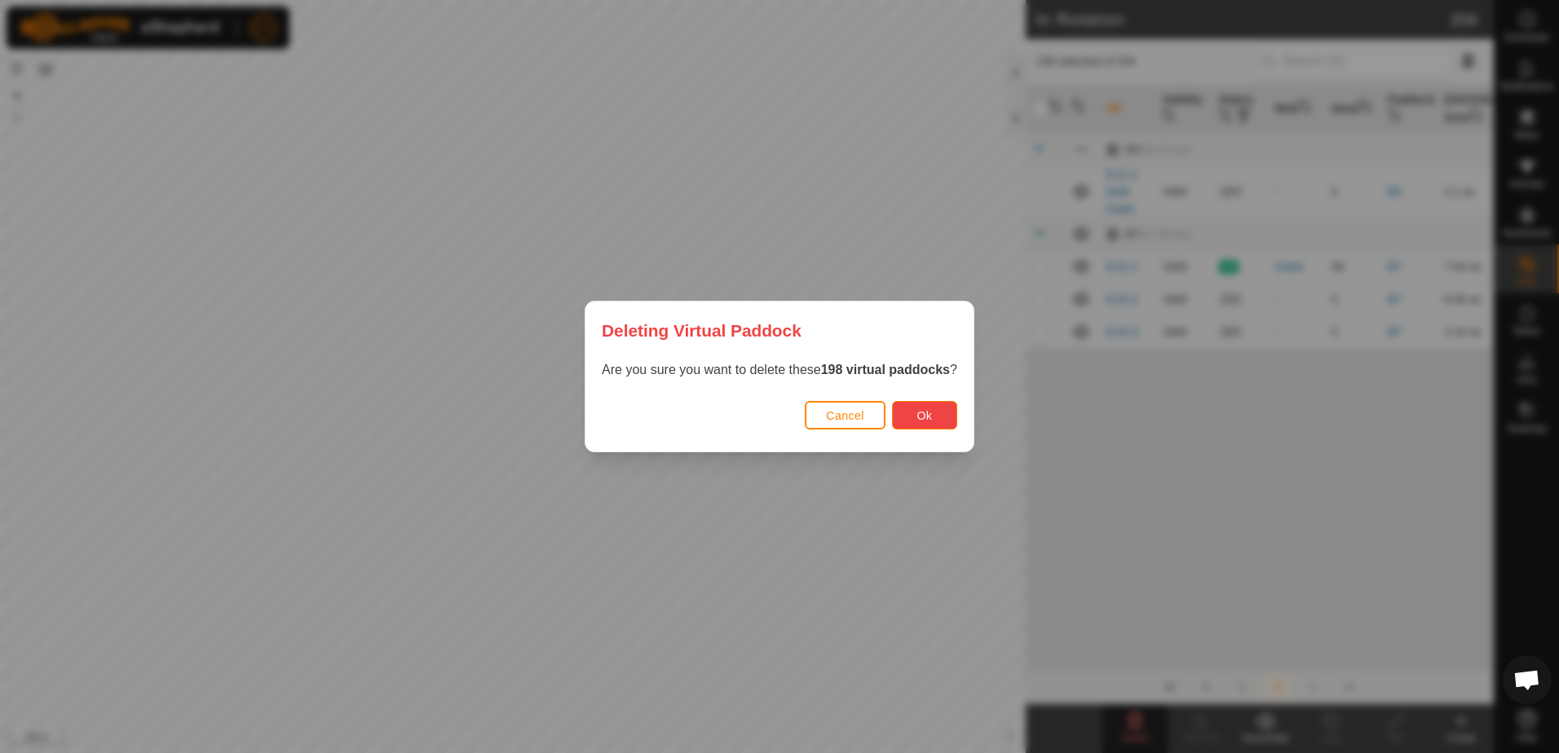
click at [942, 425] on button "Ok" at bounding box center [924, 415] width 65 height 29
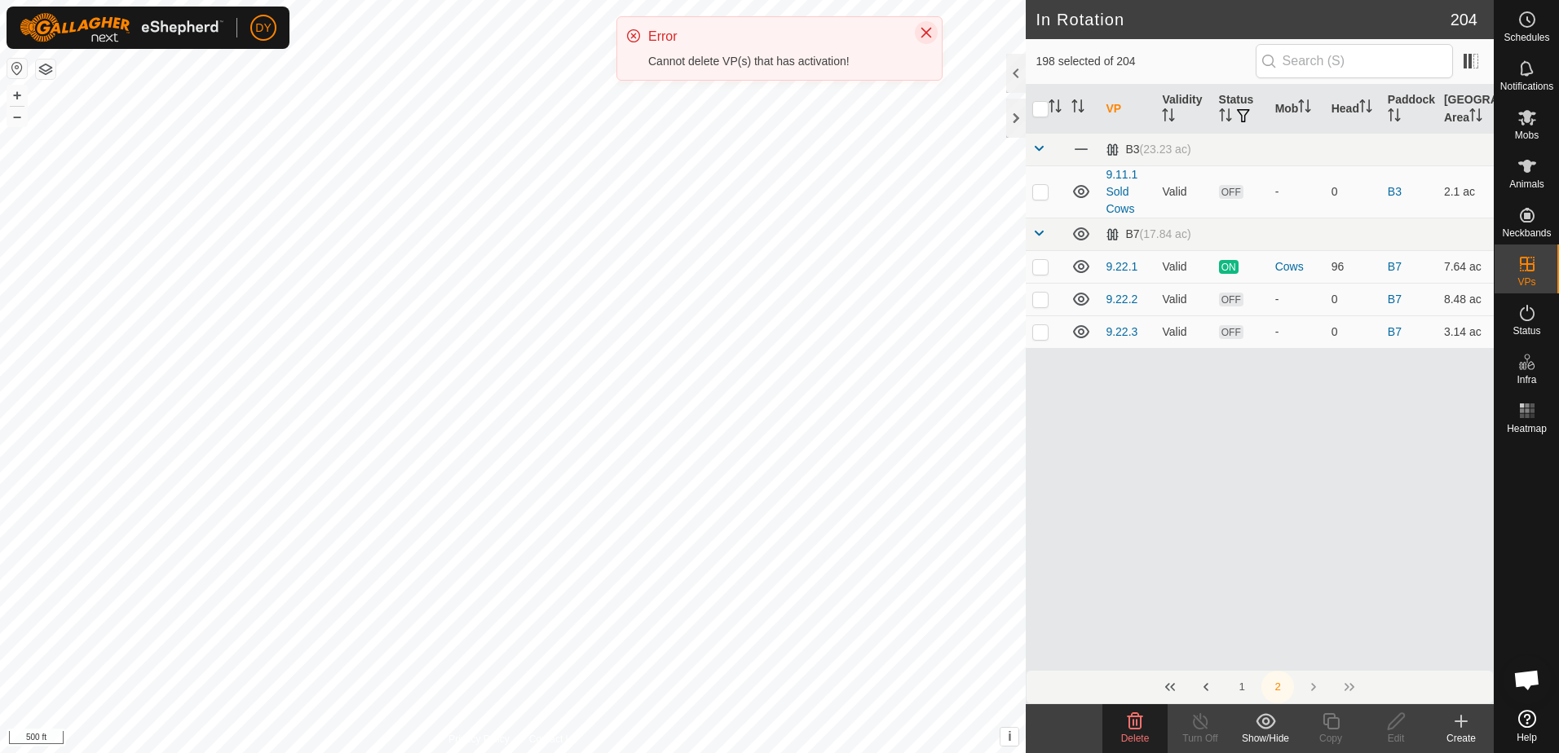
click at [921, 35] on icon "Close" at bounding box center [926, 32] width 13 height 13
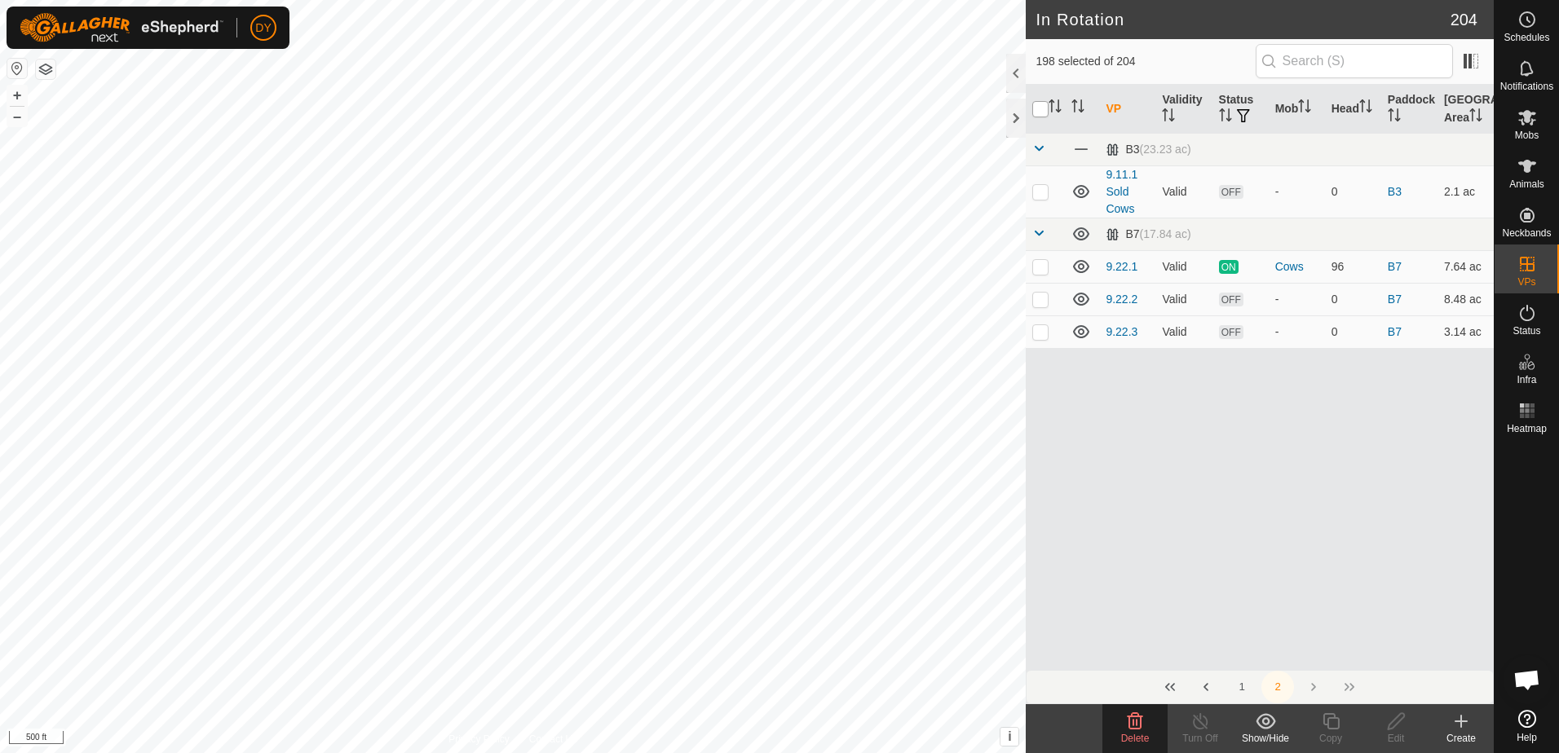
click at [1041, 107] on input "checkbox" at bounding box center [1040, 109] width 16 height 16
click at [1037, 193] on p-checkbox at bounding box center [1040, 191] width 16 height 13
click at [1039, 267] on p-checkbox at bounding box center [1040, 266] width 16 height 13
click at [1038, 298] on p-checkbox at bounding box center [1040, 299] width 16 height 13
click at [1039, 335] on p-checkbox at bounding box center [1040, 331] width 16 height 13
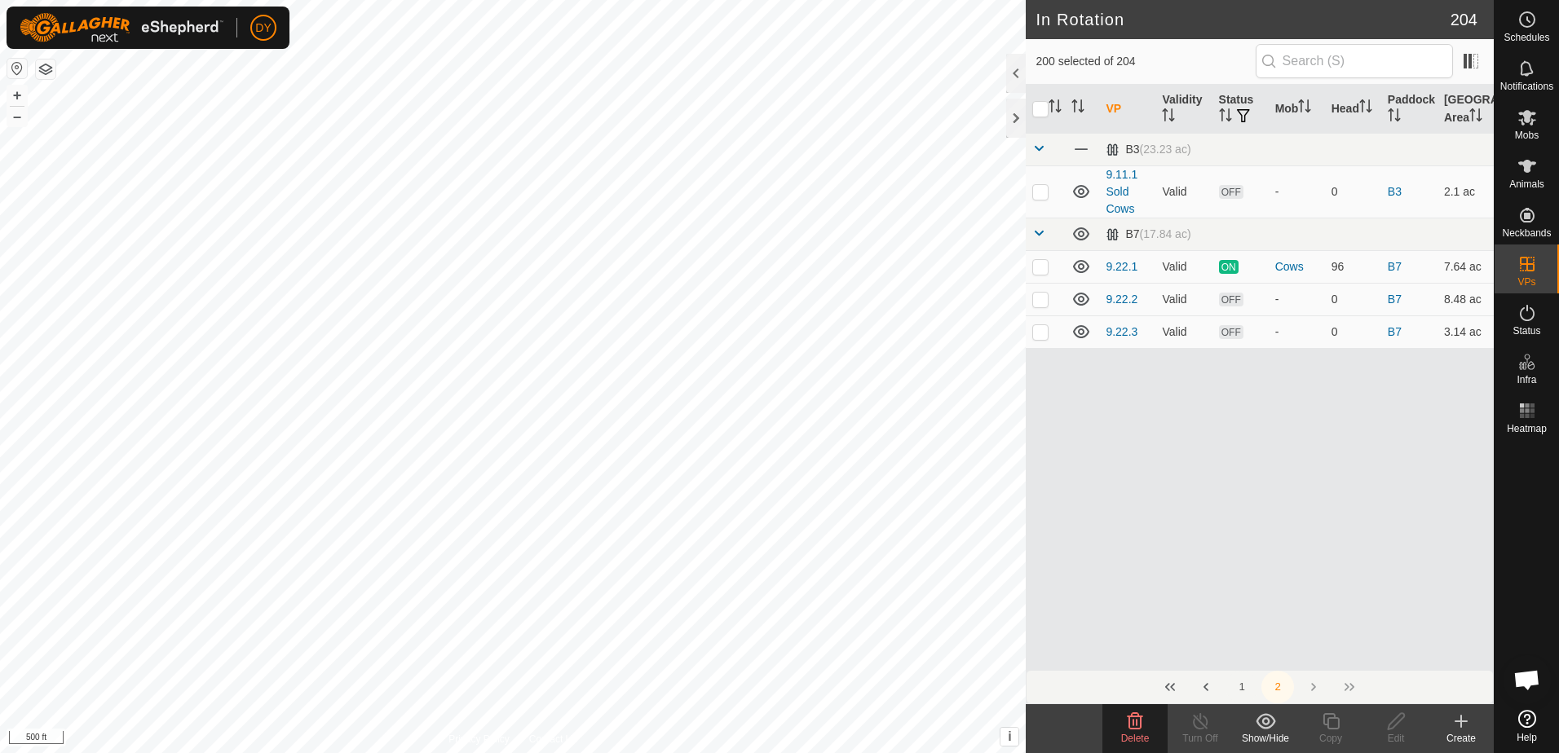
click at [1239, 686] on button "1" at bounding box center [1241, 687] width 33 height 33
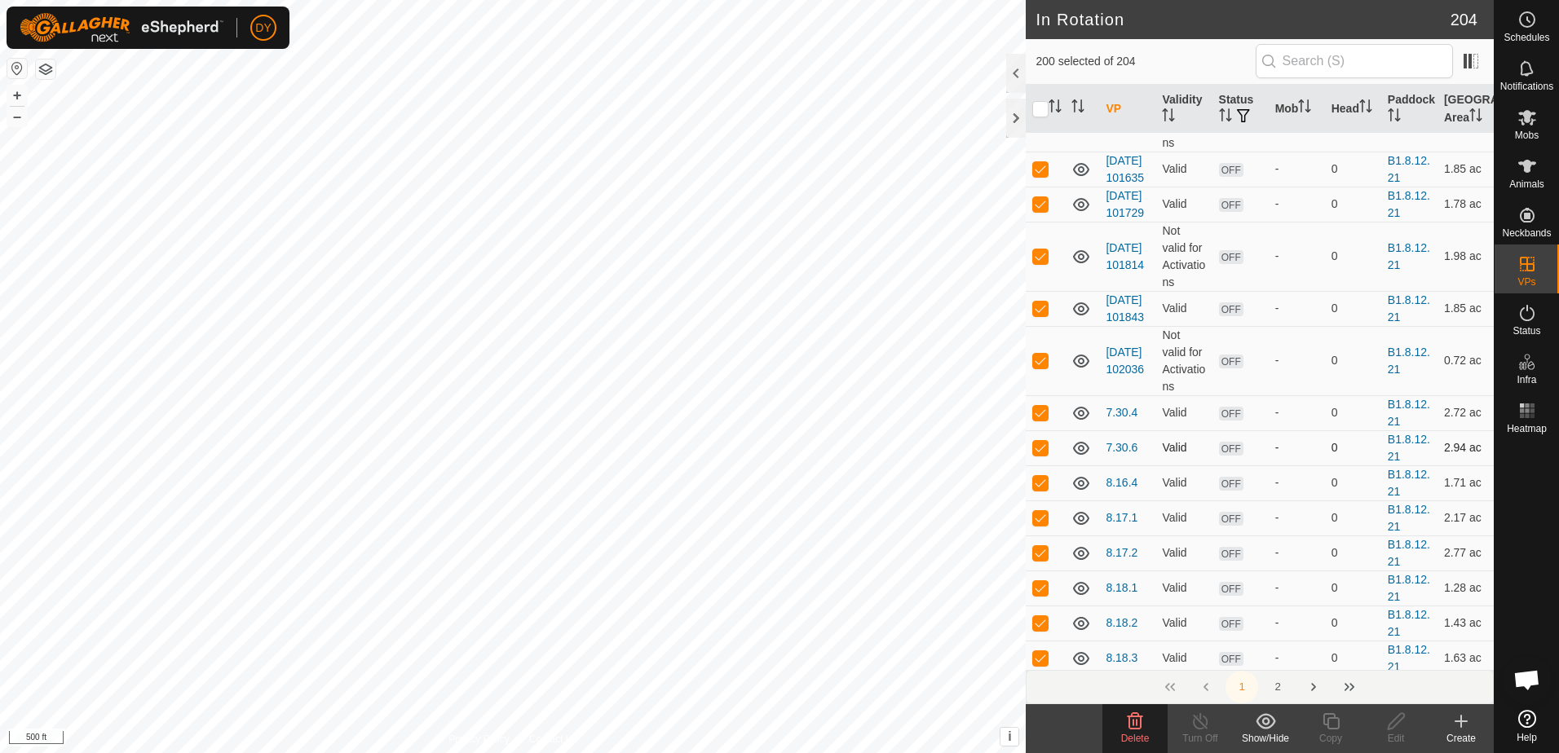
scroll to position [163, 0]
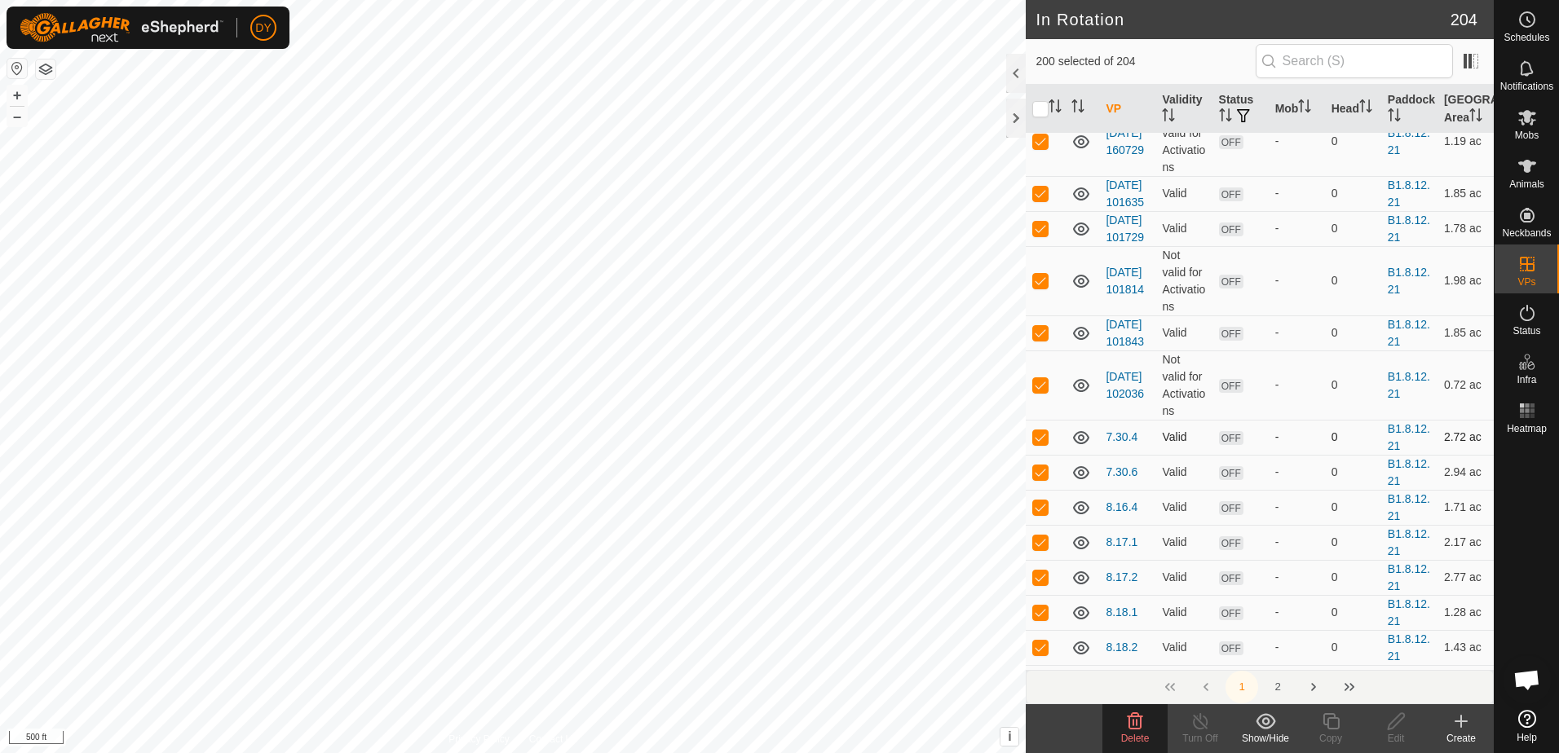
click at [1044, 444] on p-checkbox at bounding box center [1040, 436] width 16 height 13
click at [1041, 479] on p-checkbox at bounding box center [1040, 472] width 16 height 13
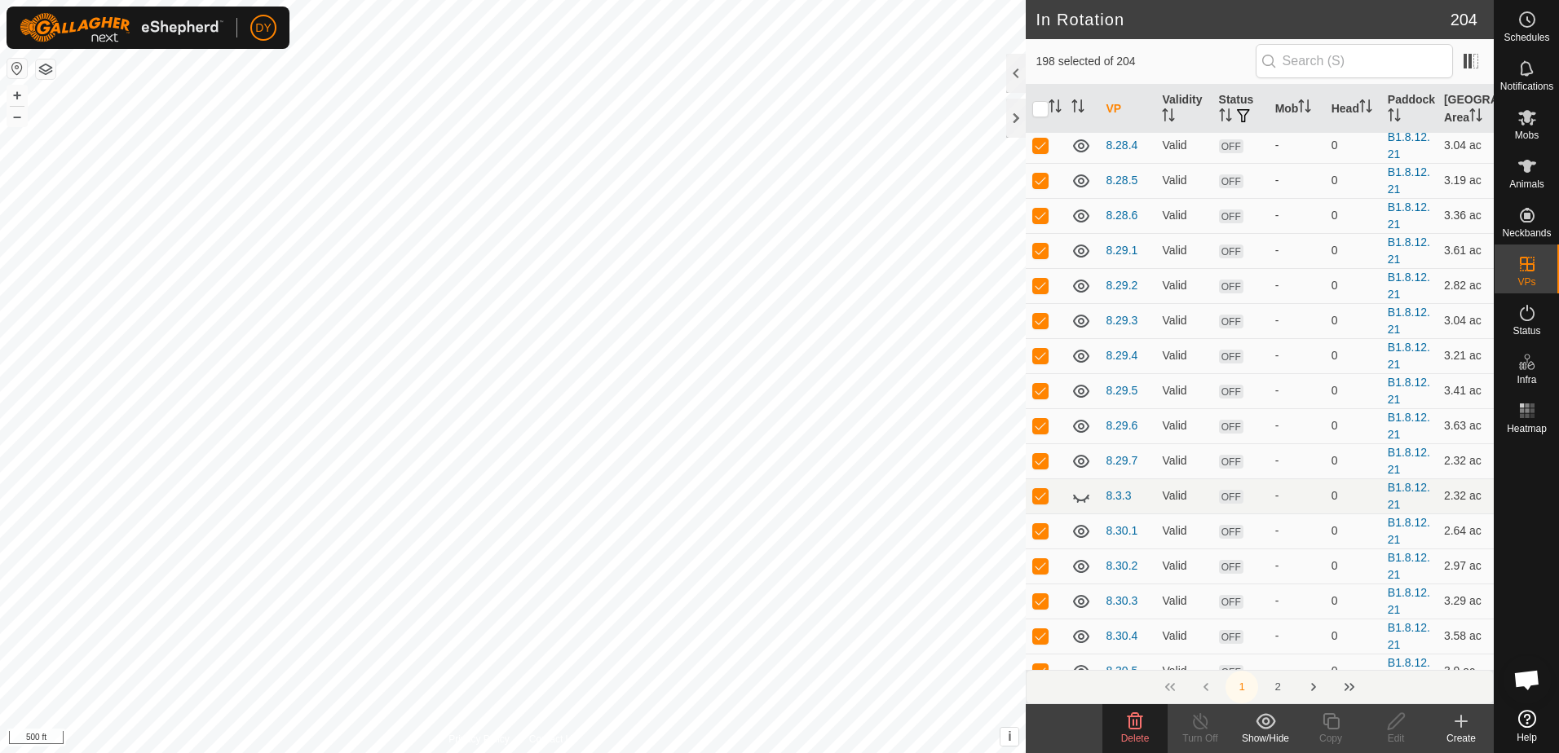
scroll to position [3343, 0]
click at [1074, 461] on icon at bounding box center [1075, 460] width 2 height 2
click at [1075, 466] on icon at bounding box center [1081, 458] width 16 height 13
click at [1037, 465] on p-checkbox at bounding box center [1040, 458] width 16 height 13
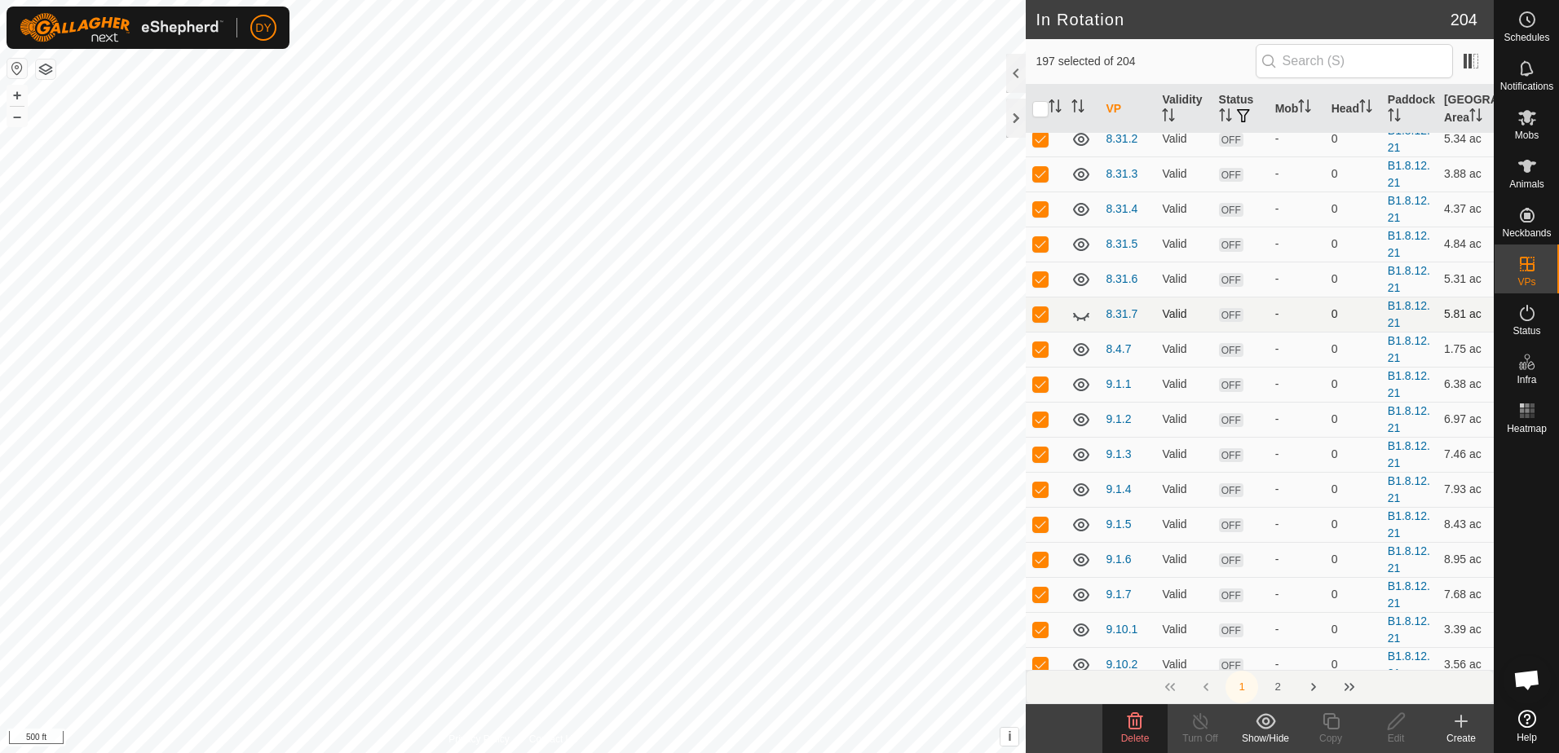
click at [1080, 324] on icon at bounding box center [1081, 315] width 20 height 20
click at [1080, 321] on icon at bounding box center [1081, 314] width 16 height 13
click at [1037, 320] on p-checkbox at bounding box center [1040, 313] width 16 height 13
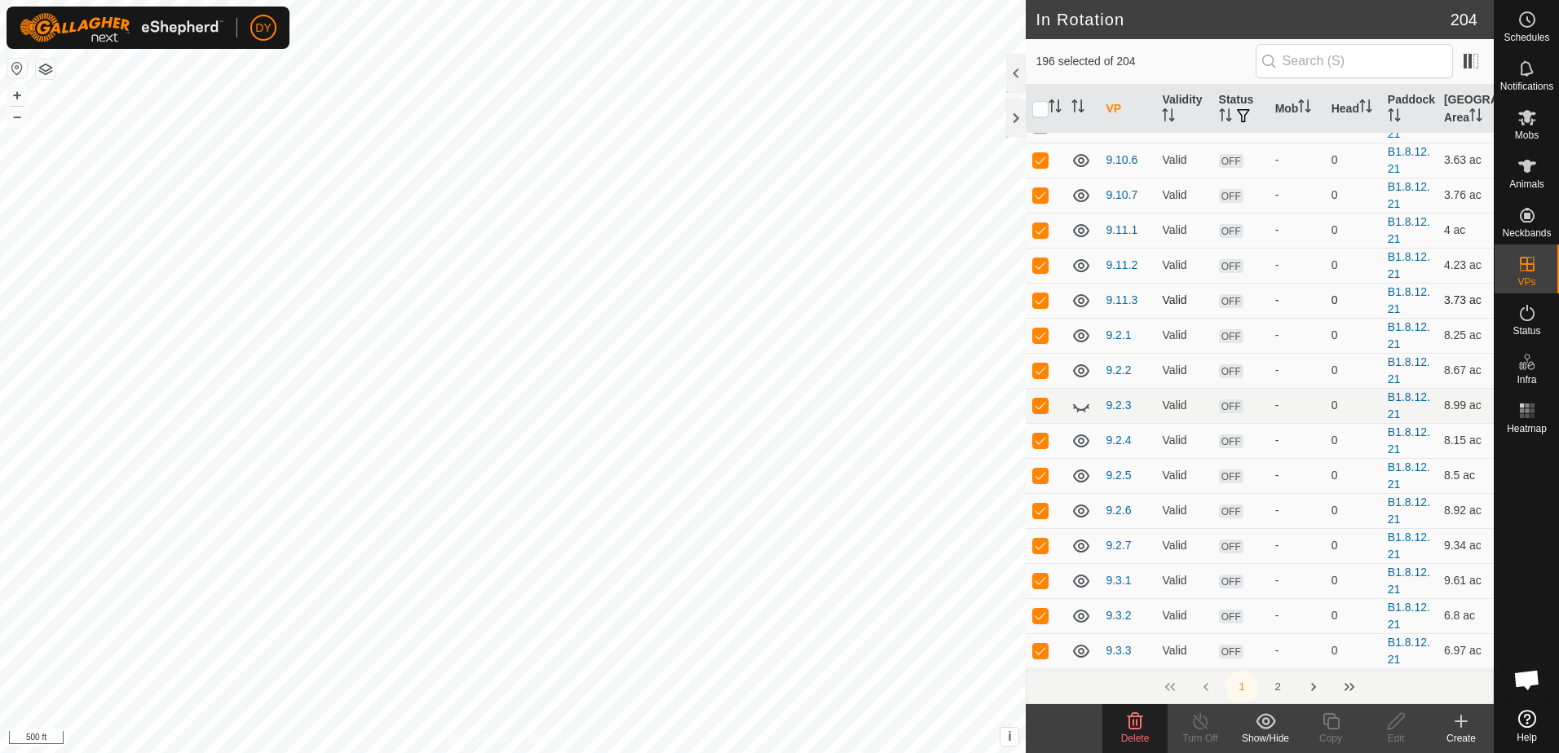
scroll to position [4729, 0]
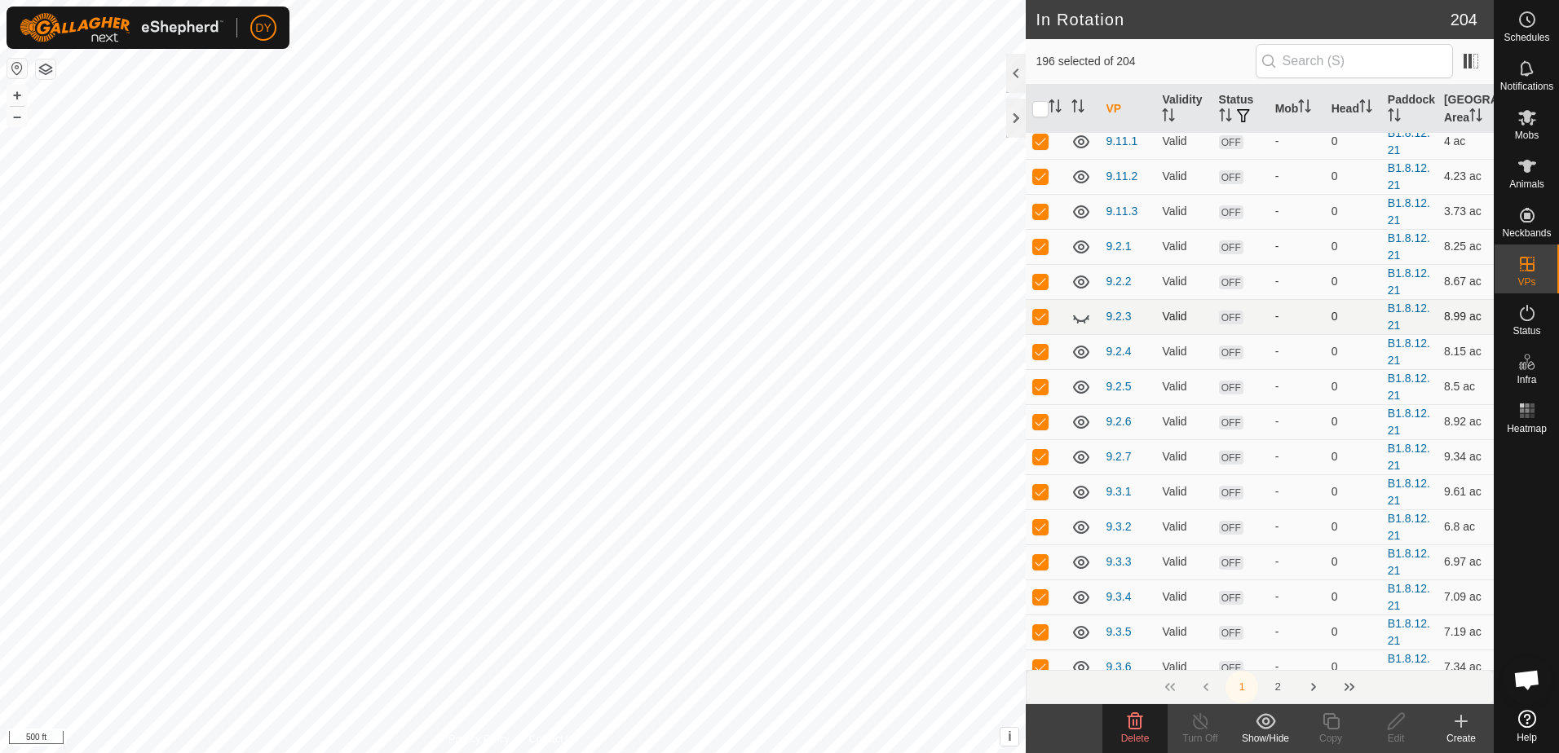
click at [1044, 323] on p-checkbox at bounding box center [1040, 316] width 16 height 13
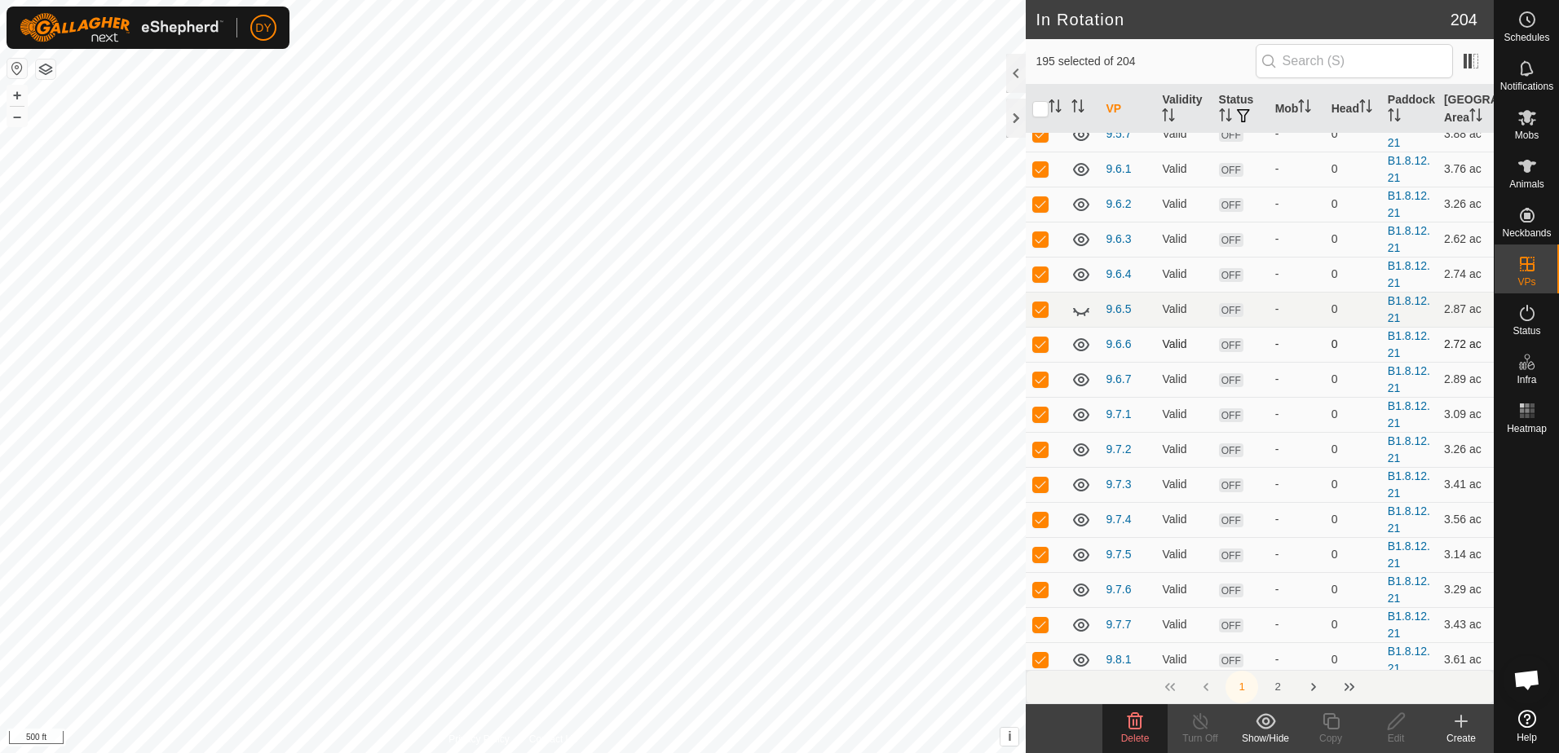
scroll to position [5788, 0]
click at [1035, 315] on p-checkbox at bounding box center [1040, 308] width 16 height 13
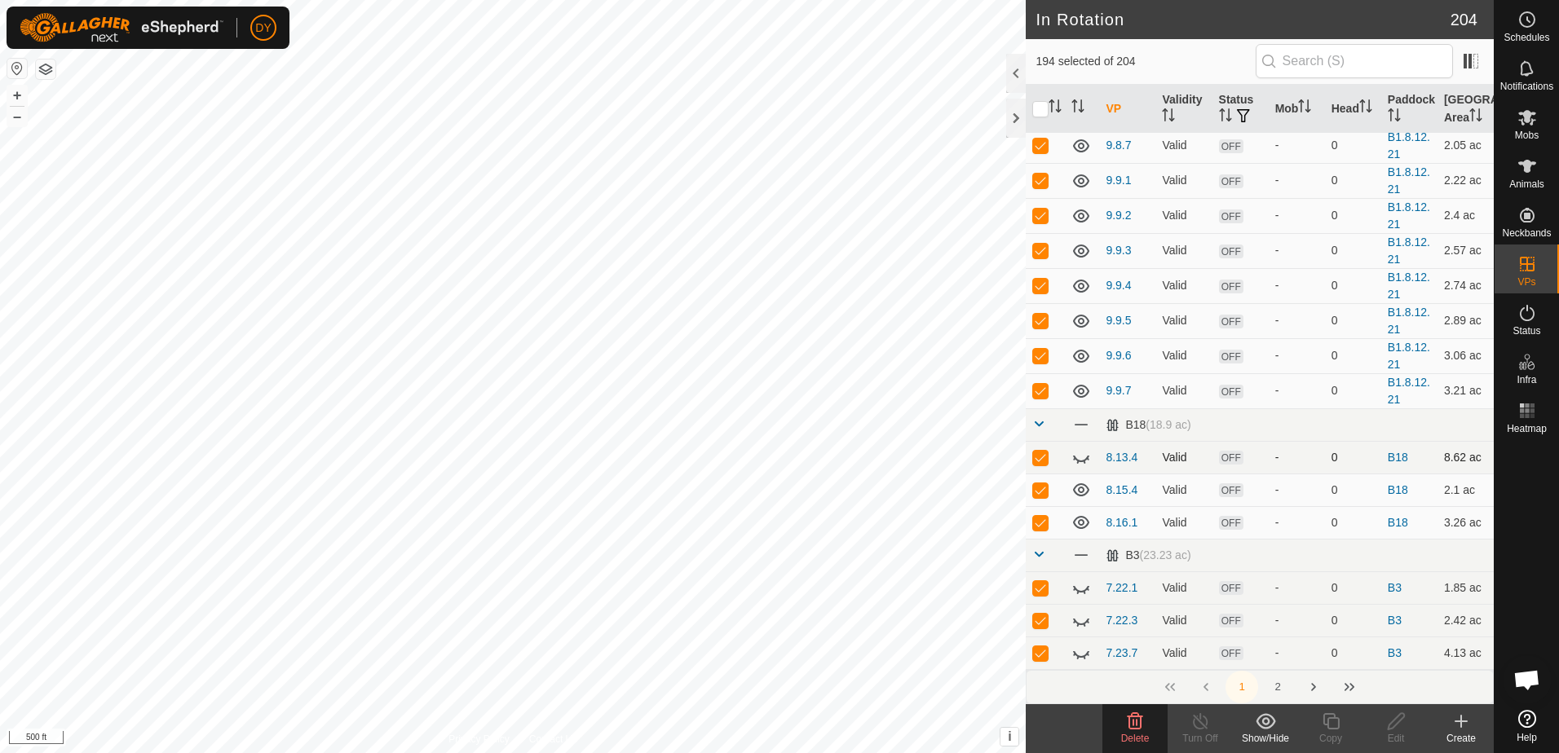
scroll to position [6604, 0]
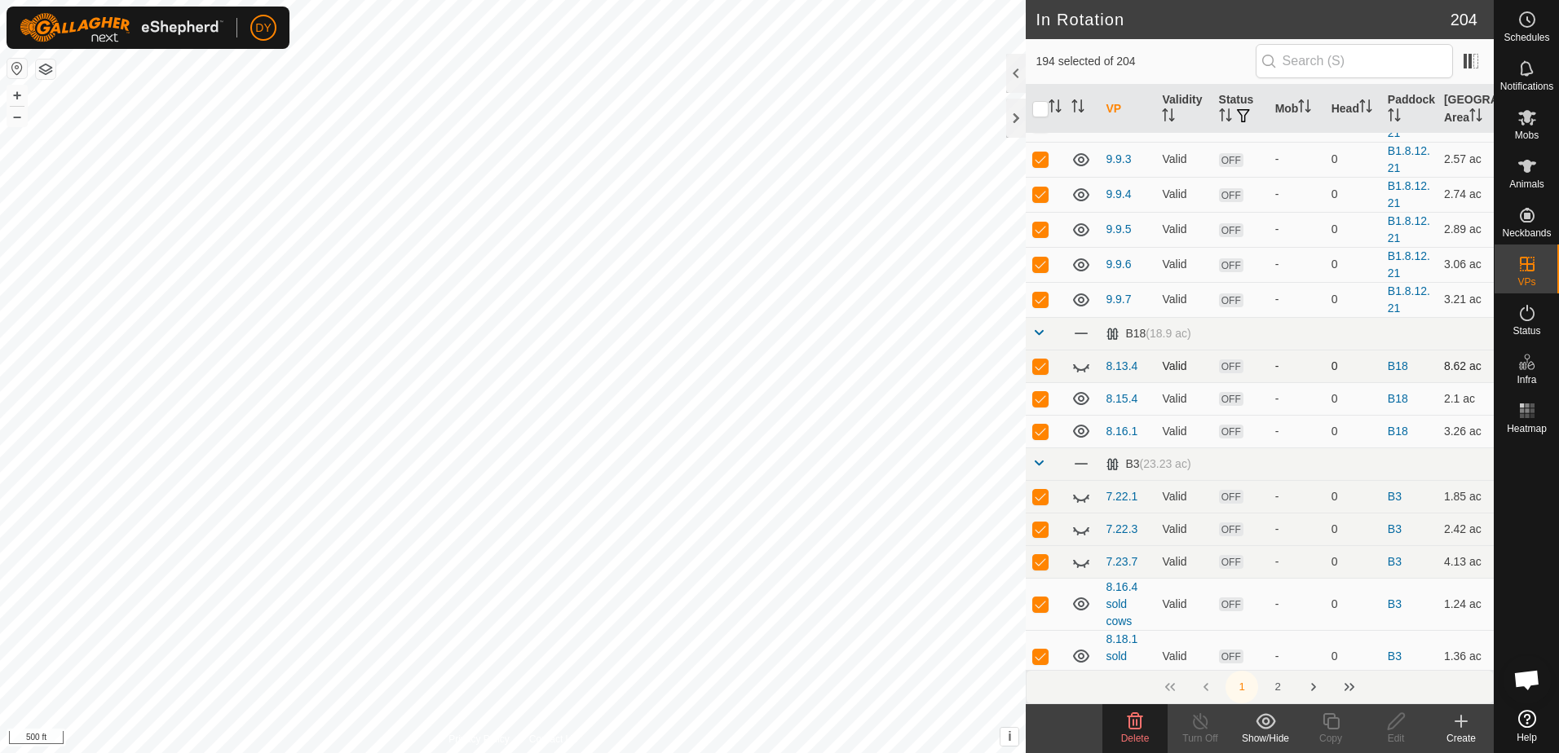
click at [1045, 373] on p-checkbox at bounding box center [1040, 366] width 16 height 13
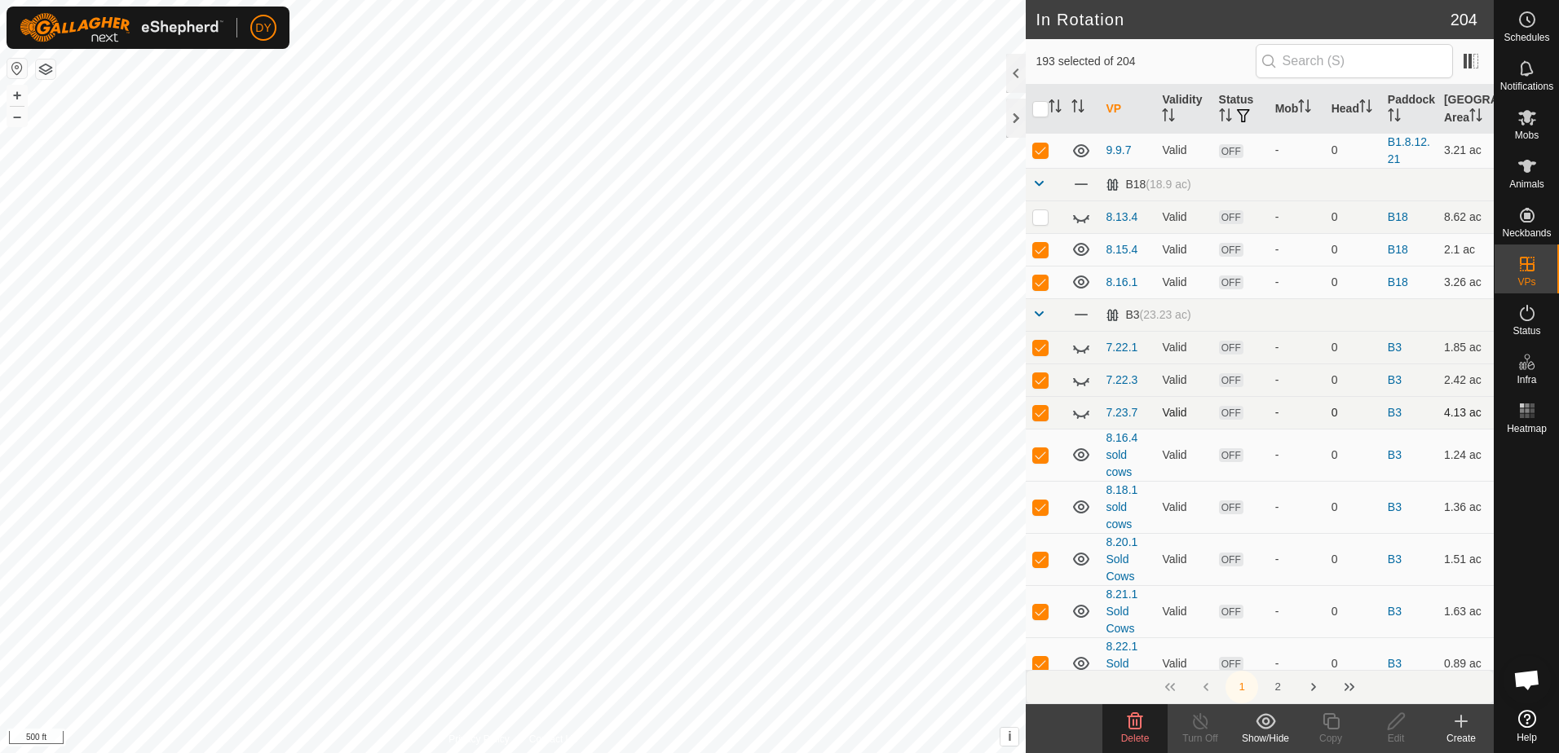
scroll to position [6767, 0]
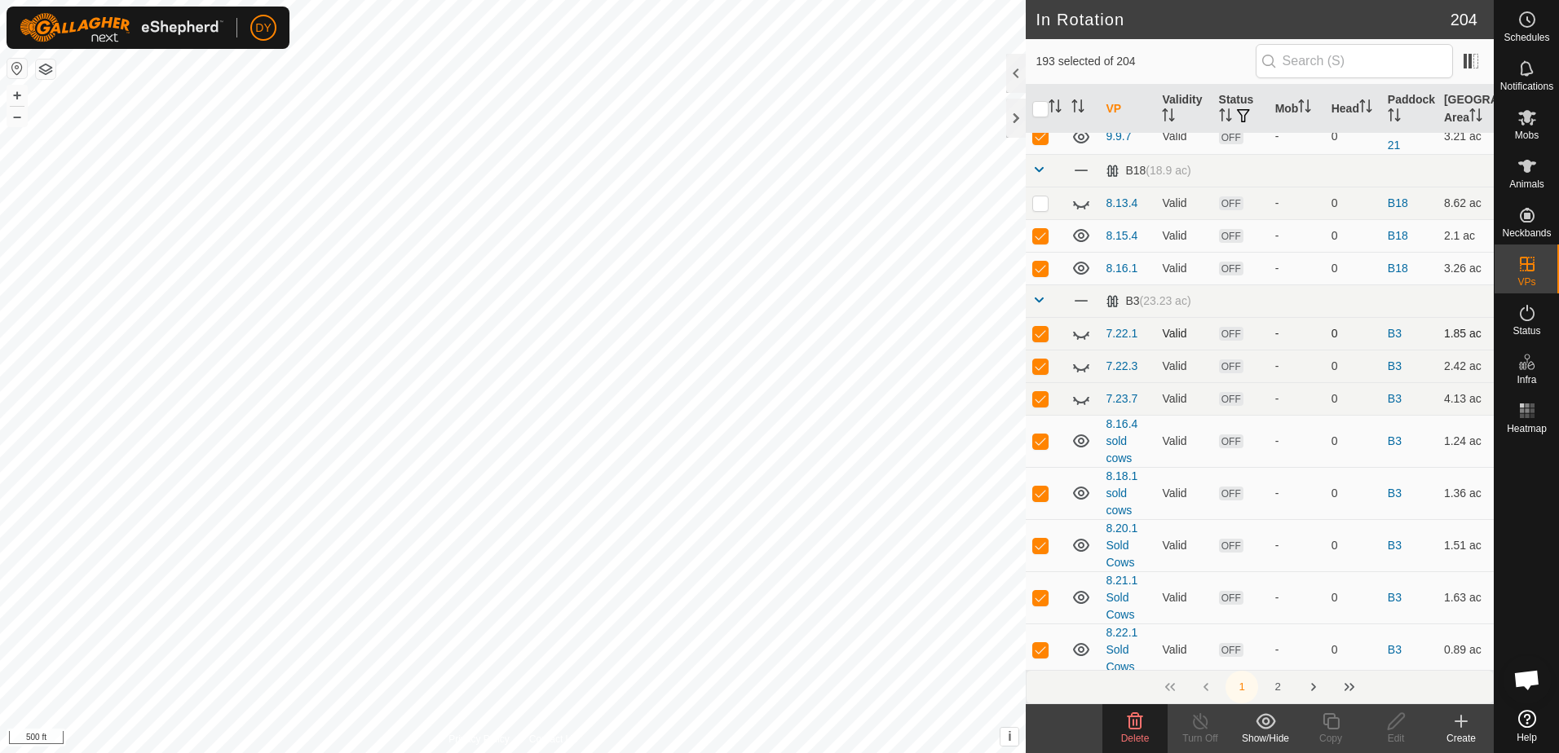
click at [1042, 340] on p-checkbox at bounding box center [1040, 333] width 16 height 13
click at [1038, 373] on p-checkbox at bounding box center [1040, 366] width 16 height 13
click at [1038, 415] on td at bounding box center [1045, 398] width 39 height 33
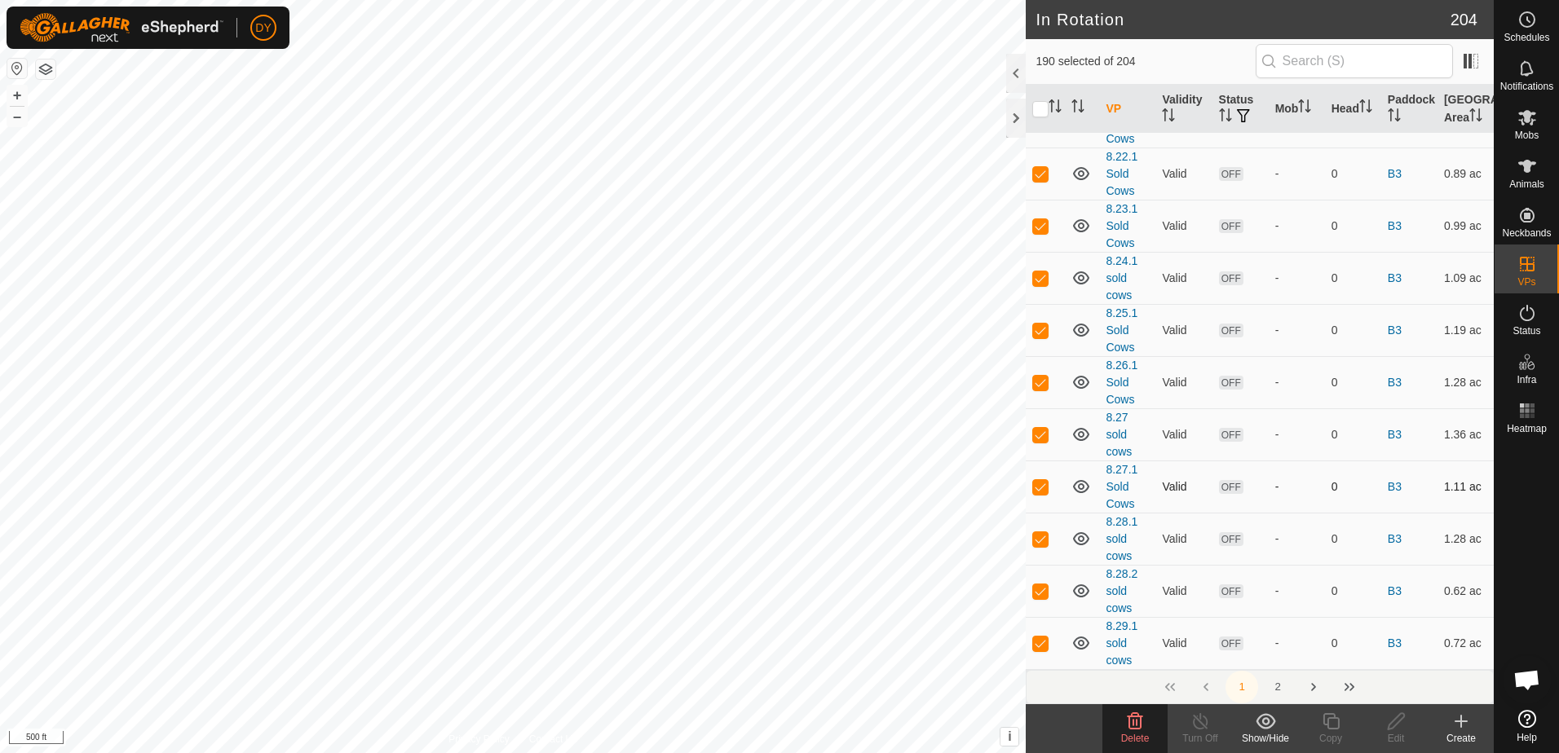
scroll to position [7277, 0]
click at [1126, 722] on icon at bounding box center [1135, 722] width 20 height 20
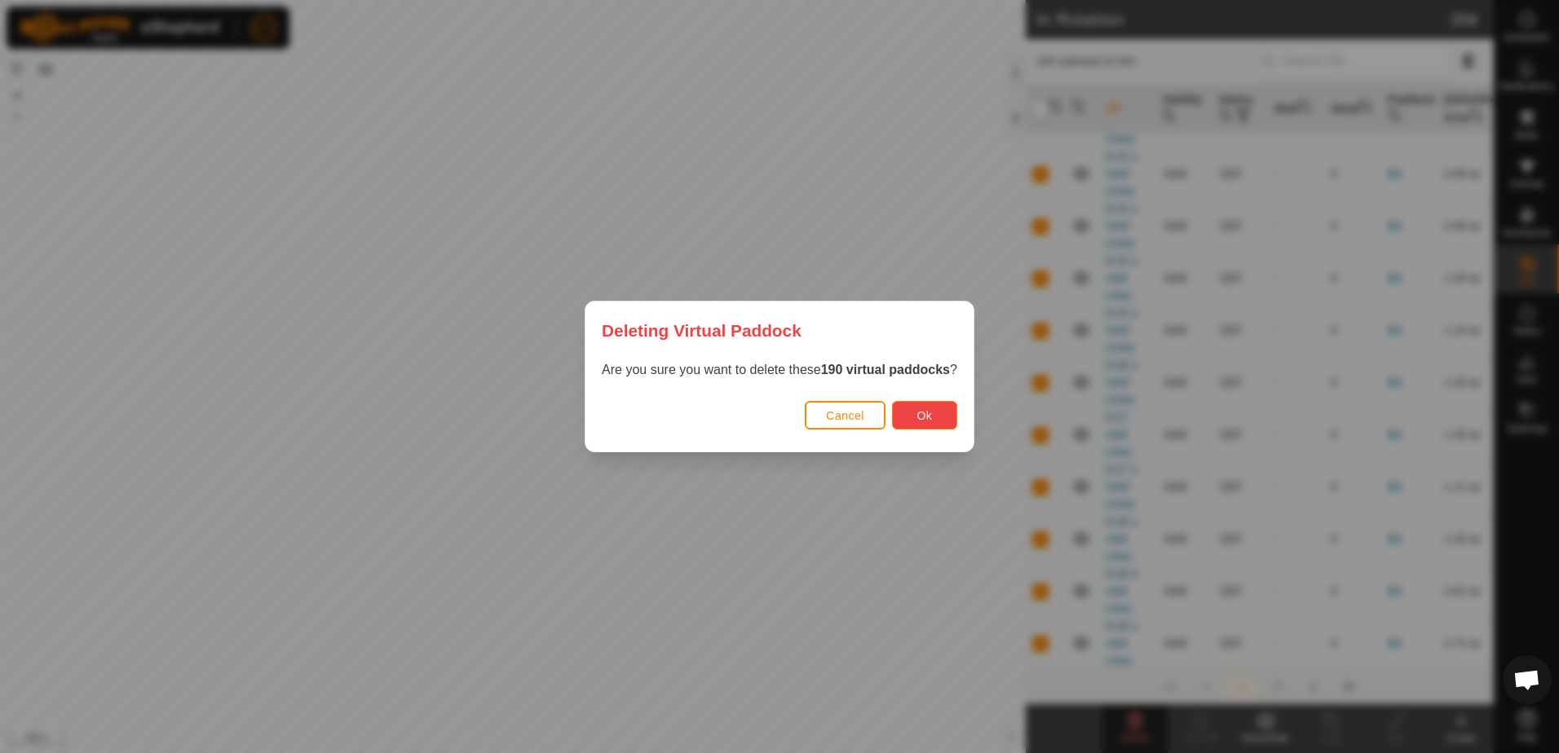
click at [925, 414] on span "Ok" at bounding box center [923, 415] width 15 height 13
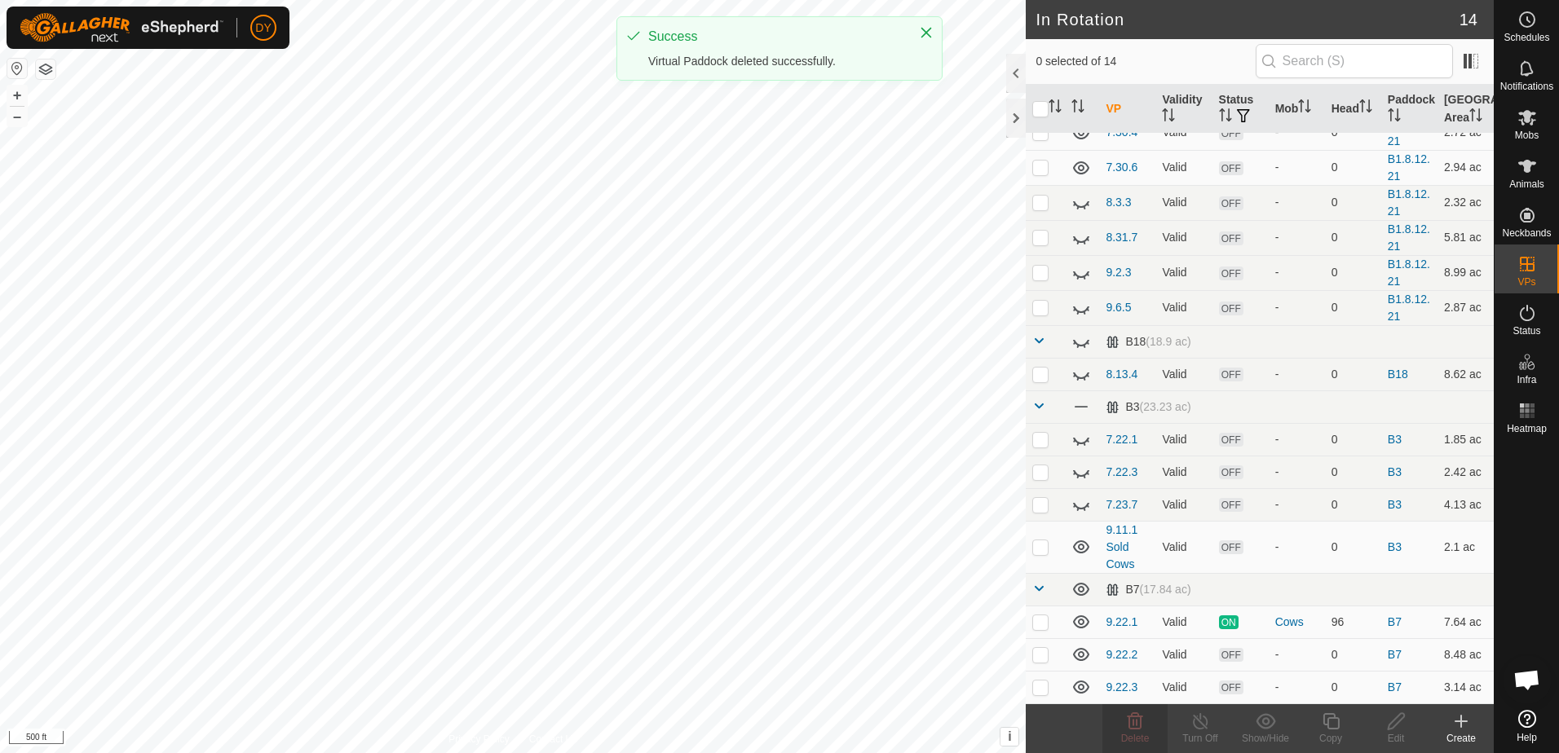
scroll to position [0, 0]
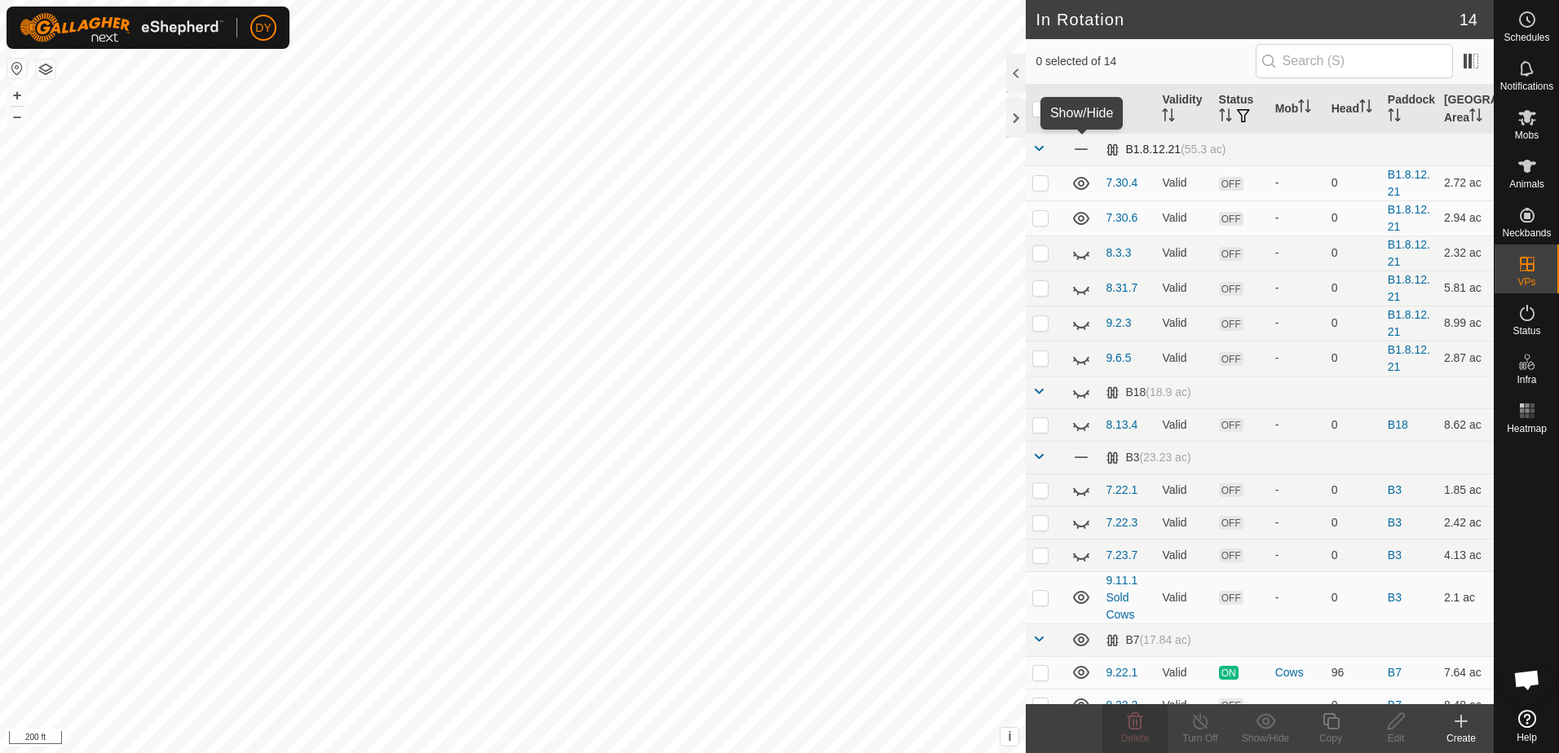
click at [1080, 149] on span at bounding box center [1080, 149] width 18 height 18
click at [1079, 151] on icon at bounding box center [1081, 149] width 20 height 20
click at [1079, 151] on icon at bounding box center [1081, 149] width 16 height 13
click at [1079, 151] on icon at bounding box center [1081, 149] width 20 height 20
click at [1077, 389] on icon at bounding box center [1081, 392] width 20 height 20
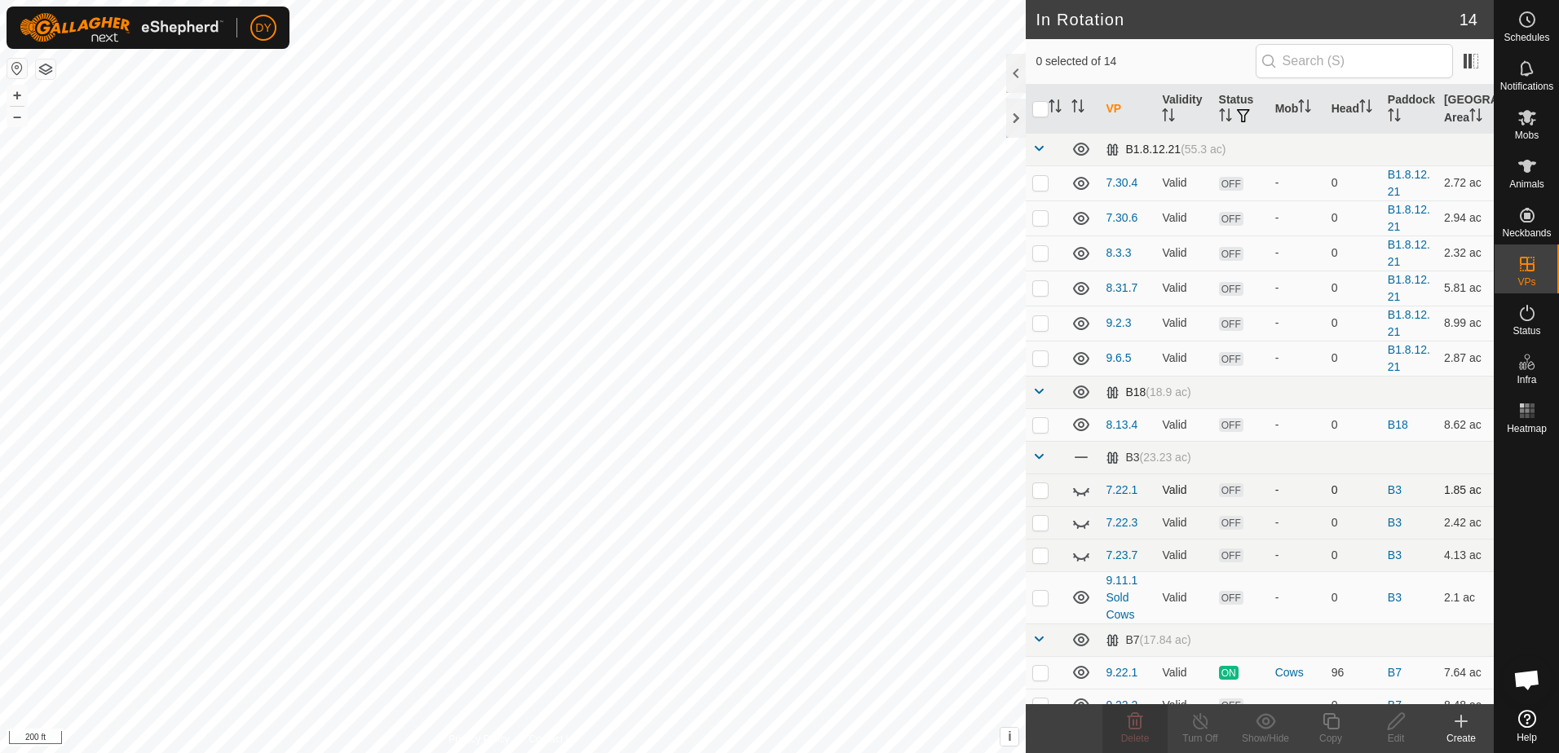
click at [1085, 491] on icon at bounding box center [1081, 490] width 20 height 20
click at [1079, 525] on icon at bounding box center [1081, 523] width 20 height 20
click at [1082, 559] on icon at bounding box center [1081, 557] width 16 height 7
click at [1039, 182] on p-checkbox at bounding box center [1040, 182] width 16 height 13
click at [1145, 730] on delete-svg-icon at bounding box center [1134, 722] width 65 height 20
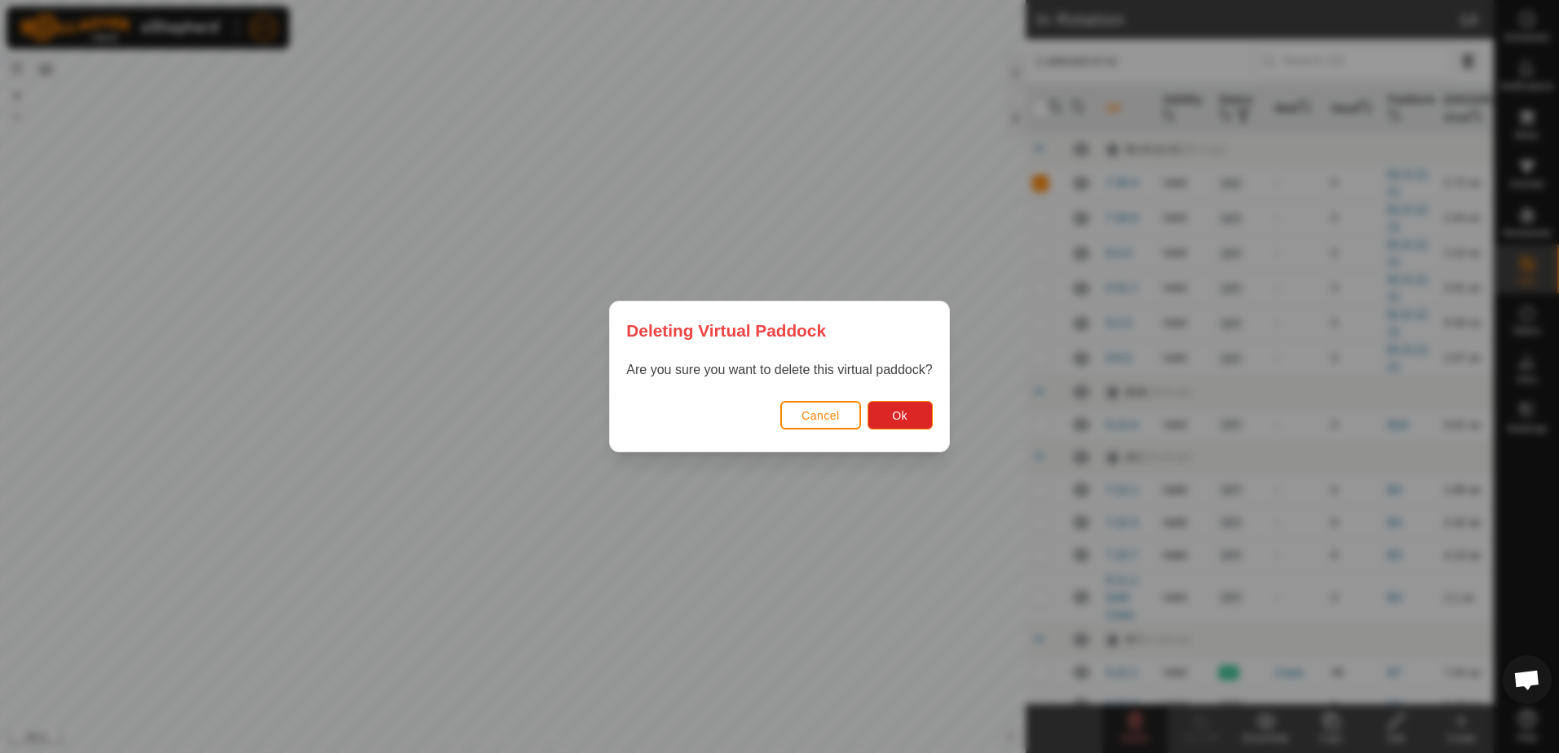
click at [865, 413] on div "Cancel Ok" at bounding box center [779, 423] width 338 height 55
click at [878, 412] on button "Ok" at bounding box center [899, 415] width 65 height 29
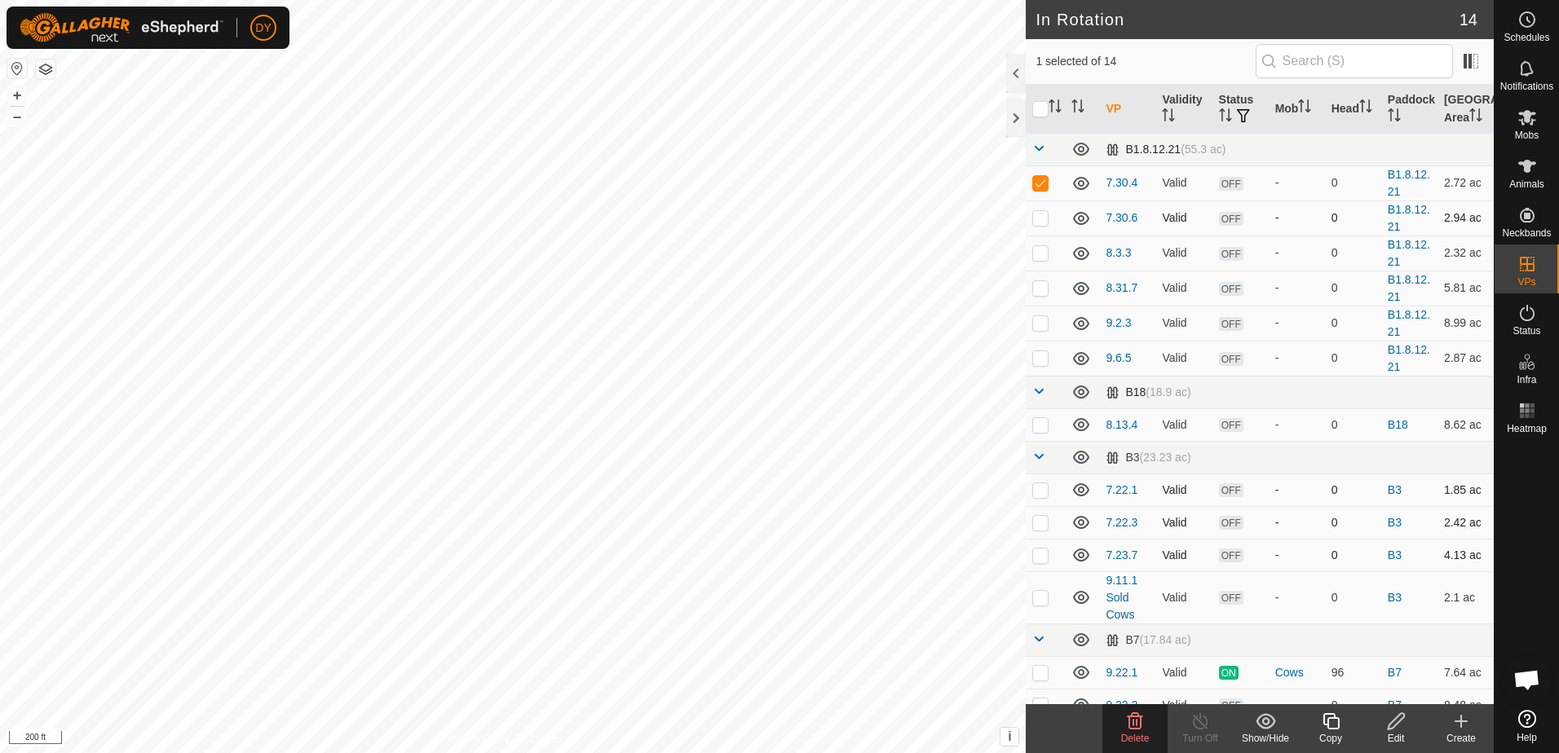
click at [1041, 220] on p-checkbox at bounding box center [1040, 217] width 16 height 13
click at [1038, 183] on p-checkbox at bounding box center [1040, 182] width 16 height 13
click at [1126, 721] on icon at bounding box center [1135, 722] width 20 height 20
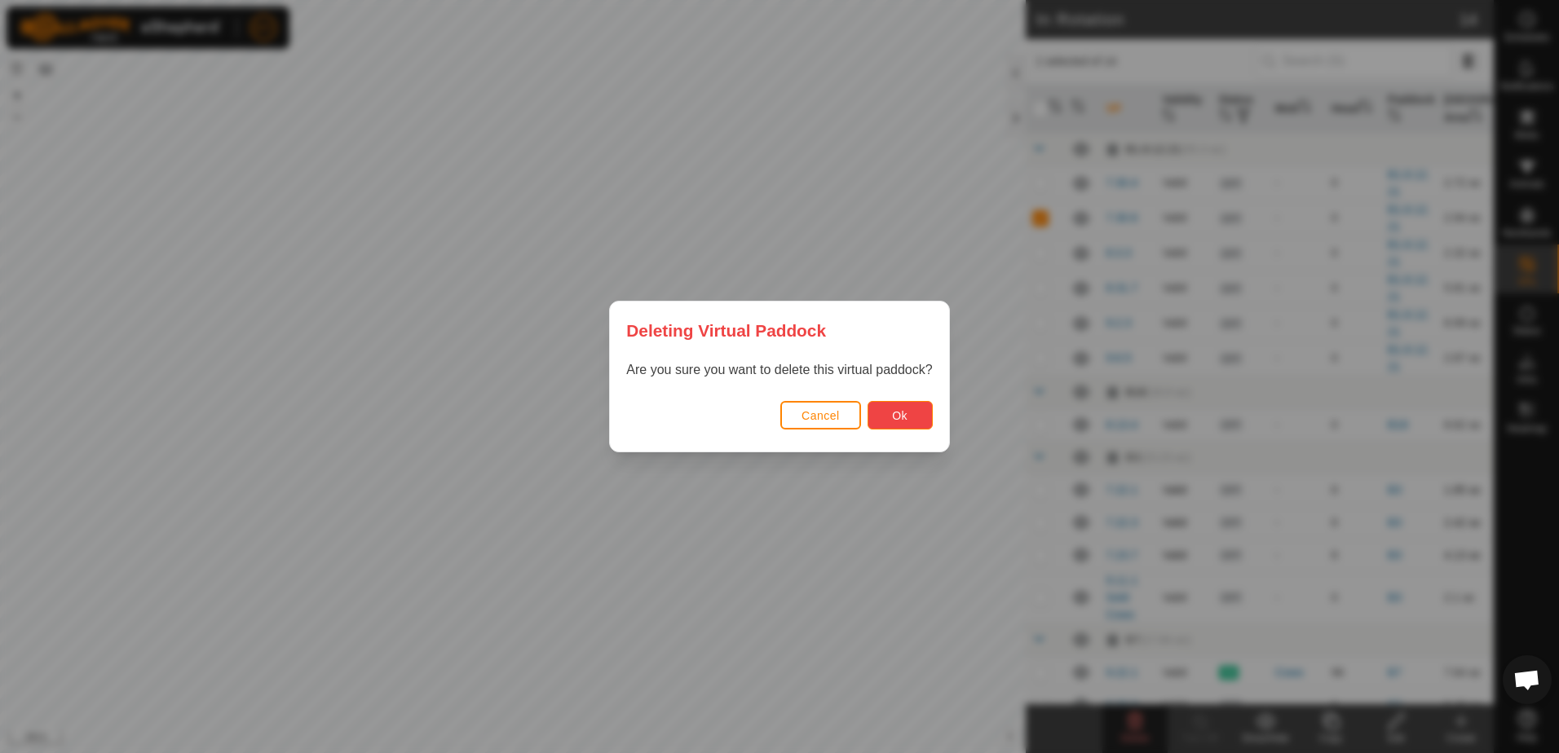
click at [877, 419] on button "Ok" at bounding box center [899, 415] width 65 height 29
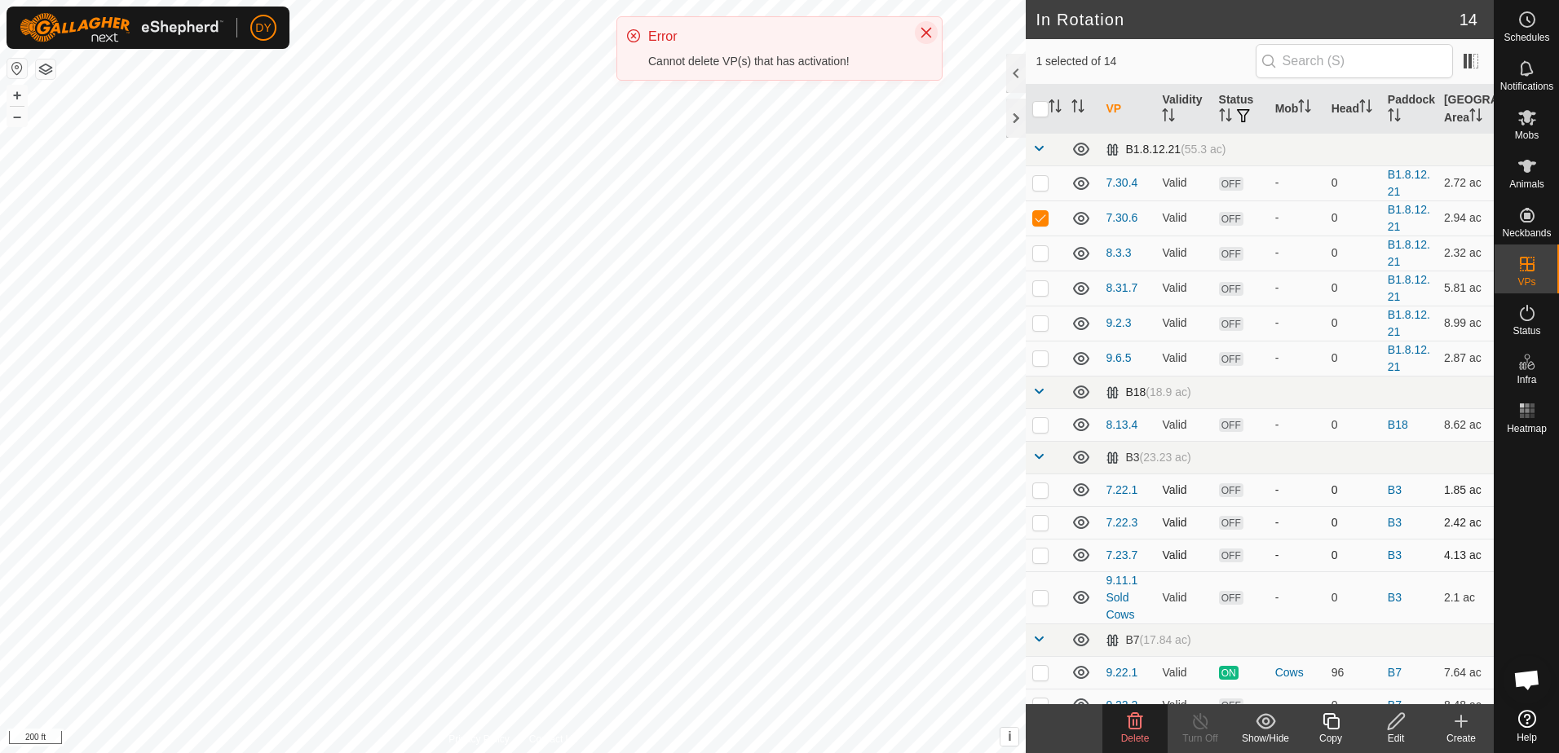
click at [927, 28] on icon "Close" at bounding box center [926, 32] width 13 height 13
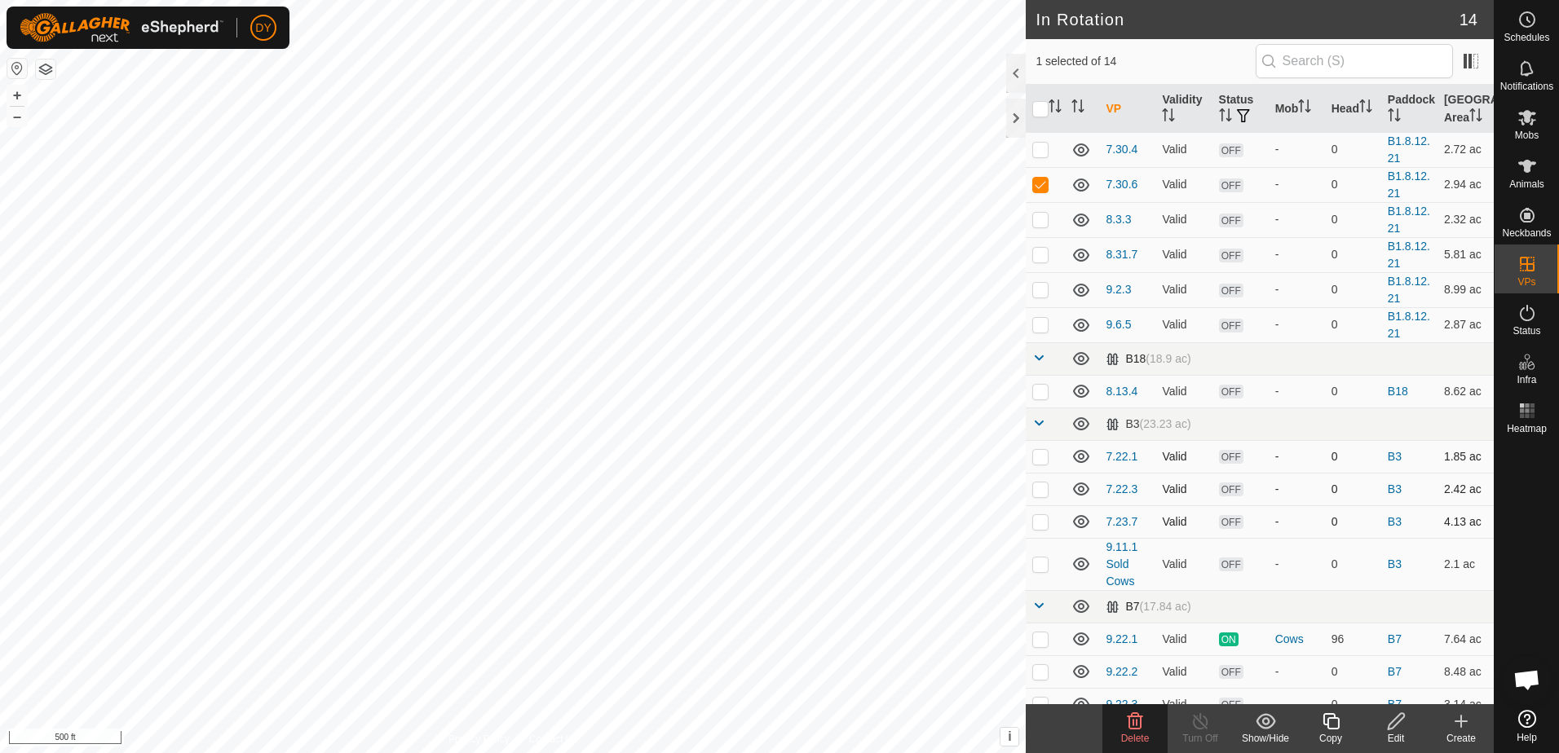
scroll to position [51, 0]
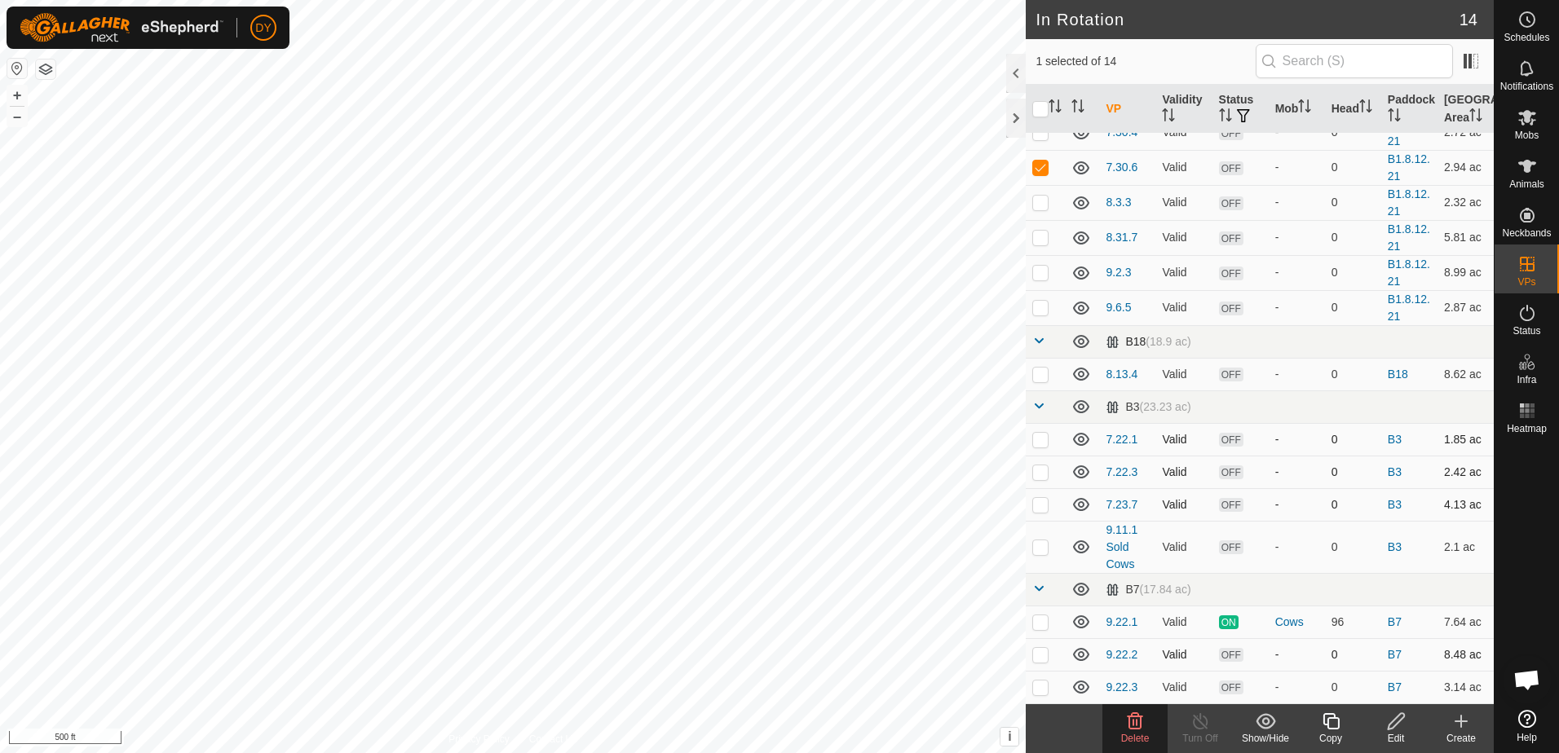
click at [1035, 651] on p-checkbox at bounding box center [1040, 654] width 16 height 13
click at [1039, 653] on p-checkbox at bounding box center [1040, 654] width 16 height 13
click at [1039, 688] on p-checkbox at bounding box center [1040, 687] width 16 height 13
click at [1142, 735] on span "Delete" at bounding box center [1135, 738] width 29 height 11
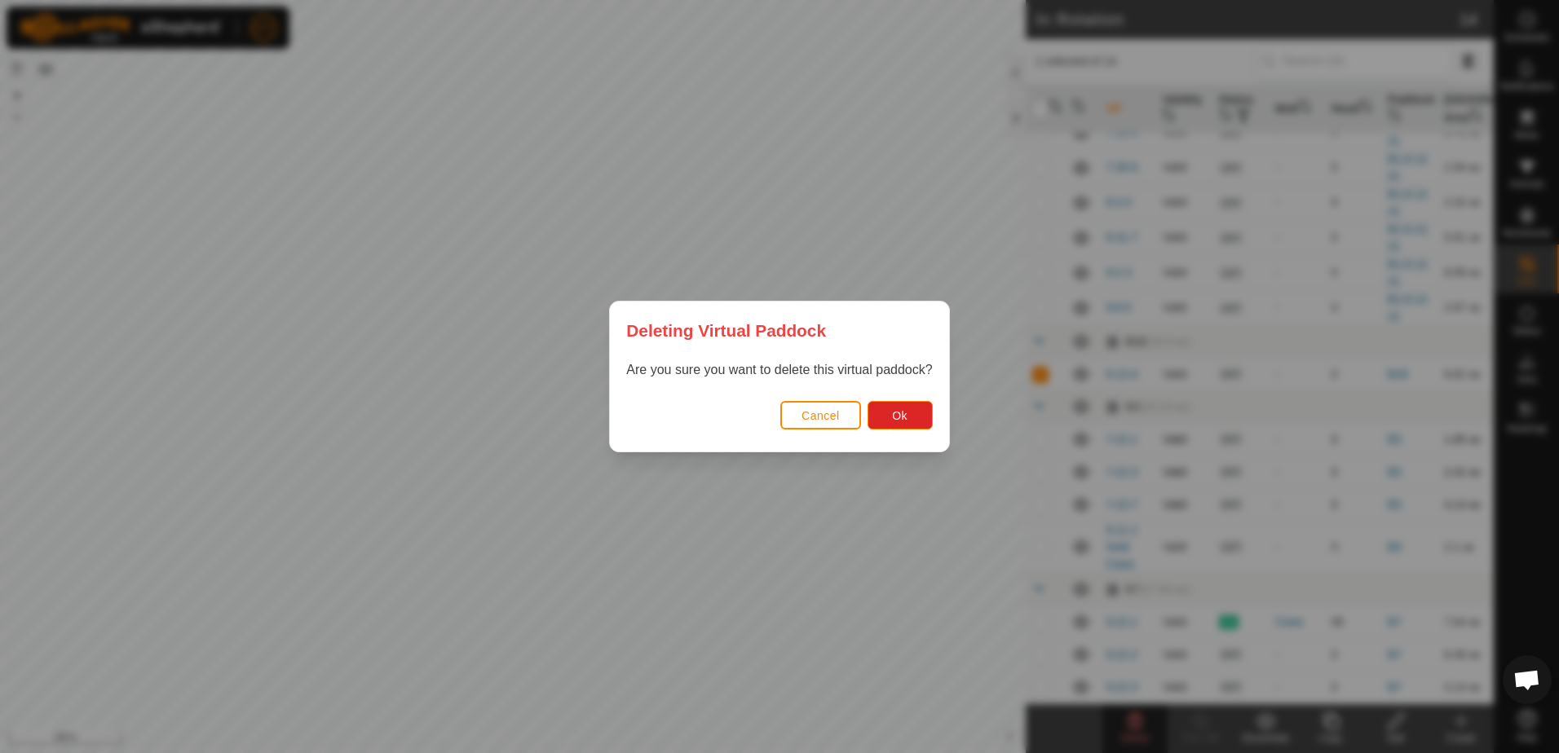
click at [892, 399] on div "Cancel Ok" at bounding box center [779, 423] width 338 height 55
click at [898, 409] on span "Ok" at bounding box center [899, 415] width 15 height 13
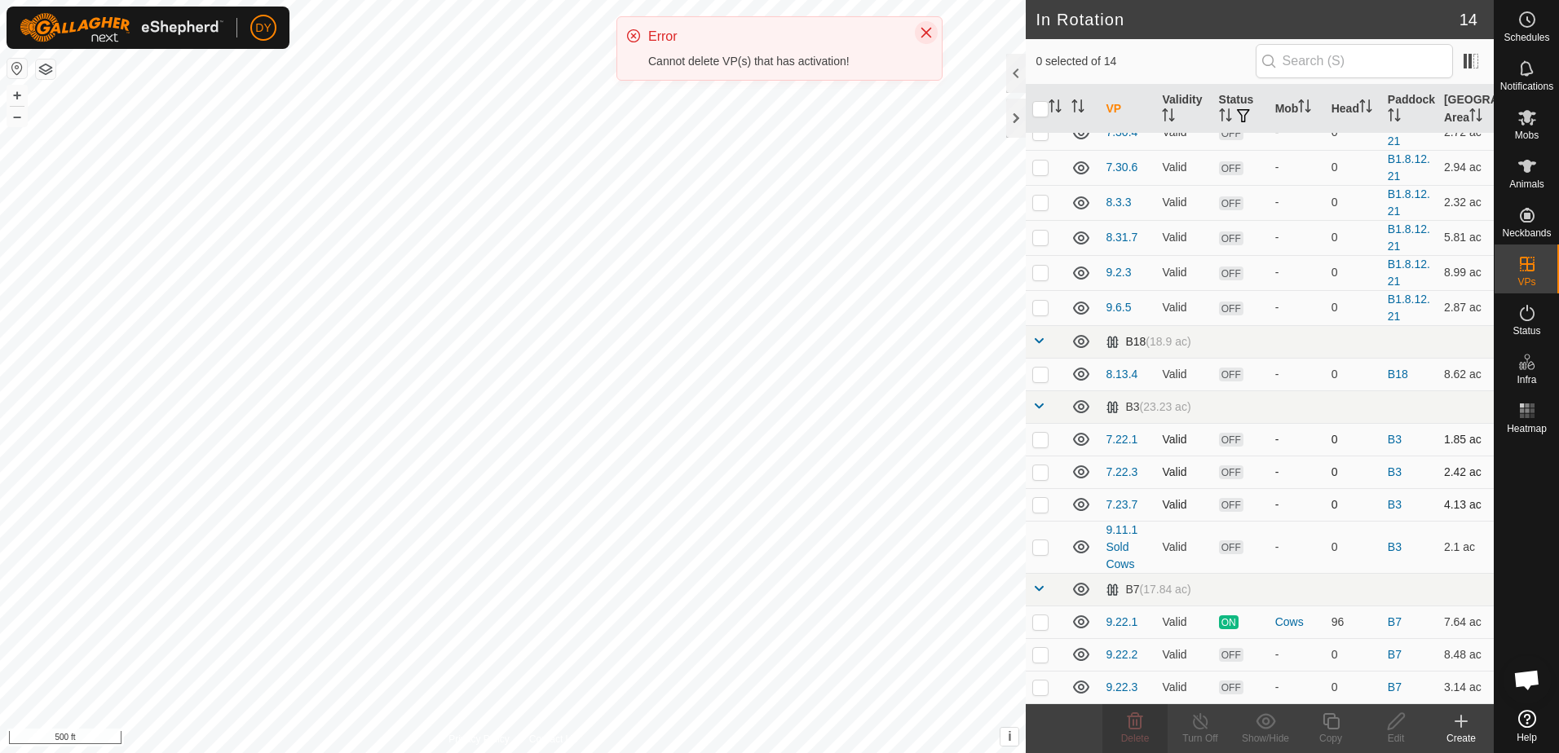
click at [924, 33] on icon "Close" at bounding box center [926, 32] width 13 height 13
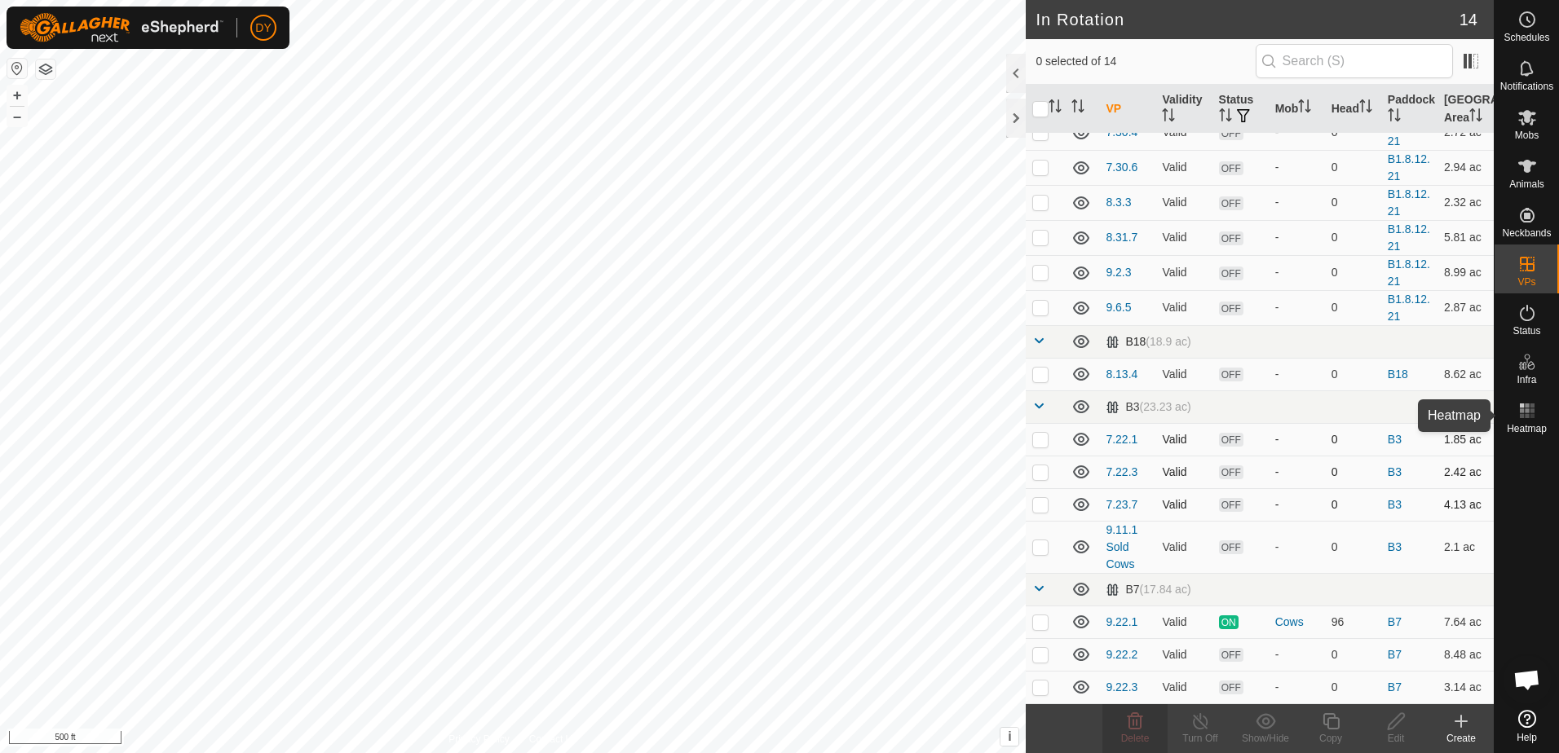
click at [1521, 417] on rect at bounding box center [1522, 416] width 4 height 4
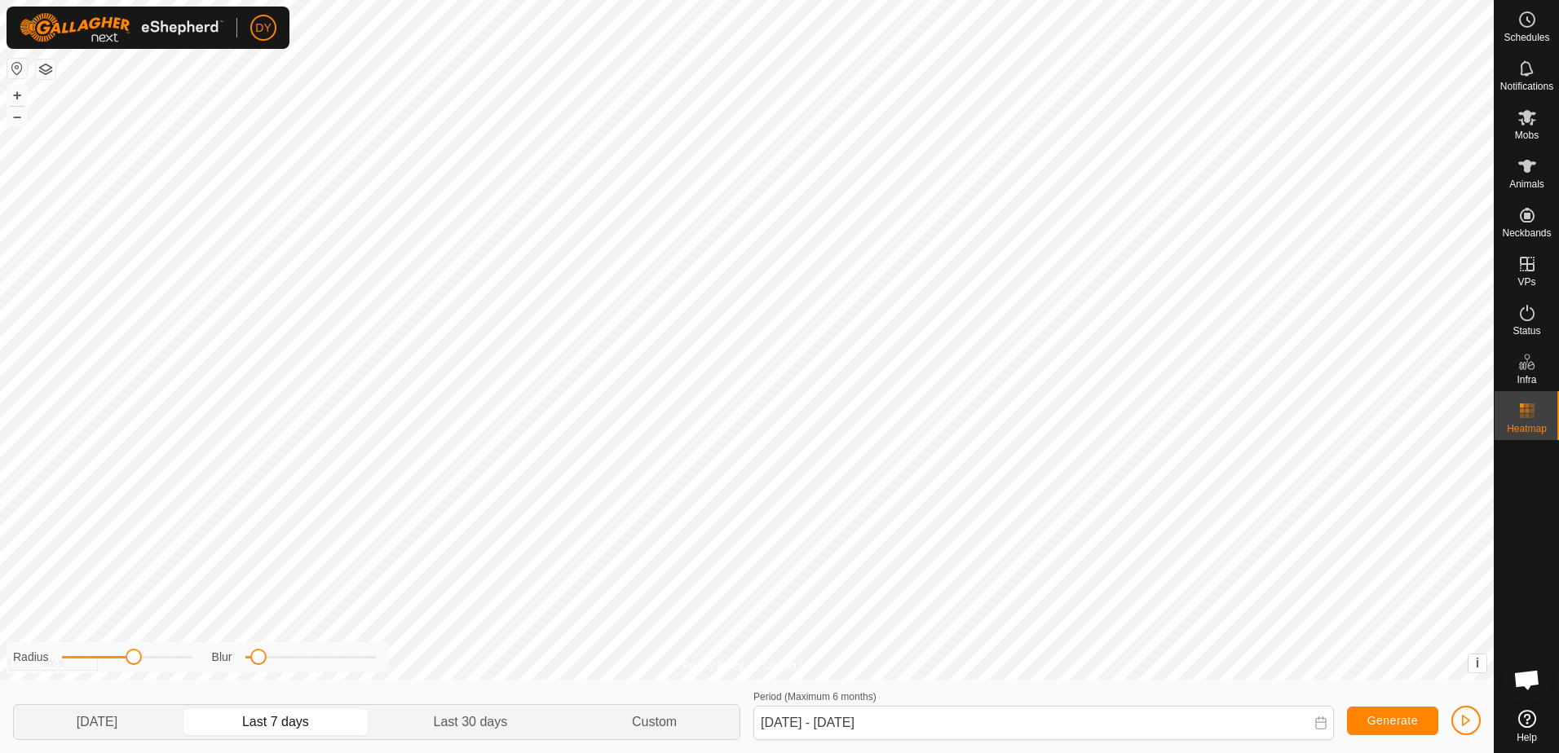
click at [352, 726] on p-togglebutton "Last 7 days" at bounding box center [276, 722] width 192 height 34
click at [488, 723] on p-togglebutton "Last 30 days" at bounding box center [471, 722] width 198 height 34
click at [285, 675] on div "Privacy Policy Contact Us B13W Type: trough Capacity: 100L Water Level: 100% Dr…" at bounding box center [747, 376] width 1494 height 753
click at [262, 662] on span at bounding box center [261, 657] width 16 height 16
drag, startPoint x: 192, startPoint y: 656, endPoint x: 35, endPoint y: 662, distance: 157.5
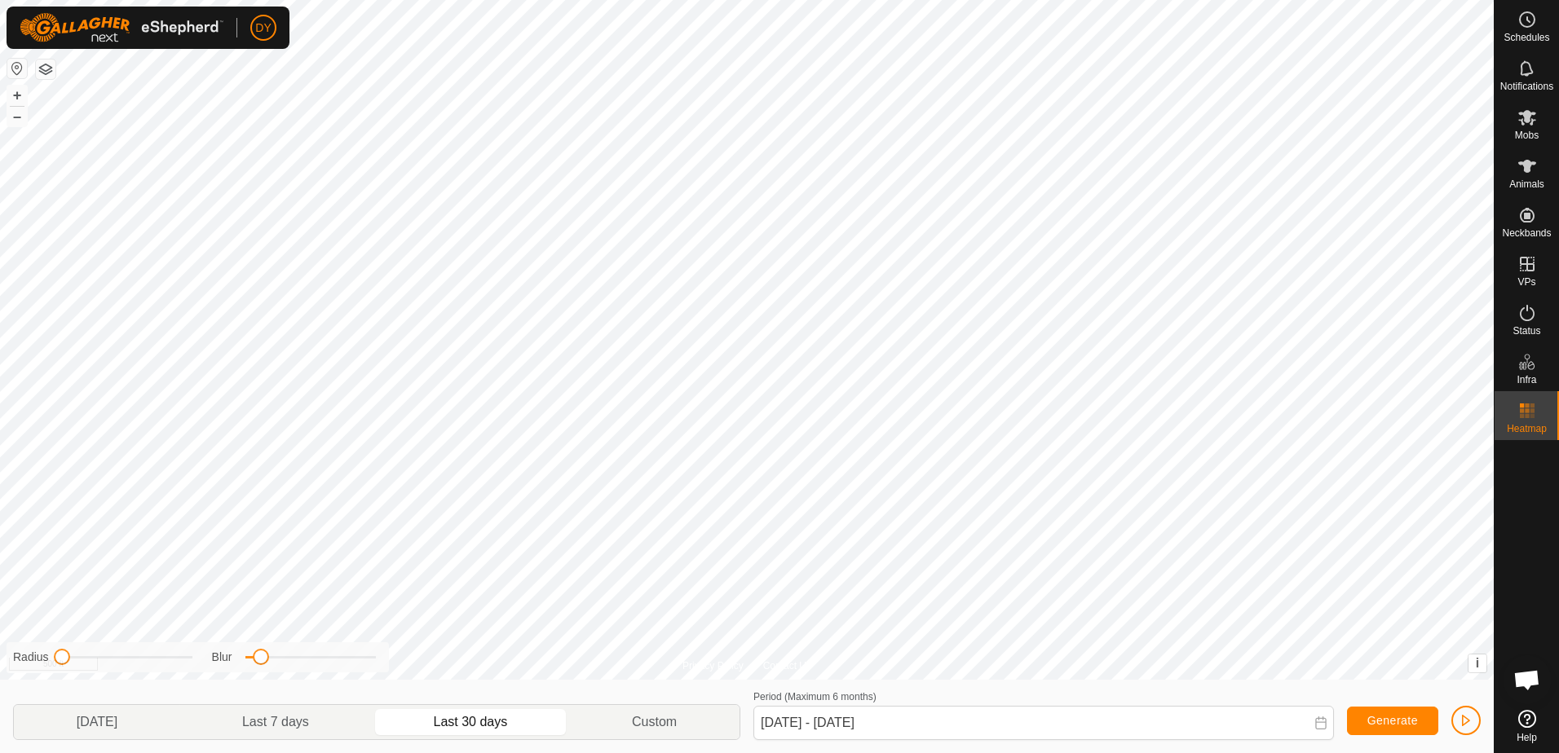
click at [35, 662] on div "Radius" at bounding box center [102, 657] width 179 height 17
drag, startPoint x: 60, startPoint y: 661, endPoint x: 140, endPoint y: 664, distance: 80.0
click at [140, 664] on span at bounding box center [140, 657] width 16 height 16
drag, startPoint x: 143, startPoint y: 655, endPoint x: 128, endPoint y: 659, distance: 15.8
click at [132, 659] on span at bounding box center [140, 657] width 16 height 16
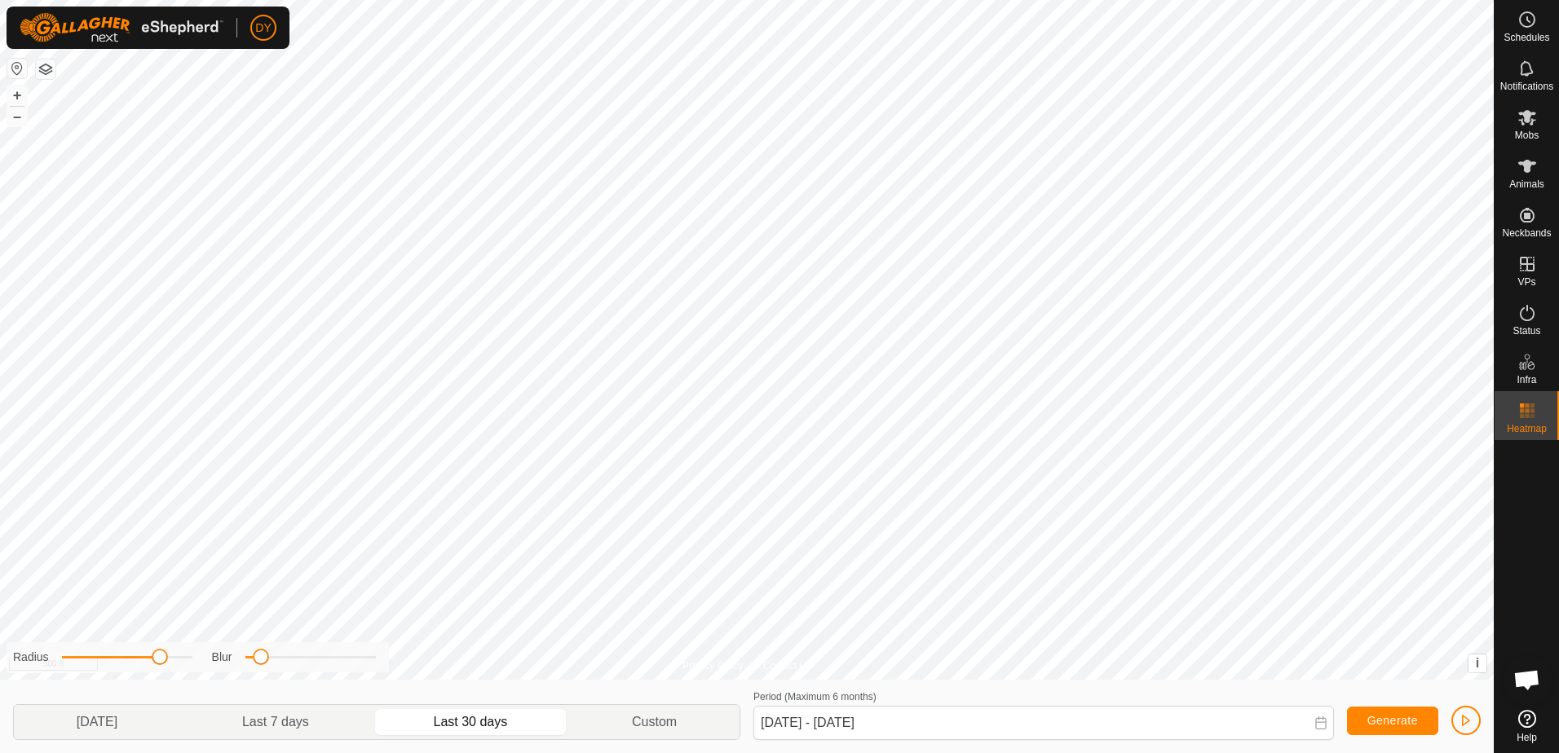
drag, startPoint x: 132, startPoint y: 657, endPoint x: 161, endPoint y: 660, distance: 29.5
click at [161, 660] on span at bounding box center [160, 657] width 16 height 16
drag, startPoint x: 162, startPoint y: 656, endPoint x: 141, endPoint y: 652, distance: 21.6
click at [141, 652] on span at bounding box center [140, 657] width 16 height 16
click at [265, 658] on span at bounding box center [266, 657] width 16 height 16
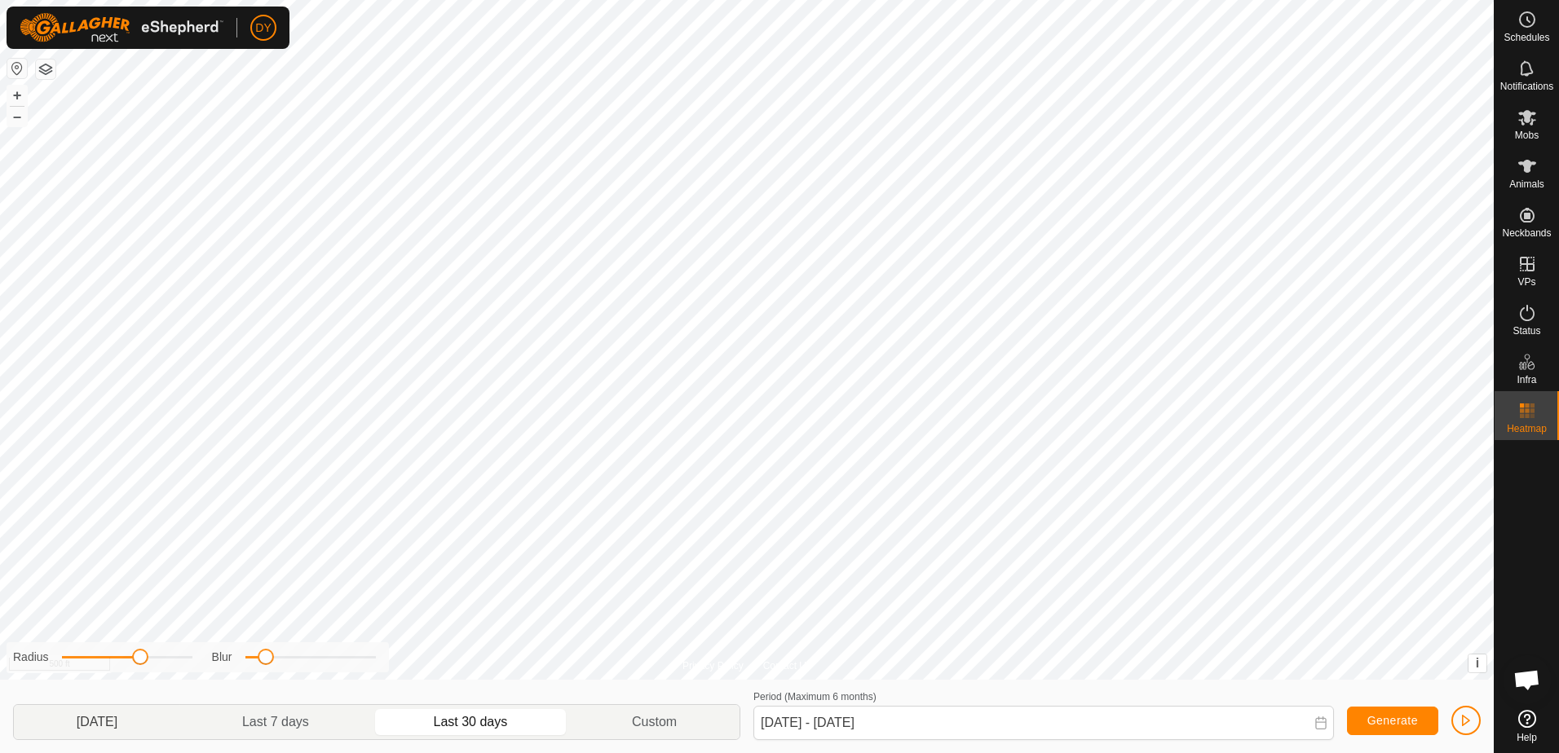
click at [178, 722] on p-togglebutton "[DATE]" at bounding box center [97, 722] width 166 height 34
click at [1464, 717] on span "button" at bounding box center [1465, 720] width 13 height 13
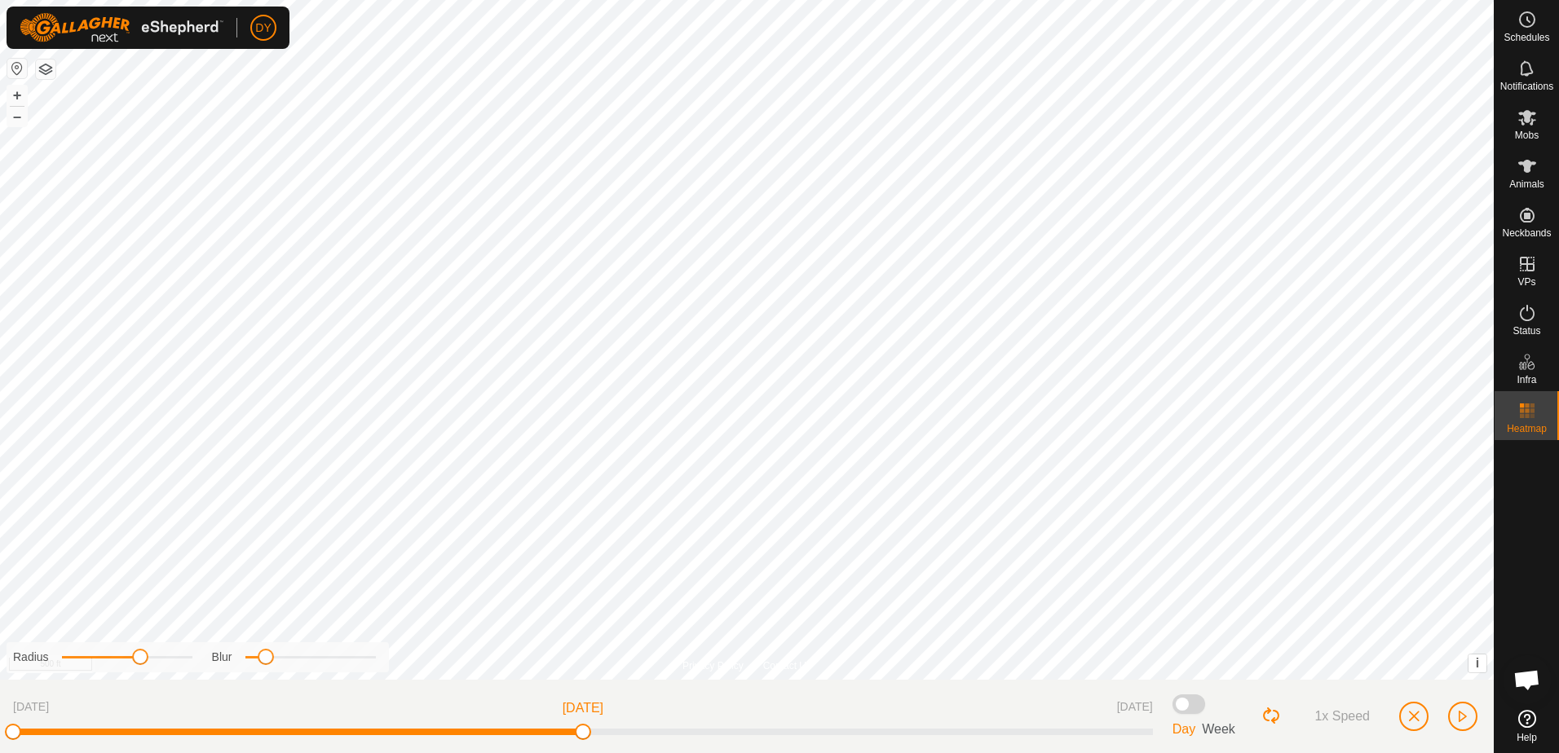
drag, startPoint x: 1154, startPoint y: 733, endPoint x: 21, endPoint y: 714, distance: 1132.6
click at [21, 714] on div "[DATE] [DATE] [DATE]" at bounding box center [583, 716] width 1140 height 47
click at [1454, 711] on button "button" at bounding box center [1462, 716] width 29 height 29
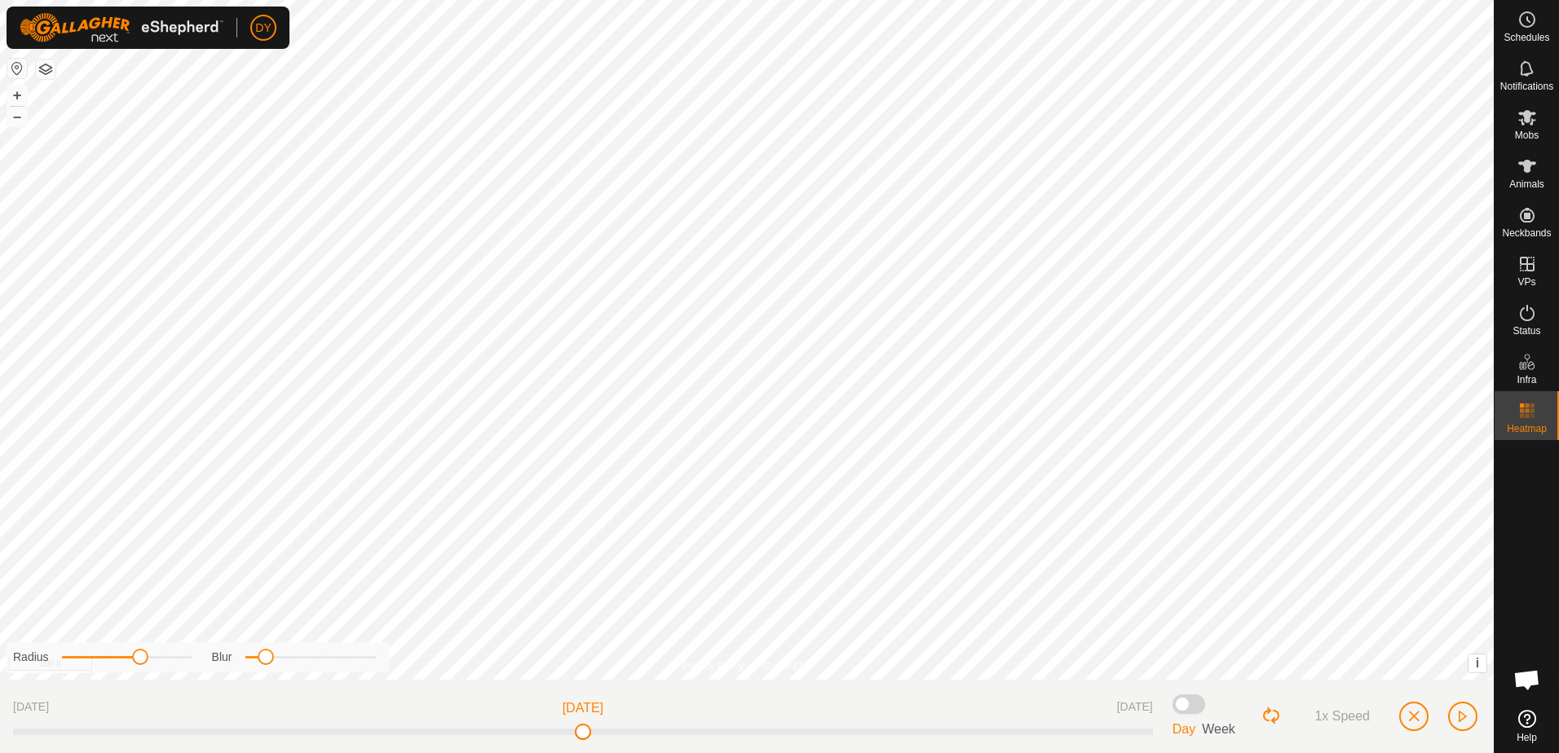
drag, startPoint x: 1153, startPoint y: 733, endPoint x: 589, endPoint y: 740, distance: 563.4
click at [589, 740] on div "[DATE] [DATE] [DATE] Day Week 1x Speed" at bounding box center [747, 716] width 1494 height 73
click at [1451, 713] on button "button" at bounding box center [1462, 716] width 29 height 29
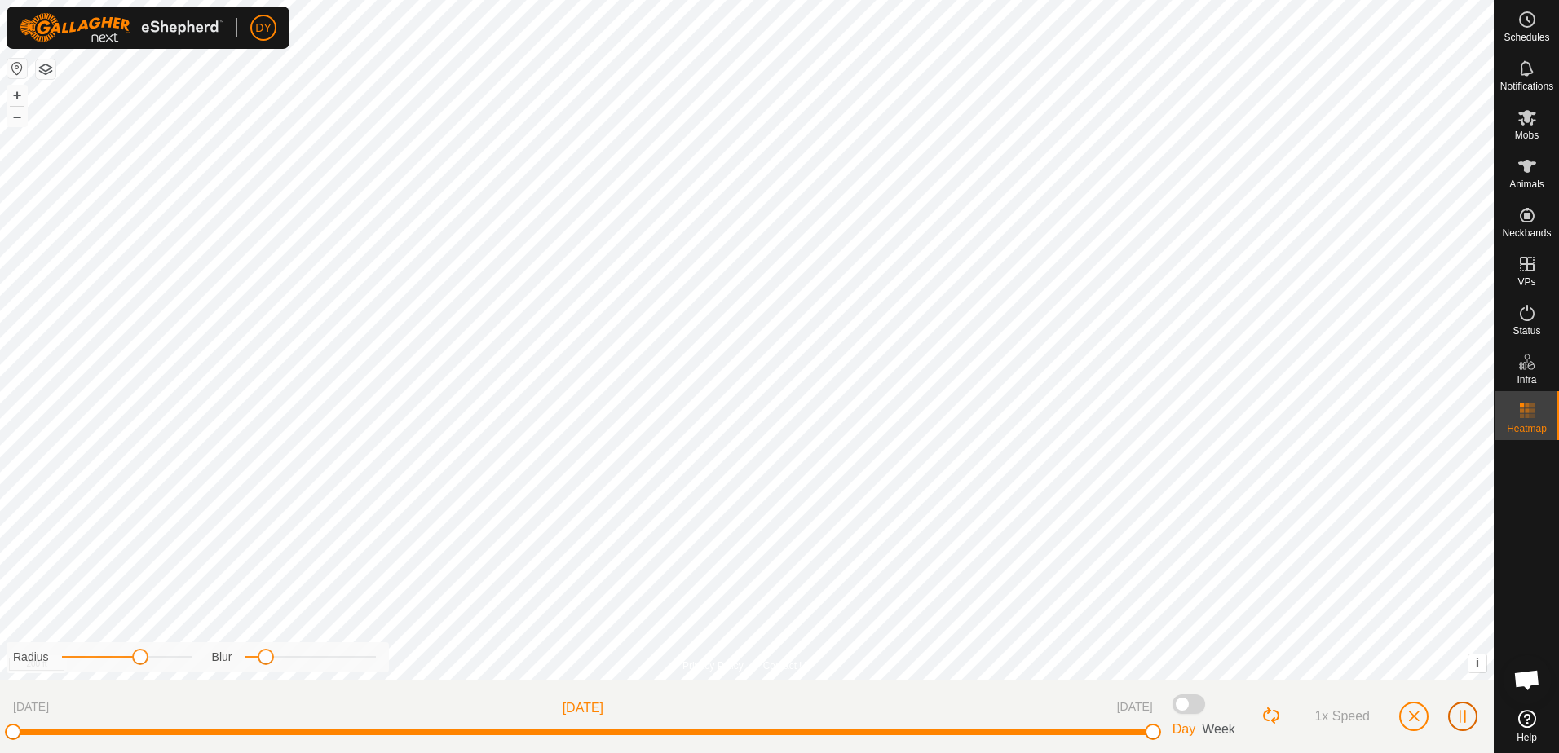
click at [1457, 713] on span "button" at bounding box center [1462, 716] width 13 height 13
click at [1419, 717] on span "button" at bounding box center [1413, 716] width 13 height 13
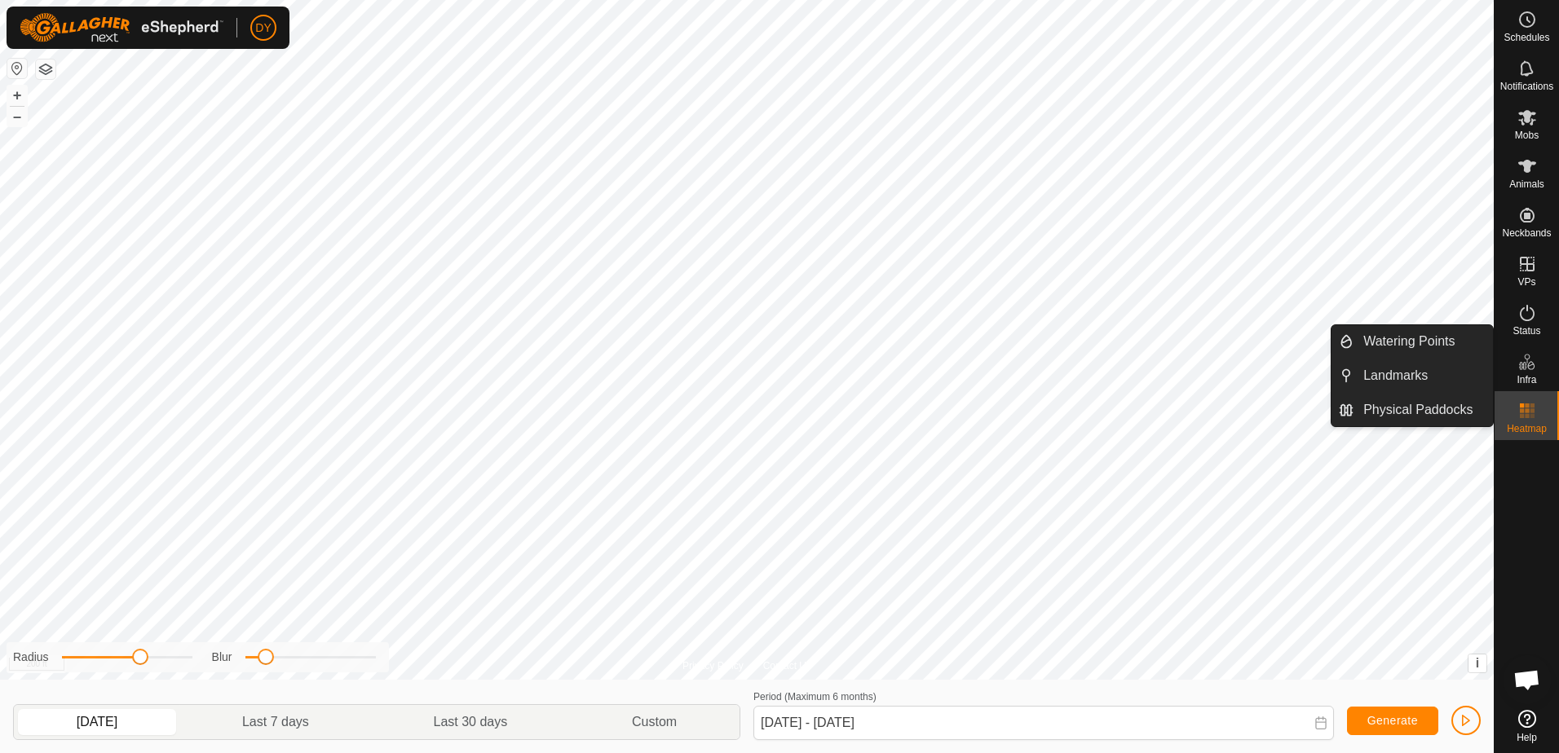
click at [1524, 373] on es-infrastructure-svg-icon at bounding box center [1526, 362] width 29 height 26
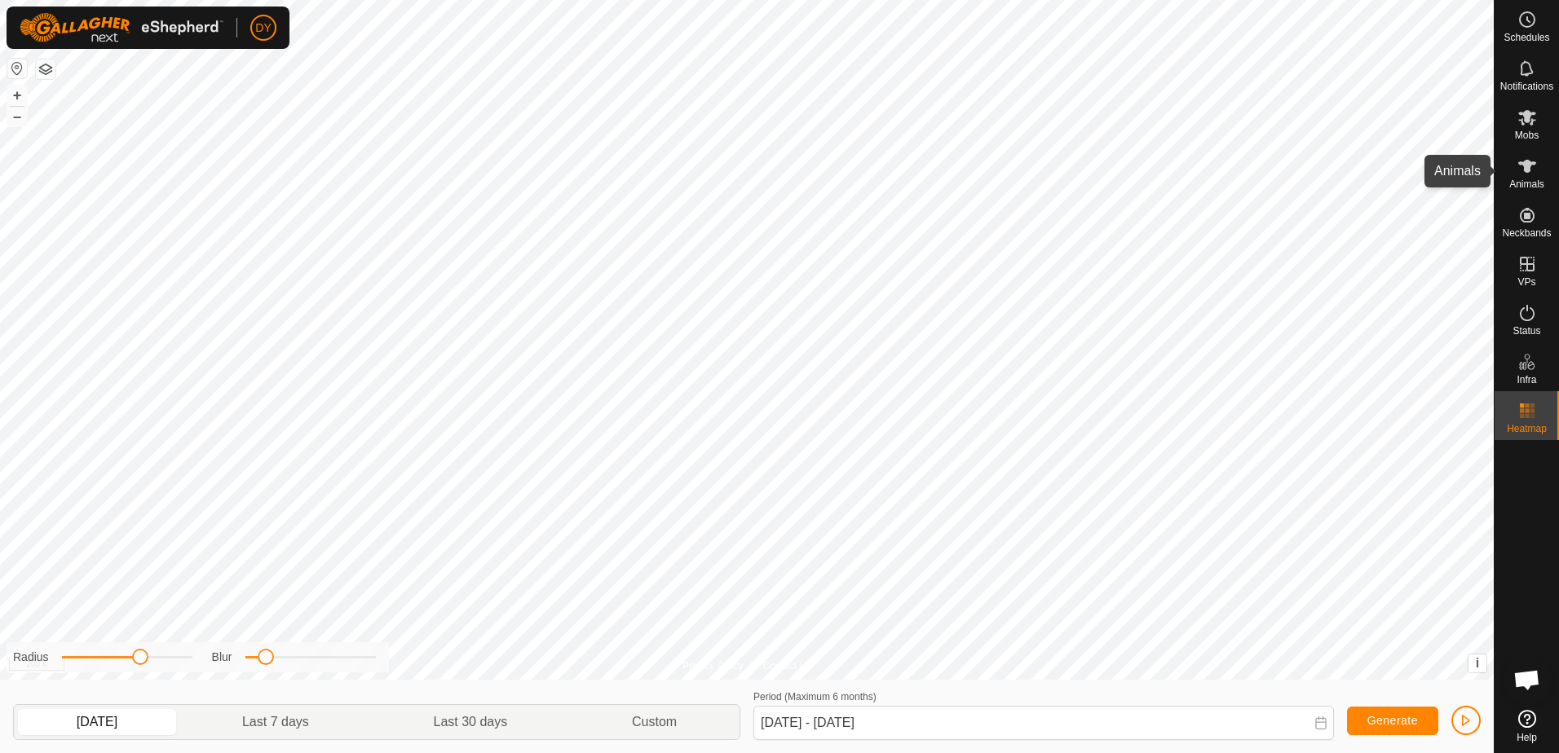
click at [1519, 184] on span "Animals" at bounding box center [1526, 184] width 35 height 10
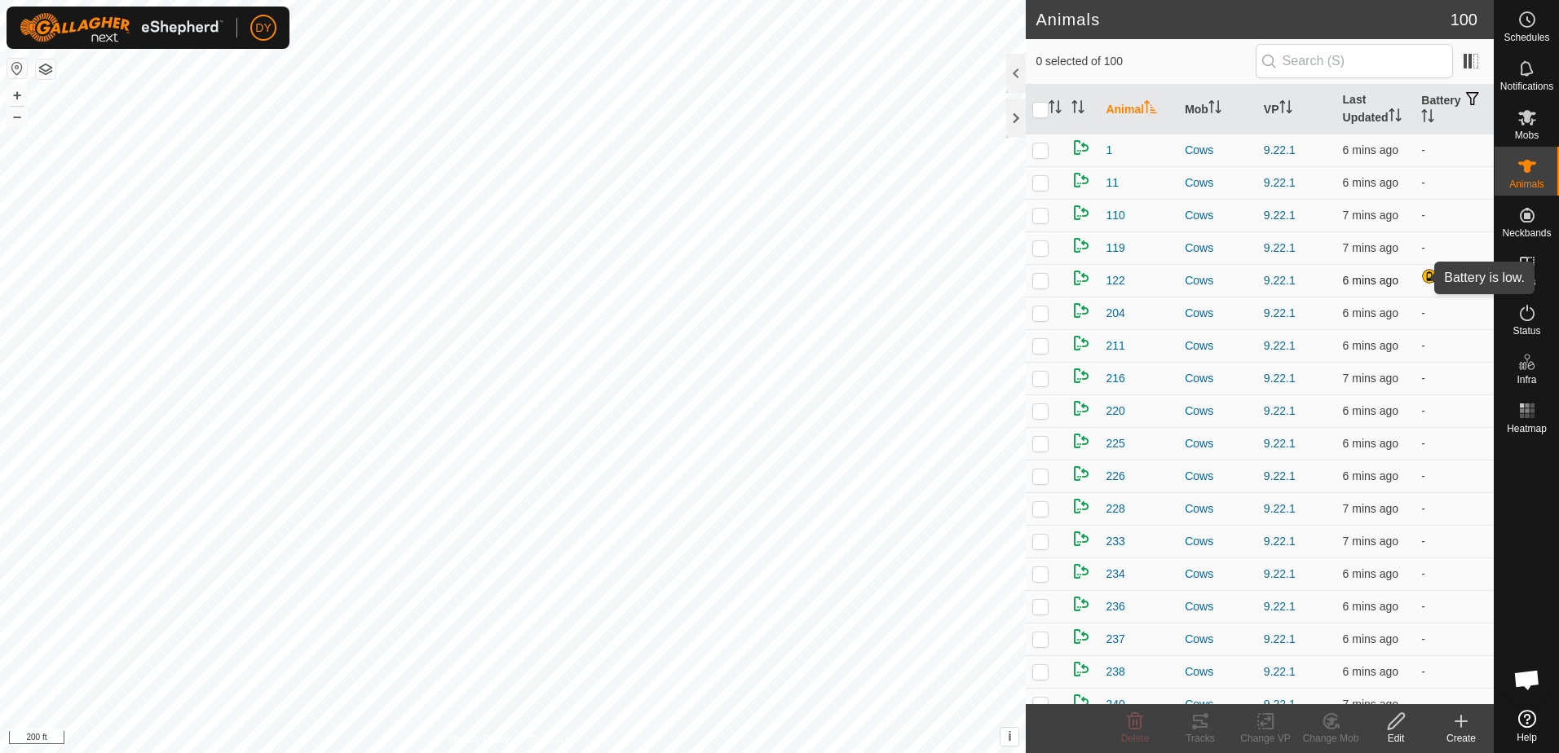
click at [1421, 276] on div at bounding box center [1431, 278] width 20 height 20
click at [1414, 118] on th "Battery" at bounding box center [1453, 110] width 79 height 50
click at [1421, 116] on icon "Activate to sort" at bounding box center [1427, 115] width 13 height 13
click at [1466, 97] on span "button" at bounding box center [1472, 98] width 13 height 13
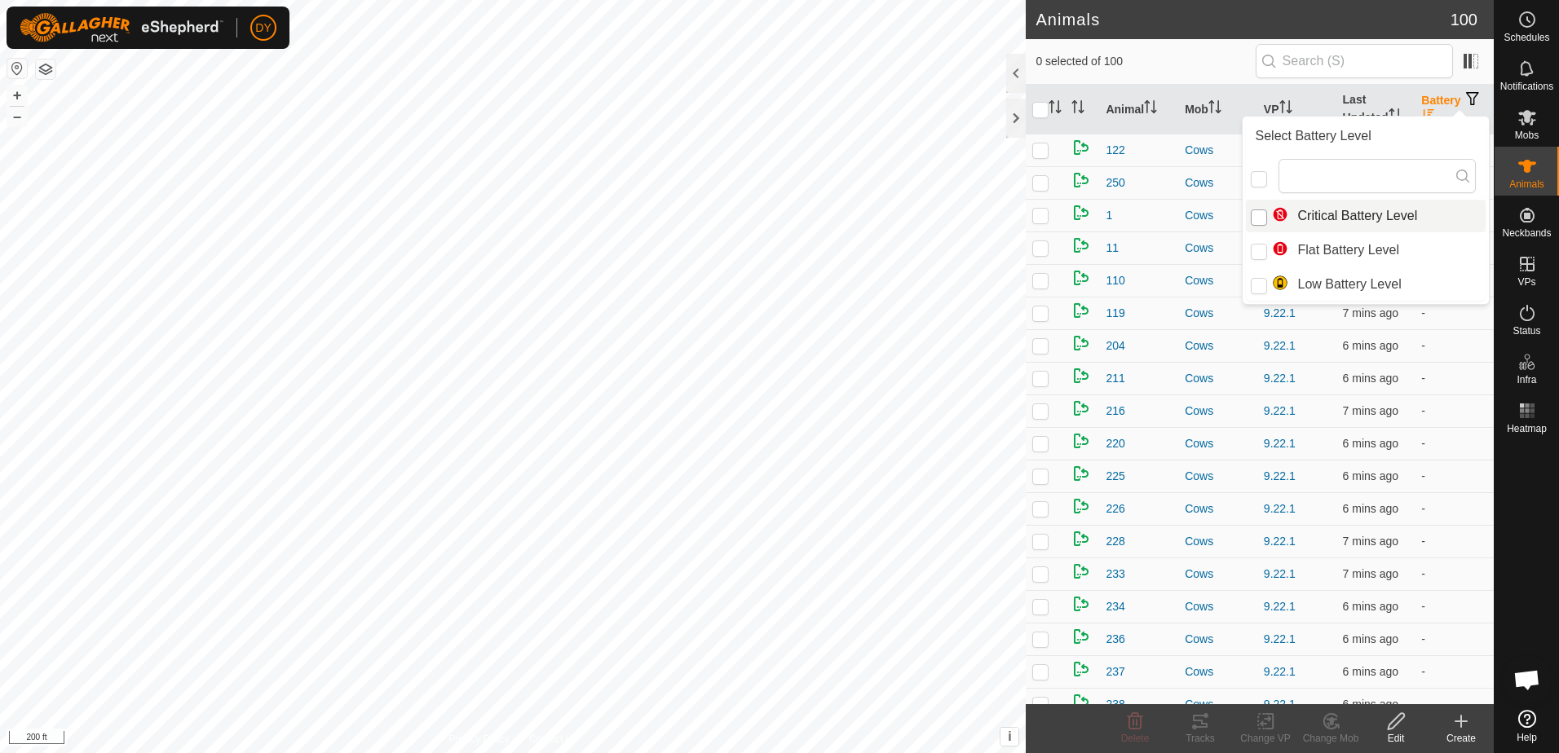
click at [1252, 219] on input "Critical Battery Level" at bounding box center [1259, 218] width 16 height 16
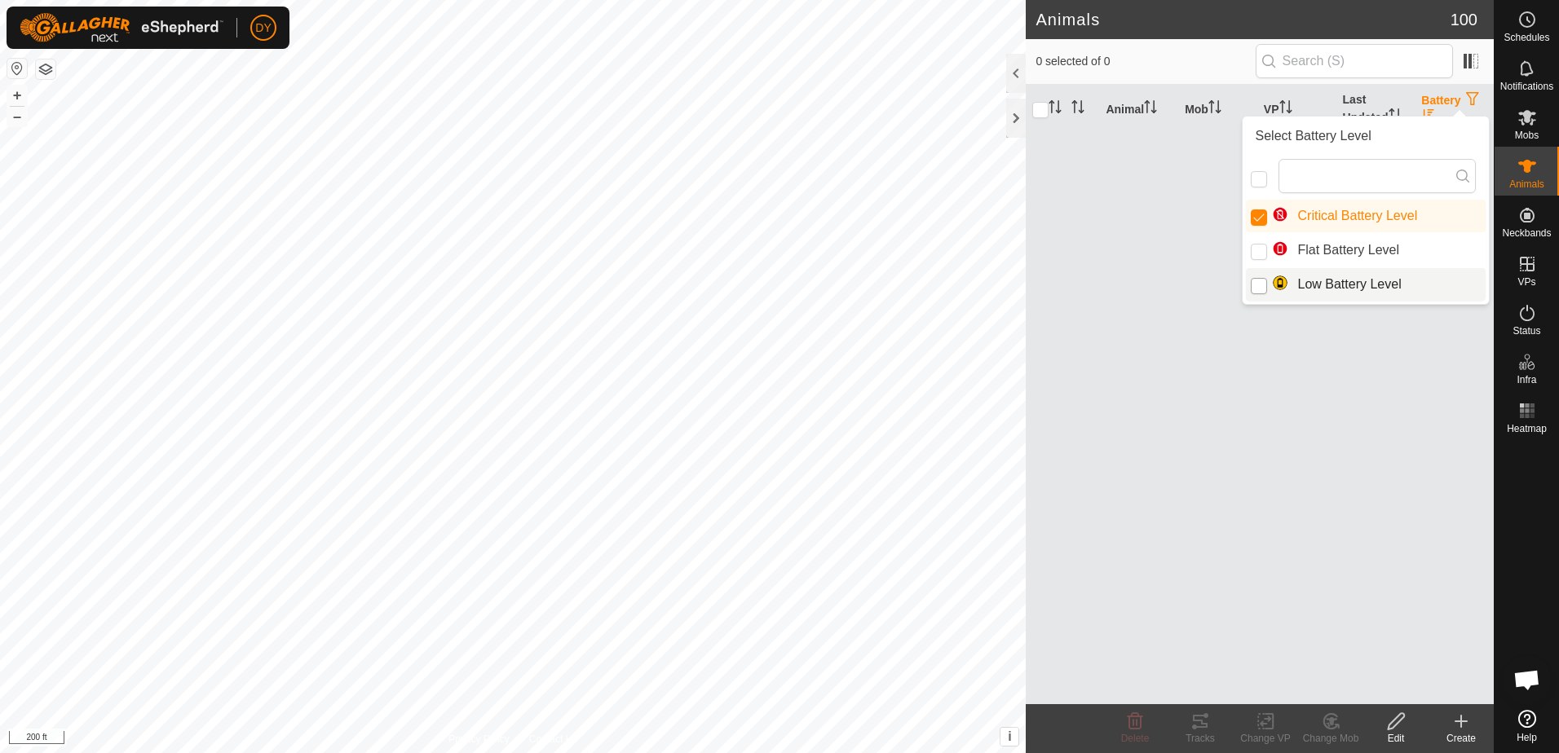
click at [1259, 288] on input "Low Battery Level" at bounding box center [1259, 286] width 16 height 16
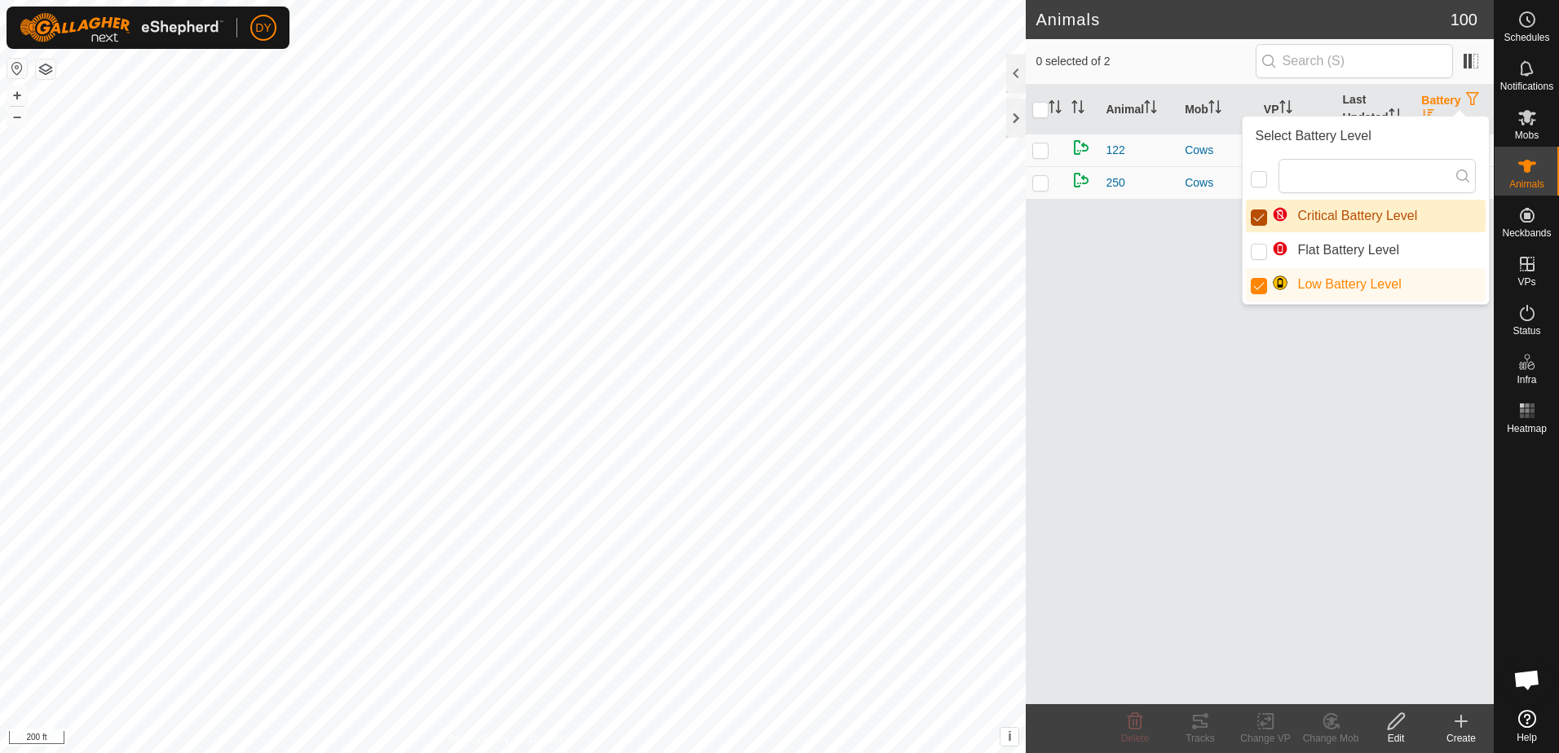
click at [1260, 221] on input "Critical Battery Level" at bounding box center [1259, 218] width 16 height 16
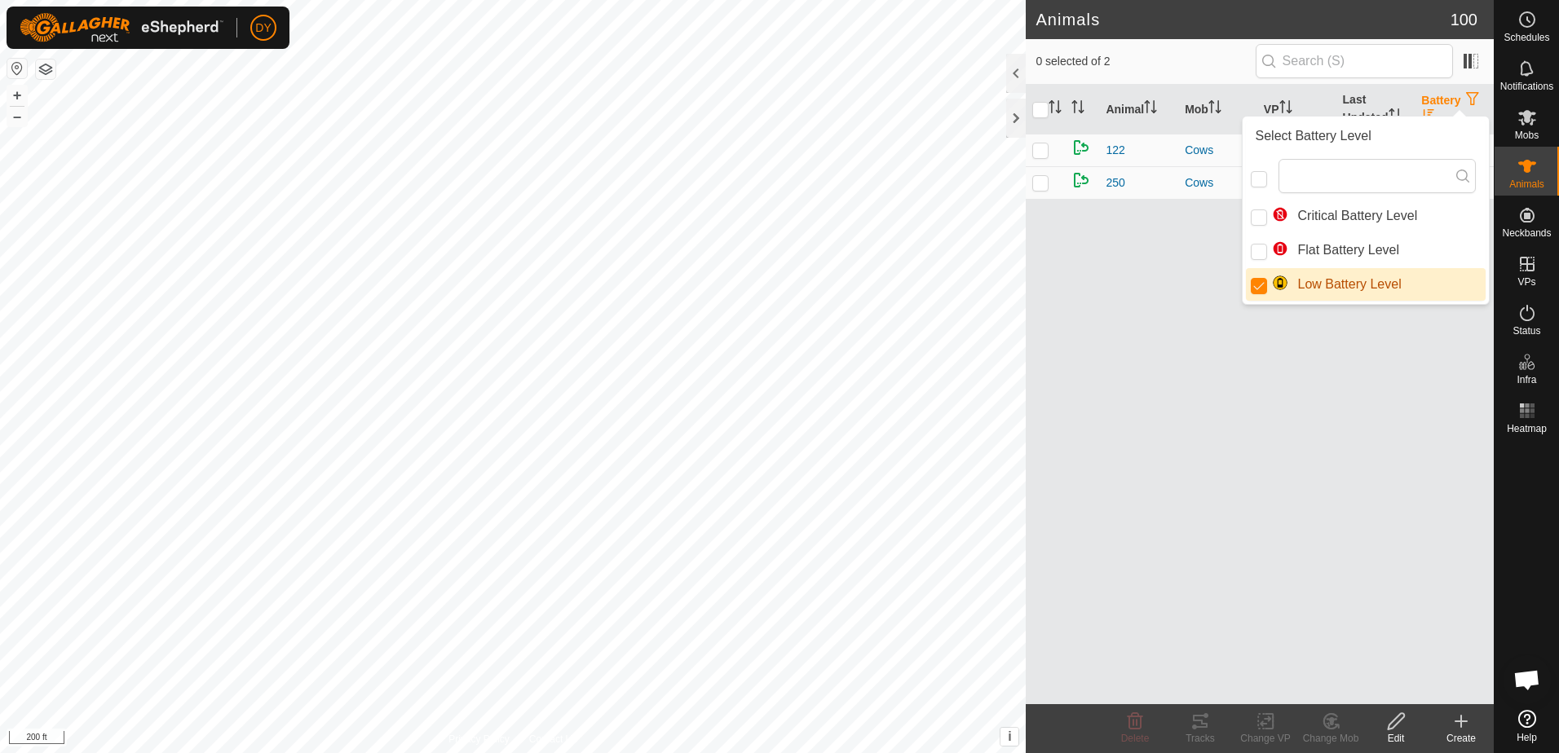
click at [1177, 265] on div "Animal Mob VP Last Updated Battery 122 Cows 9.22.1 6 mins ago 250 Cows 9.22.1 6…" at bounding box center [1260, 395] width 468 height 620
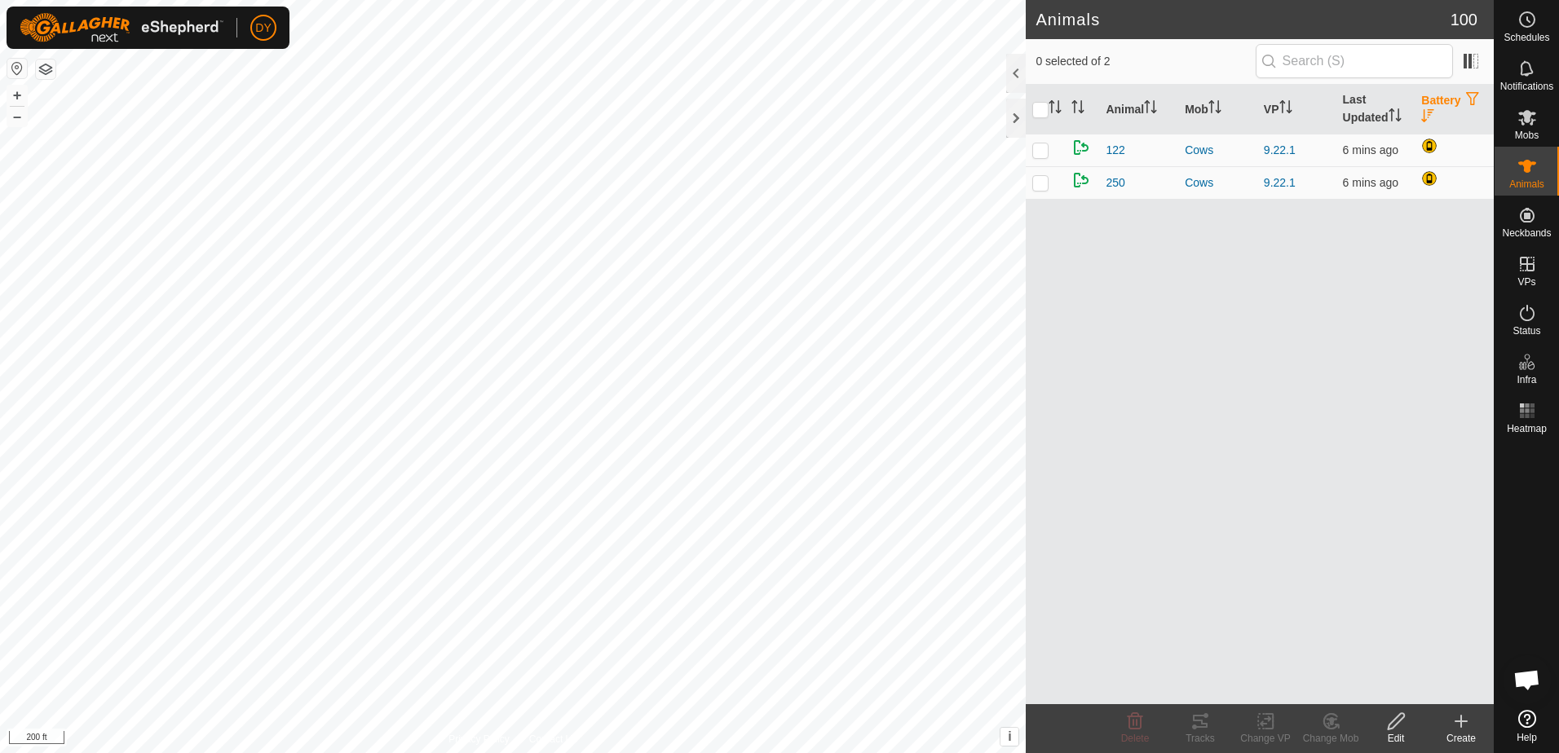
click at [1440, 103] on th "Battery" at bounding box center [1453, 110] width 79 height 50
click at [1429, 96] on th "Battery" at bounding box center [1453, 110] width 79 height 50
click at [1109, 152] on span "122" at bounding box center [1115, 150] width 19 height 17
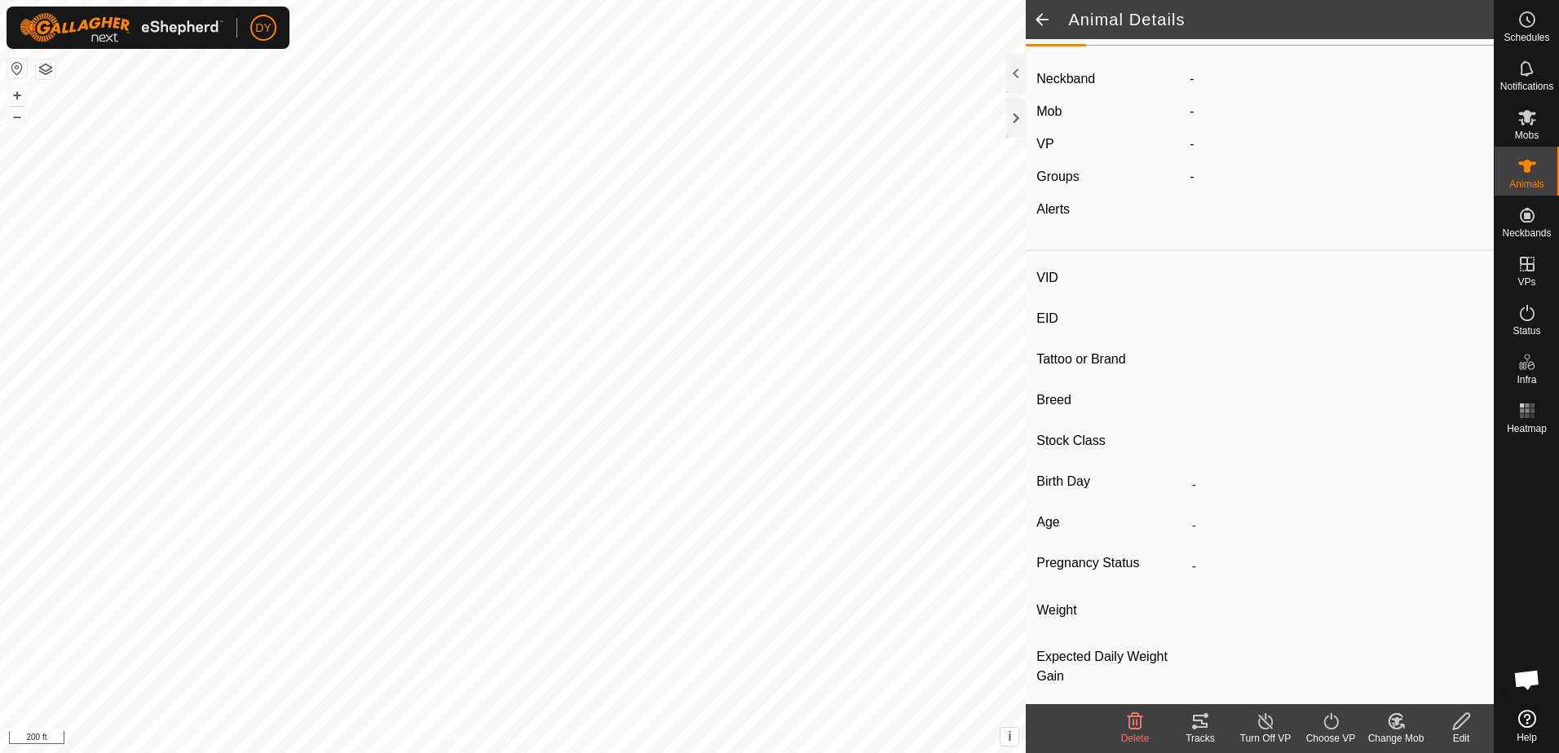
scroll to position [36, 0]
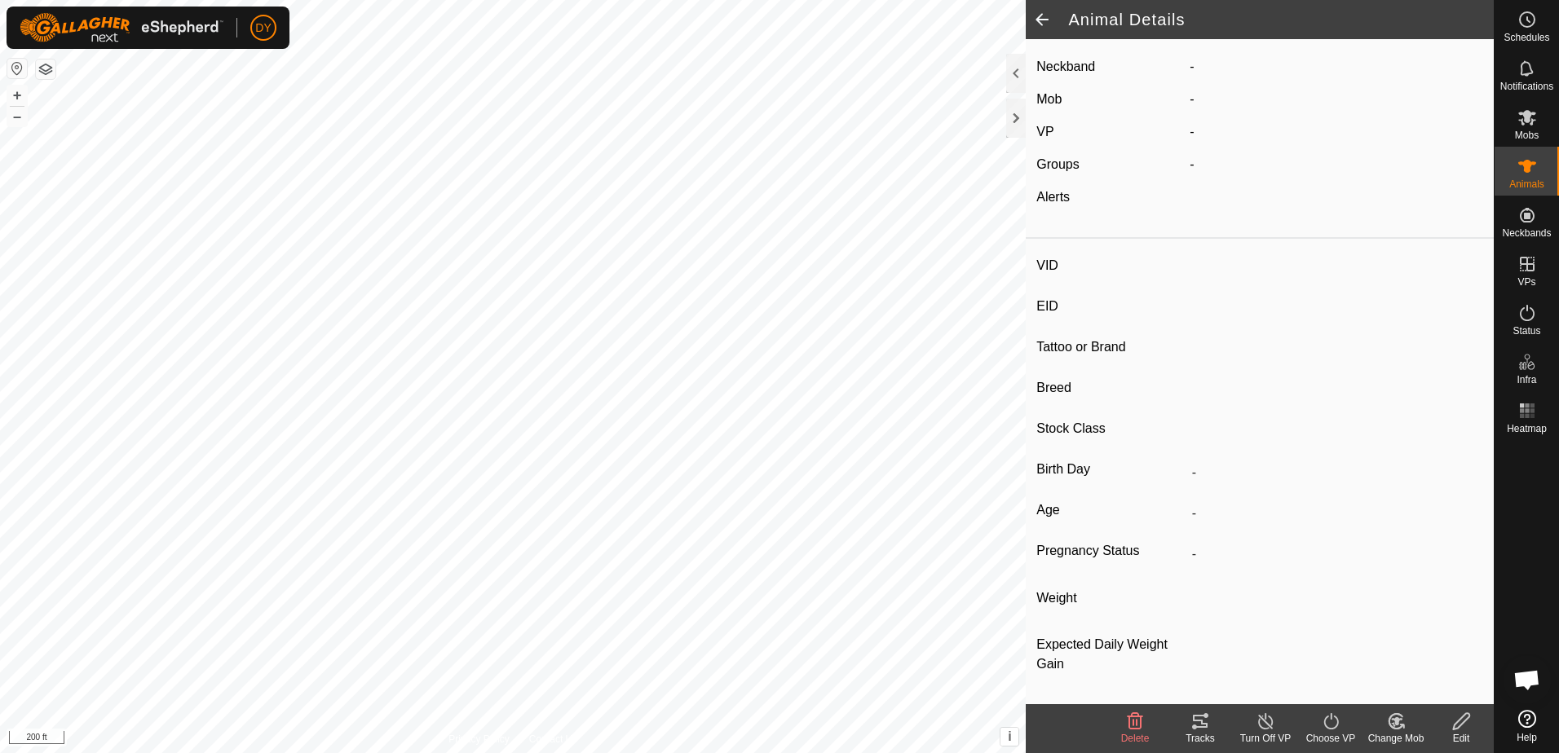
click at [1044, 20] on span at bounding box center [1042, 19] width 33 height 39
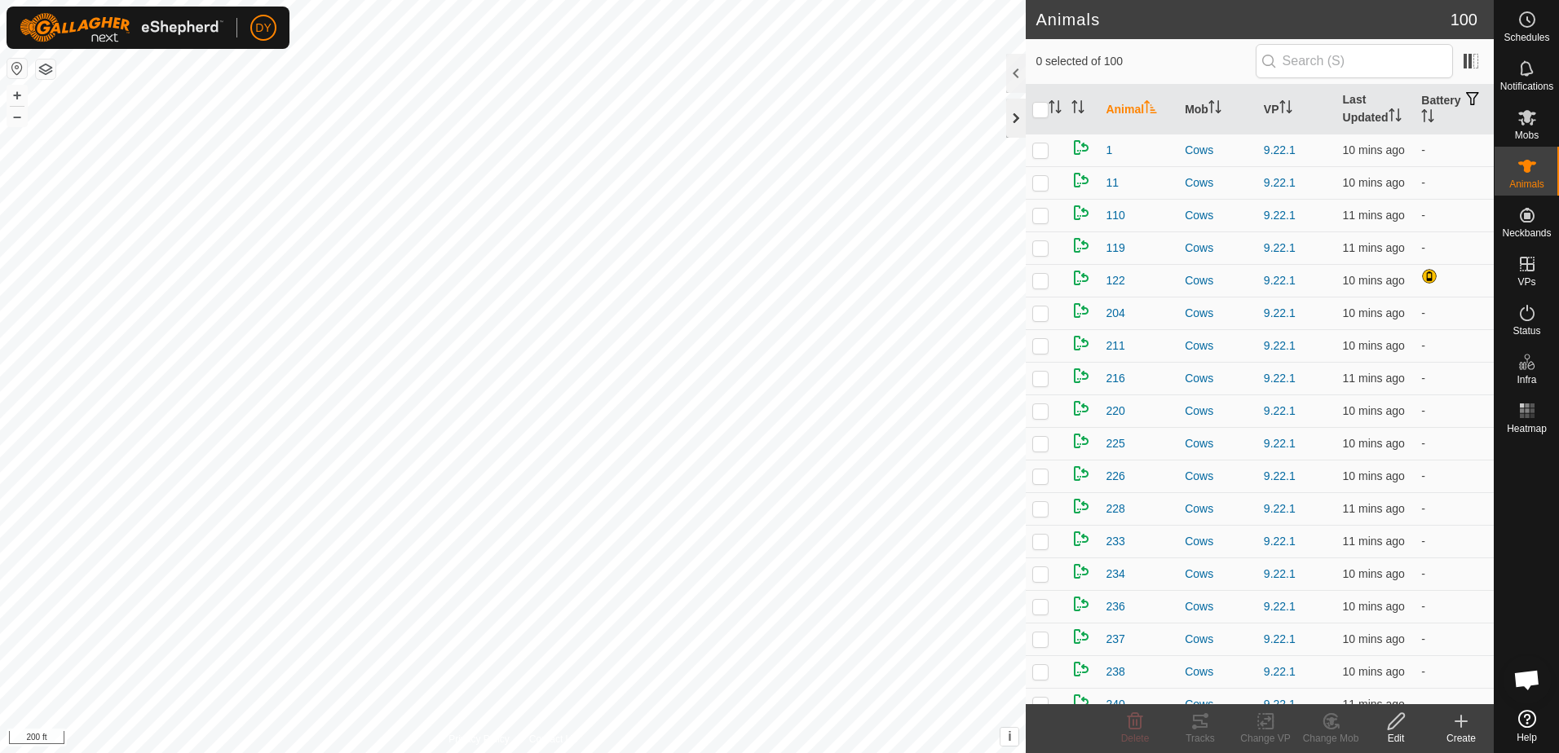
click at [1017, 117] on div at bounding box center [1016, 118] width 20 height 39
